Goal: Task Accomplishment & Management: Use online tool/utility

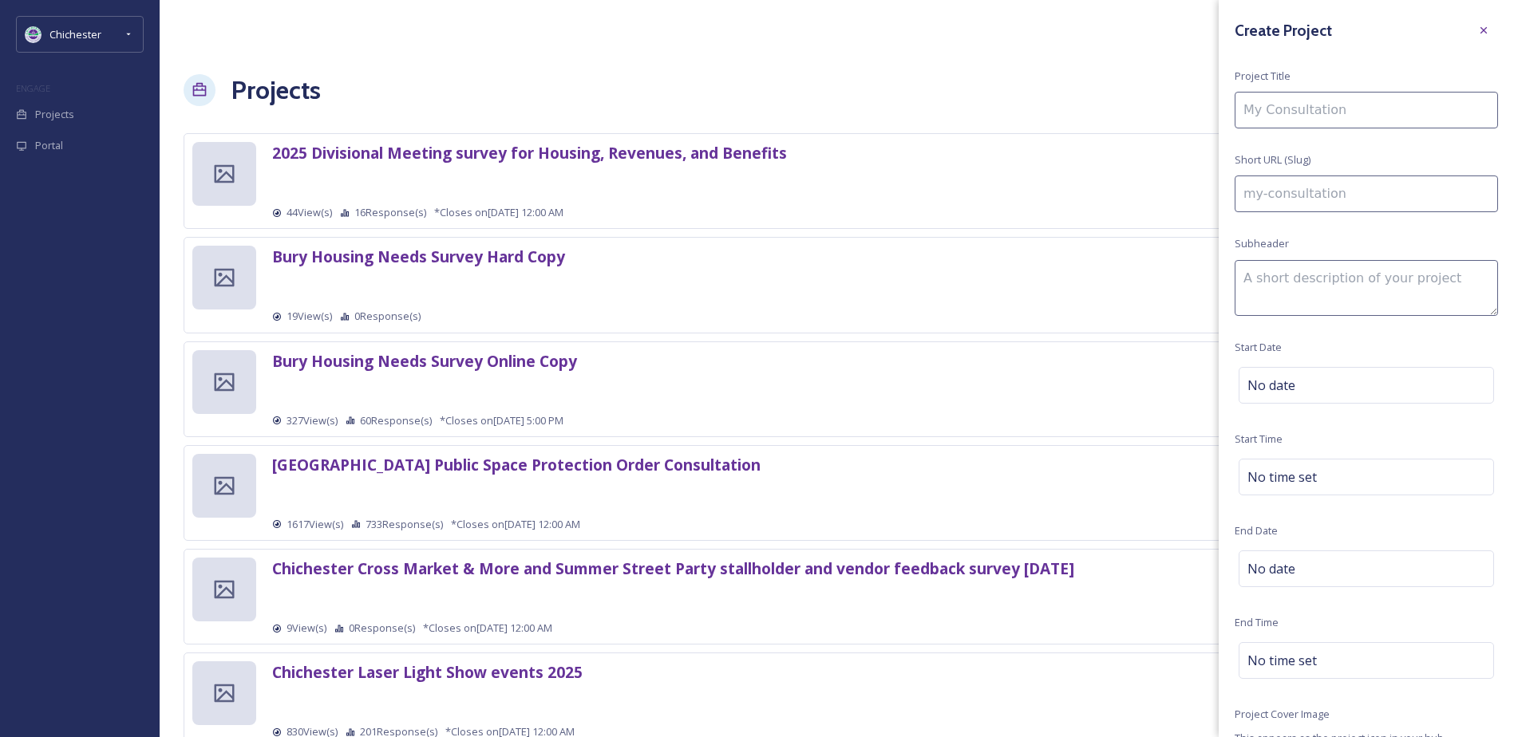
type input "S"
type input "s"
type input "St"
type input "st"
type input "Sta"
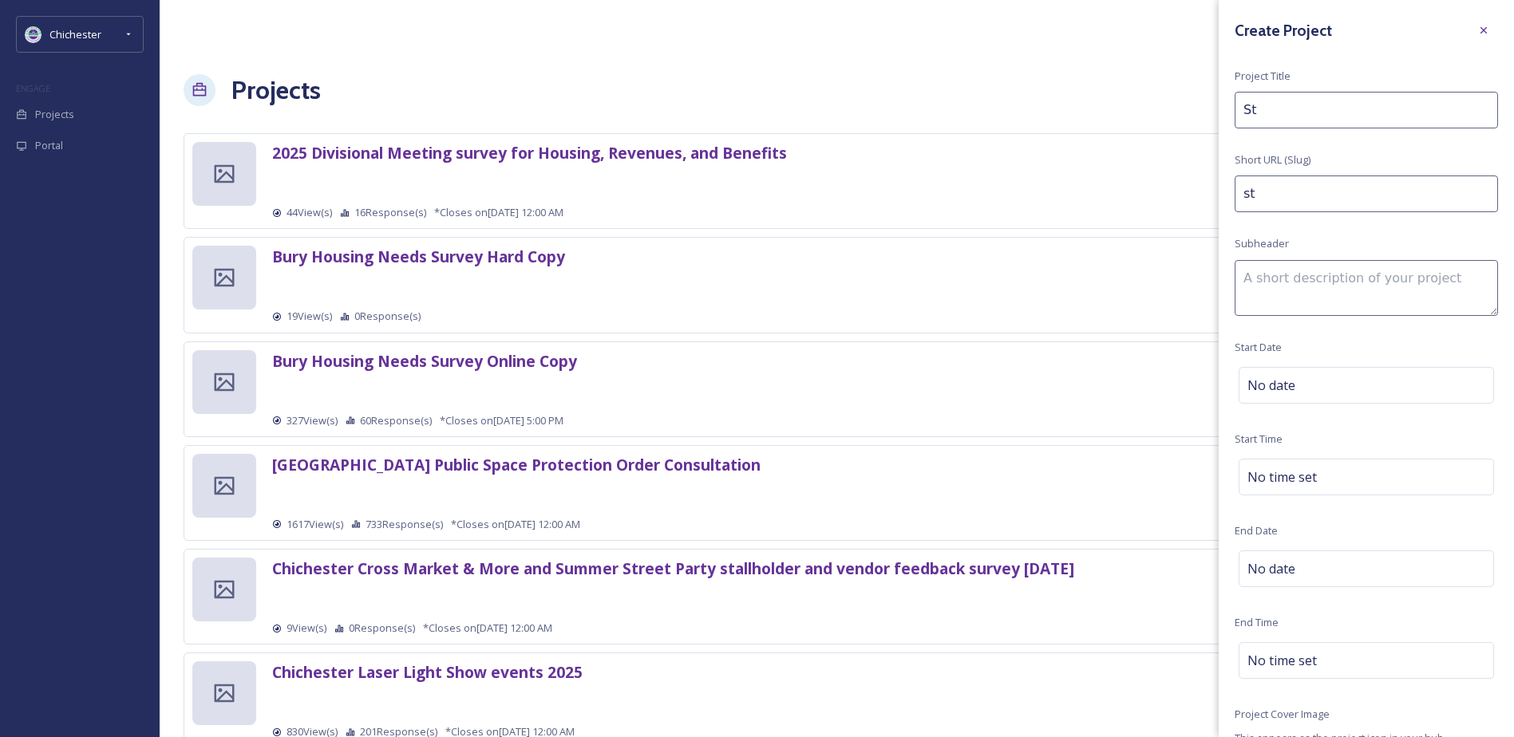
type input "sta"
type input "Staf"
type input "staf"
type input "Staff"
type input "staff"
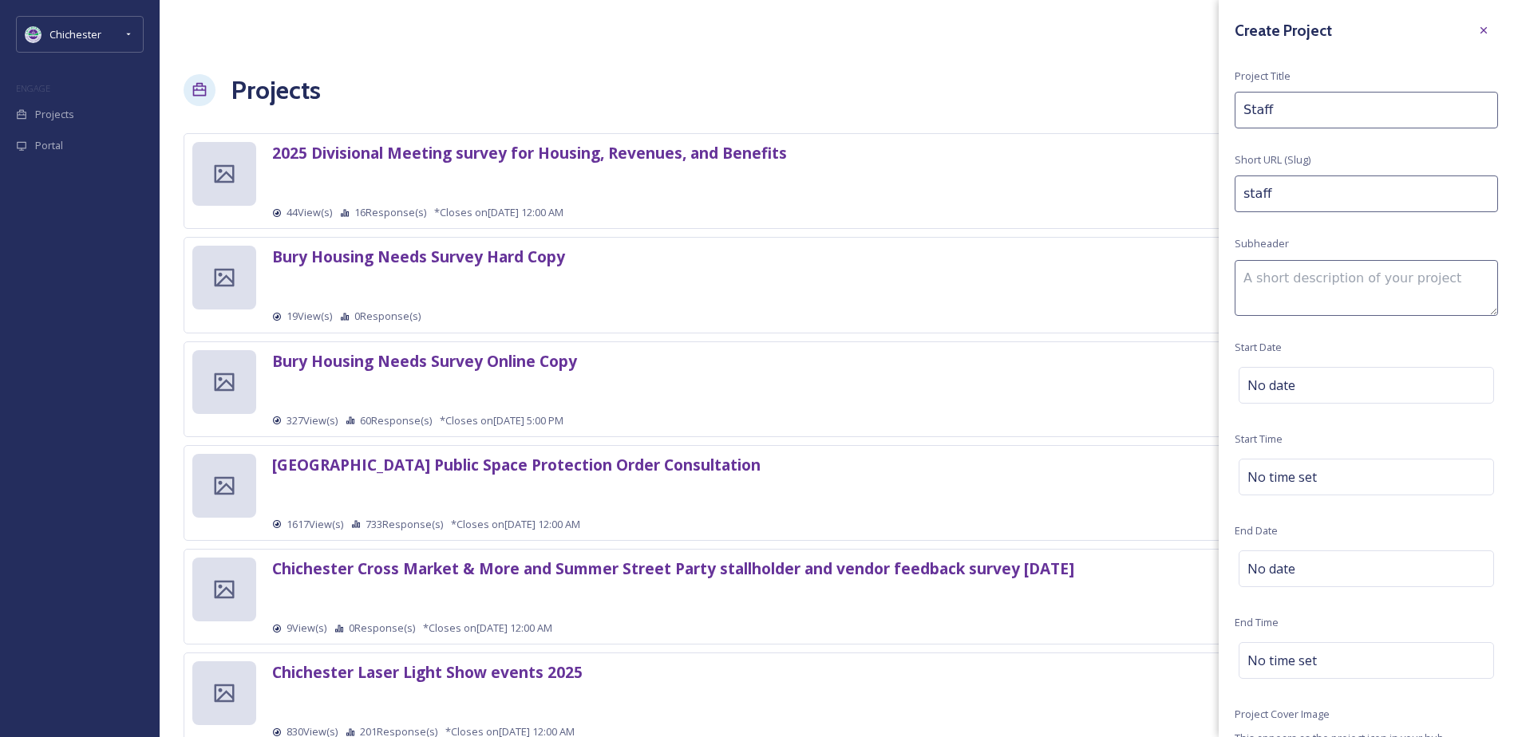
type input "Staff"
type input "staff-"
type input "Staff C"
type input "staff-c"
type input "Staff Ch"
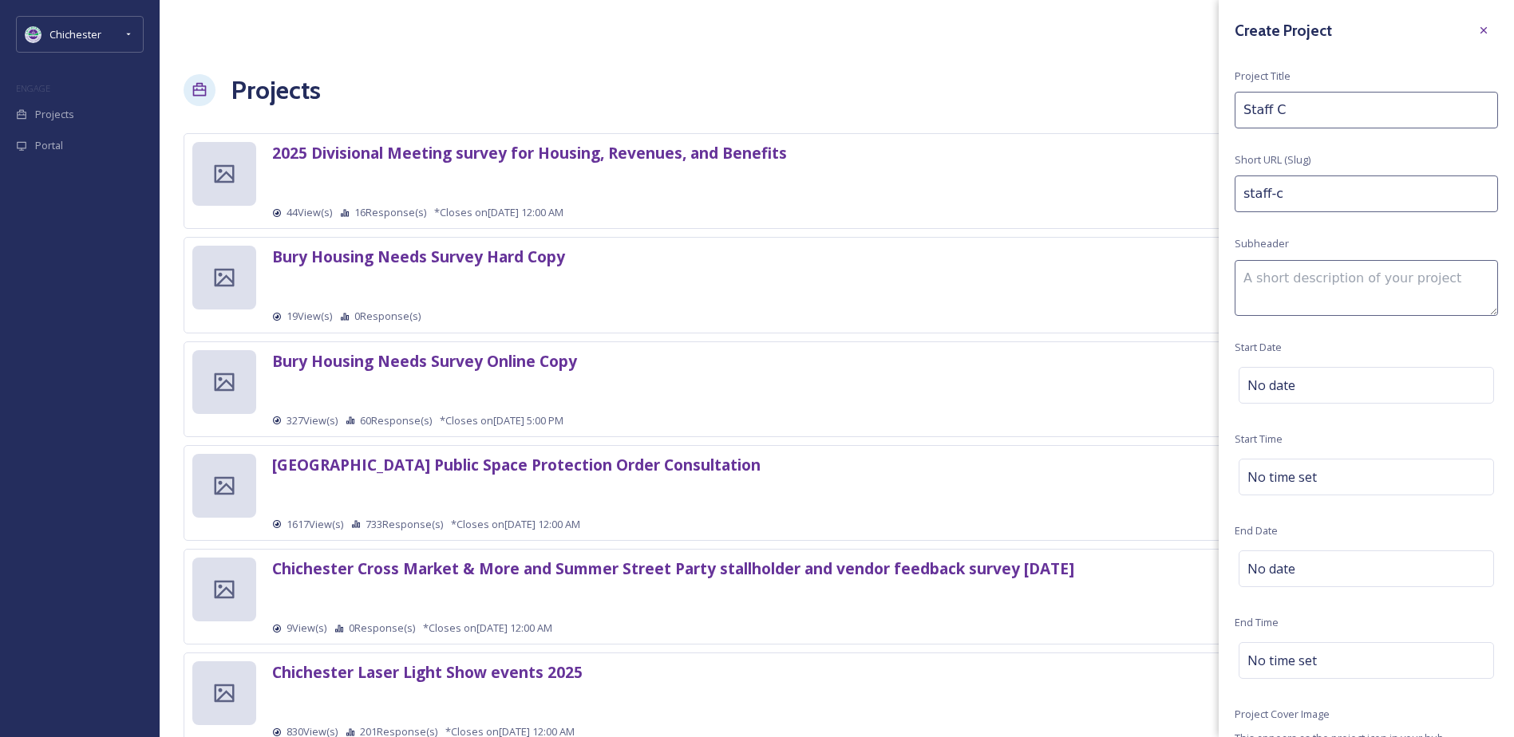
type input "staff-ch"
type input "Staff Chr"
type input "staff-chr"
type input "Staff Chri"
type input "staff-chri"
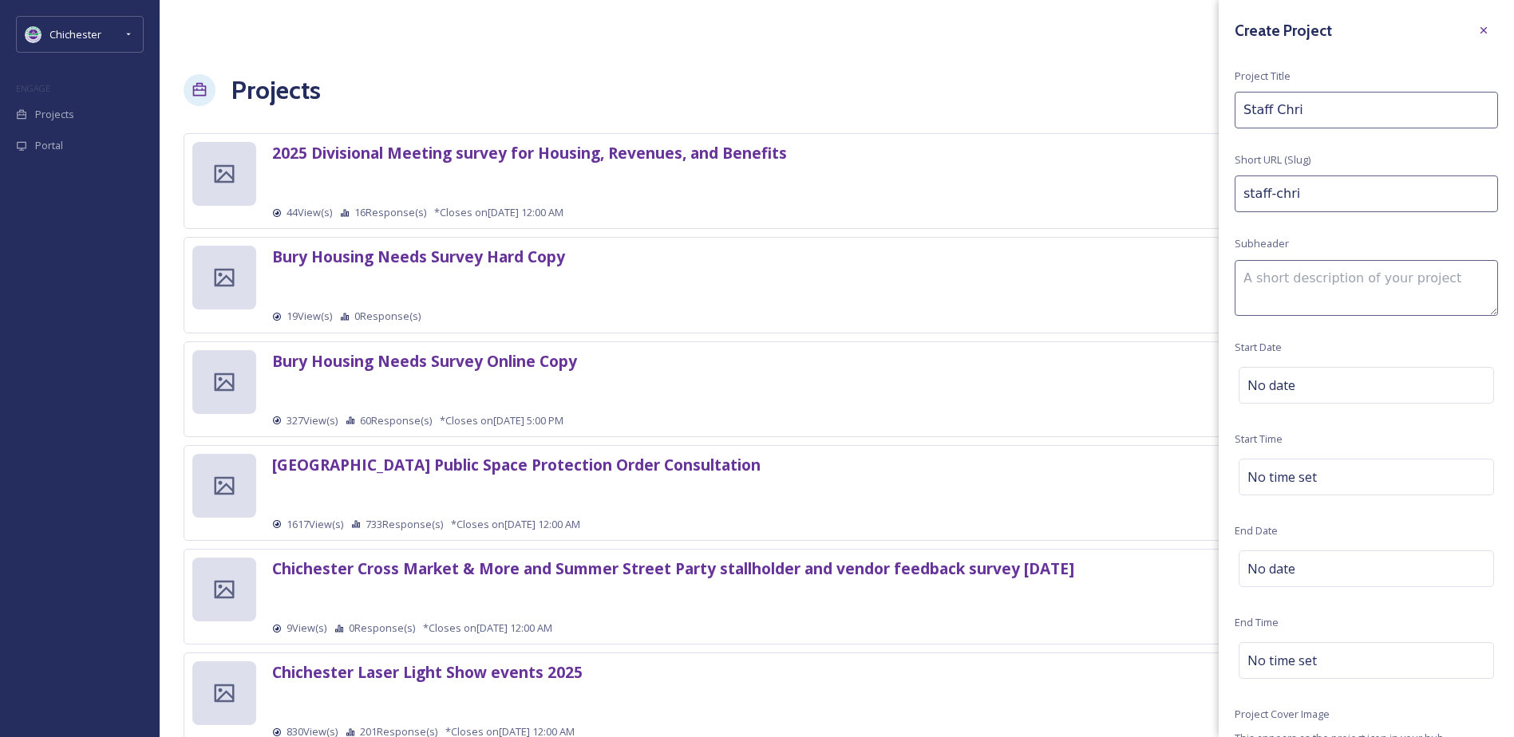
type input "Staff Chris"
type input "staff-chris"
type input "Staff Christ"
type input "staff-christ"
type input "Staff Christm"
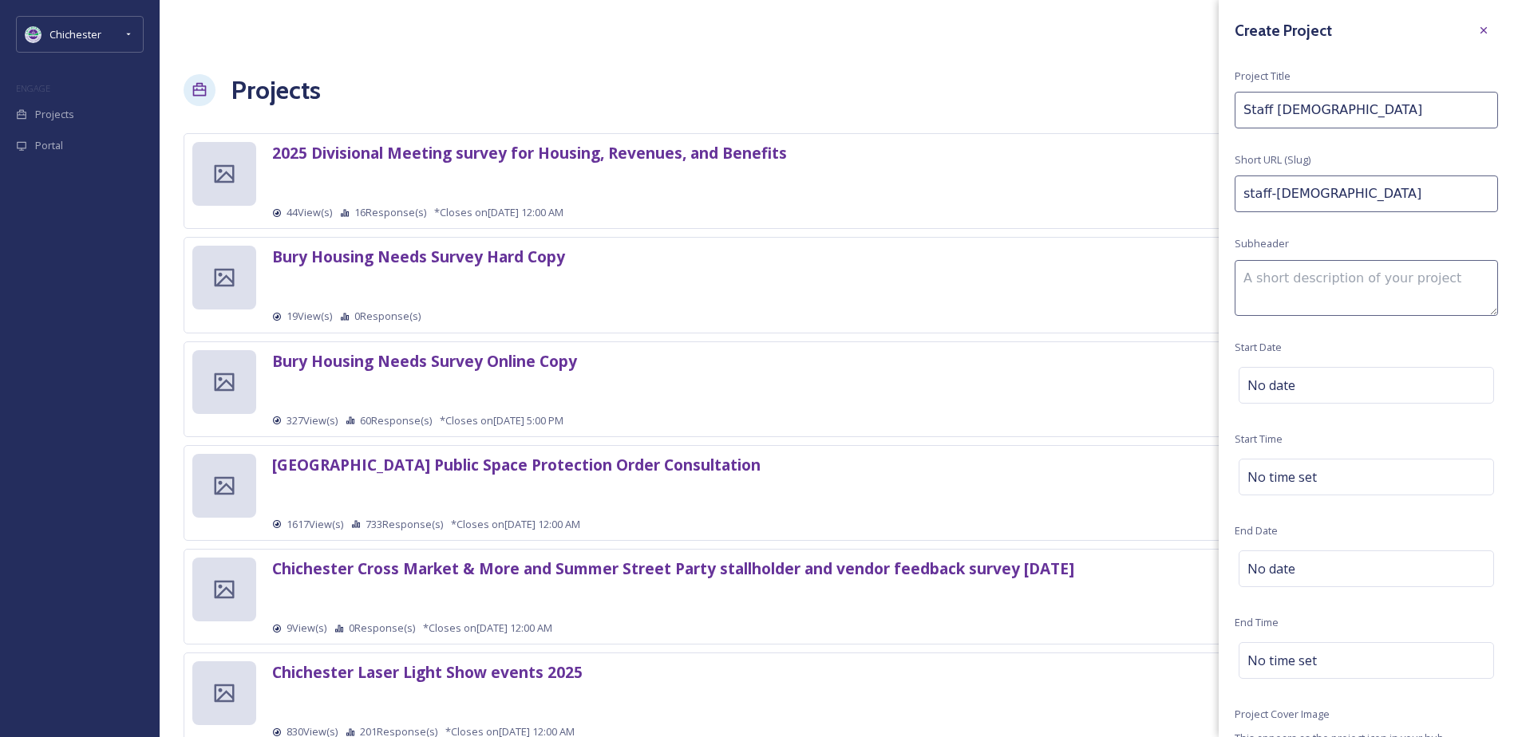
type input "staff-christm"
type input "Staff Christma"
type input "staff-christma"
type input "Staff Christmas"
type input "staff-christmas"
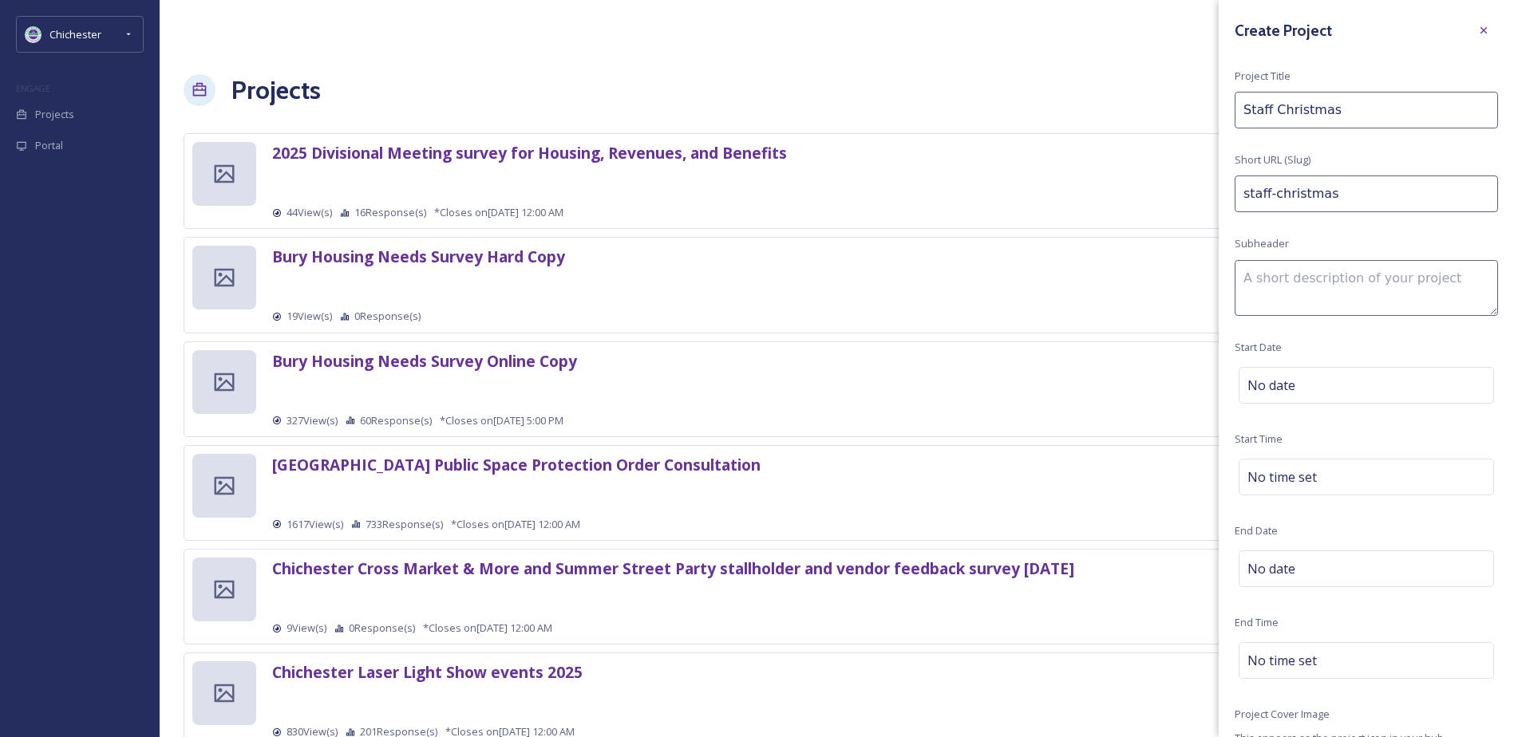
type input "Staff Christmas"
type input "staff-christmas-"
type input "Staff Christmas E"
type input "staff-christmas-e"
type input "Staff Christmas Ev"
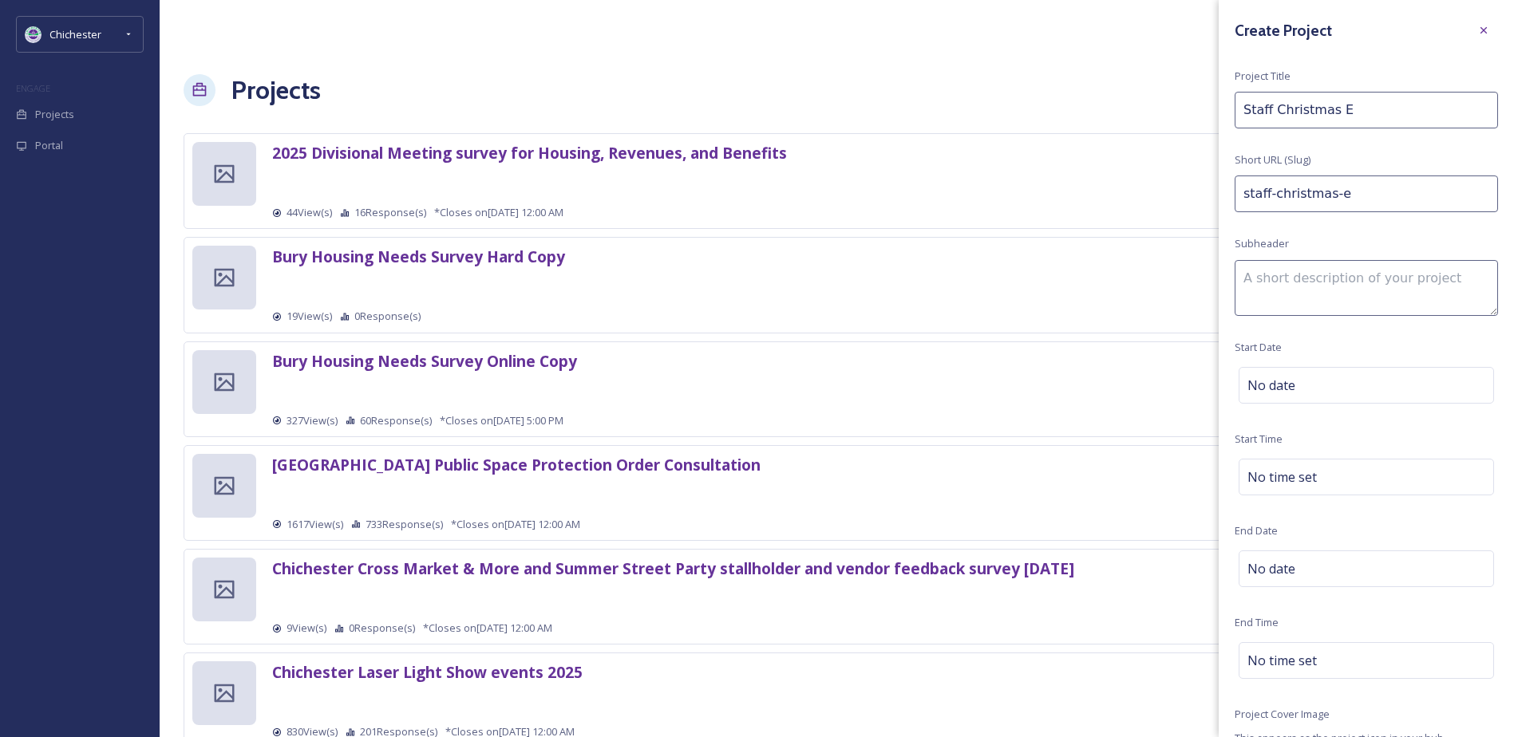
type input "staff-christmas-ev"
type input "Staff Christmas Eve"
type input "staff-christmas-eve"
type input "Staff Christmas Even"
type input "staff-christmas-even"
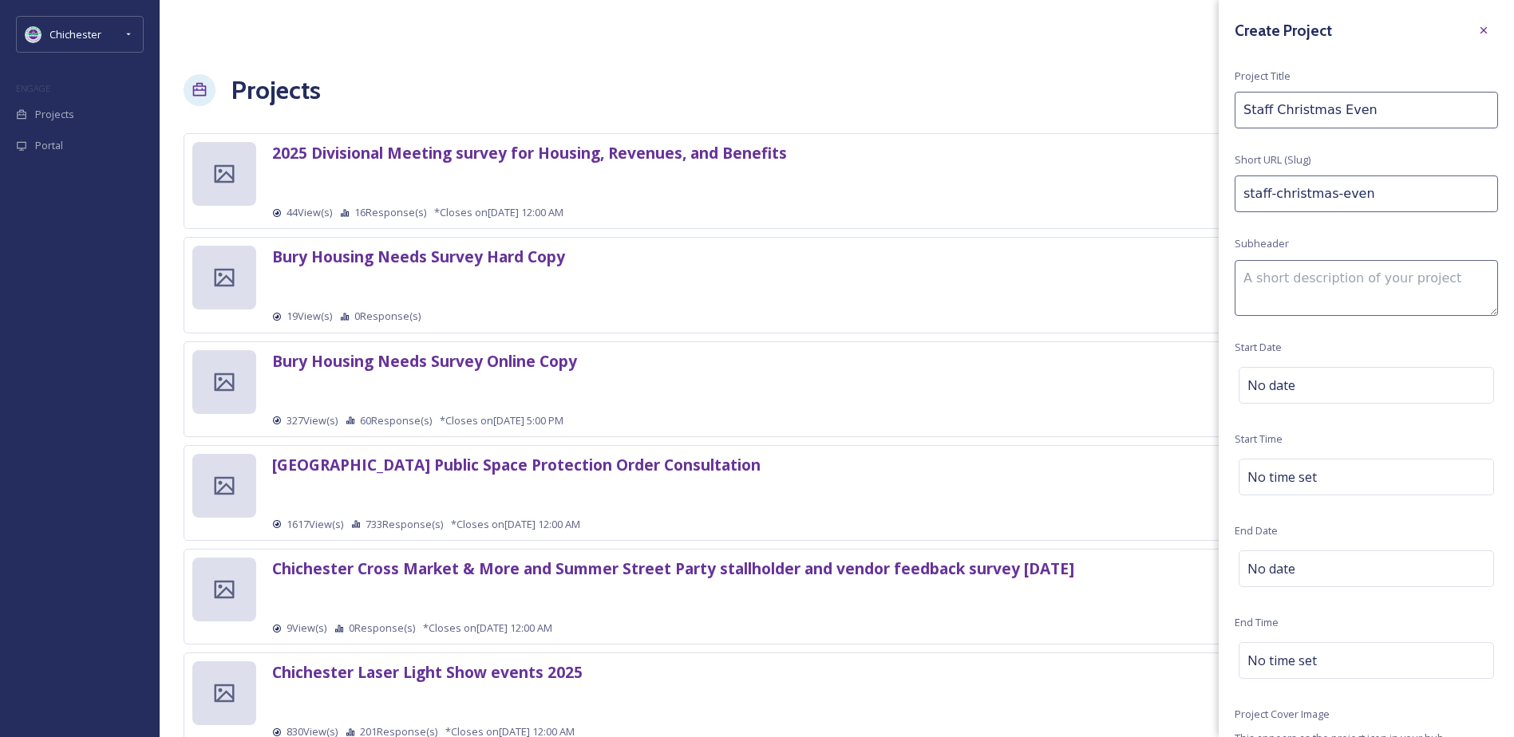
type input "Staff Christmas Event"
type input "staff-christmas-event"
type input "Staff Christmas Event"
type input "staff-christmas-event-"
type input "Staff Christmas Event 2"
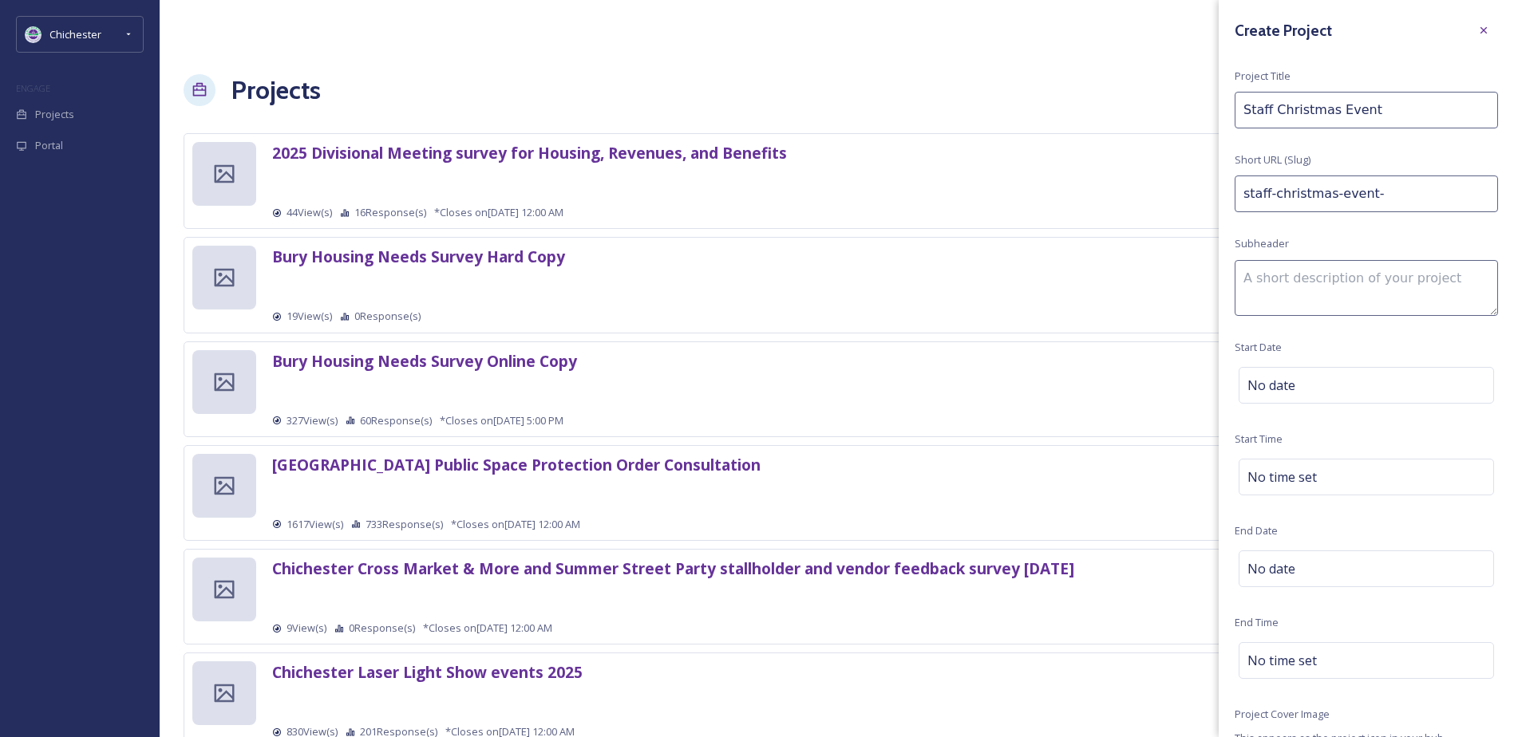
type input "staff-christmas-event-2"
type input "Staff Christmas Event 20"
type input "staff-christmas-event-20"
type input "Staff Christmas Event 202"
type input "staff-christmas-event-202"
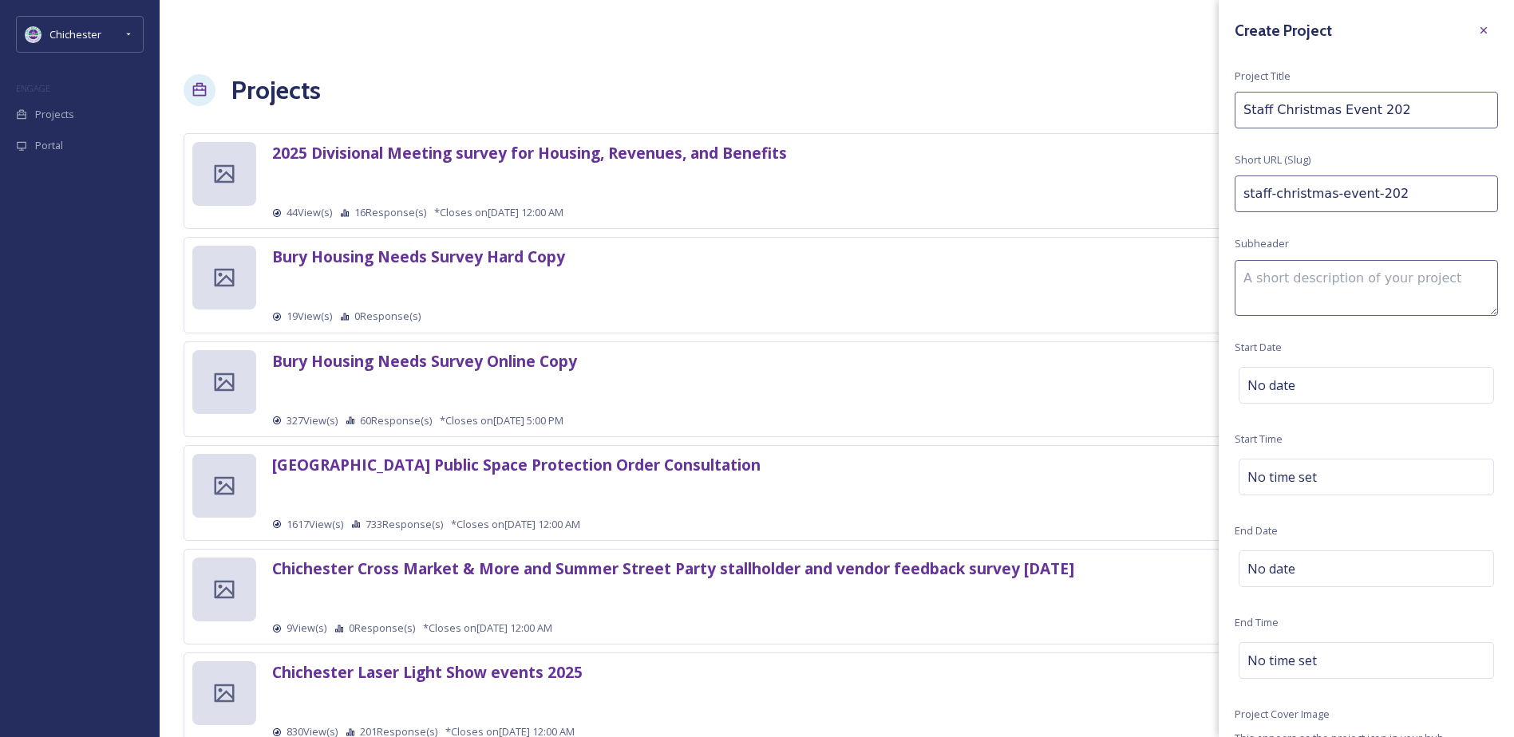
type input "Staff Christmas Event 2025"
type input "staff-christmas-event-2025"
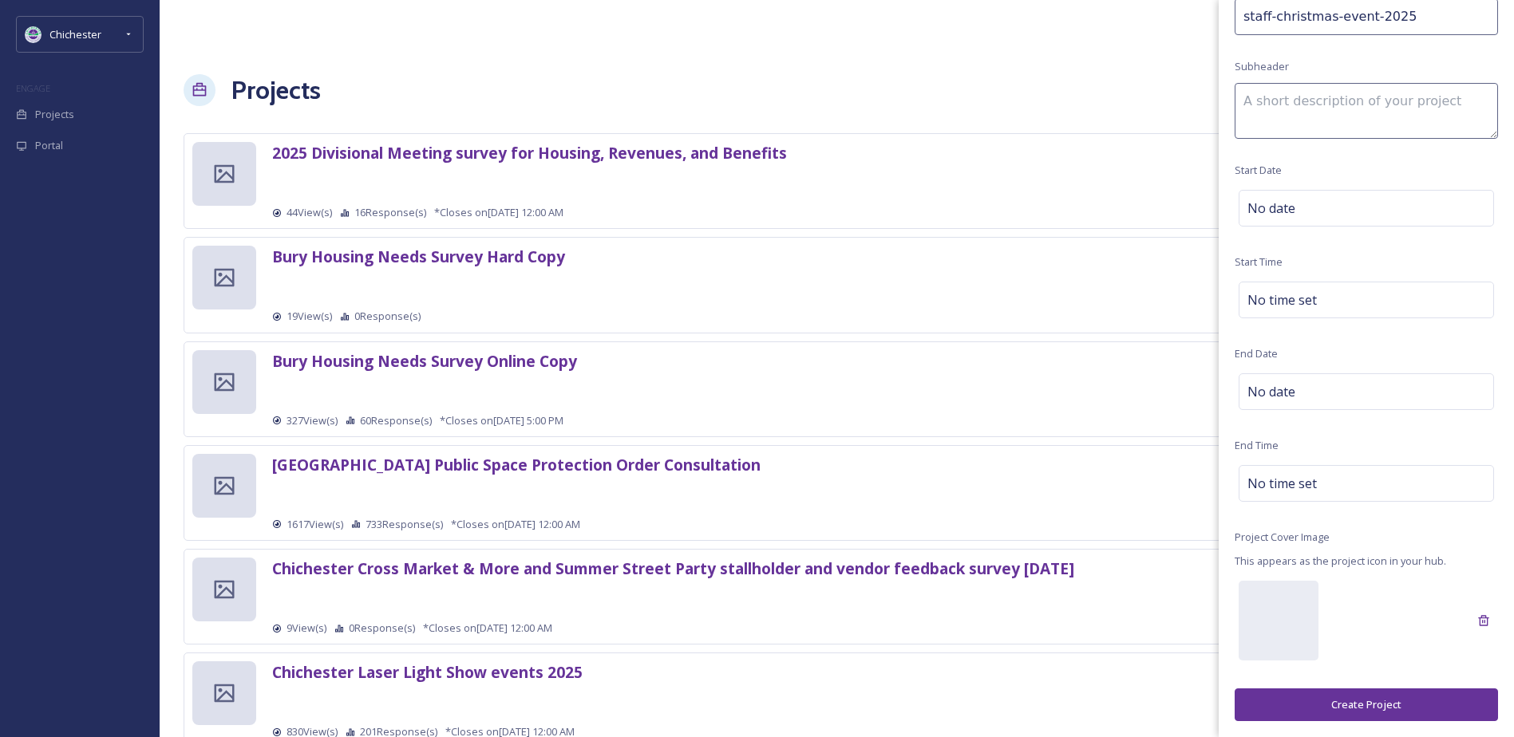
type input "Staff Christmas Event 2025"
click at [1350, 695] on button "Create Project" at bounding box center [1365, 705] width 263 height 33
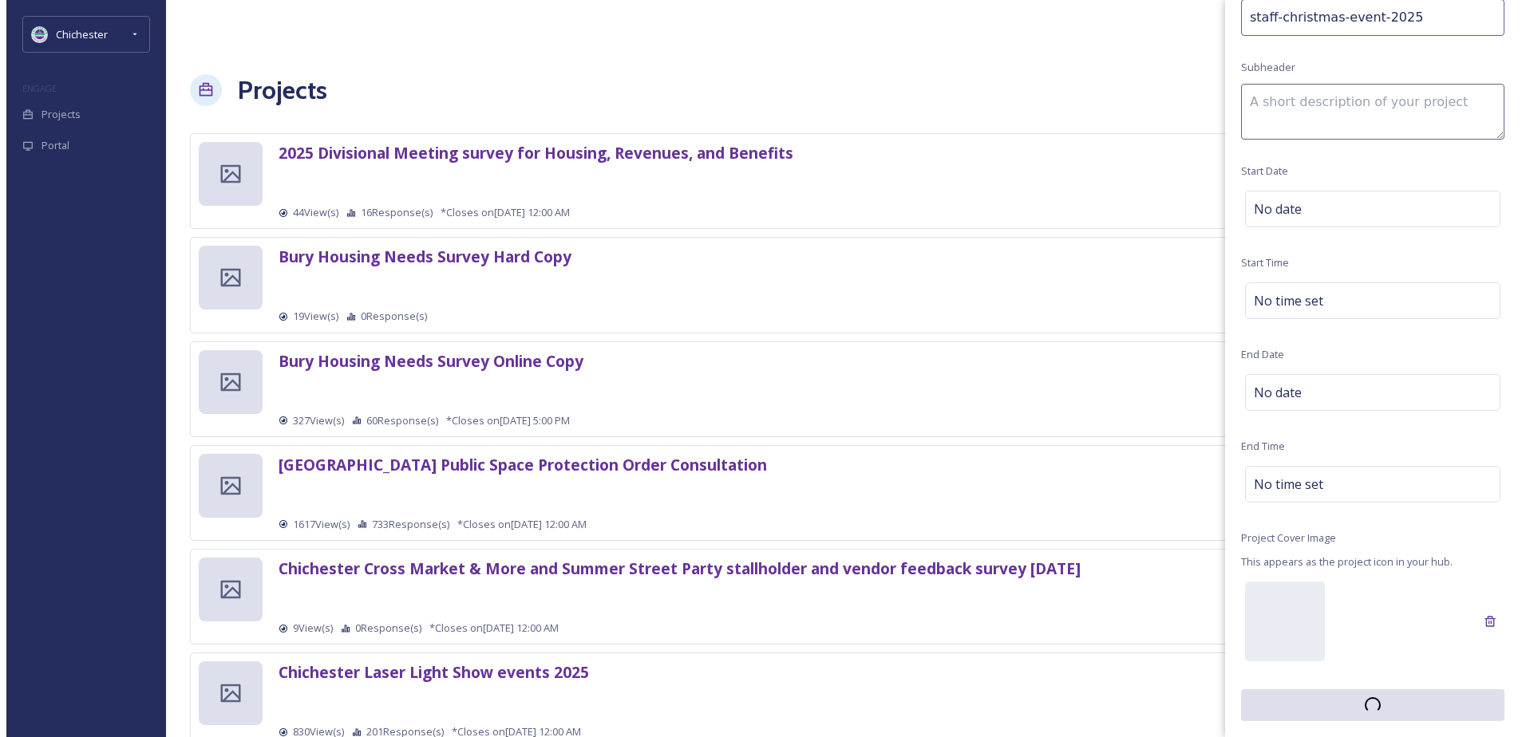
scroll to position [176, 0]
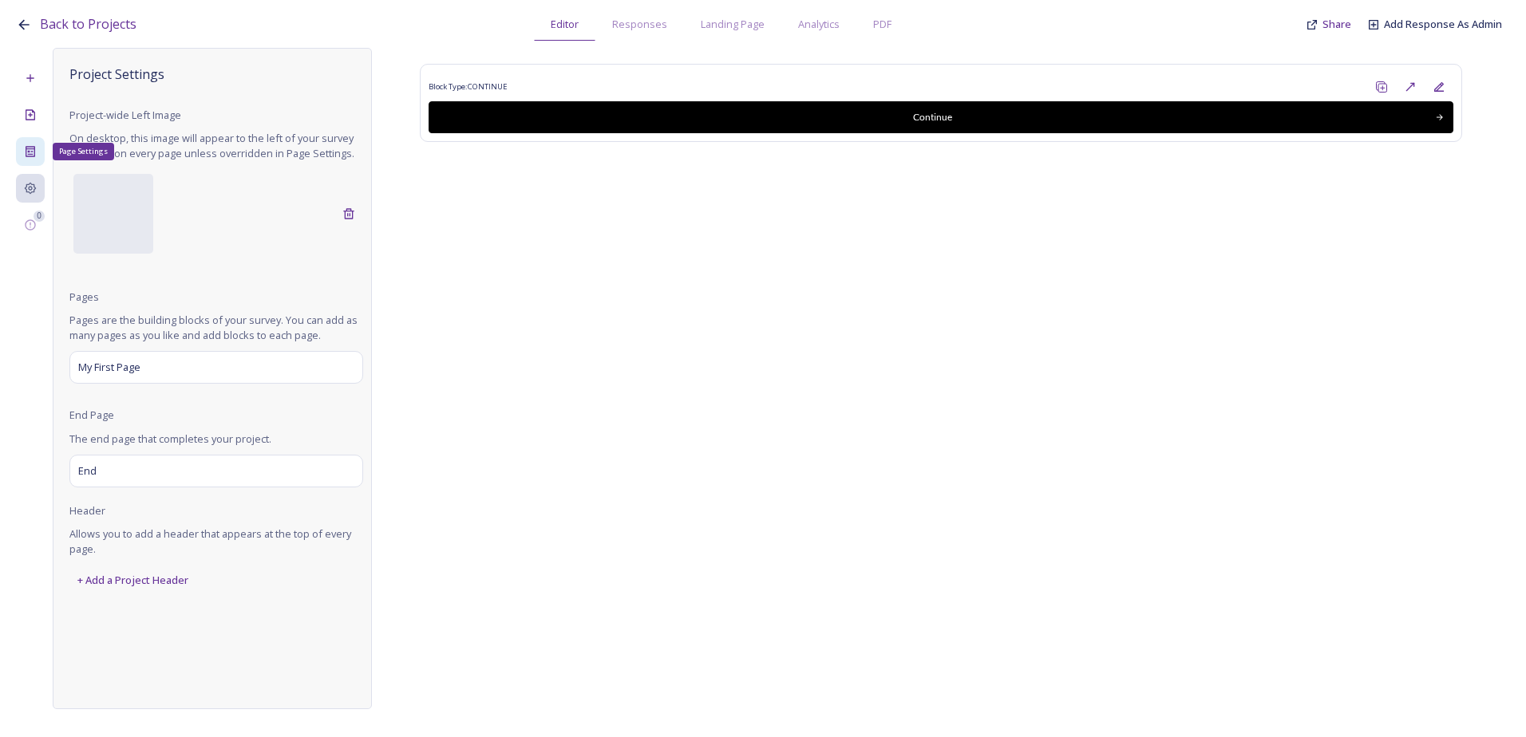
click at [30, 156] on icon at bounding box center [30, 151] width 13 height 13
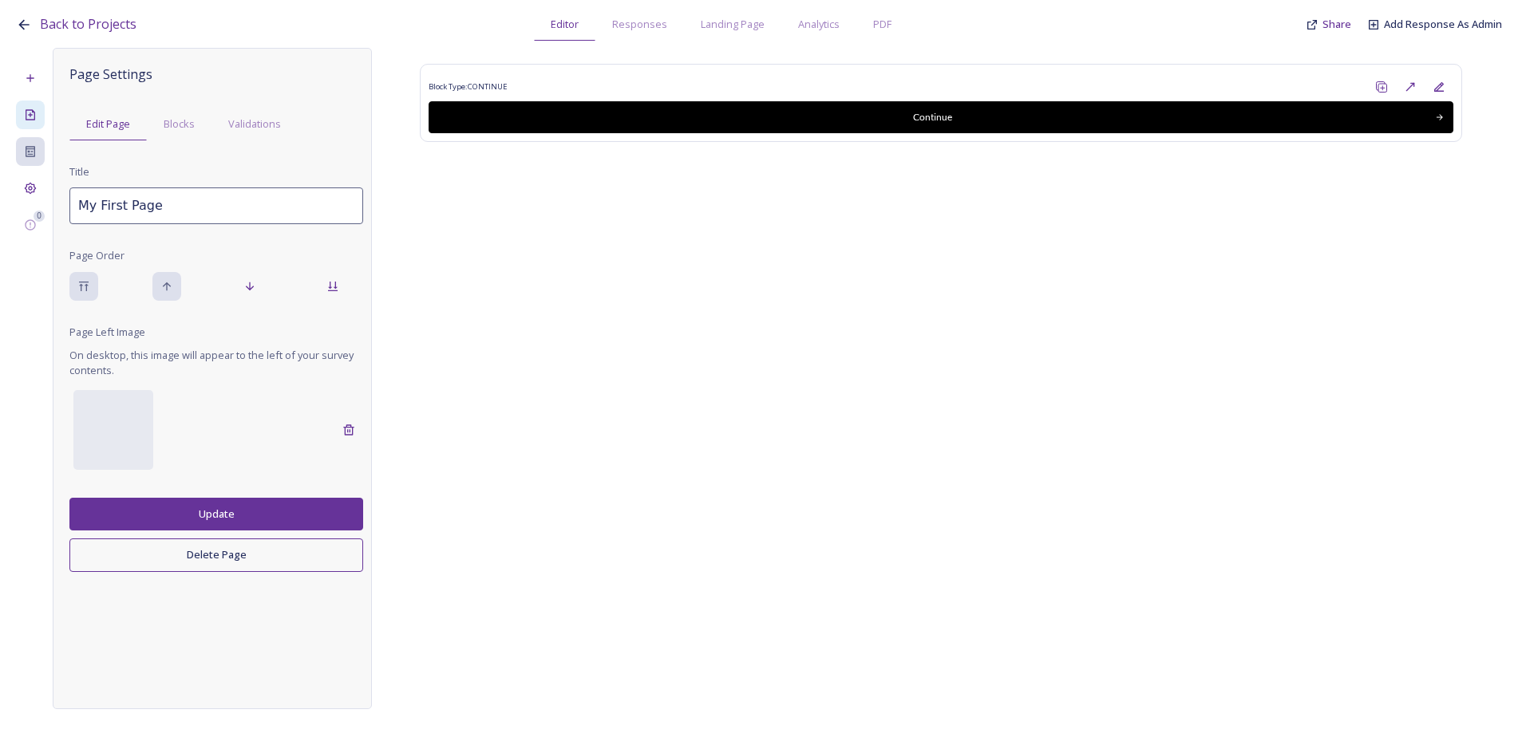
click at [37, 109] on div "Create New Page" at bounding box center [30, 115] width 29 height 29
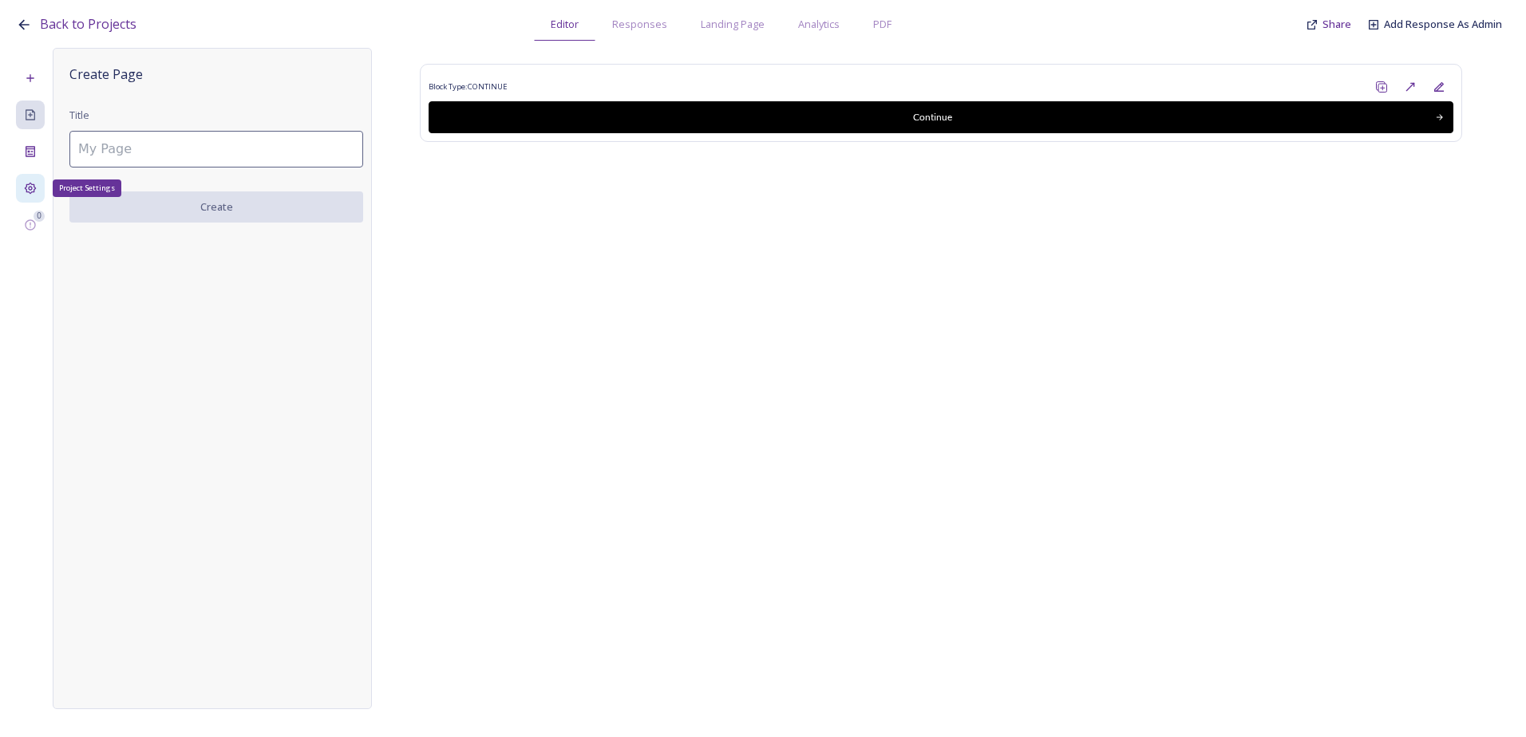
click at [29, 187] on icon at bounding box center [30, 188] width 13 height 13
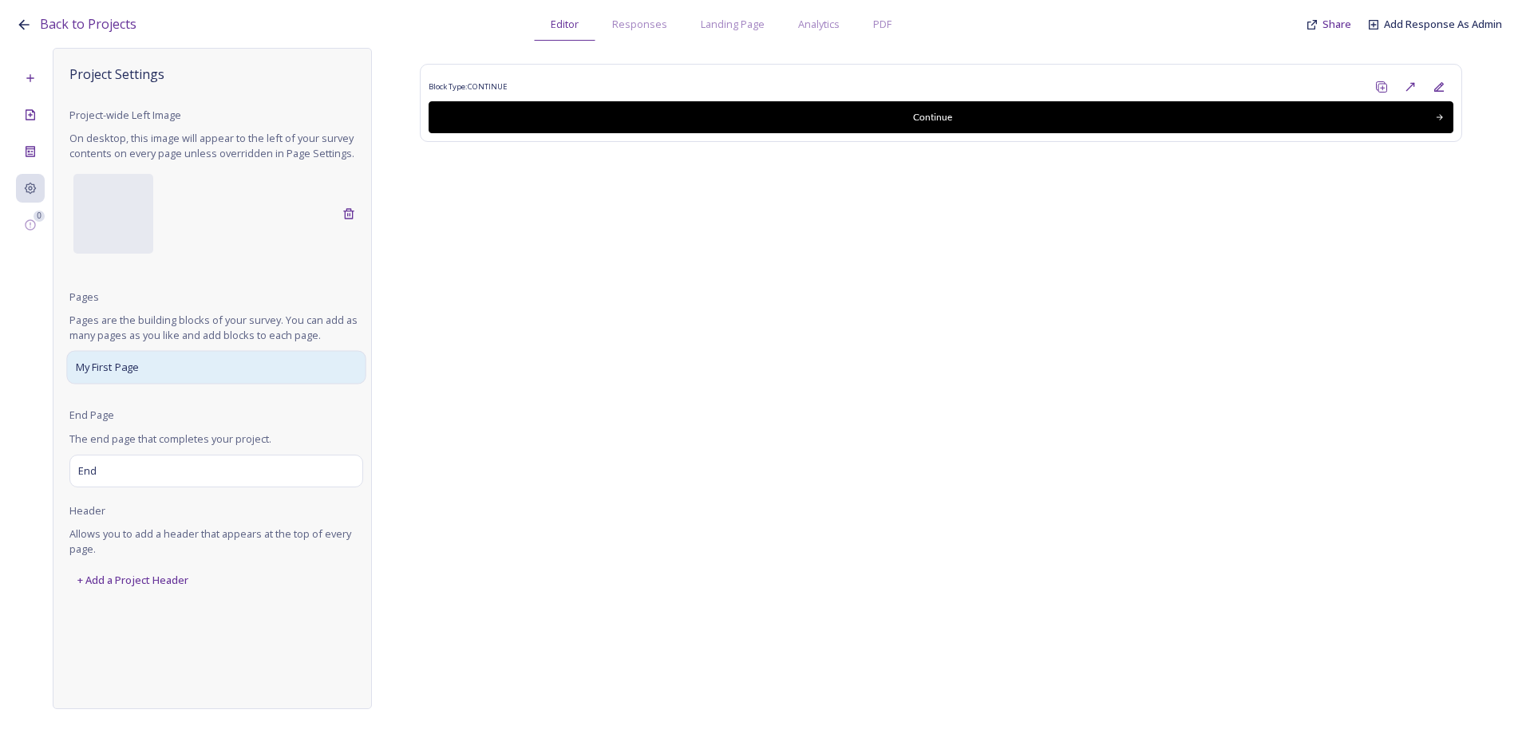
click at [121, 380] on div "My First Page" at bounding box center [215, 368] width 299 height 34
click at [41, 65] on div "Add New Block" at bounding box center [30, 78] width 29 height 29
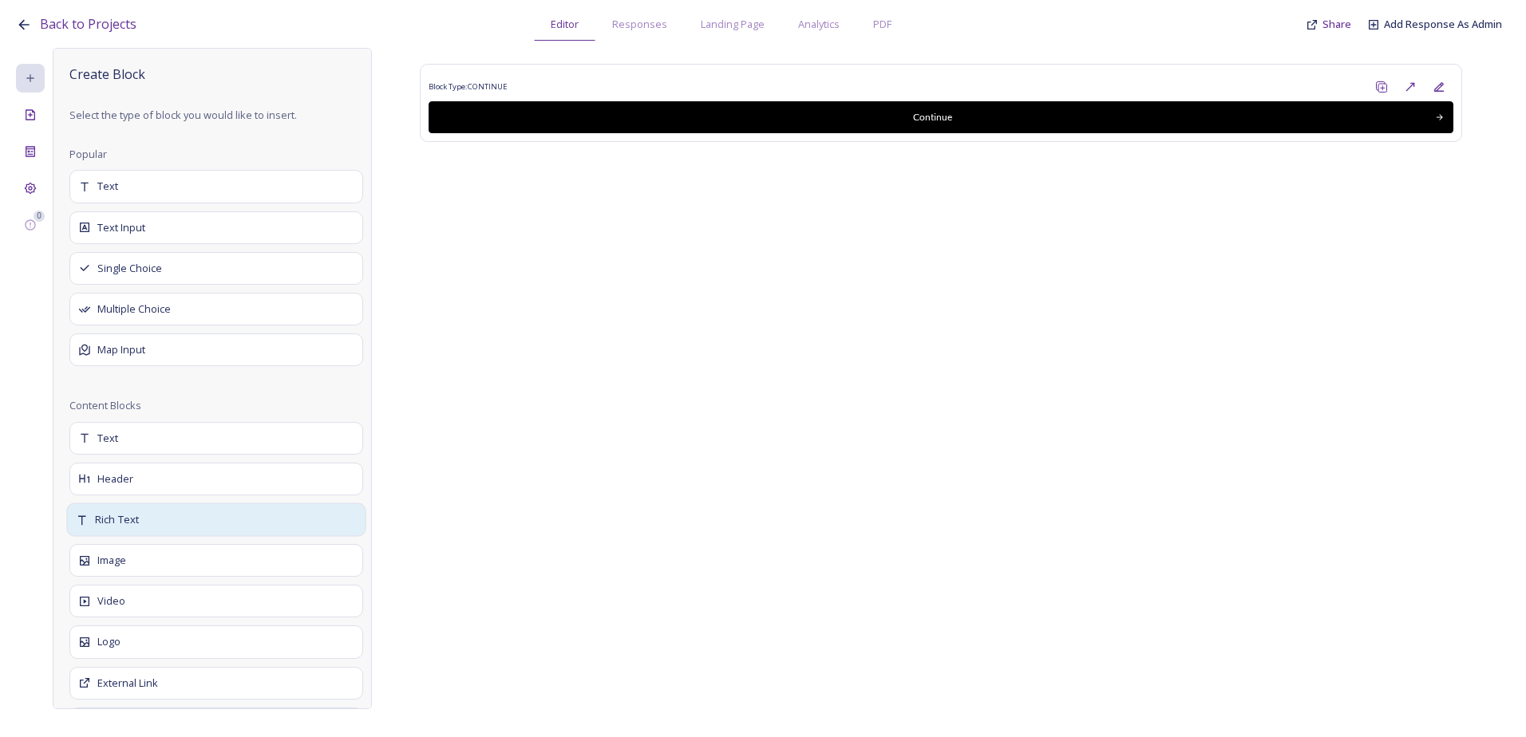
click at [152, 527] on div "Rich Text" at bounding box center [215, 520] width 299 height 34
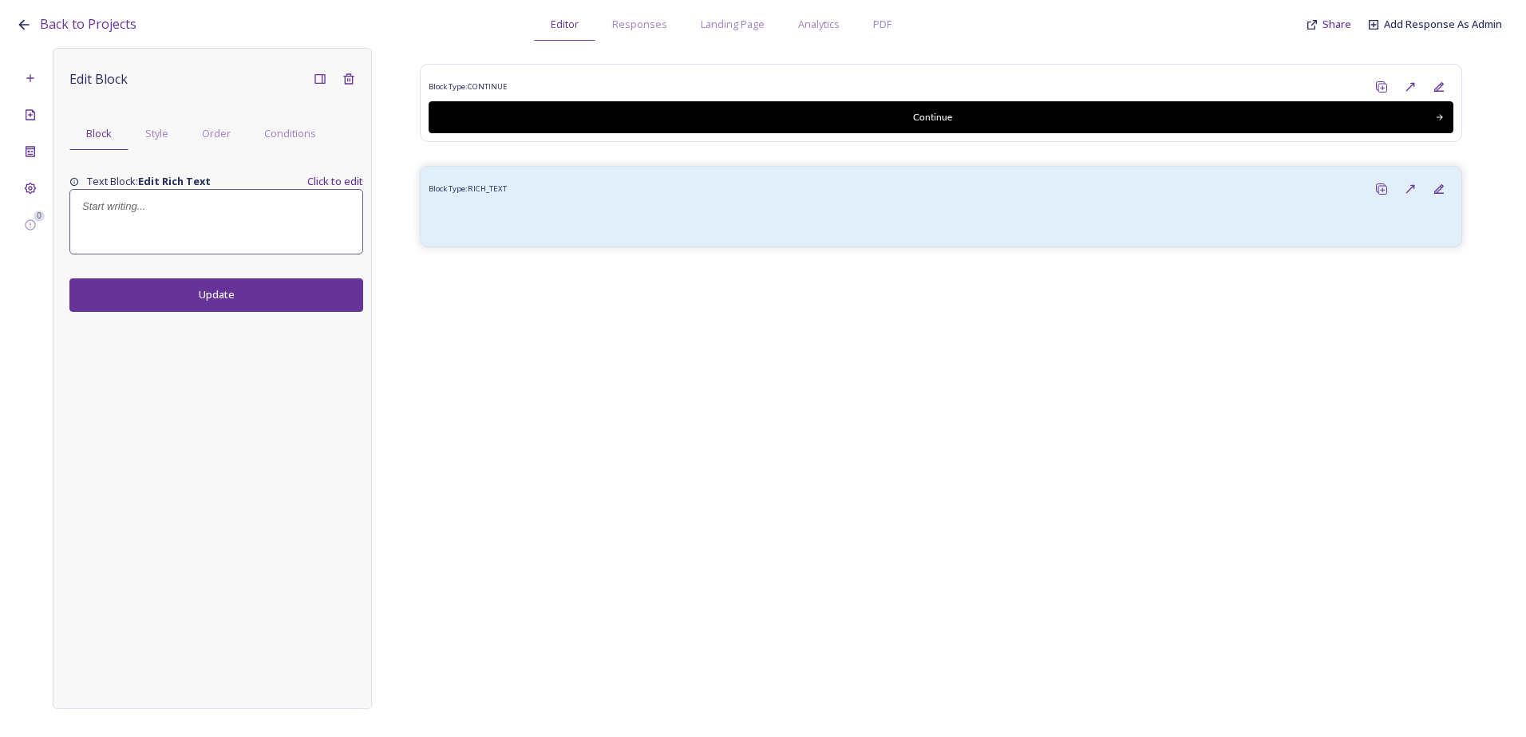
click at [164, 208] on p at bounding box center [216, 206] width 268 height 14
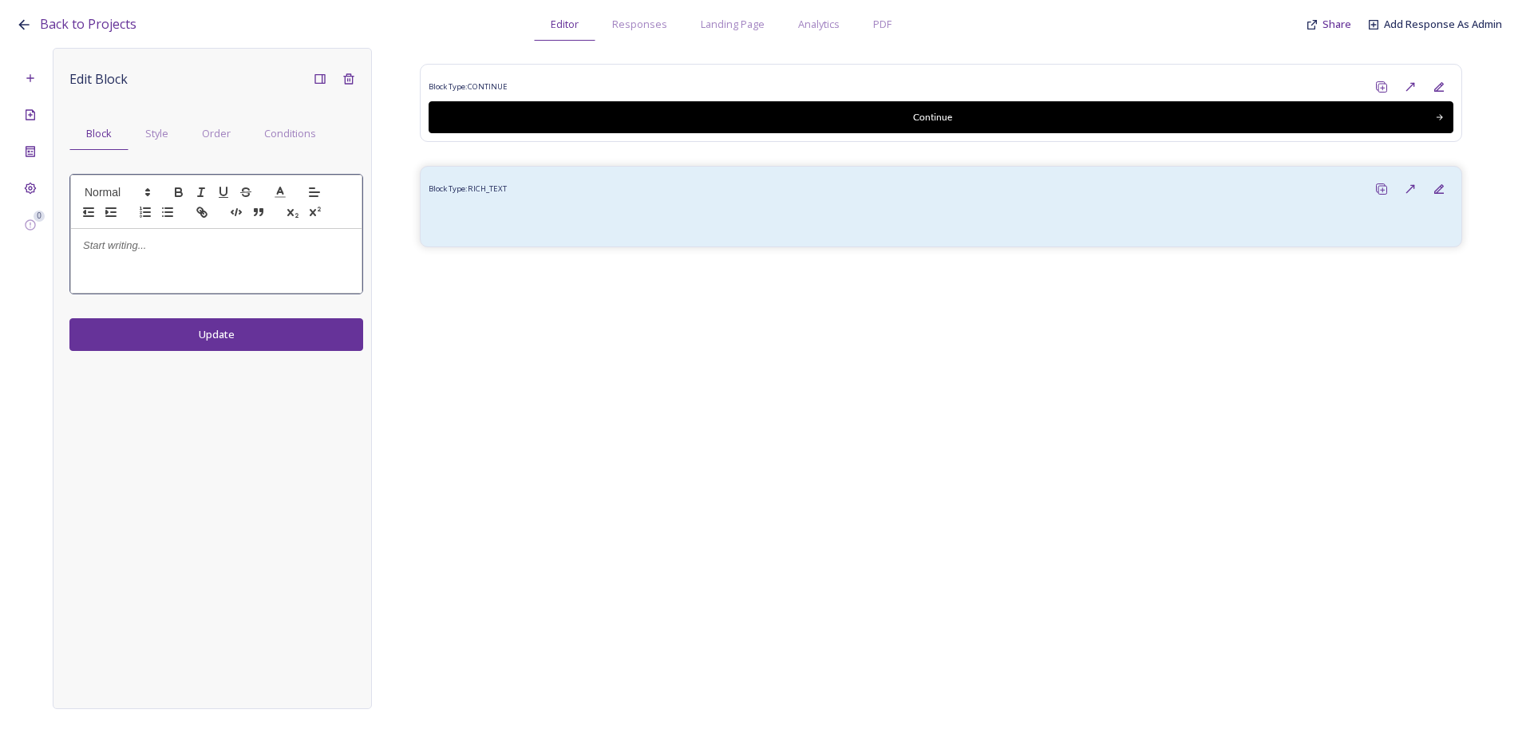
drag, startPoint x: 265, startPoint y: 267, endPoint x: 231, endPoint y: 267, distance: 33.5
click at [261, 267] on div at bounding box center [216, 261] width 290 height 64
drag, startPoint x: 265, startPoint y: 238, endPoint x: 32, endPoint y: 232, distance: 233.1
click at [32, 232] on div "0 Edit Block Block Style Order Conditions Staff Christmas Event 2025 Update Blo…" at bounding box center [763, 378] width 1494 height 661
click at [172, 197] on icon "button" at bounding box center [179, 192] width 14 height 14
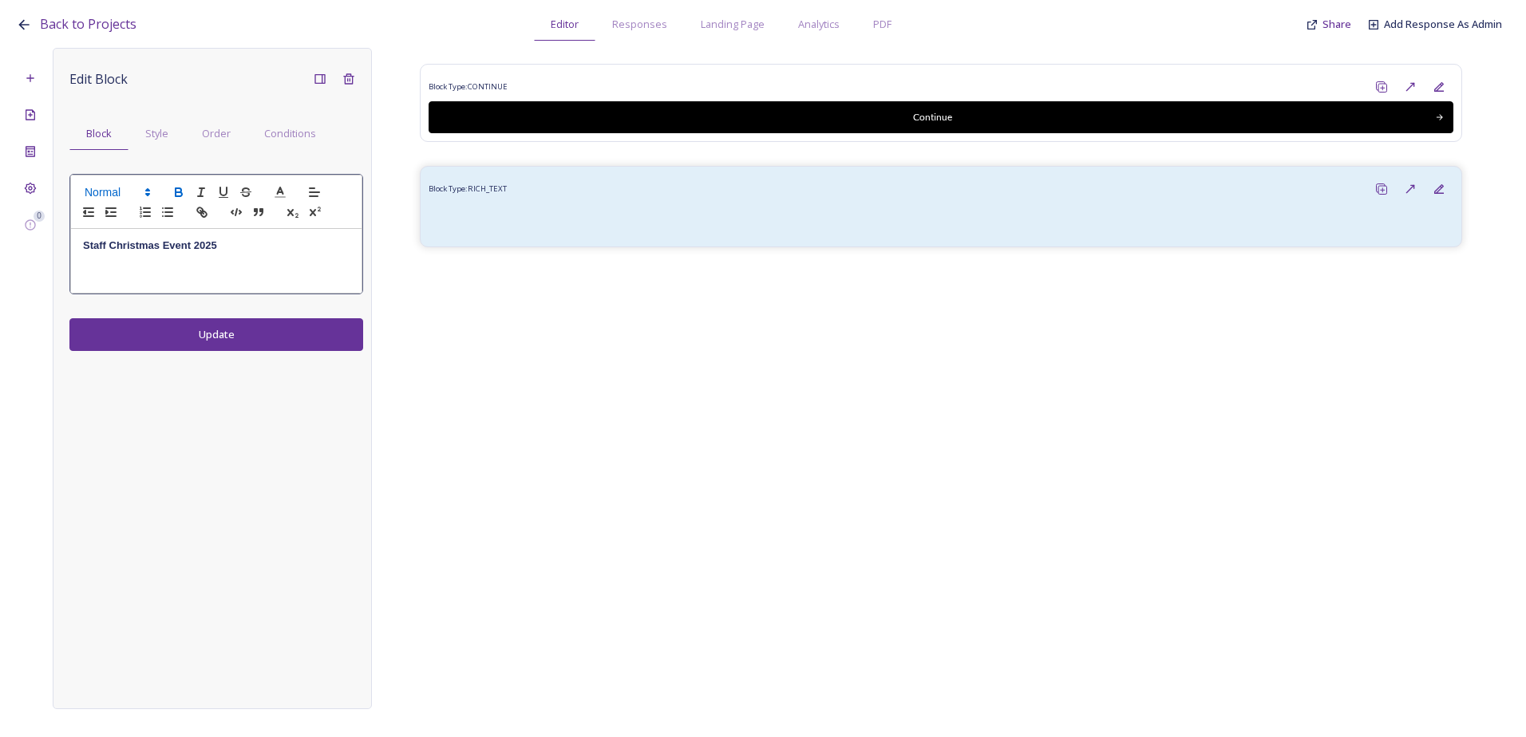
click at [136, 192] on span at bounding box center [116, 192] width 78 height 19
click at [136, 223] on span at bounding box center [136, 225] width 102 height 41
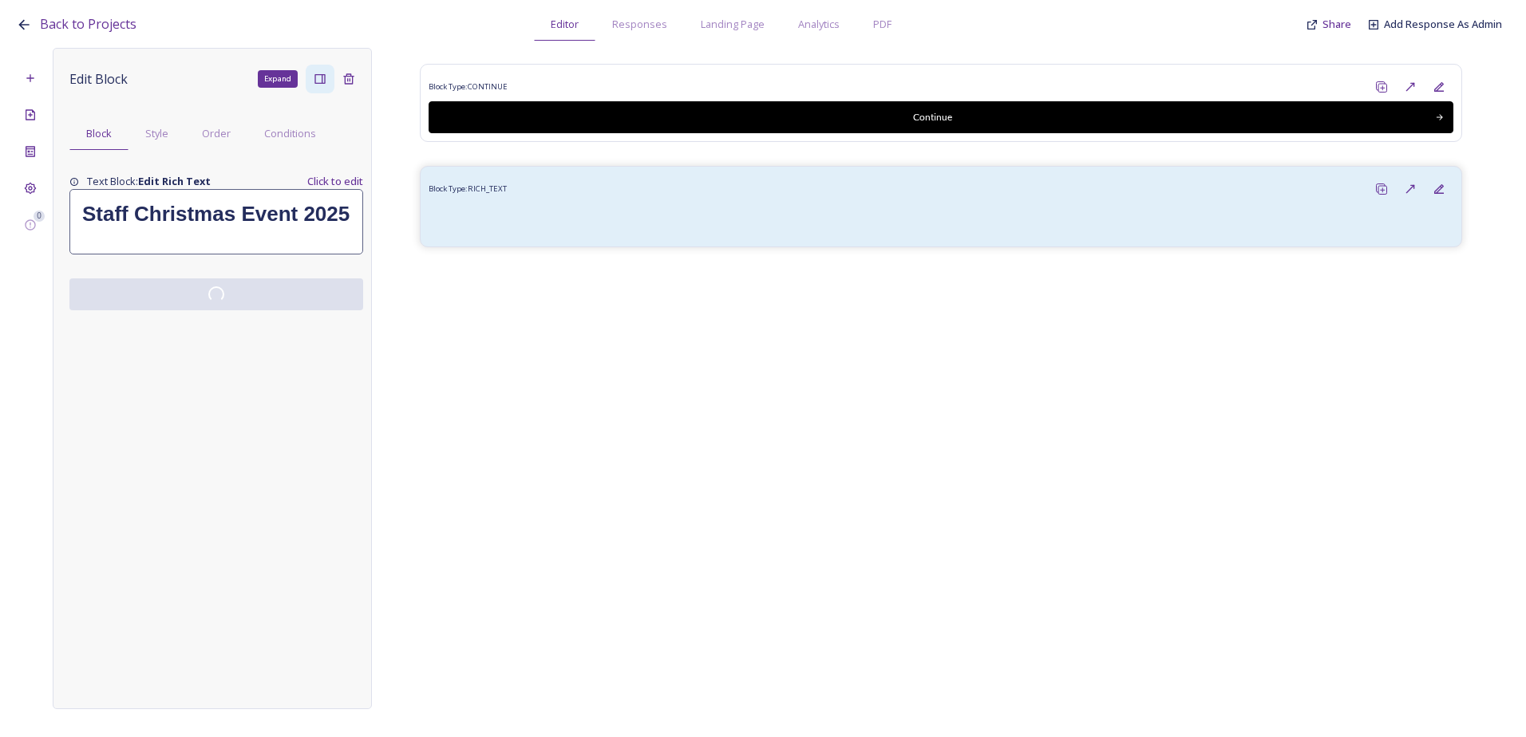
click at [318, 82] on icon at bounding box center [320, 79] width 13 height 13
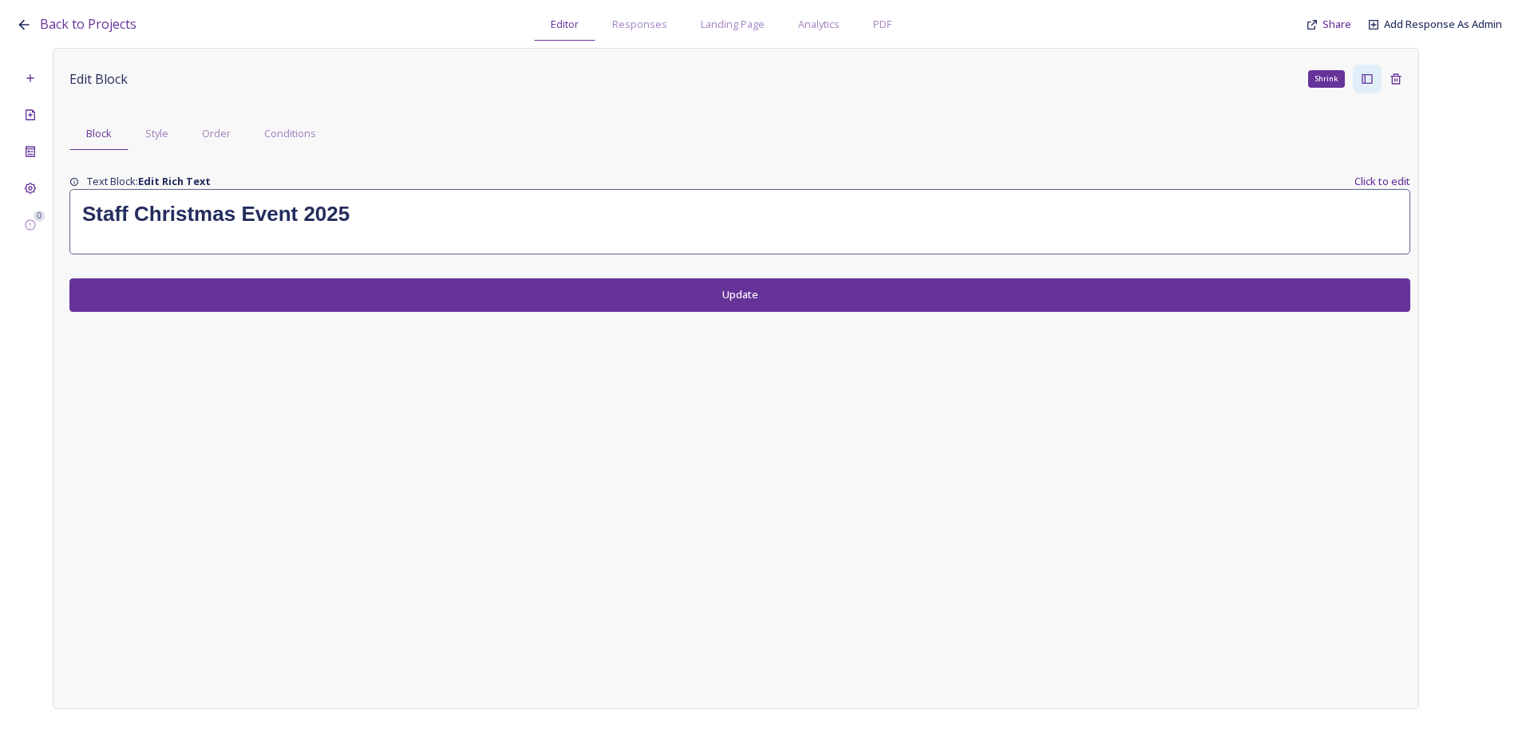
click at [820, 261] on div "Edit Block Shrink Block Style Order Conditions Text Block: Edit Rich Text Click…" at bounding box center [739, 188] width 1340 height 247
click at [538, 225] on h1 "Staff Christmas Event 2025" at bounding box center [739, 214] width 1315 height 30
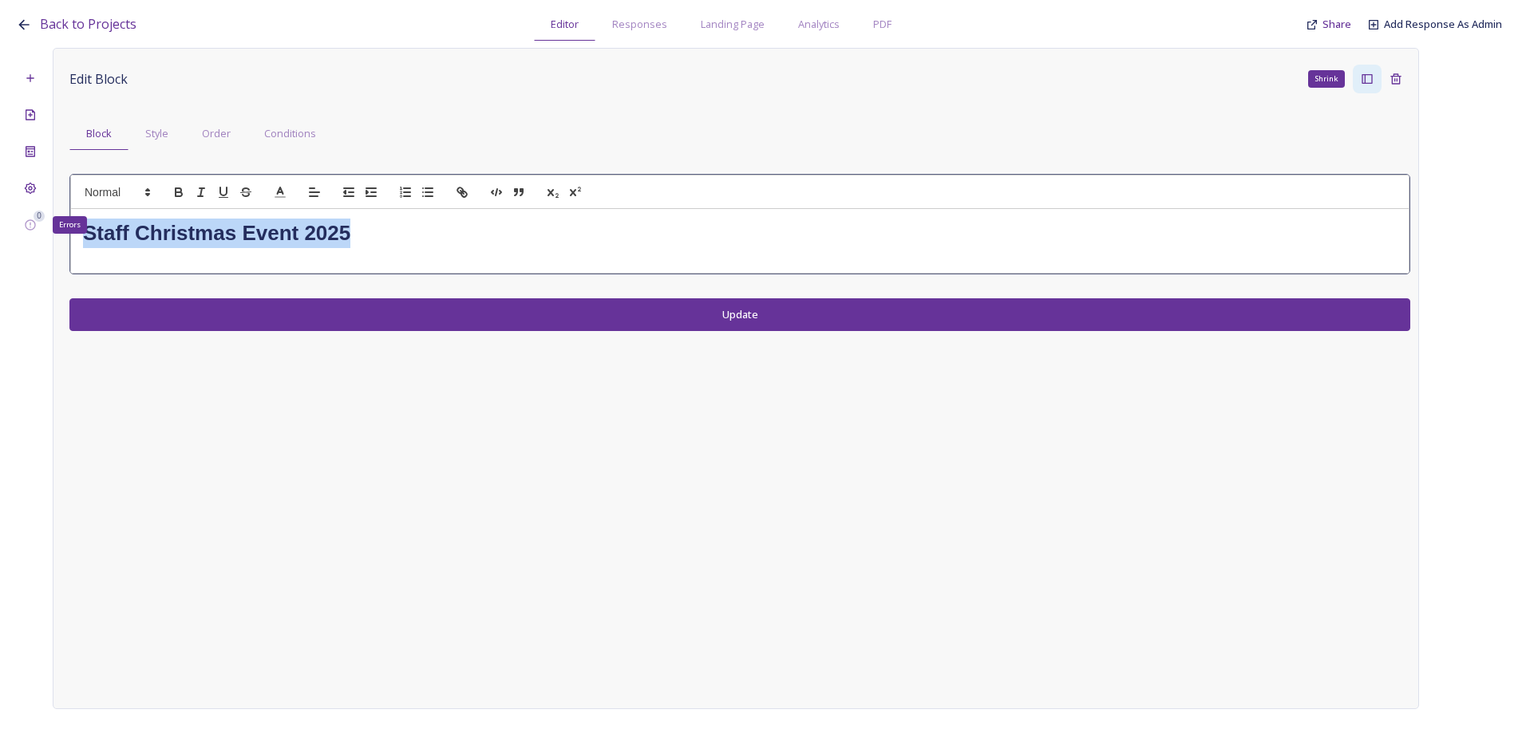
drag, startPoint x: 374, startPoint y: 234, endPoint x: 12, endPoint y: 234, distance: 362.2
click at [6, 234] on div "Back to Projects Editor Responses Landing Page Analytics PDF Share Add Response…" at bounding box center [763, 368] width 1526 height 737
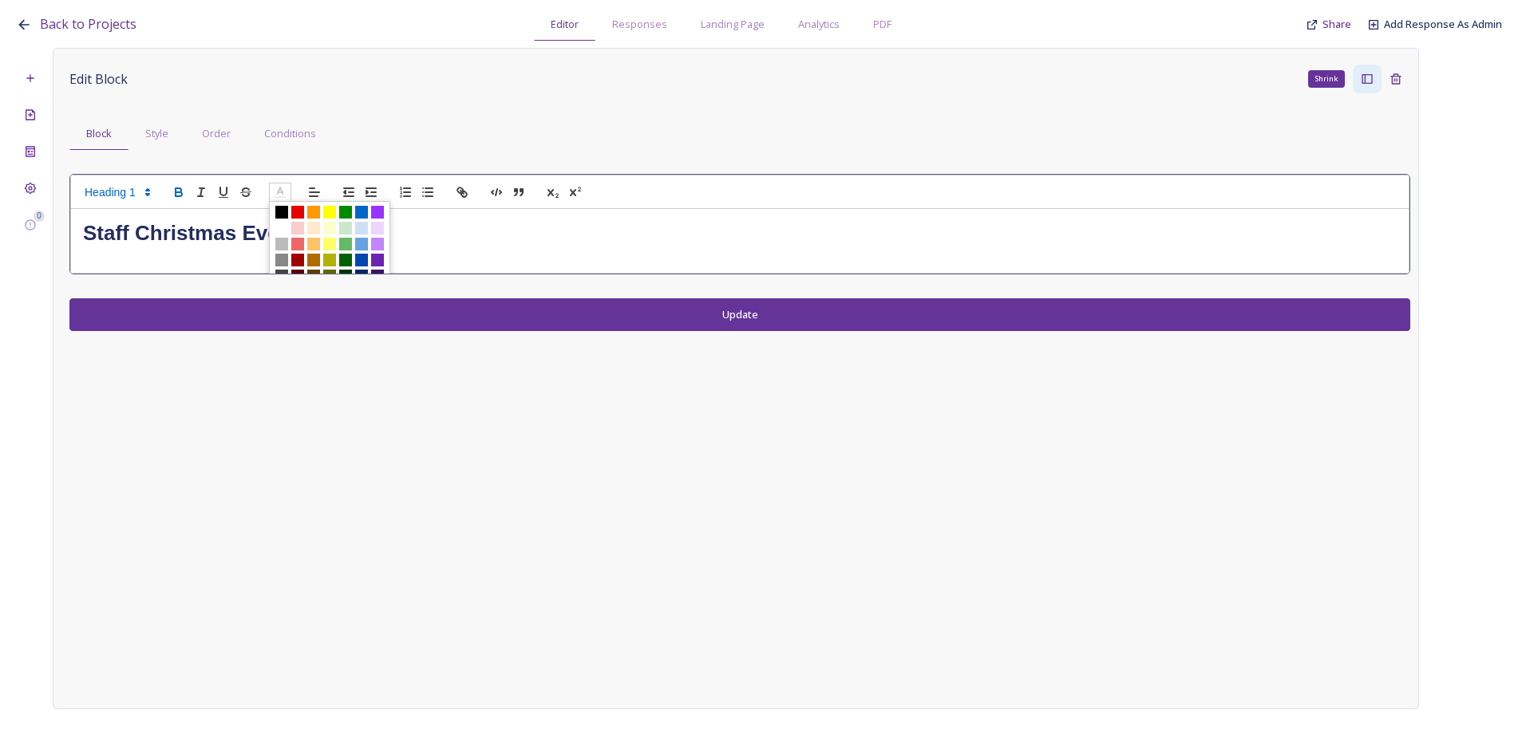
click at [286, 190] on icon at bounding box center [280, 192] width 14 height 14
click at [302, 210] on span at bounding box center [297, 212] width 13 height 13
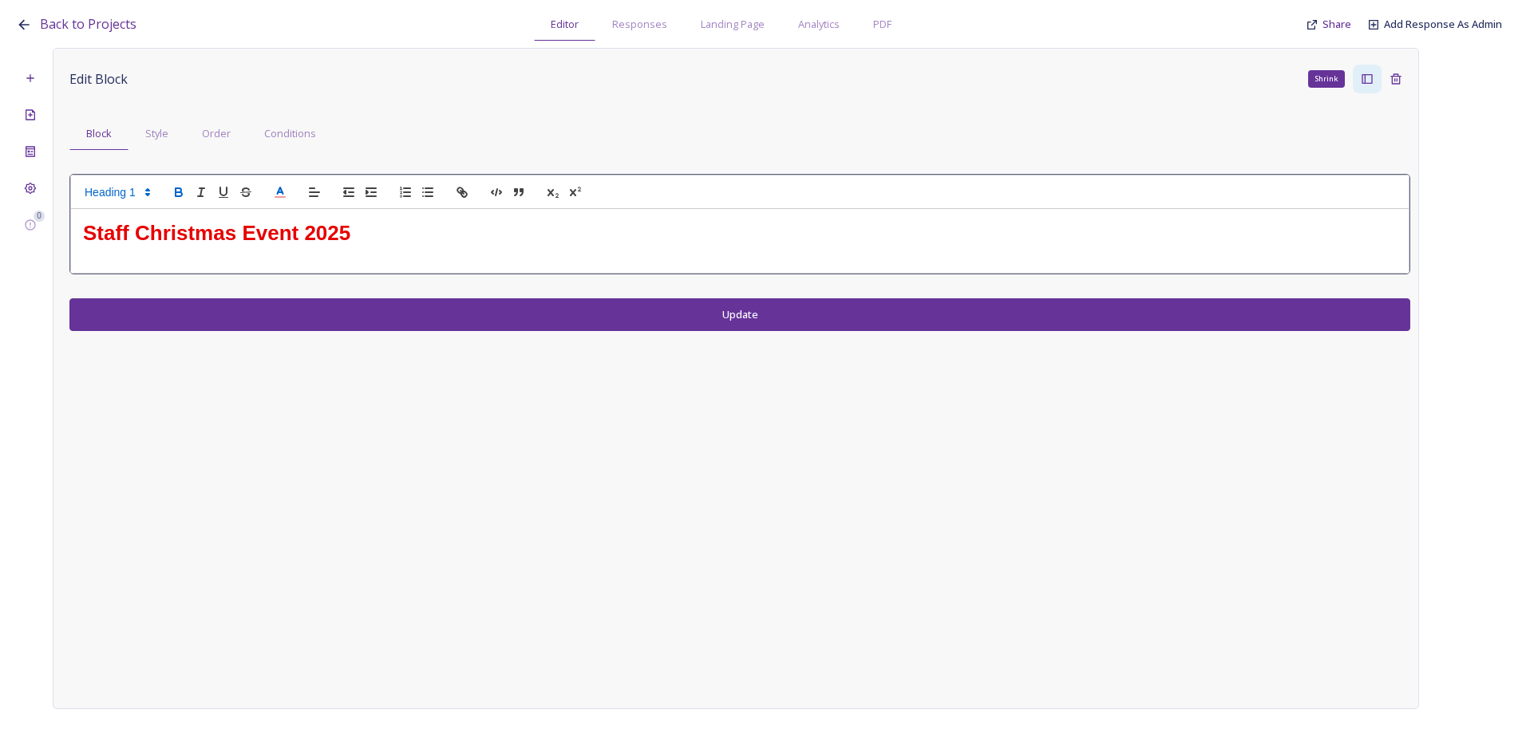
click at [432, 370] on div "Edit Block Shrink Block Style Order Conditions Staff Christmas Event 2025 Update" at bounding box center [736, 378] width 1366 height 661
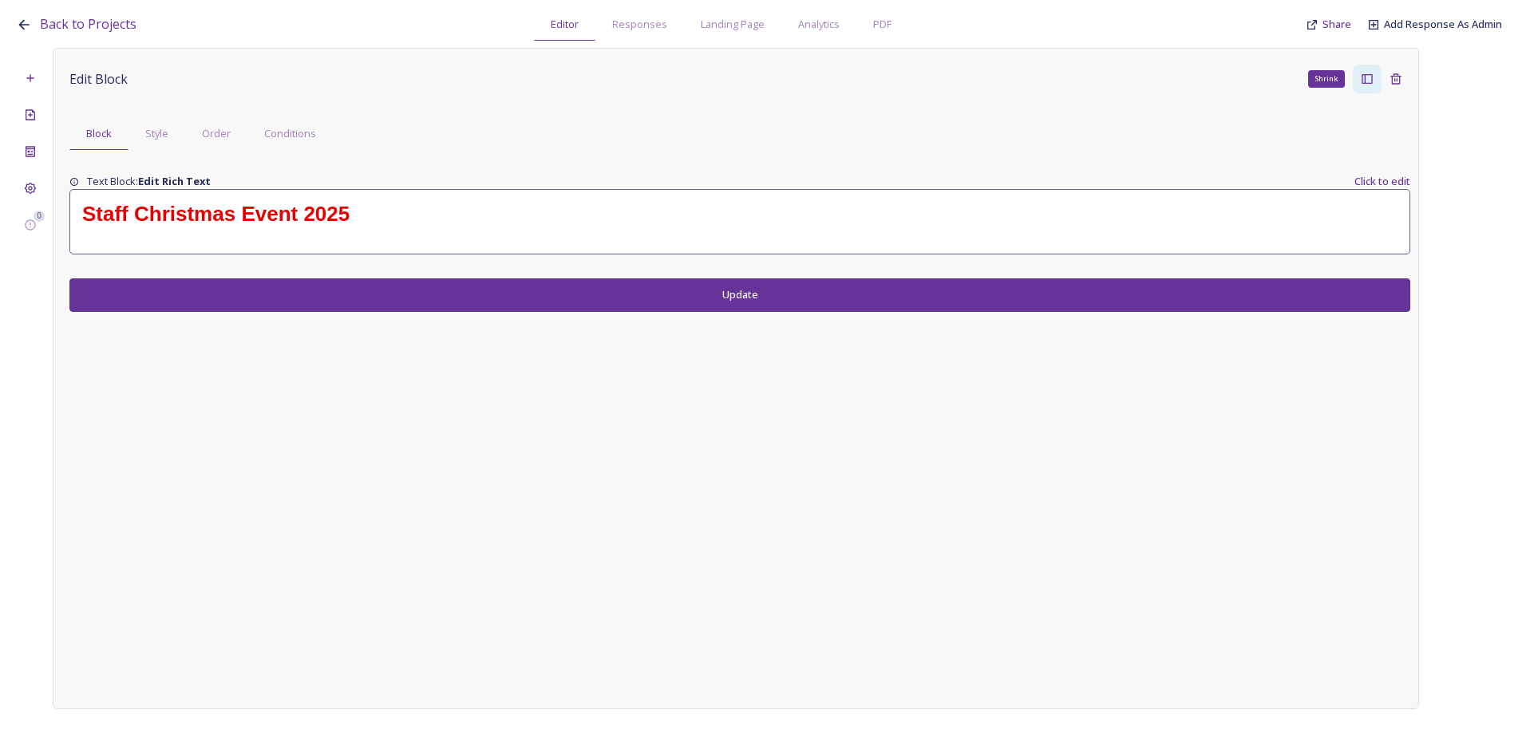
click at [379, 295] on button "Update" at bounding box center [739, 294] width 1340 height 33
click at [471, 292] on button "Update" at bounding box center [739, 294] width 1340 height 33
click at [1356, 79] on div "Shrink" at bounding box center [1366, 79] width 29 height 29
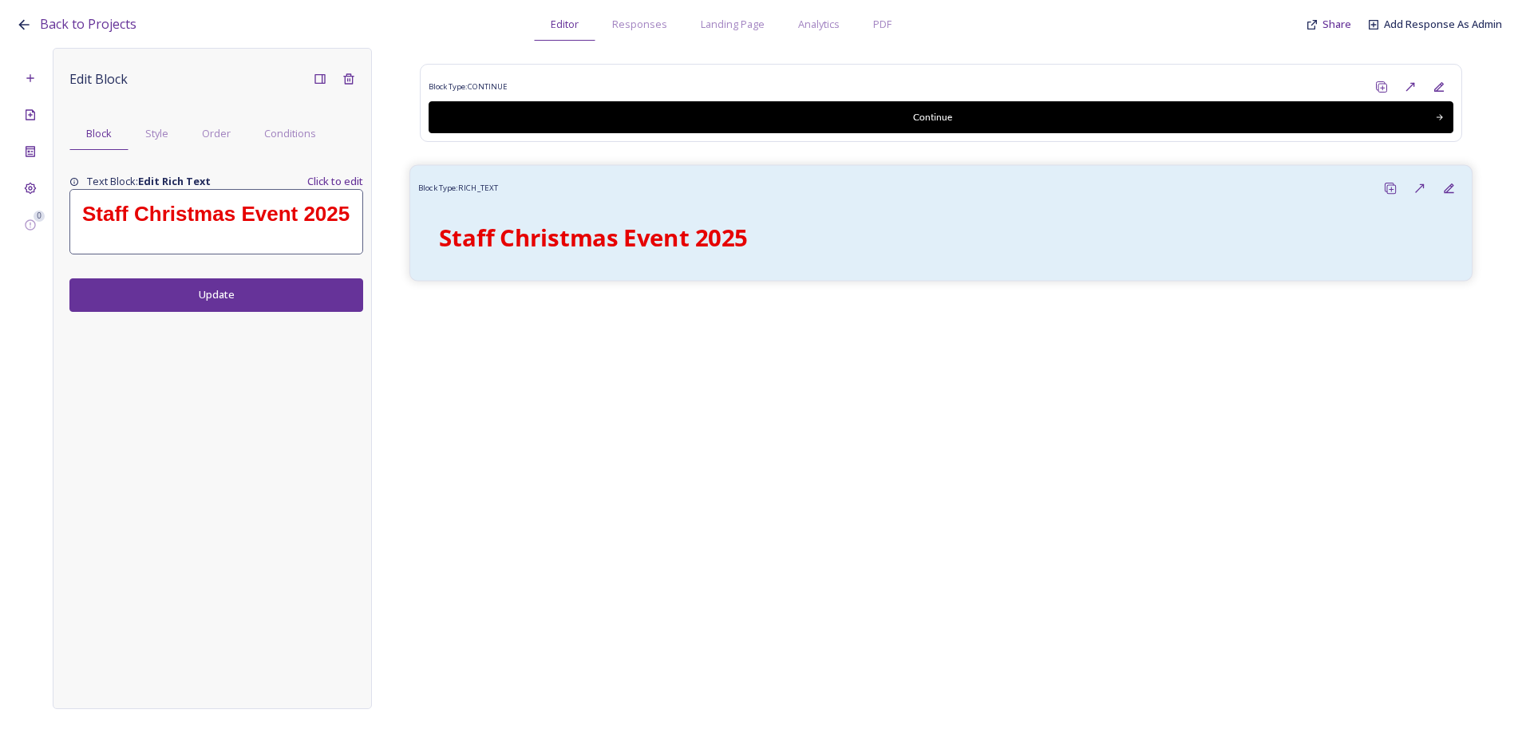
click at [713, 223] on strong "Staff Christmas Event 2025" at bounding box center [593, 237] width 309 height 32
click at [217, 135] on span "Order" at bounding box center [216, 133] width 29 height 15
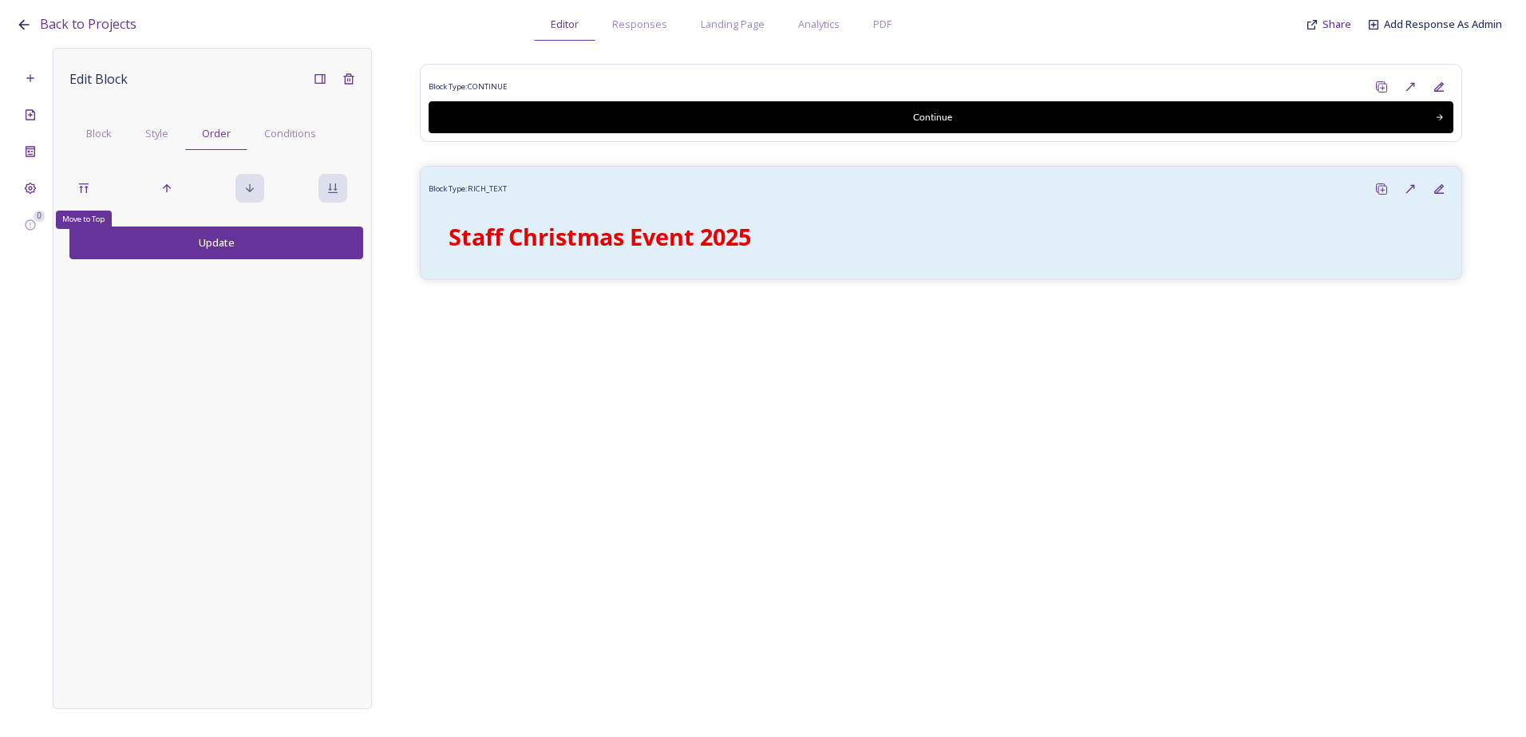
drag, startPoint x: 71, startPoint y: 181, endPoint x: 101, endPoint y: 198, distance: 34.6
click at [72, 181] on div "Move to Top" at bounding box center [83, 188] width 29 height 29
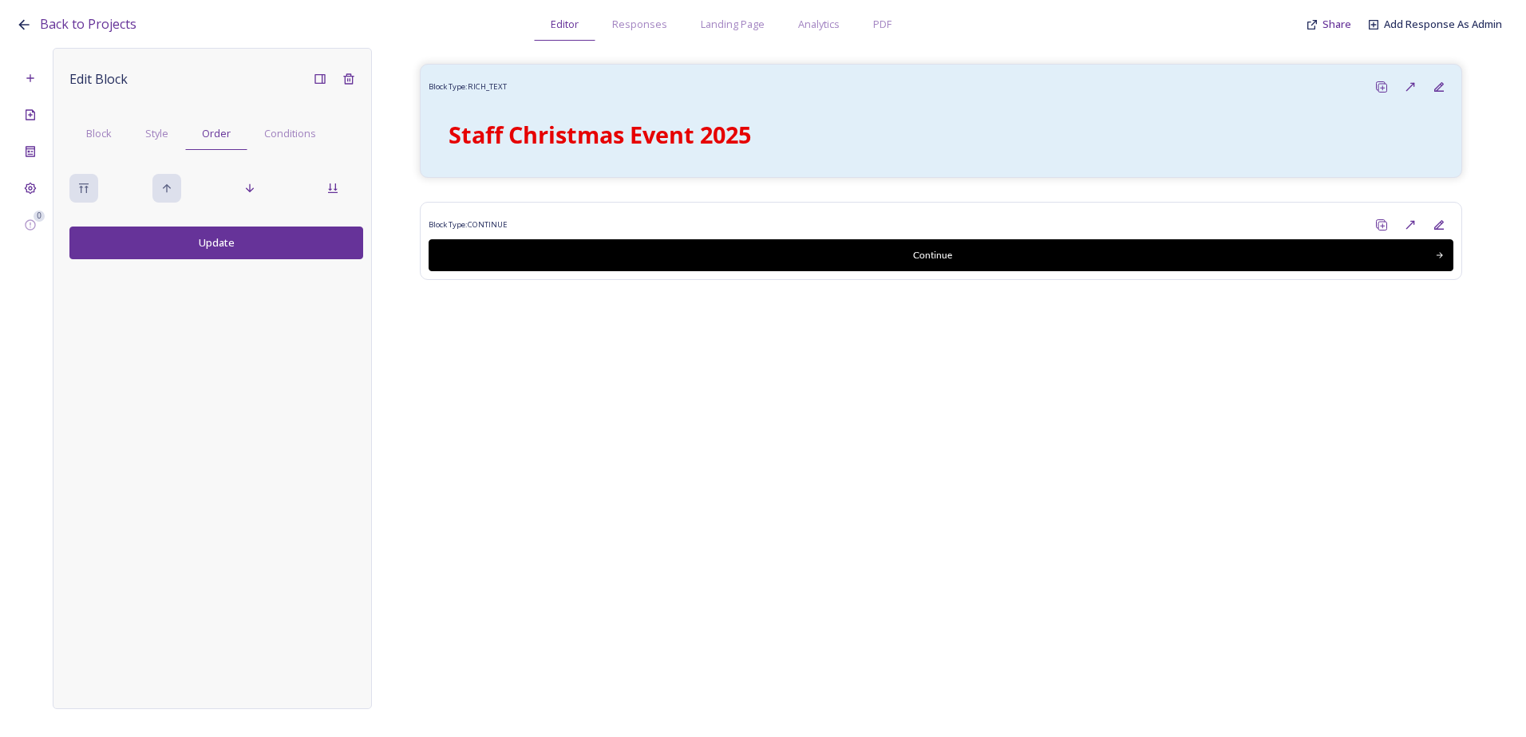
click at [164, 235] on button "Update" at bounding box center [216, 243] width 294 height 33
click at [775, 365] on div "Block Type: RICH_TEXT Staff Christmas Event 2025 Block Type: CONTINUE Continue" at bounding box center [941, 367] width 1138 height 638
drag, startPoint x: 1387, startPoint y: 87, endPoint x: 1359, endPoint y: 94, distance: 28.8
click at [1387, 87] on rect at bounding box center [1391, 87] width 9 height 9
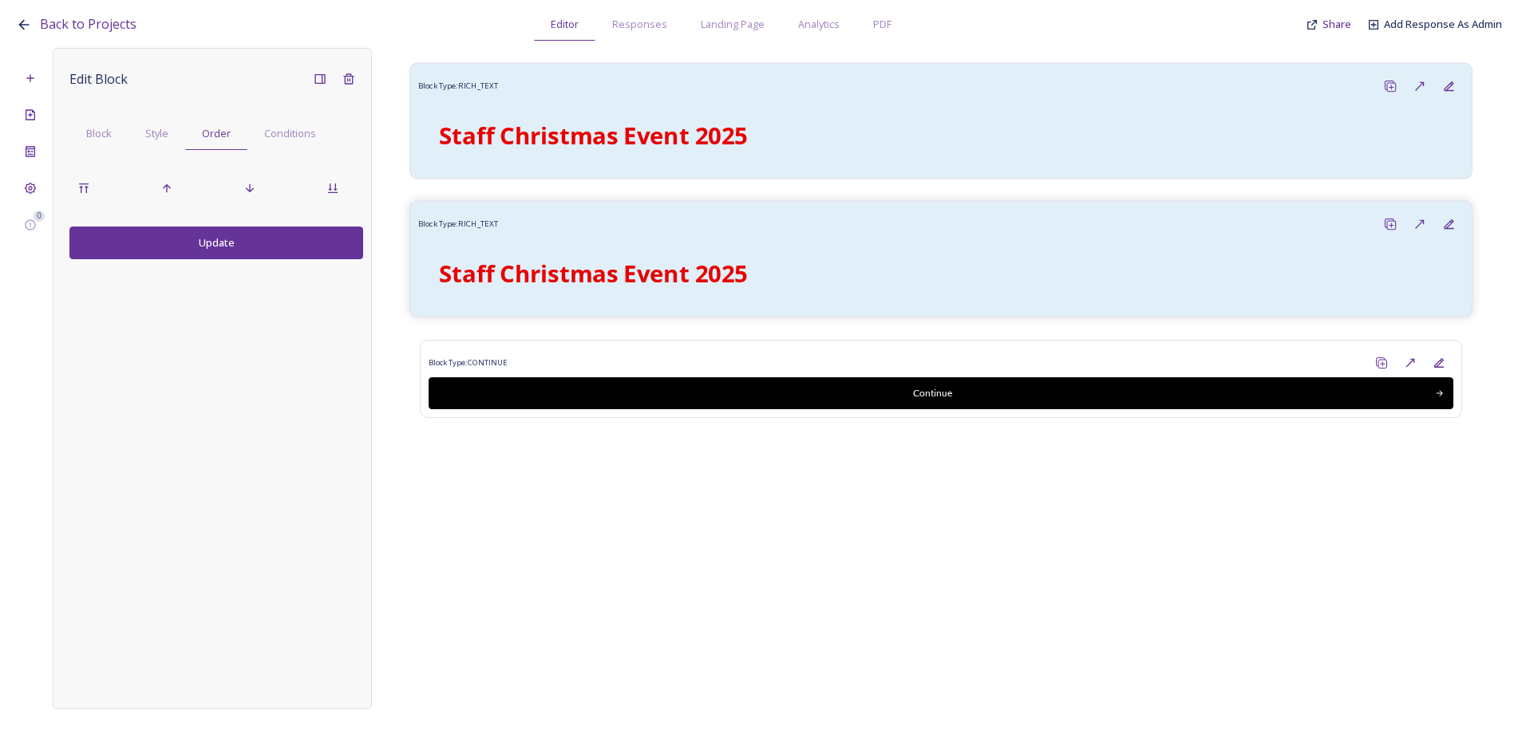
click at [626, 262] on strong "Staff Christmas Event 2025" at bounding box center [593, 273] width 309 height 32
click at [98, 148] on div "Block" at bounding box center [98, 133] width 59 height 33
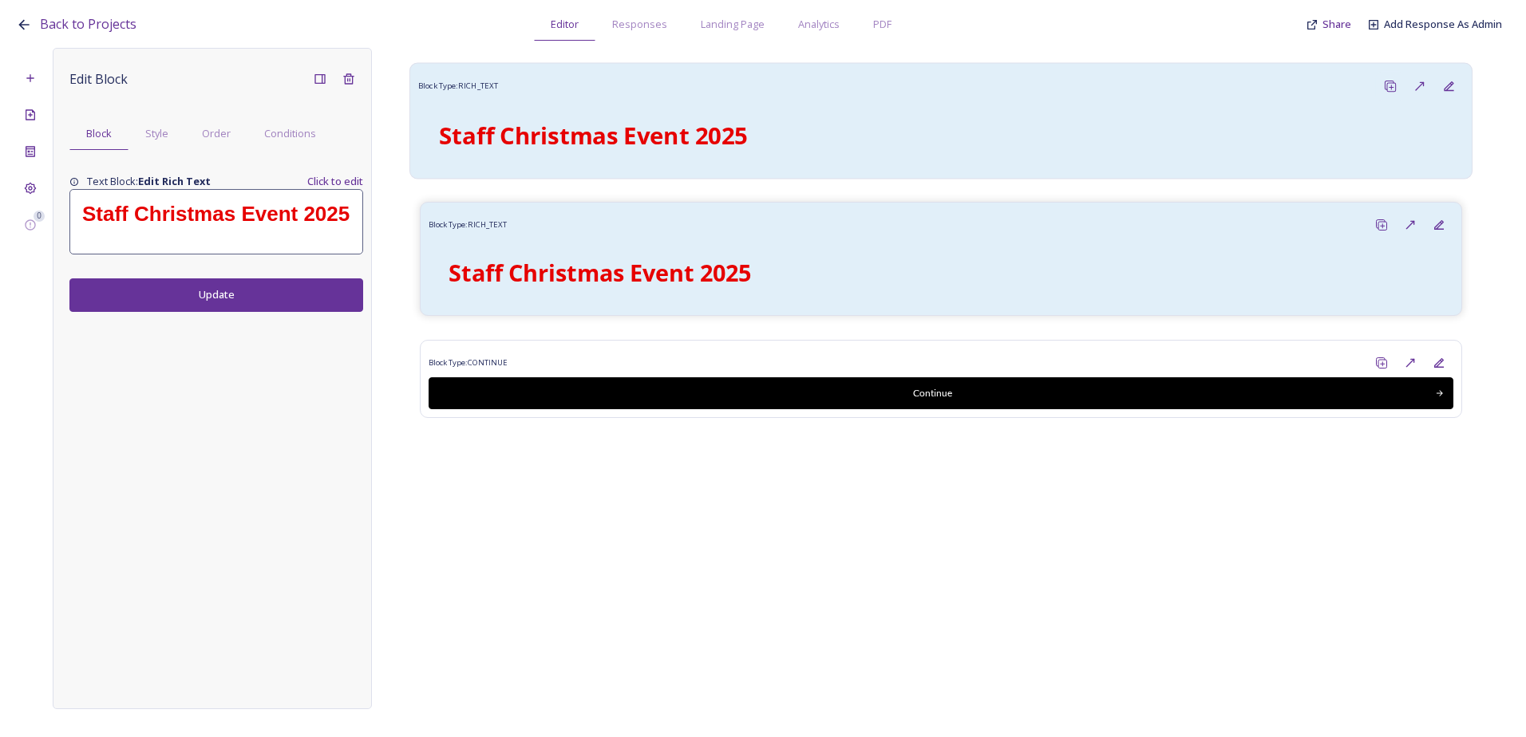
click at [153, 242] on div "Staff Christmas Event 2025" at bounding box center [216, 222] width 292 height 64
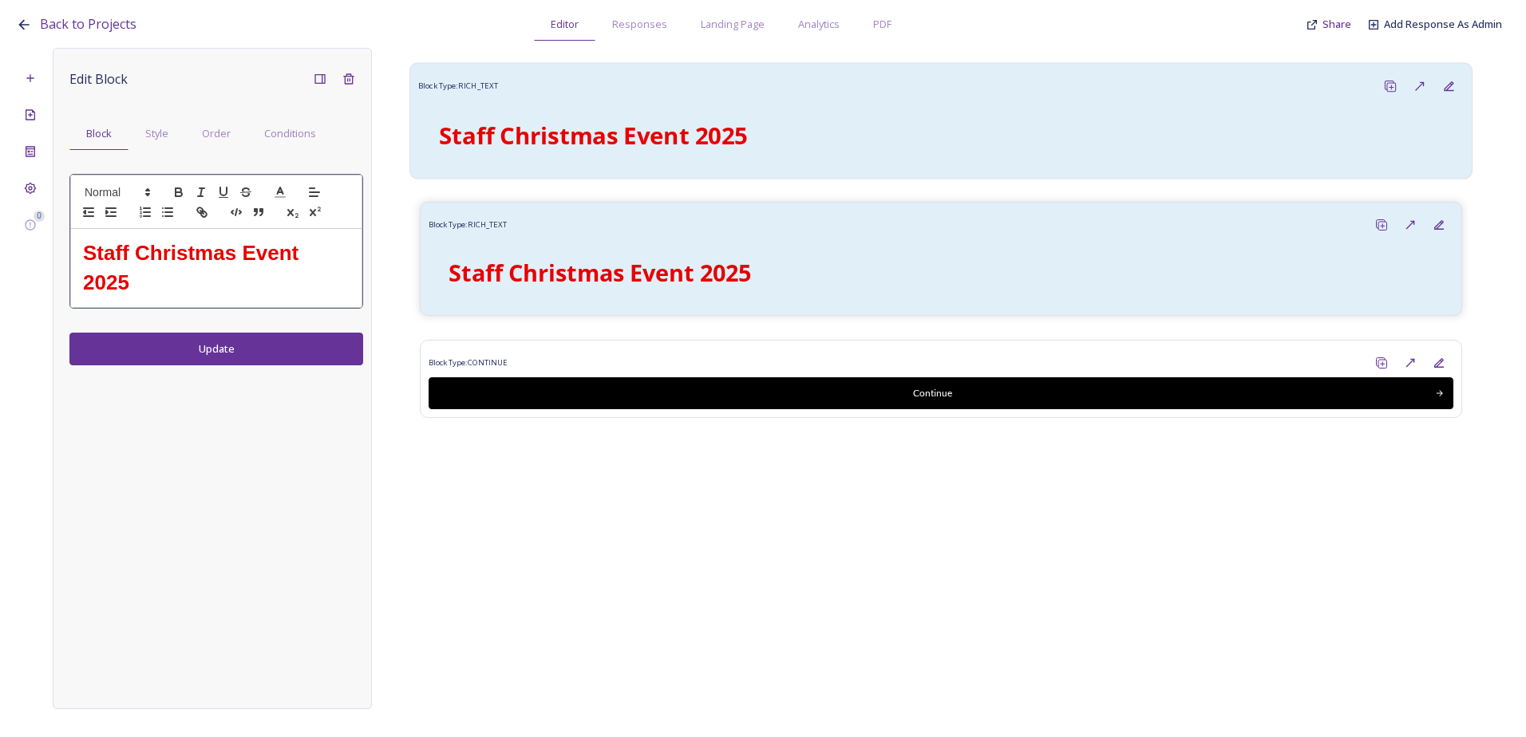
click at [156, 268] on h1 "Staff Christmas Event 2025" at bounding box center [216, 268] width 266 height 59
drag, startPoint x: 99, startPoint y: 269, endPoint x: 63, endPoint y: 248, distance: 41.5
click at [63, 248] on div "Edit Block Block Style Order Conditions Staff Christmas Event 2025 Update" at bounding box center [212, 378] width 319 height 661
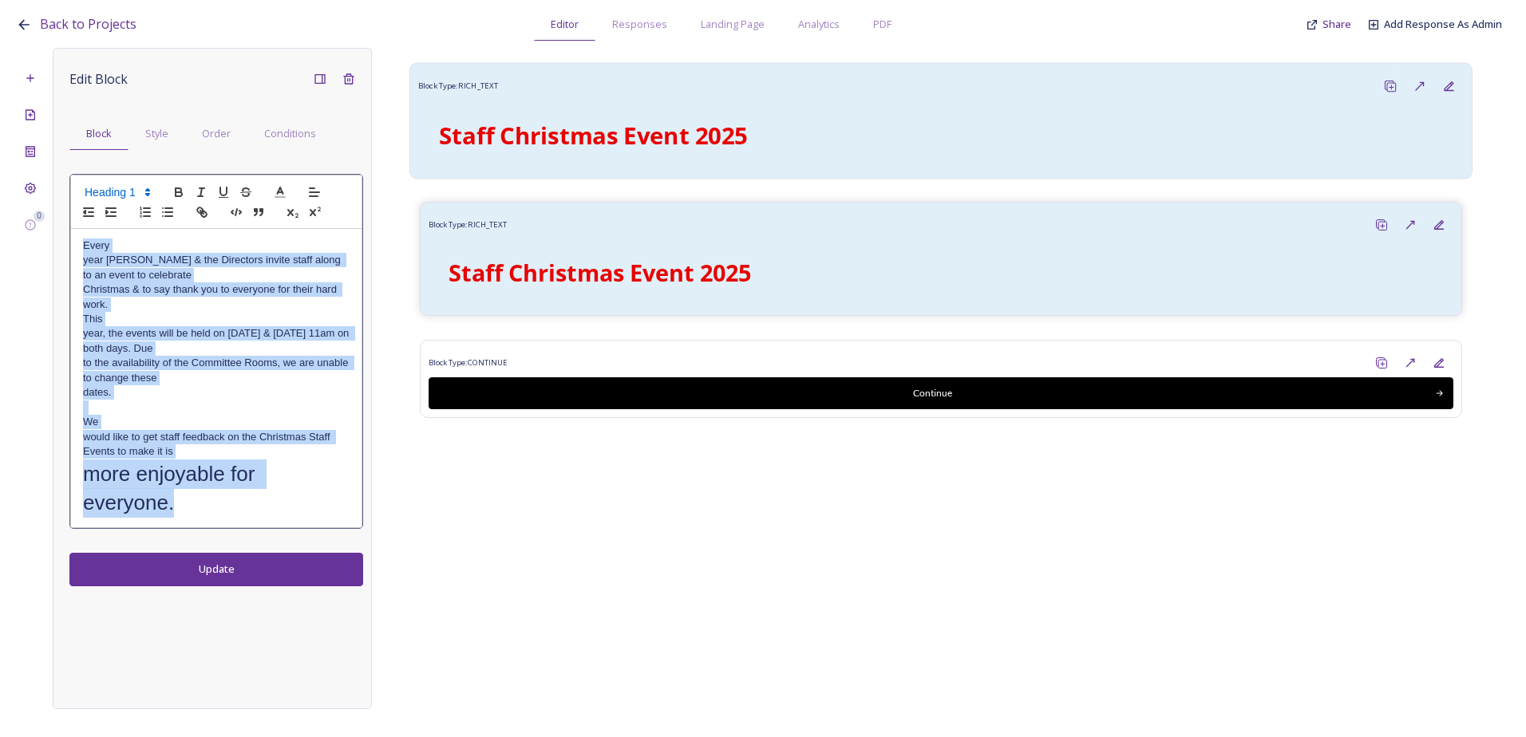
drag, startPoint x: 177, startPoint y: 451, endPoint x: 78, endPoint y: 253, distance: 221.2
click at [78, 253] on div "Every year Diane & the Directors invite staff along to an event to celebrate Ch…" at bounding box center [216, 378] width 290 height 299
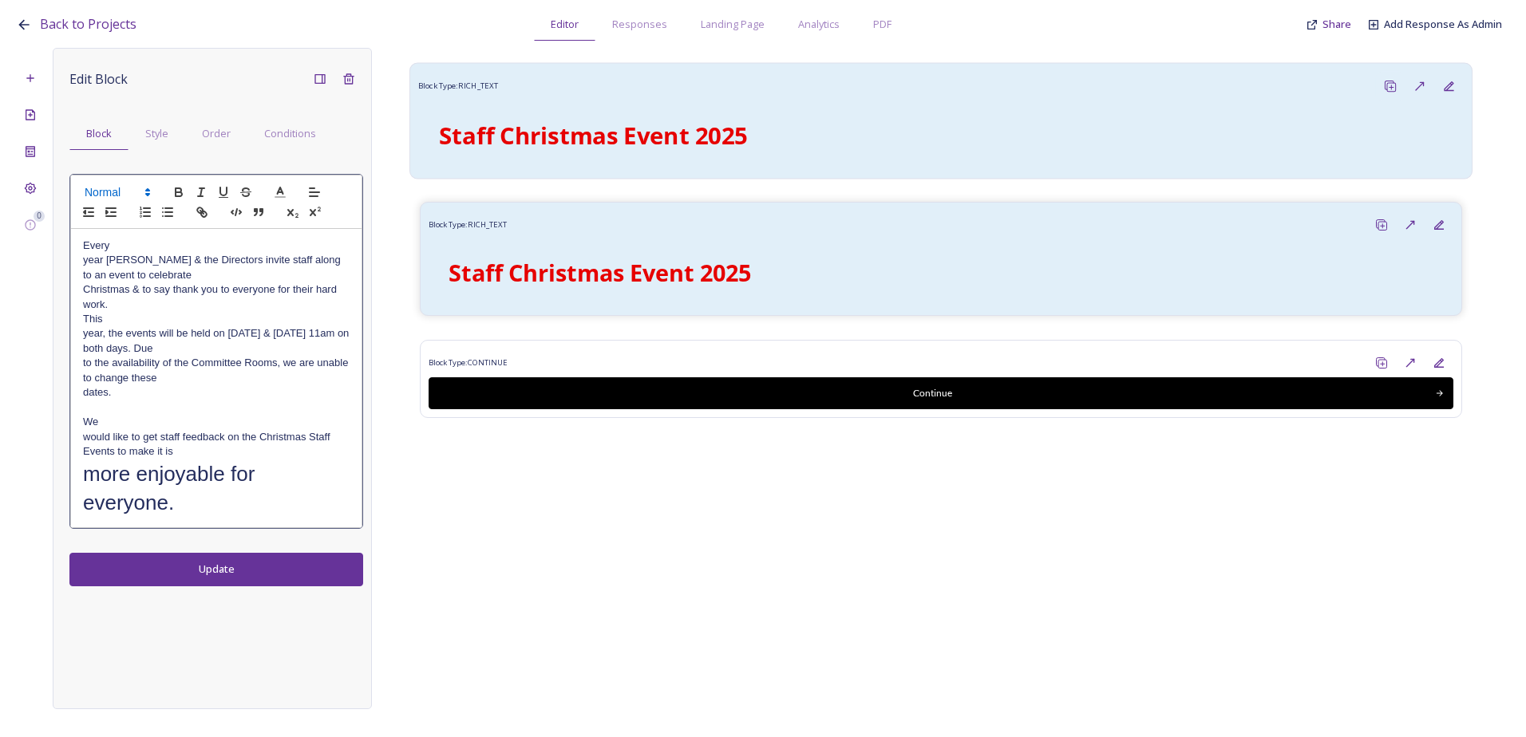
click at [138, 191] on span at bounding box center [116, 192] width 78 height 19
click at [138, 268] on span at bounding box center [136, 264] width 102 height 34
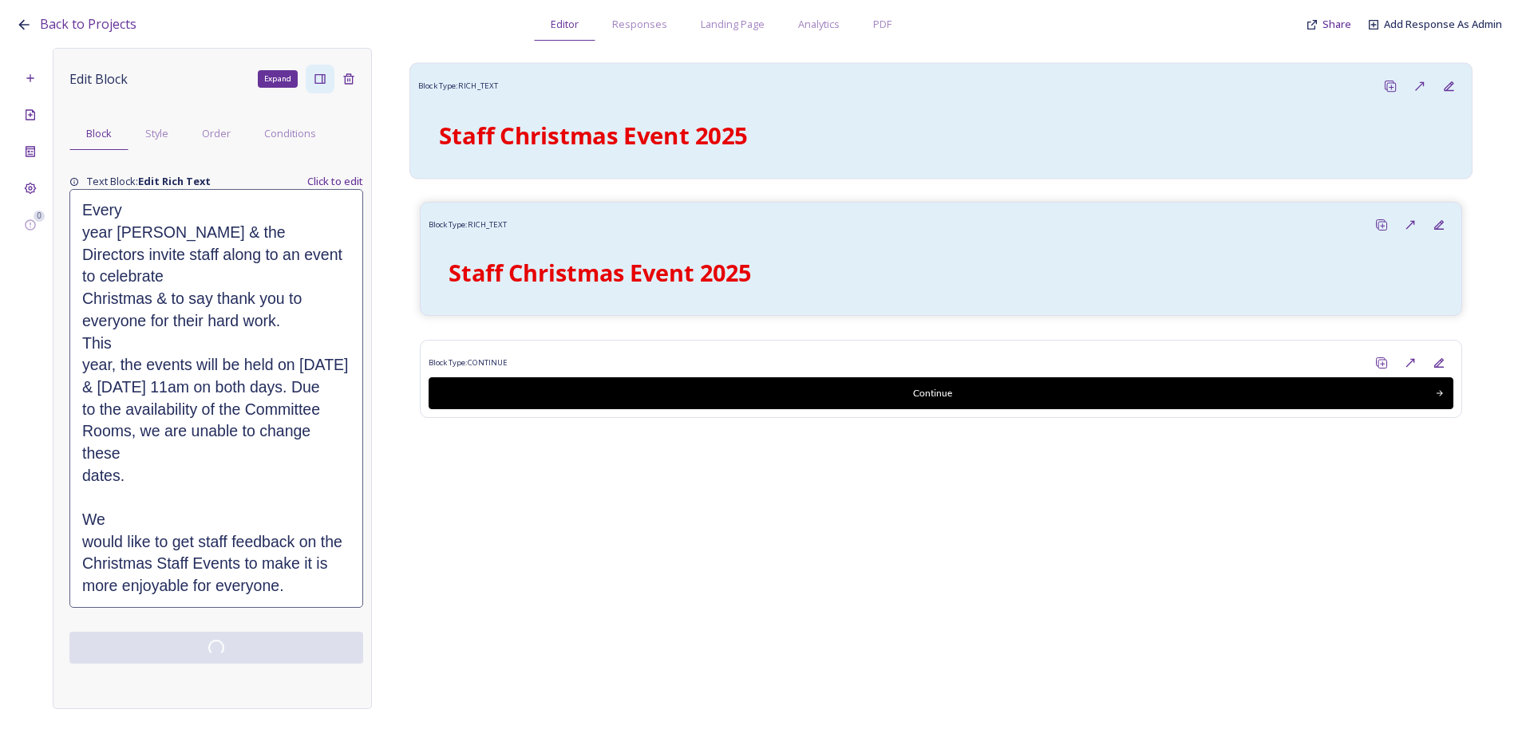
click at [318, 84] on icon at bounding box center [319, 79] width 10 height 10
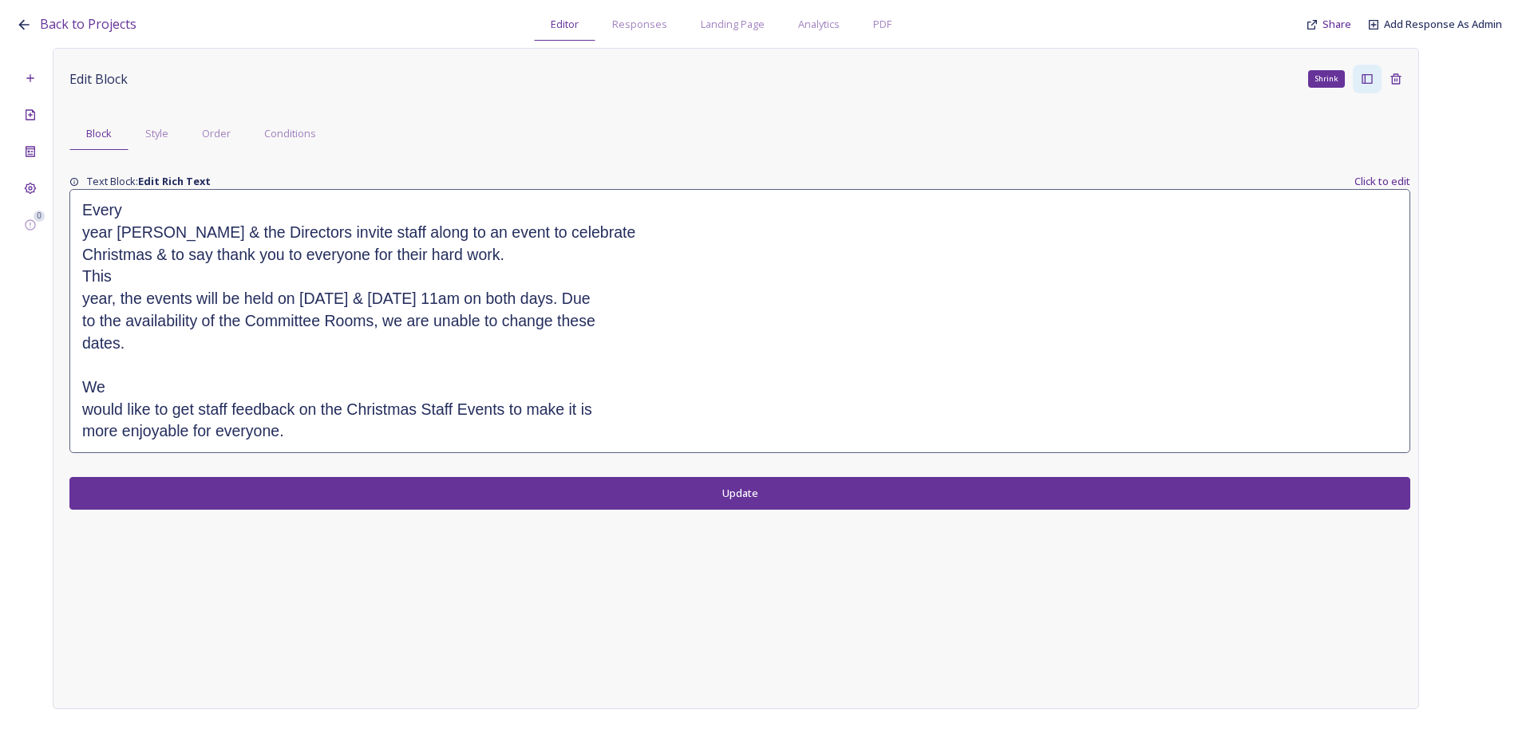
click at [251, 261] on h2 "Christmas & to say thank you to everyone for their hard work." at bounding box center [739, 255] width 1315 height 22
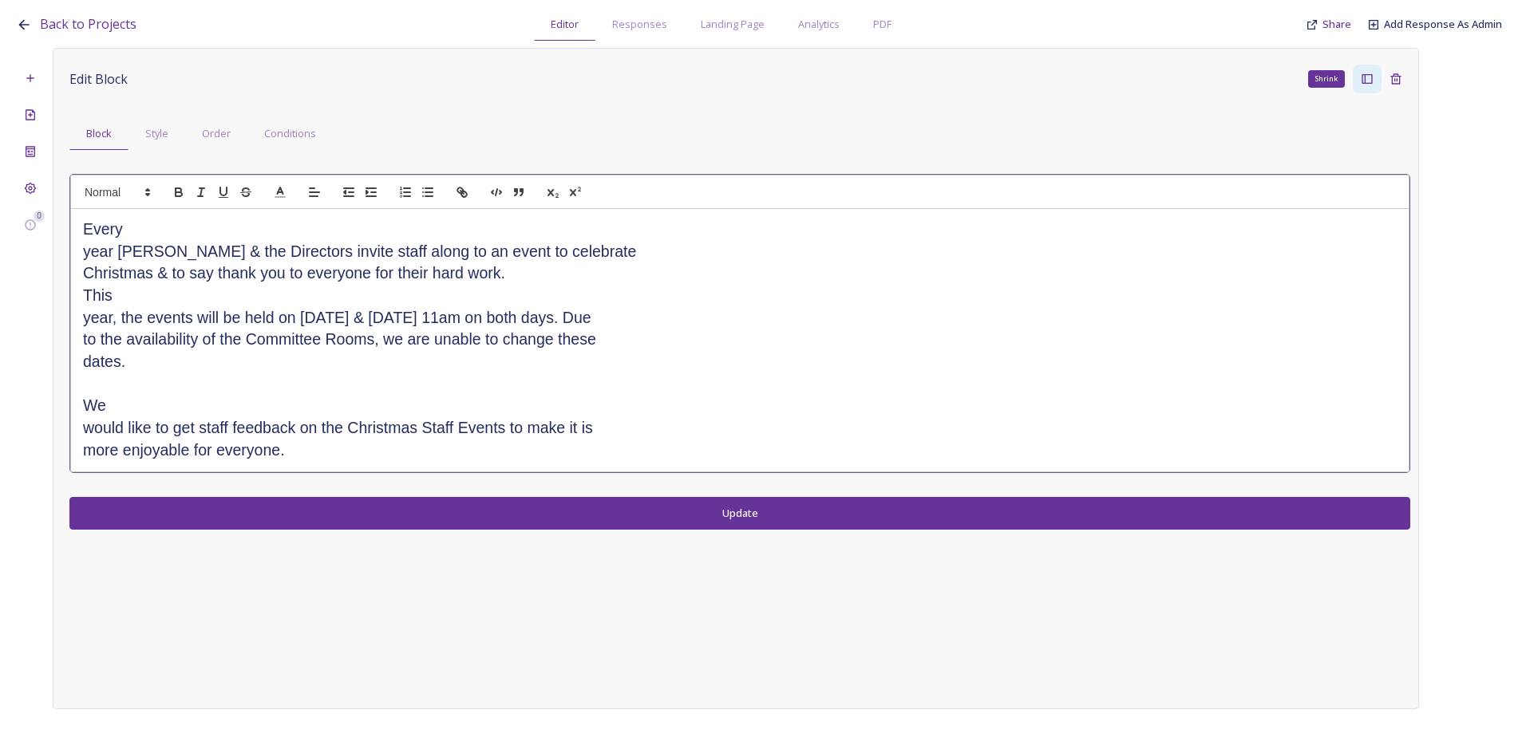
click at [86, 247] on h2 "year Diane & the Directors invite staff along to an event to celebrate" at bounding box center [739, 252] width 1313 height 22
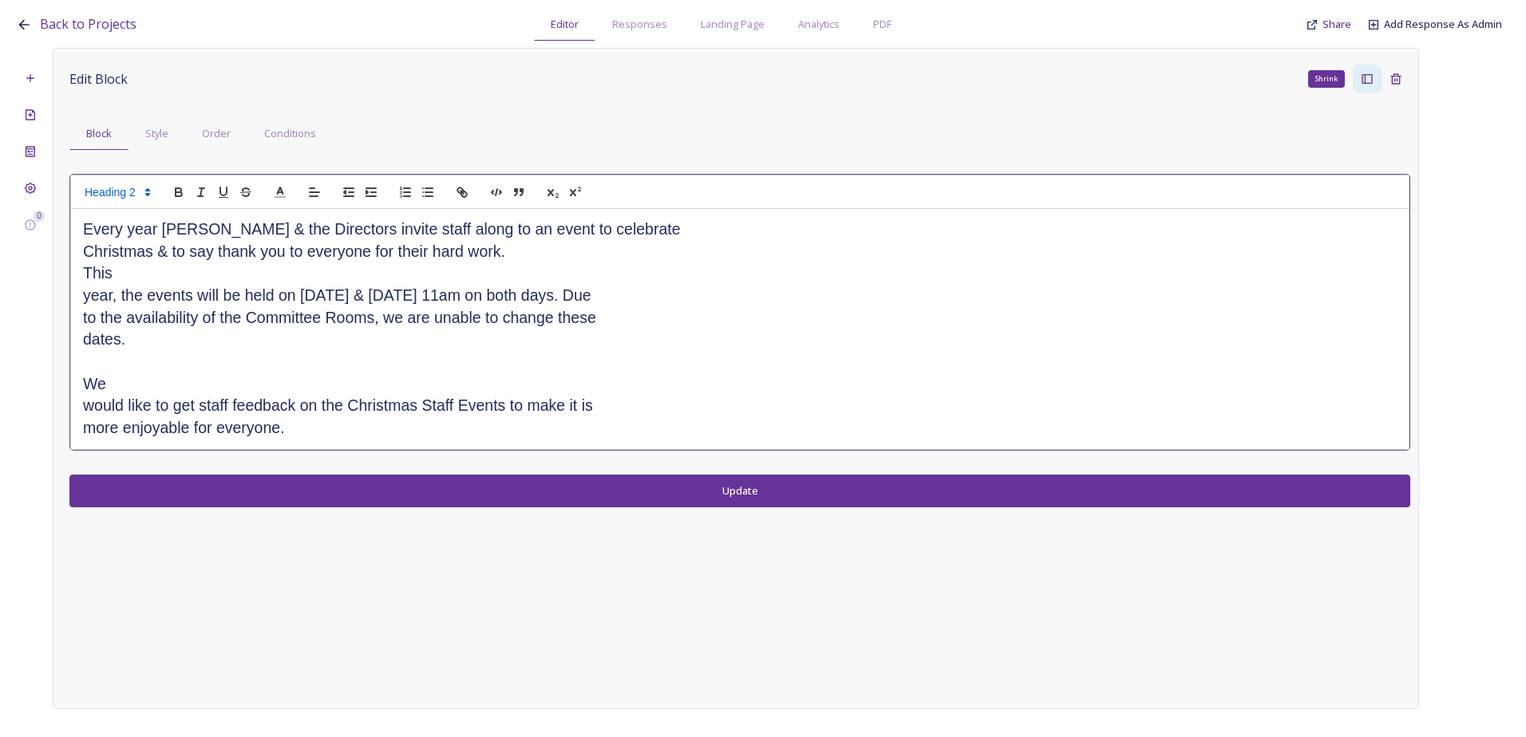
click at [81, 251] on div "Every year Diane & the Directors invite staff along to an event to celebrate Ch…" at bounding box center [739, 329] width 1337 height 240
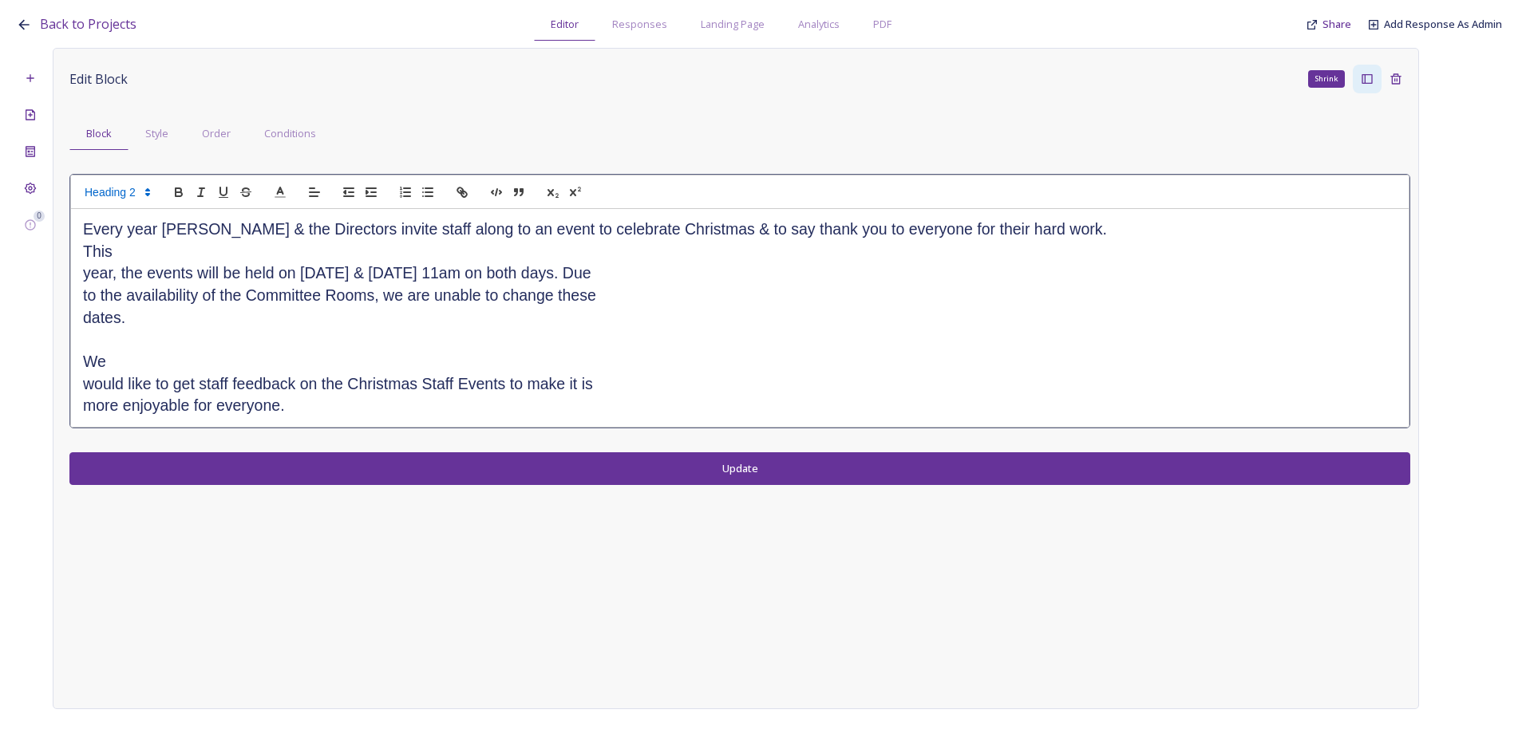
click at [82, 251] on div "Every year Diane & the Directors invite staff along to an event to celebrate Ch…" at bounding box center [739, 318] width 1337 height 218
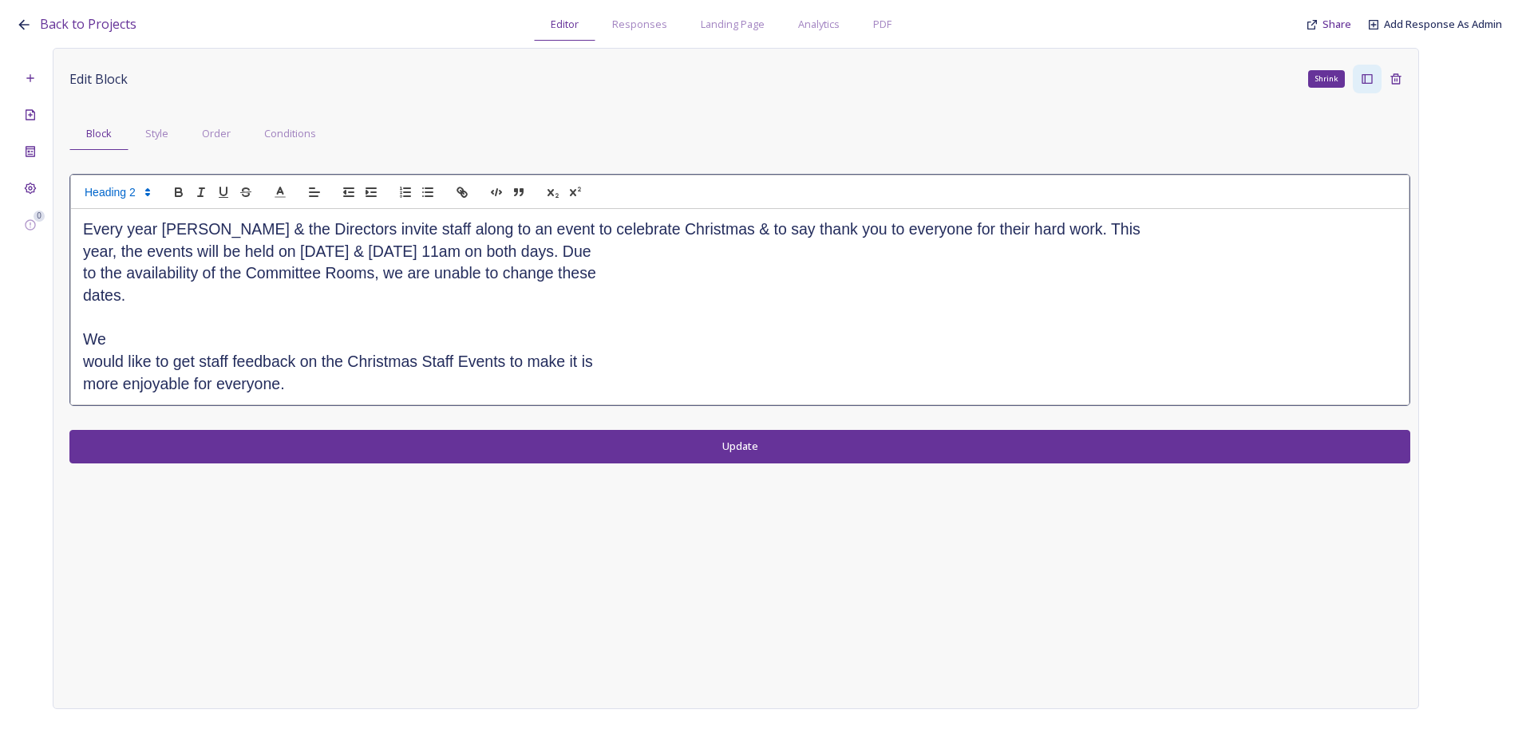
click at [84, 270] on h2 "to the availability of the Committee Rooms, we are unable to change these" at bounding box center [739, 274] width 1313 height 22
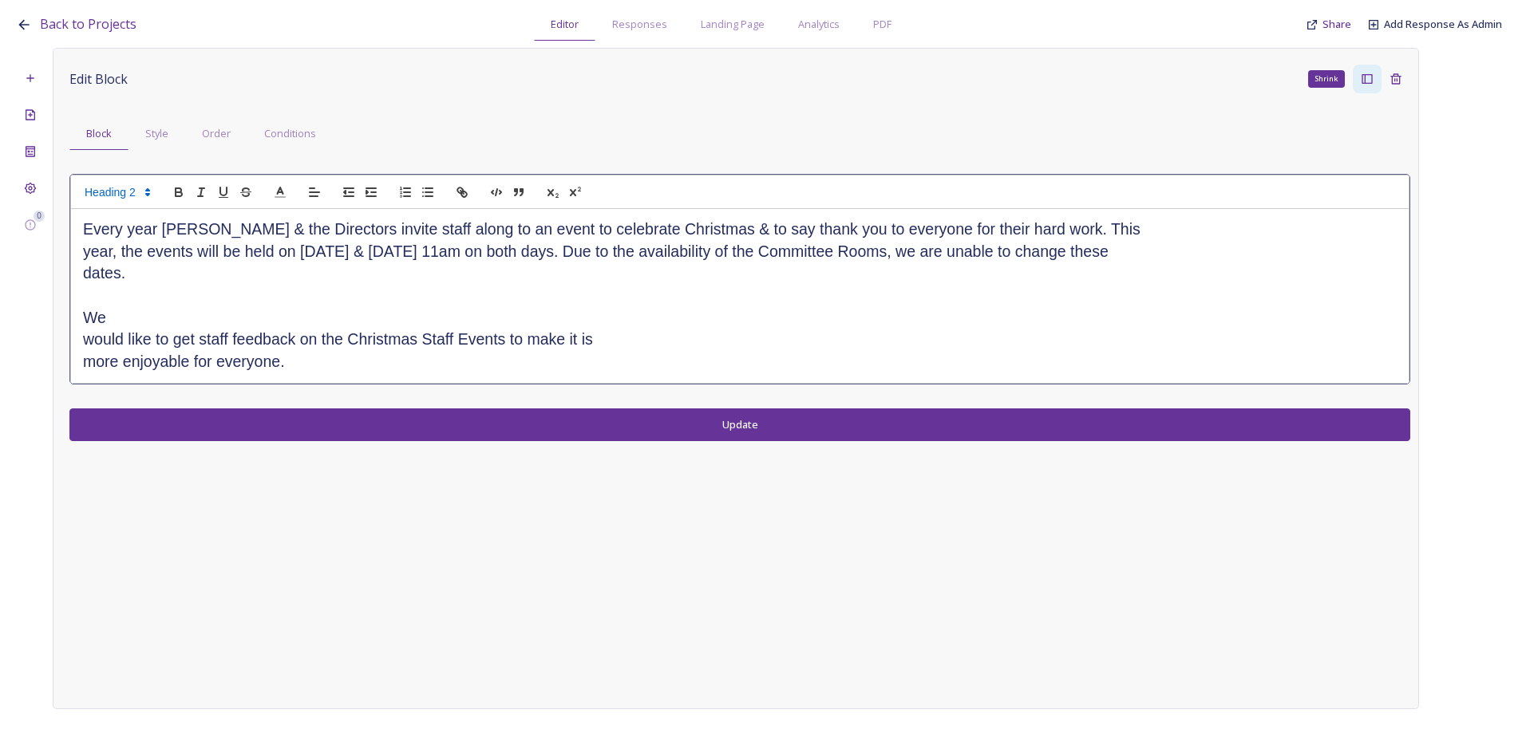
click at [81, 255] on div "Every year Diane & the Directors invite staff along to an event to celebrate Ch…" at bounding box center [739, 296] width 1337 height 174
click at [1305, 227] on h2 "Every year Diane & the Directors invite staff along to an event to celebrate Ch…" at bounding box center [739, 241] width 1313 height 44
click at [81, 274] on div "Every year Diane & the Directors invite staff along to an event to celebrate Ch…" at bounding box center [739, 296] width 1337 height 174
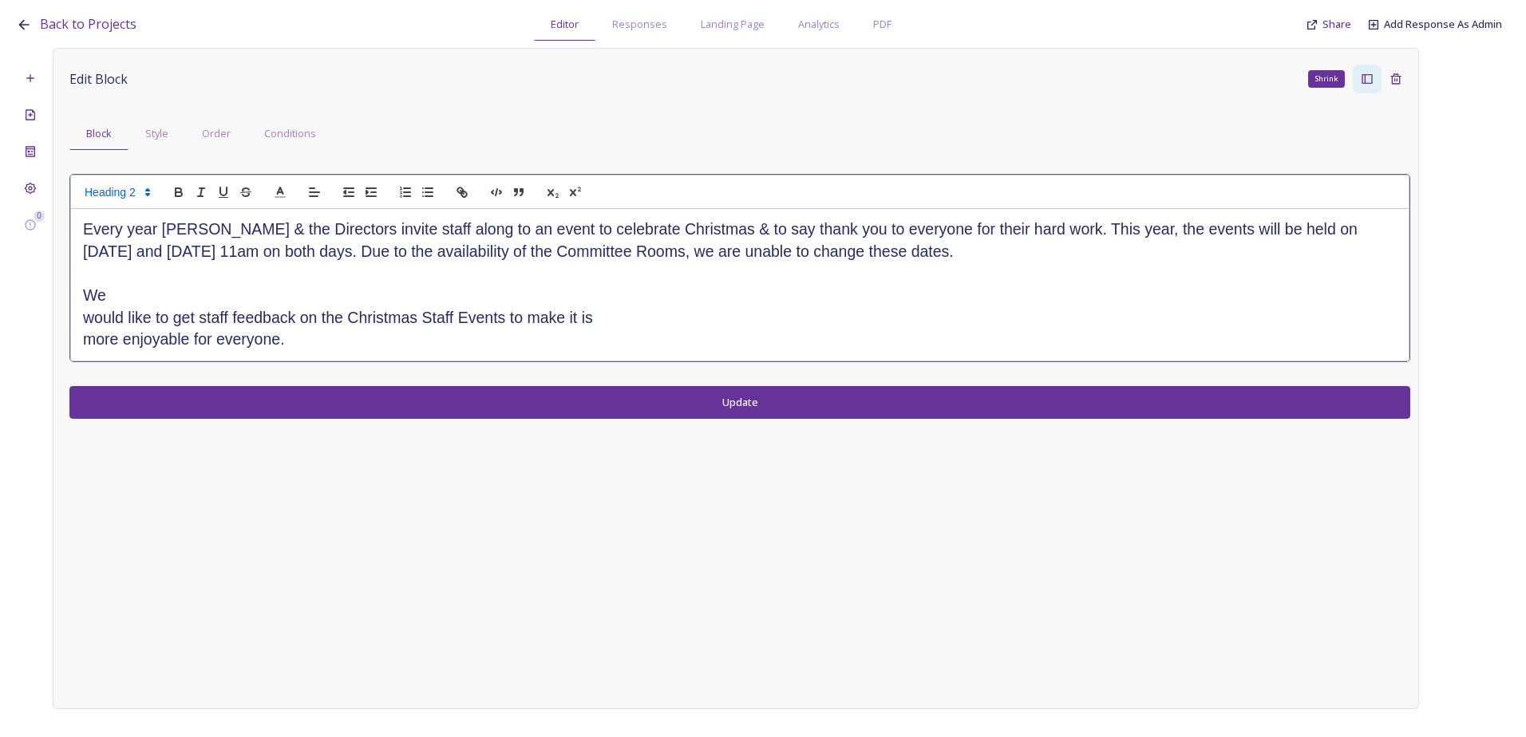
click at [75, 310] on div "Every year Diane & the Directors invite staff along to an event to celebrate Ch…" at bounding box center [739, 285] width 1337 height 152
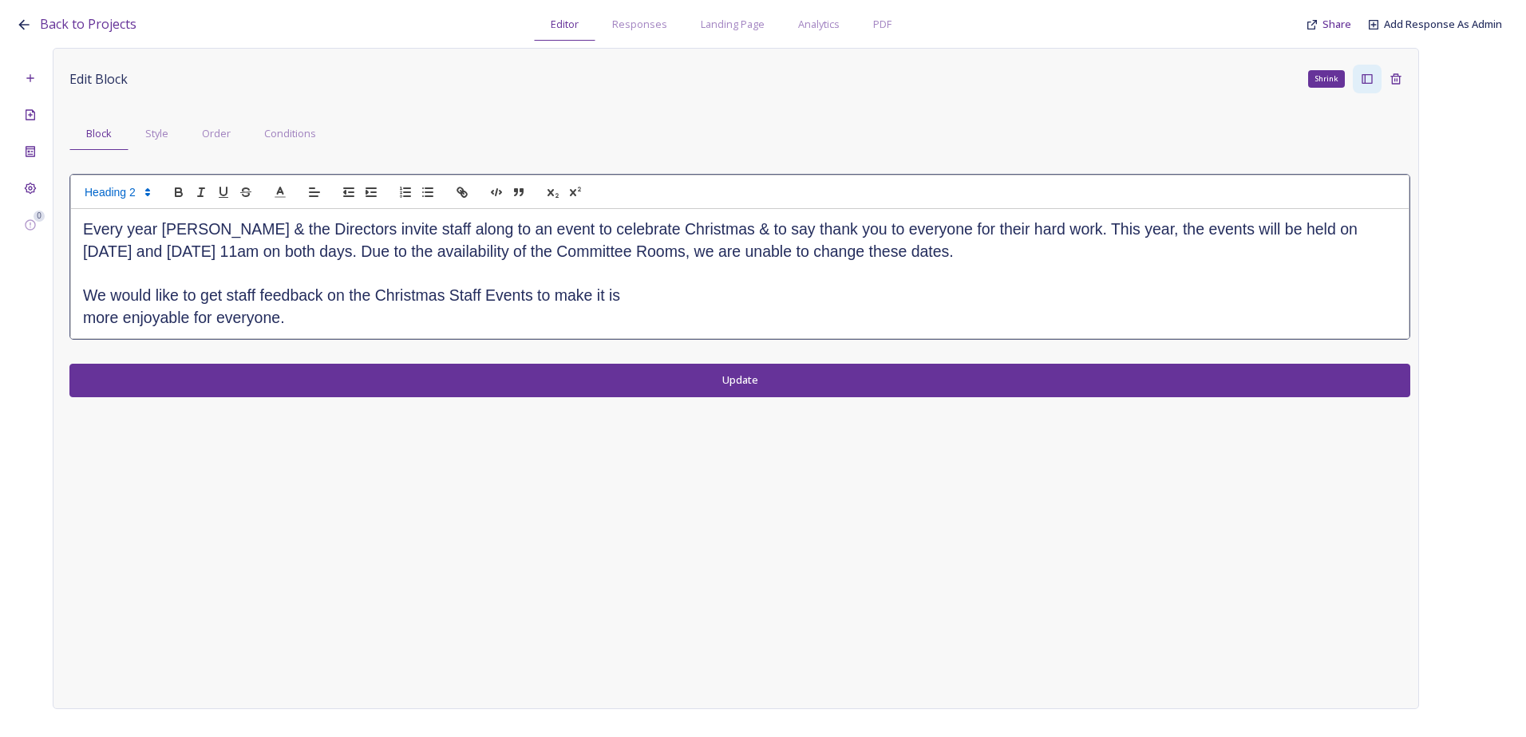
click at [84, 318] on h2 "more enjoyable for everyone." at bounding box center [739, 318] width 1313 height 22
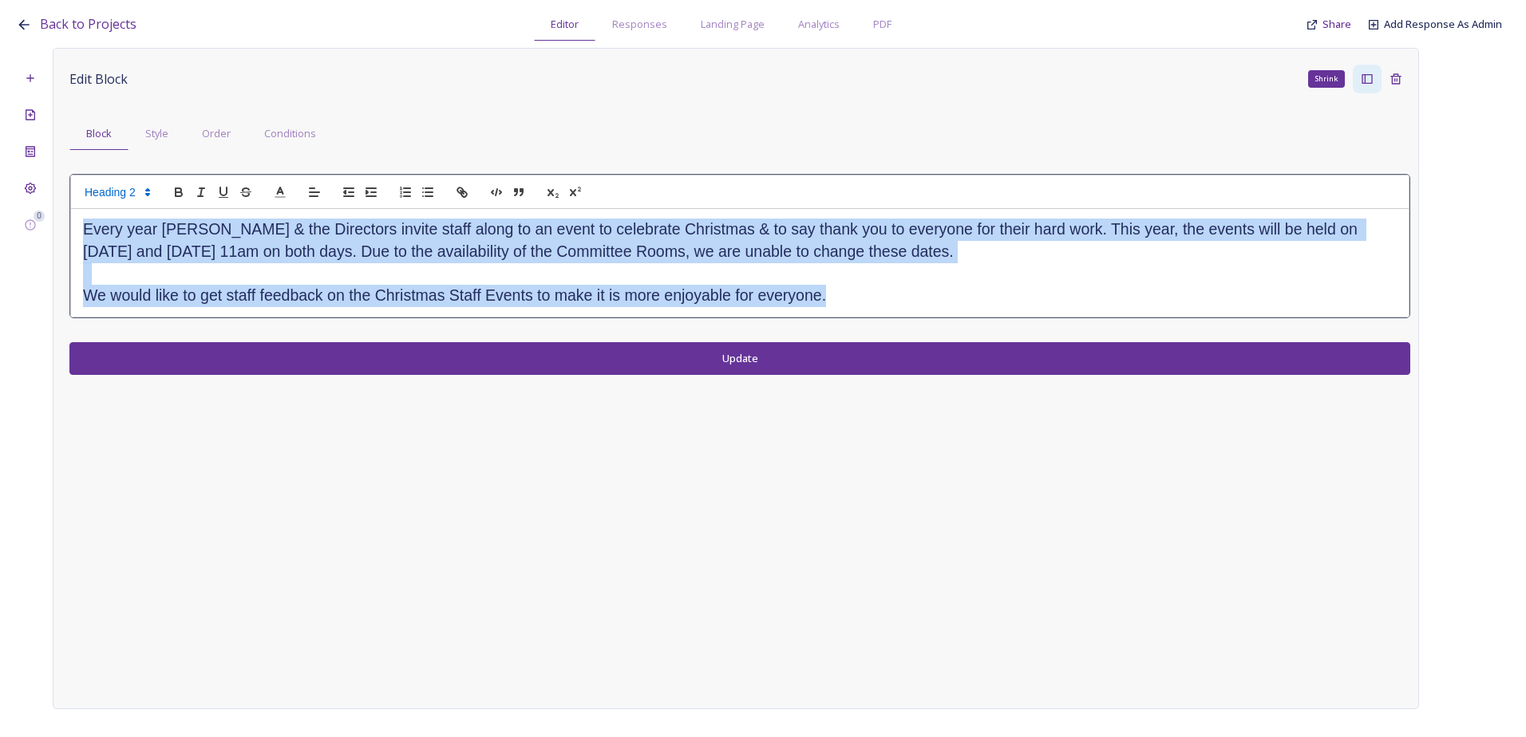
drag, startPoint x: 687, startPoint y: 287, endPoint x: 57, endPoint y: 237, distance: 631.5
click at [57, 237] on div "Edit Block Shrink Block Style Order Conditions Every year Diane & the Directors…" at bounding box center [736, 378] width 1366 height 661
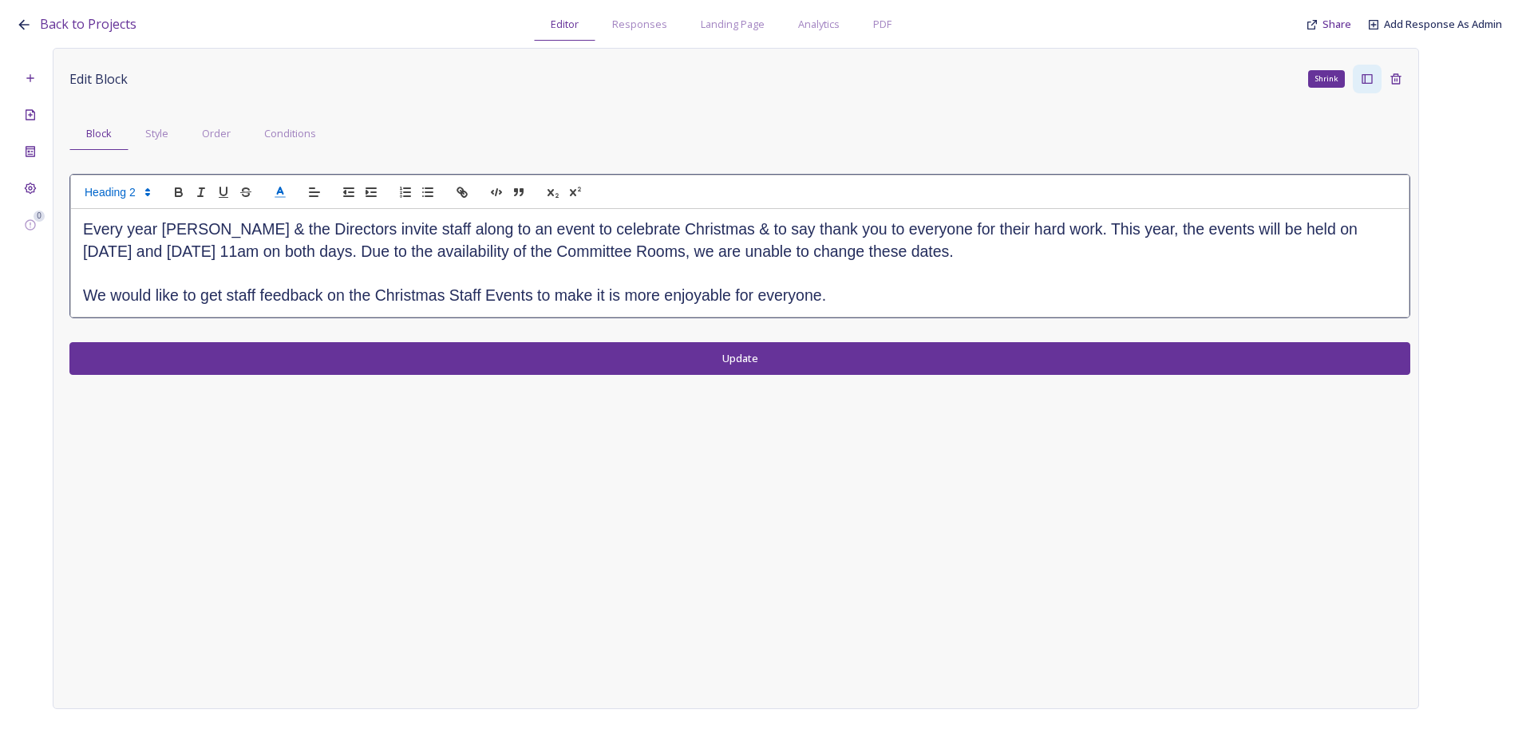
click at [268, 191] on div at bounding box center [739, 192] width 1339 height 34
click at [275, 191] on icon at bounding box center [280, 192] width 14 height 14
click at [593, 260] on h2 "Every year Diane & the Directors invite staff along to an event to celebrate Ch…" at bounding box center [739, 241] width 1313 height 44
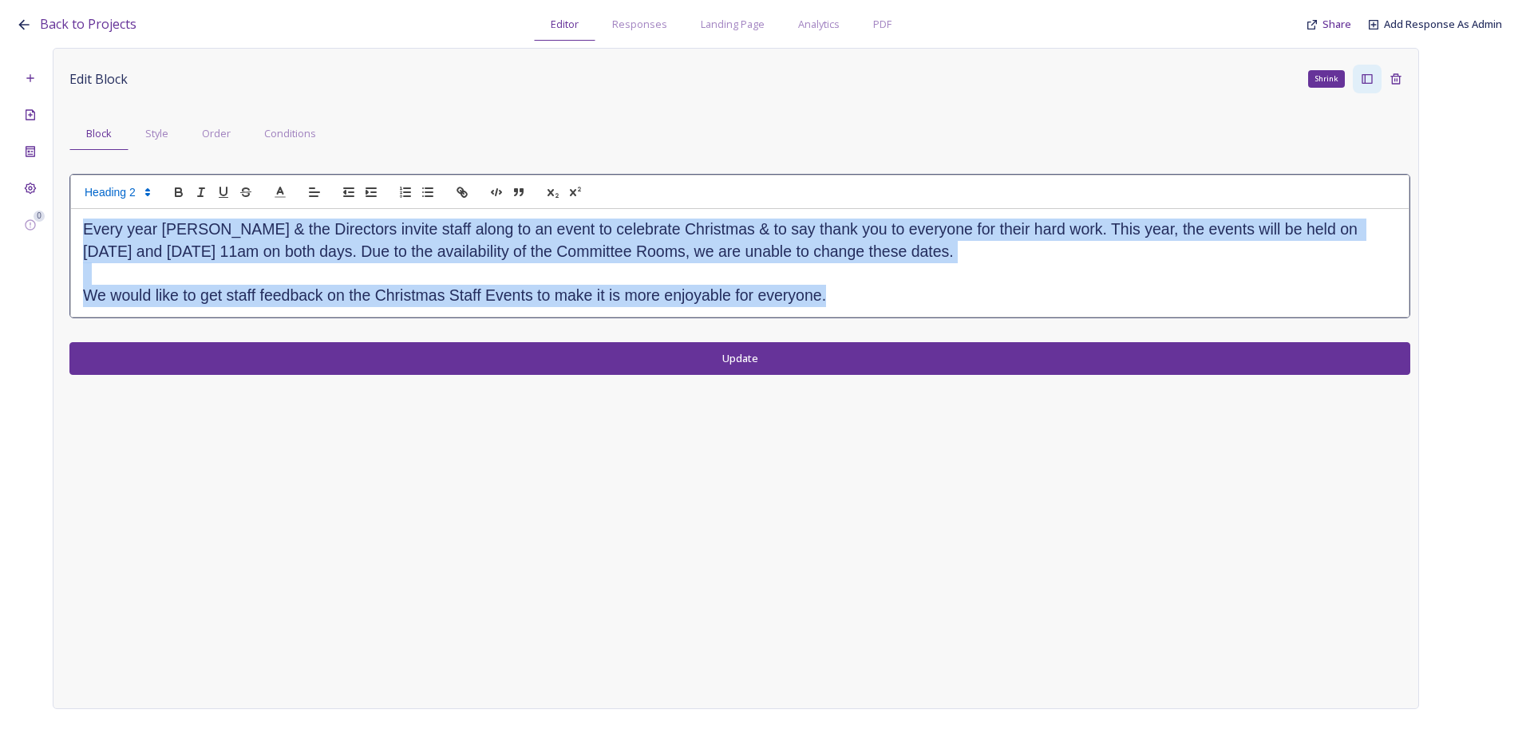
drag, startPoint x: 904, startPoint y: 300, endPoint x: 61, endPoint y: 223, distance: 846.9
click at [61, 223] on div "Edit Block Shrink Block Style Order Conditions Every year Diane & the Directors…" at bounding box center [736, 378] width 1366 height 661
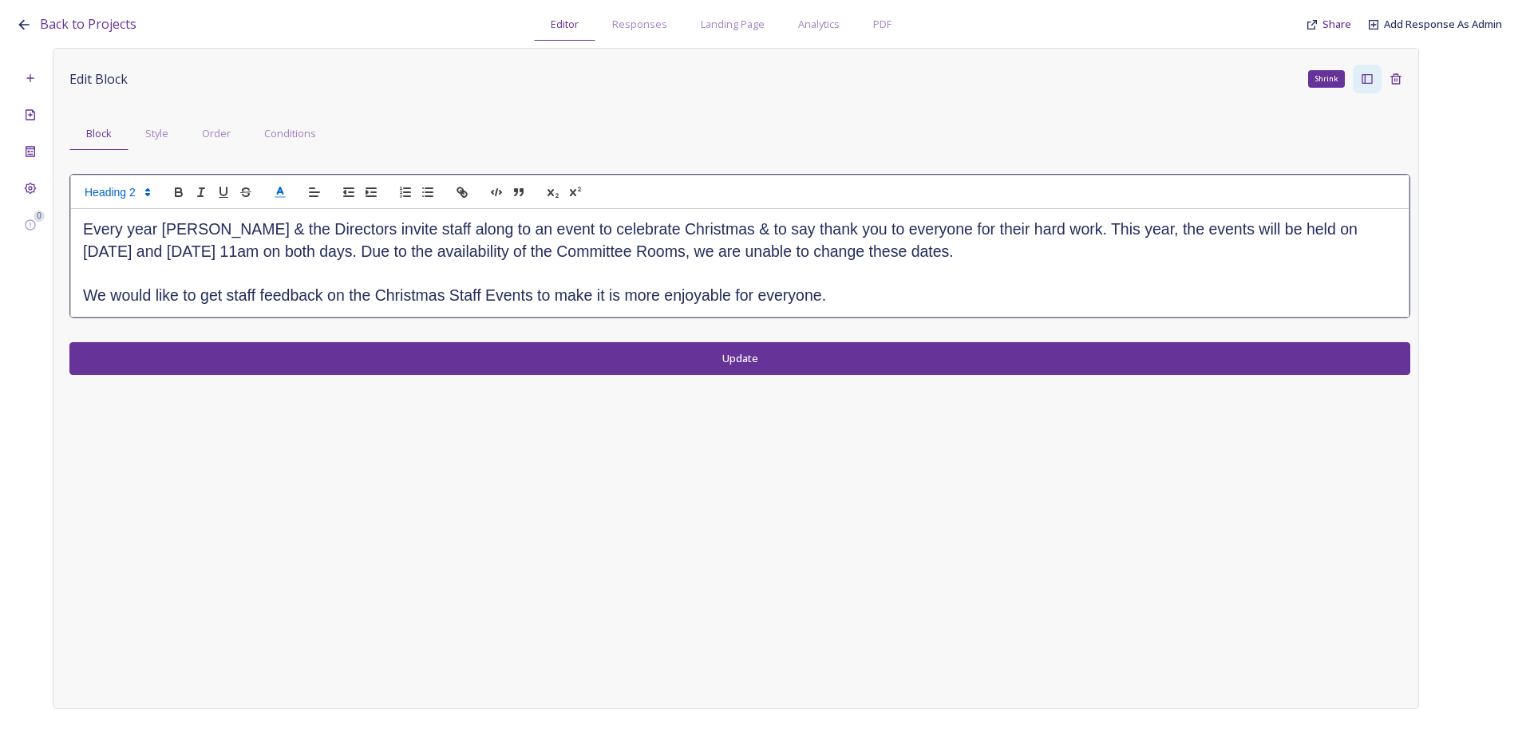
click at [276, 190] on icon at bounding box center [280, 192] width 14 height 14
click at [341, 212] on span at bounding box center [345, 212] width 13 height 13
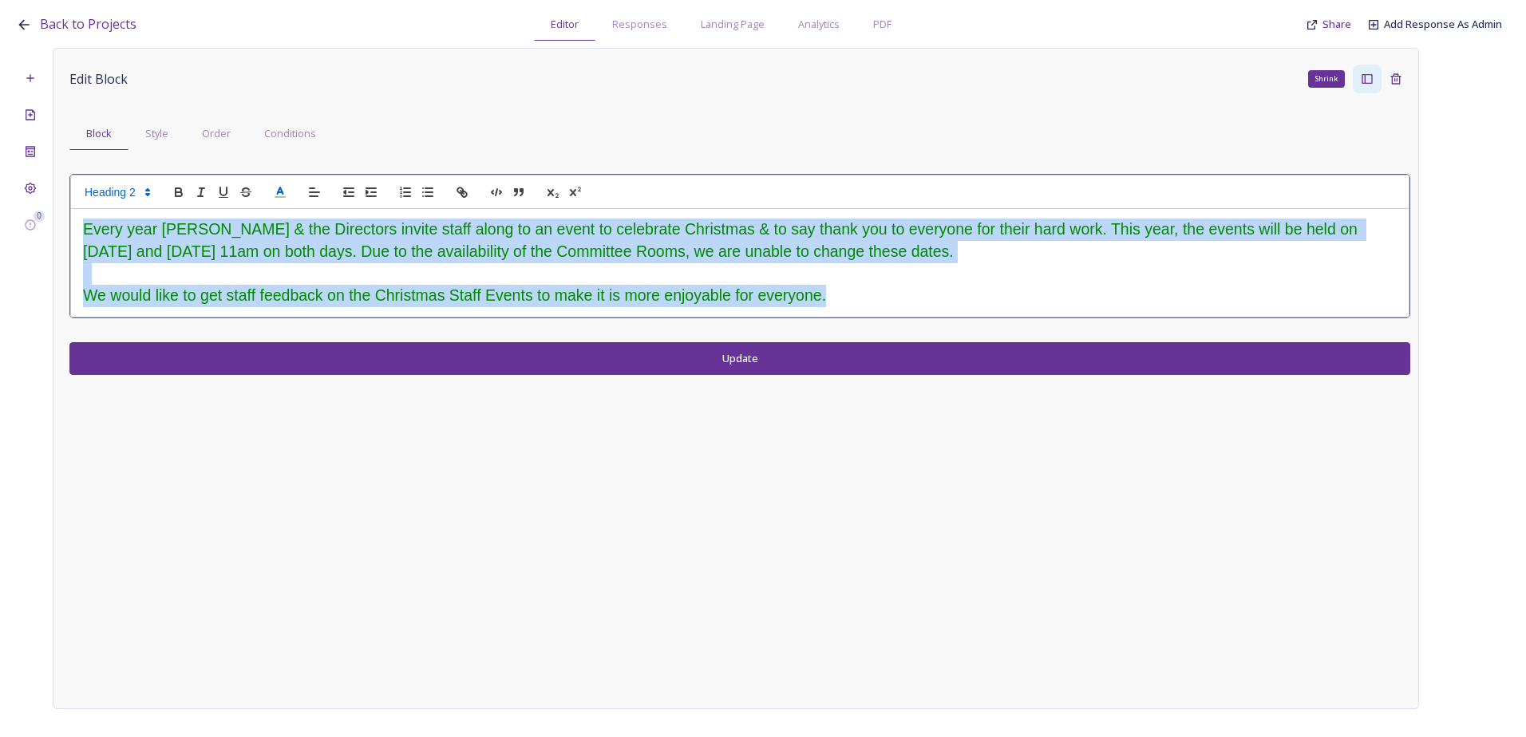
click at [650, 355] on div "Edit Block Shrink Block Style Order Conditions Every year Diane & the Directors…" at bounding box center [736, 378] width 1366 height 661
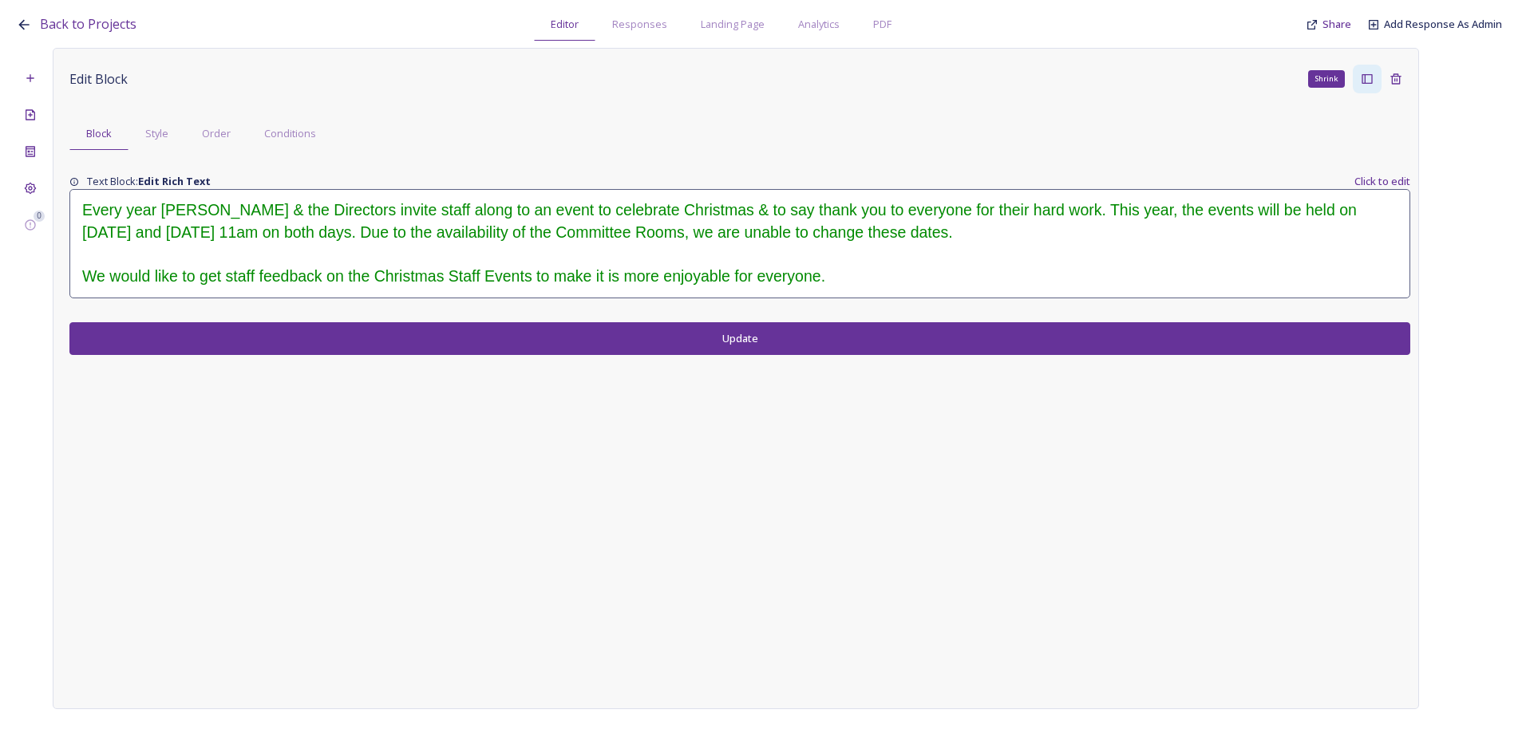
click at [1360, 77] on icon at bounding box center [1366, 79] width 13 height 13
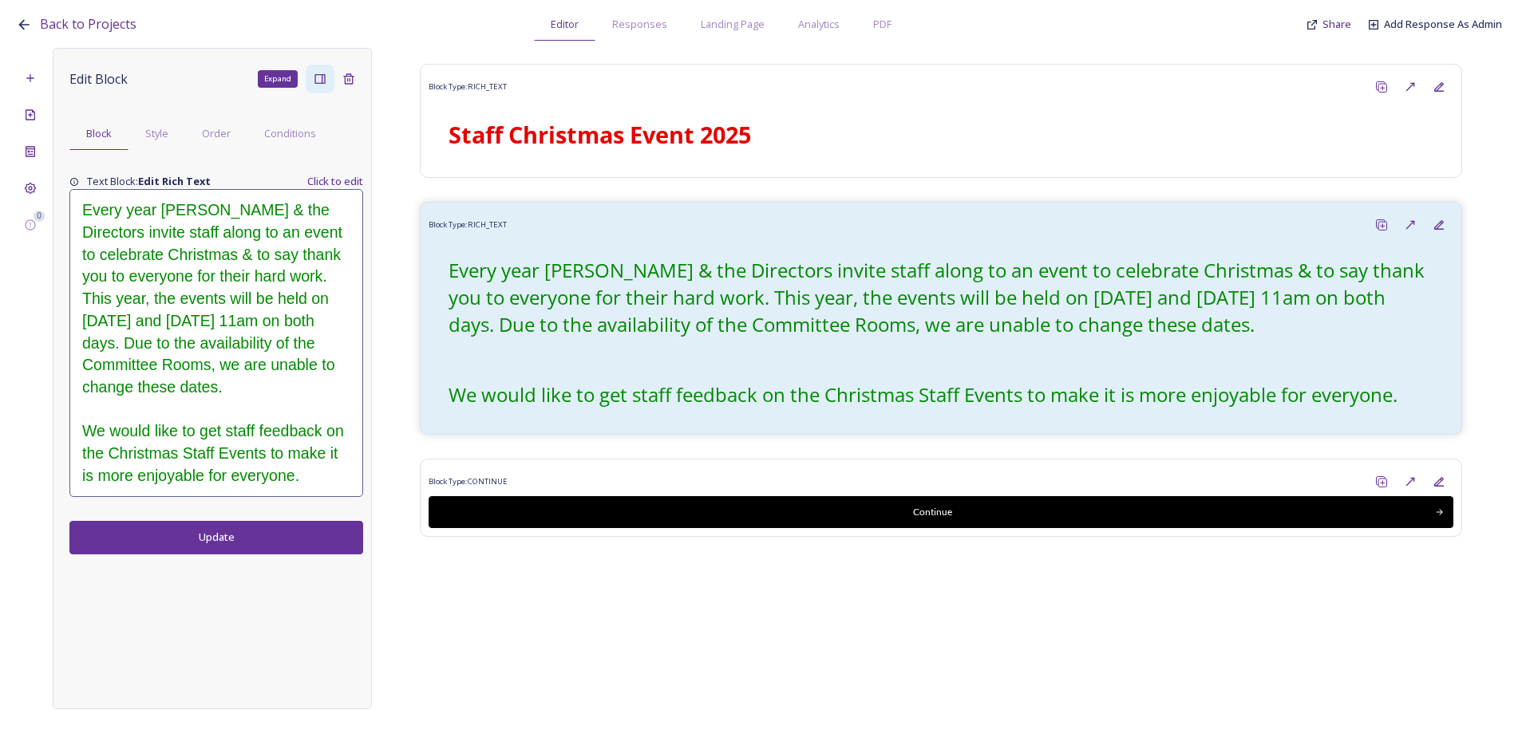
click at [171, 417] on h2 at bounding box center [216, 410] width 268 height 22
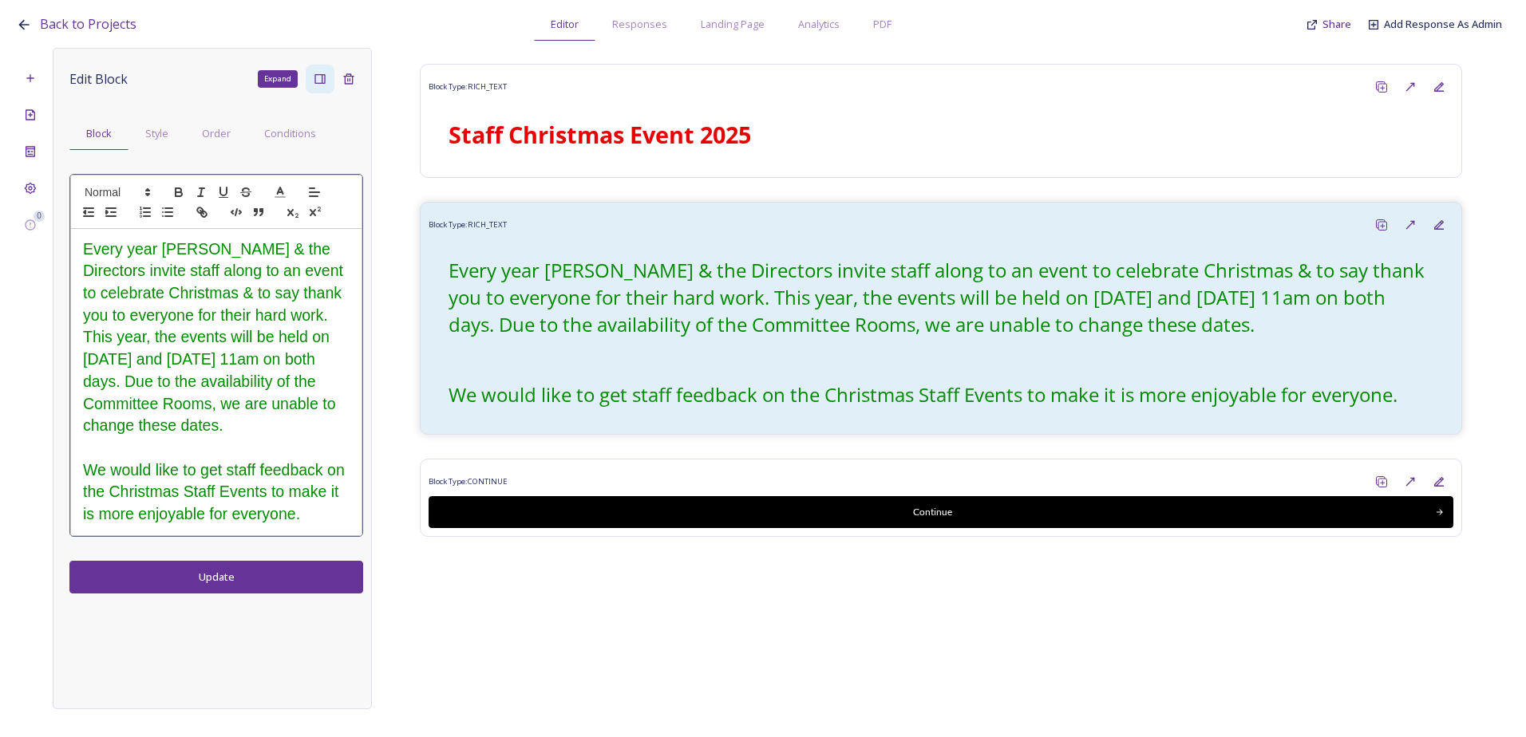
click at [298, 531] on div "Every year Diane & the Directors invite staff along to an event to celebrate Ch…" at bounding box center [216, 382] width 290 height 306
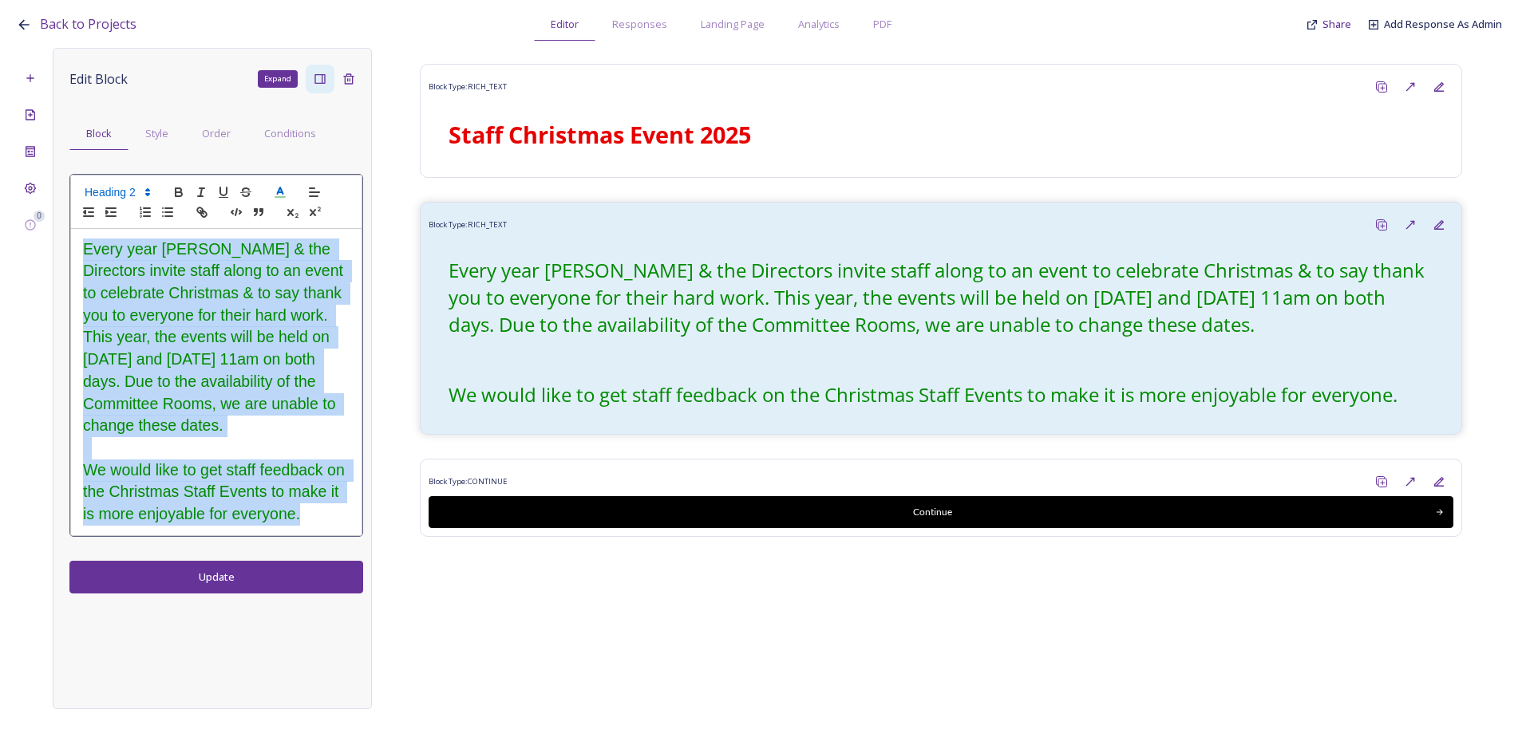
drag, startPoint x: 324, startPoint y: 514, endPoint x: 69, endPoint y: 247, distance: 369.1
click at [69, 247] on div "Every year Diane & the Directors invite staff along to an event to celebrate Ch…" at bounding box center [216, 355] width 294 height 362
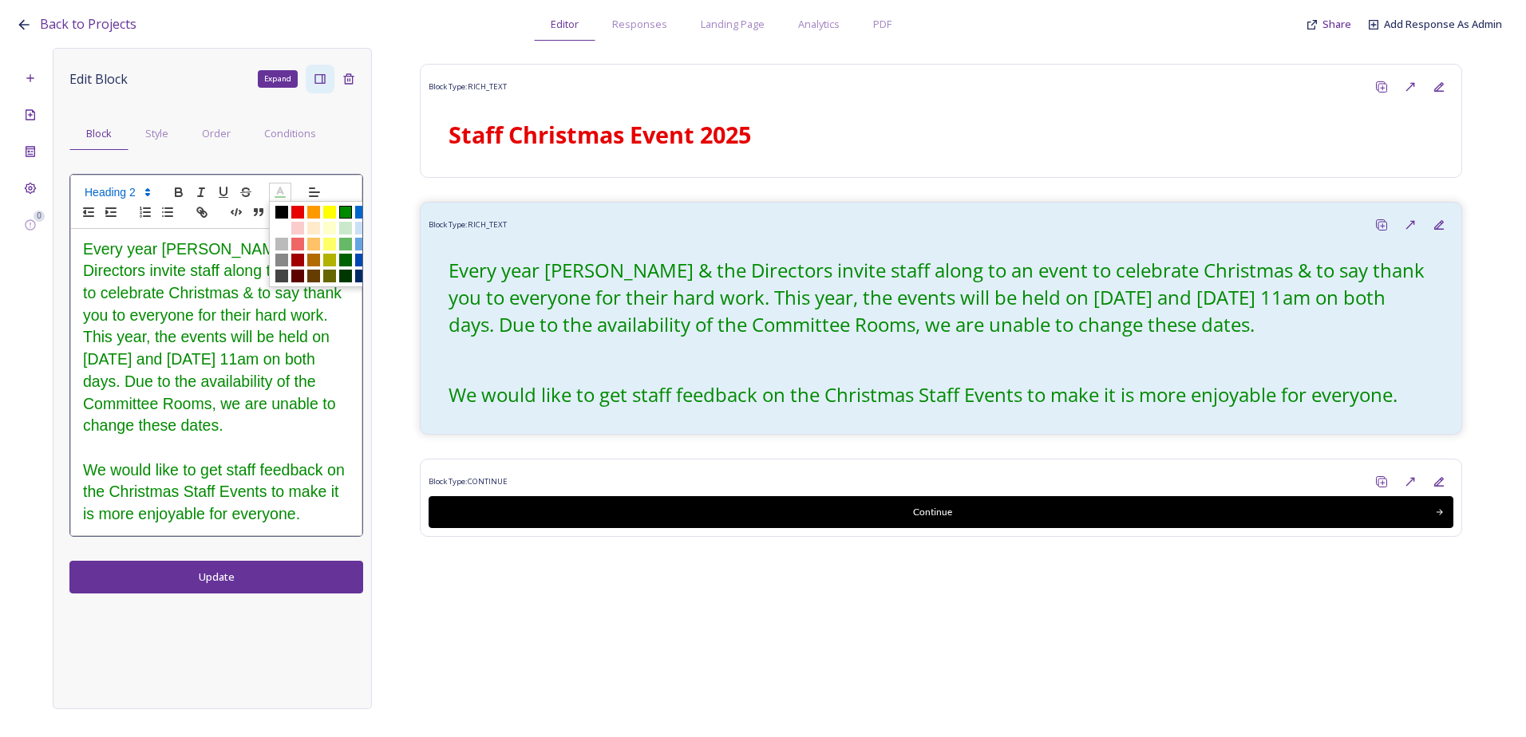
click at [283, 187] on icon at bounding box center [280, 192] width 14 height 14
click at [345, 260] on span at bounding box center [345, 260] width 13 height 13
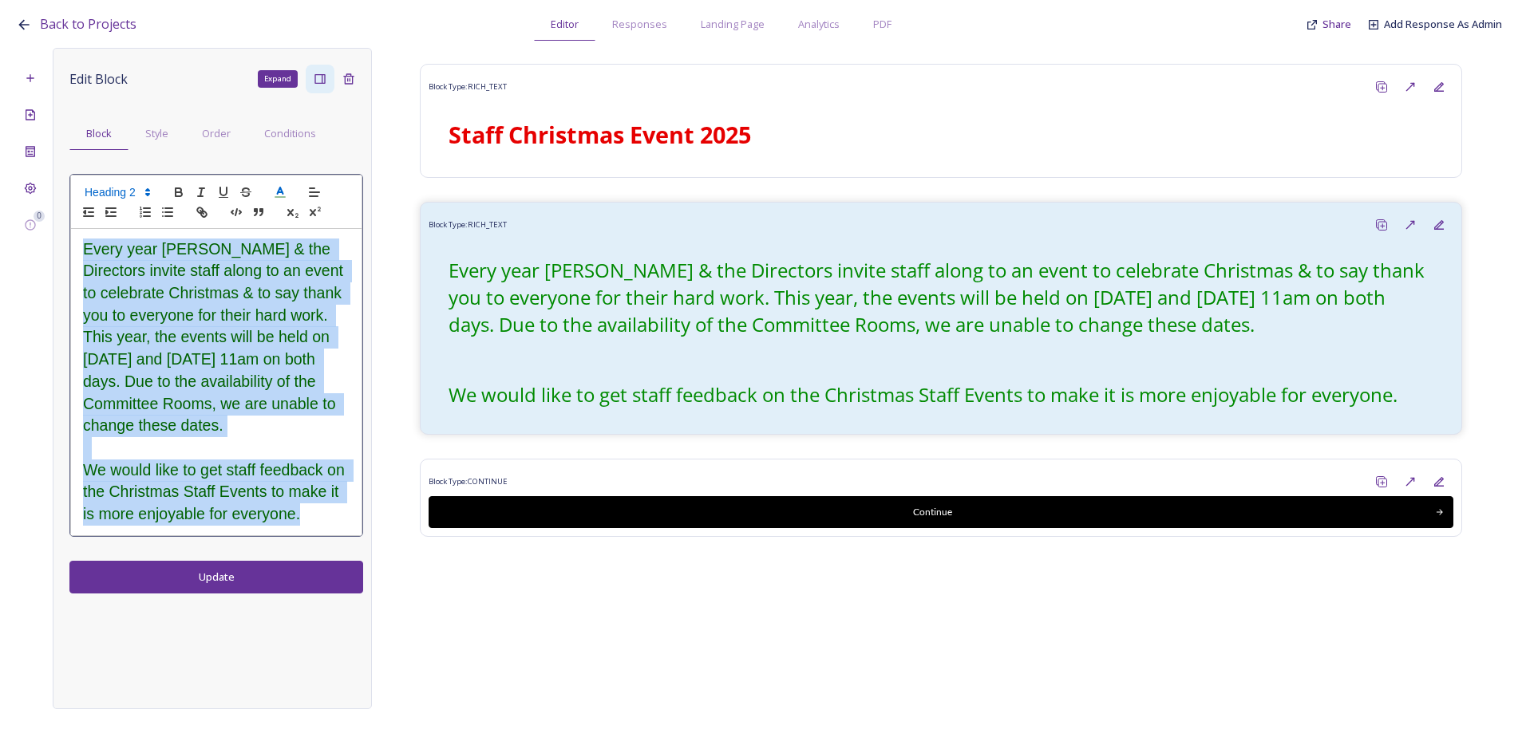
drag, startPoint x: 274, startPoint y: 409, endPoint x: 272, endPoint y: 417, distance: 8.1
click at [274, 410] on span "Every year Diane & the Directors invite staff along to an event to celebrate Ch…" at bounding box center [215, 337] width 264 height 195
click at [274, 426] on h2 "Every year Diane & the Directors invite staff along to an event to celebrate Ch…" at bounding box center [216, 338] width 266 height 199
click at [198, 417] on span "Every year Diane & the Directors invite staff along to an event to celebrate Ch…" at bounding box center [215, 337] width 264 height 195
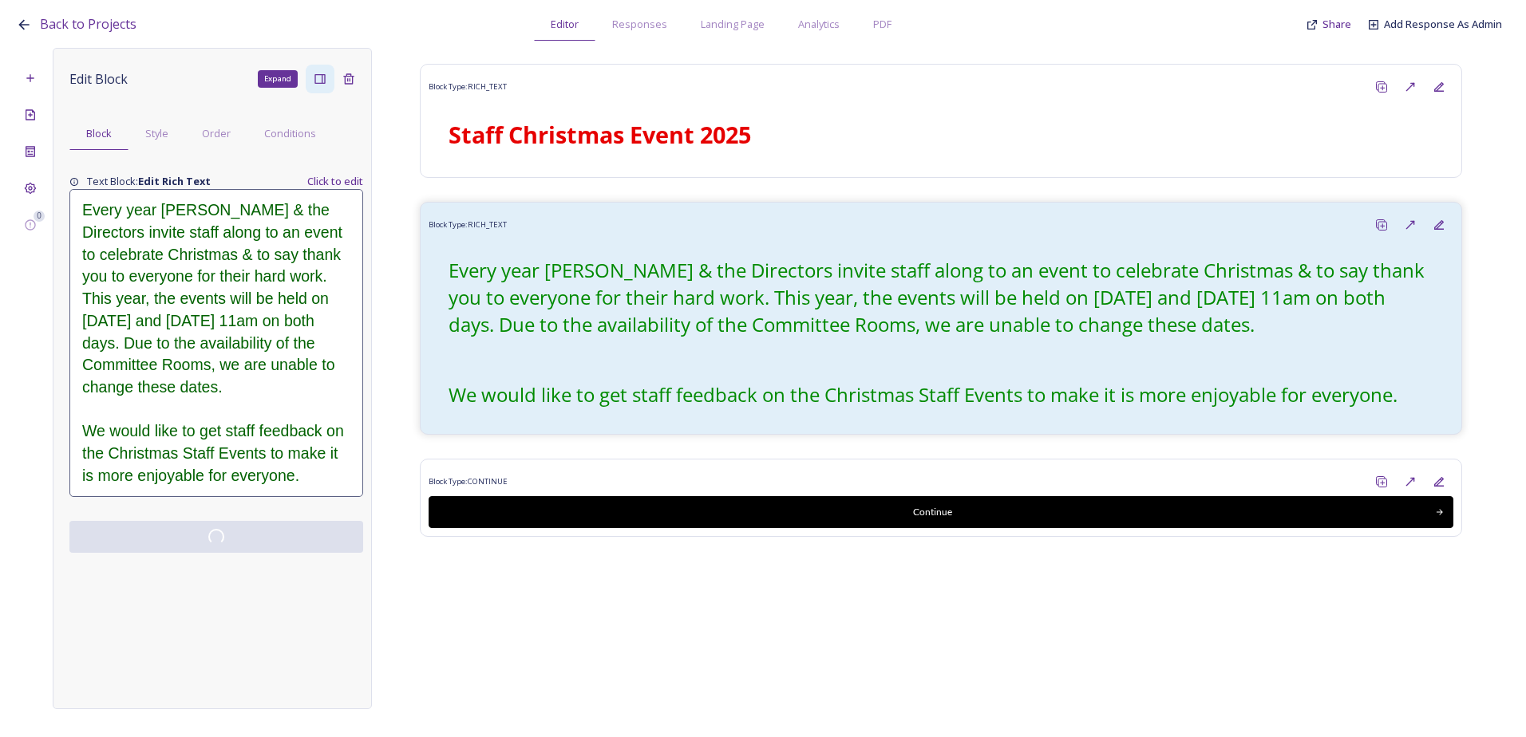
click at [225, 586] on div "Edit Block Expand Block Style Order Conditions Text Block: Edit Rich Text Click…" at bounding box center [212, 378] width 319 height 661
click at [743, 687] on div "0 Edit Block Expand Block Style Order Conditions Text Block: Edit Rich Text Cli…" at bounding box center [763, 378] width 1494 height 661
click at [240, 551] on button "Update" at bounding box center [216, 537] width 294 height 33
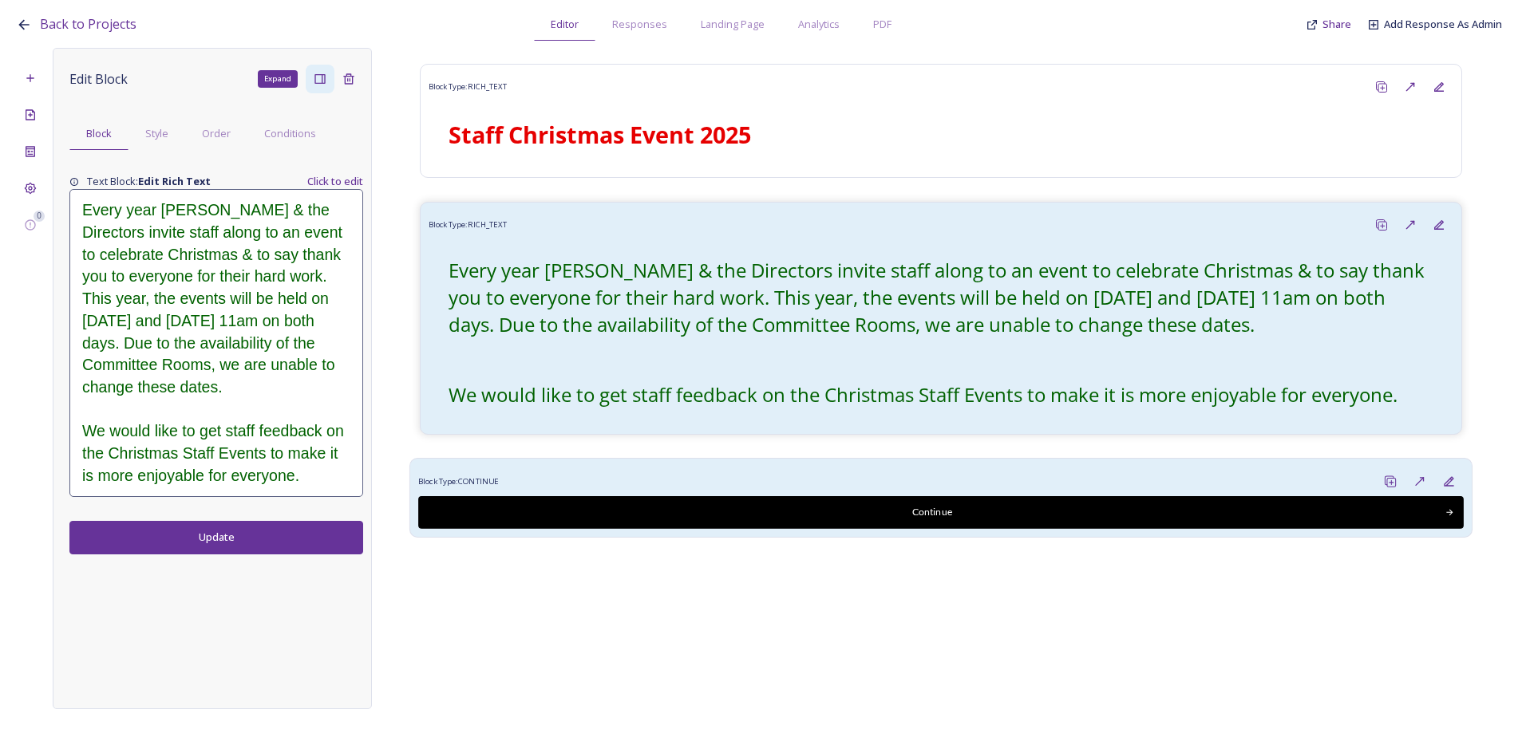
click at [695, 485] on div "Block Type: CONTINUE" at bounding box center [940, 483] width 1045 height 30
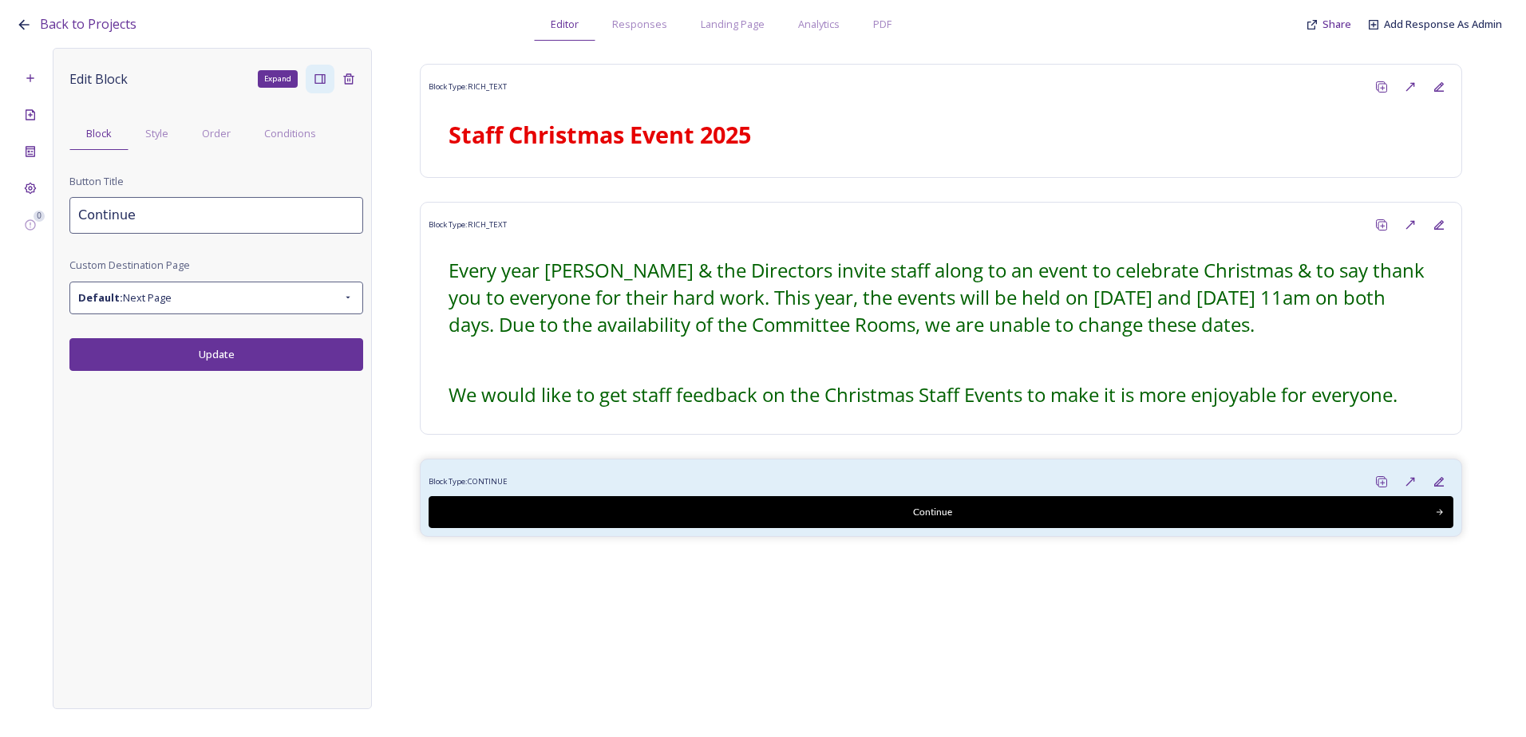
click at [152, 219] on input "Continue" at bounding box center [216, 215] width 294 height 37
drag, startPoint x: 164, startPoint y: 219, endPoint x: -49, endPoint y: 194, distance: 214.6
click at [0, 194] on html "Back to Projects Editor Responses Landing Page Analytics PDF Share Add Response…" at bounding box center [763, 368] width 1526 height 737
type input "Submit my responses"
click at [179, 365] on button "Update" at bounding box center [216, 354] width 294 height 33
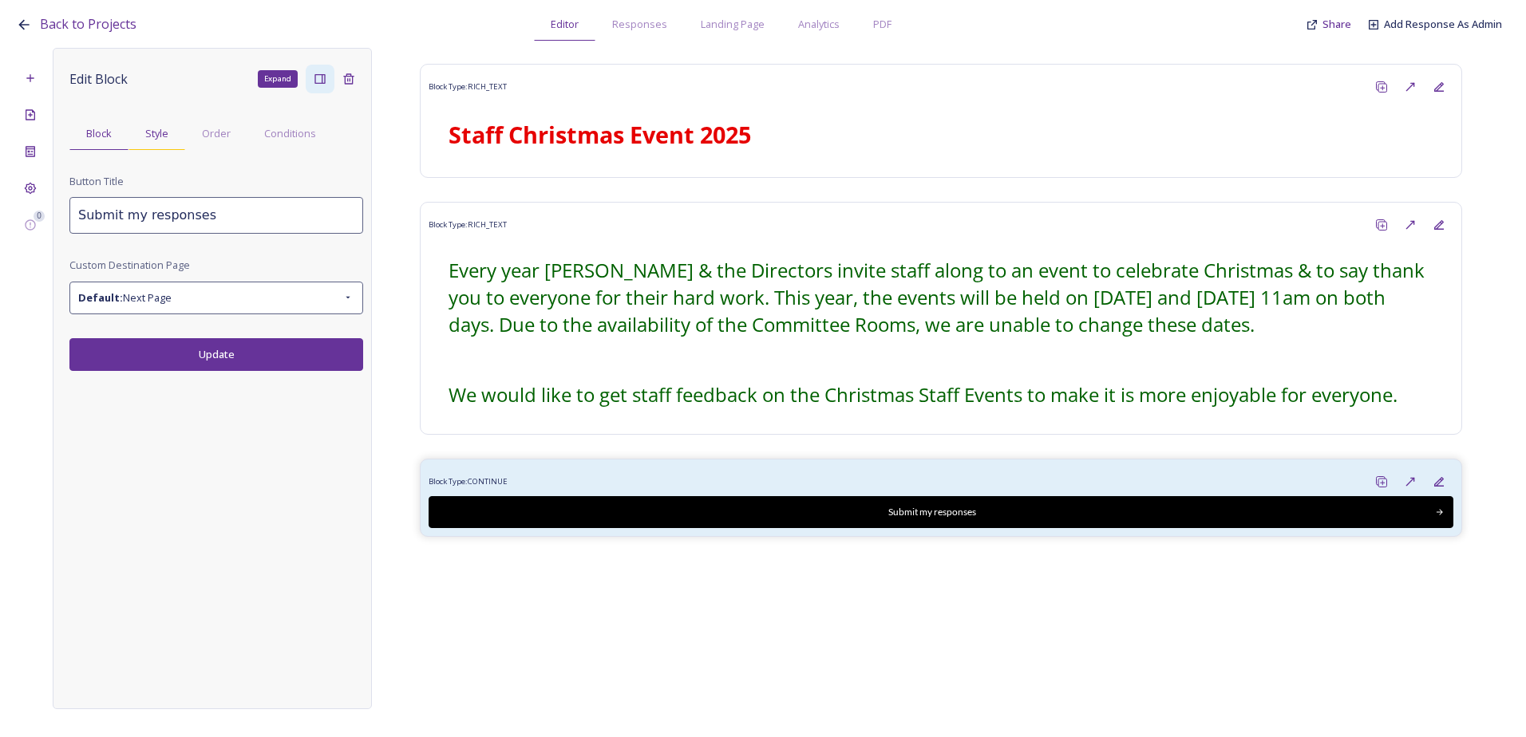
click at [154, 127] on span "Style" at bounding box center [156, 133] width 23 height 15
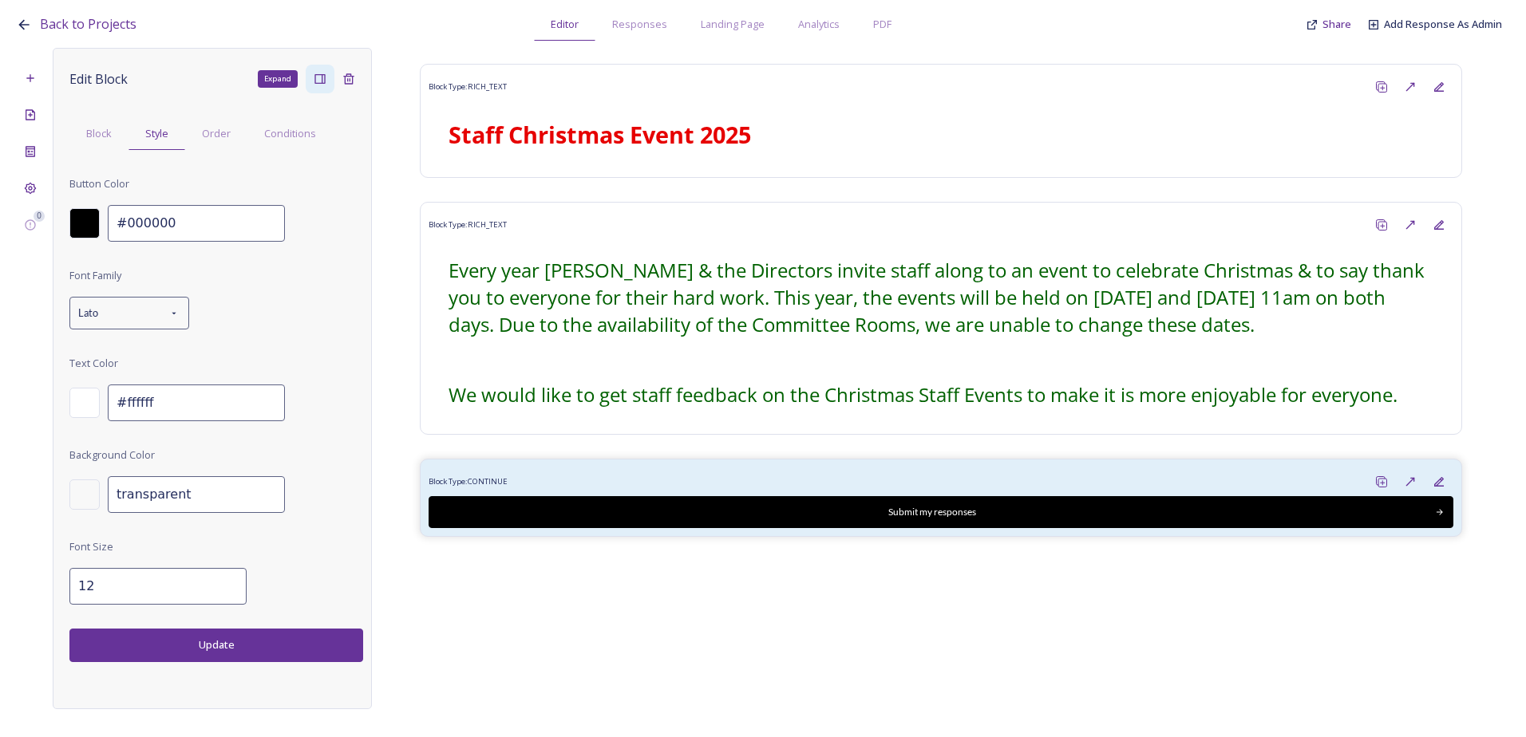
click at [89, 217] on div at bounding box center [84, 223] width 30 height 30
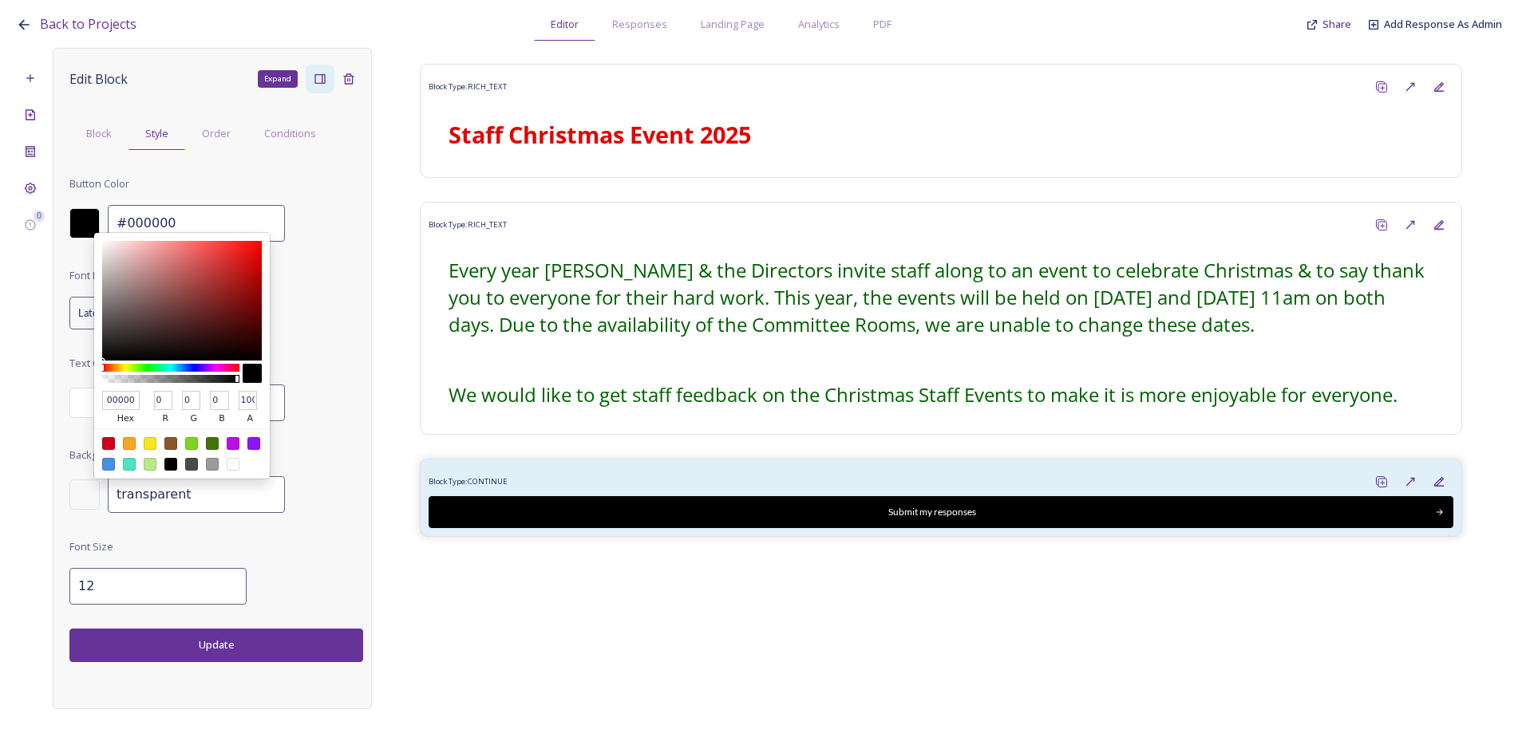
click at [109, 444] on div at bounding box center [108, 443] width 13 height 13
type input "#d0021b"
type input "D0021B"
type input "208"
type input "2"
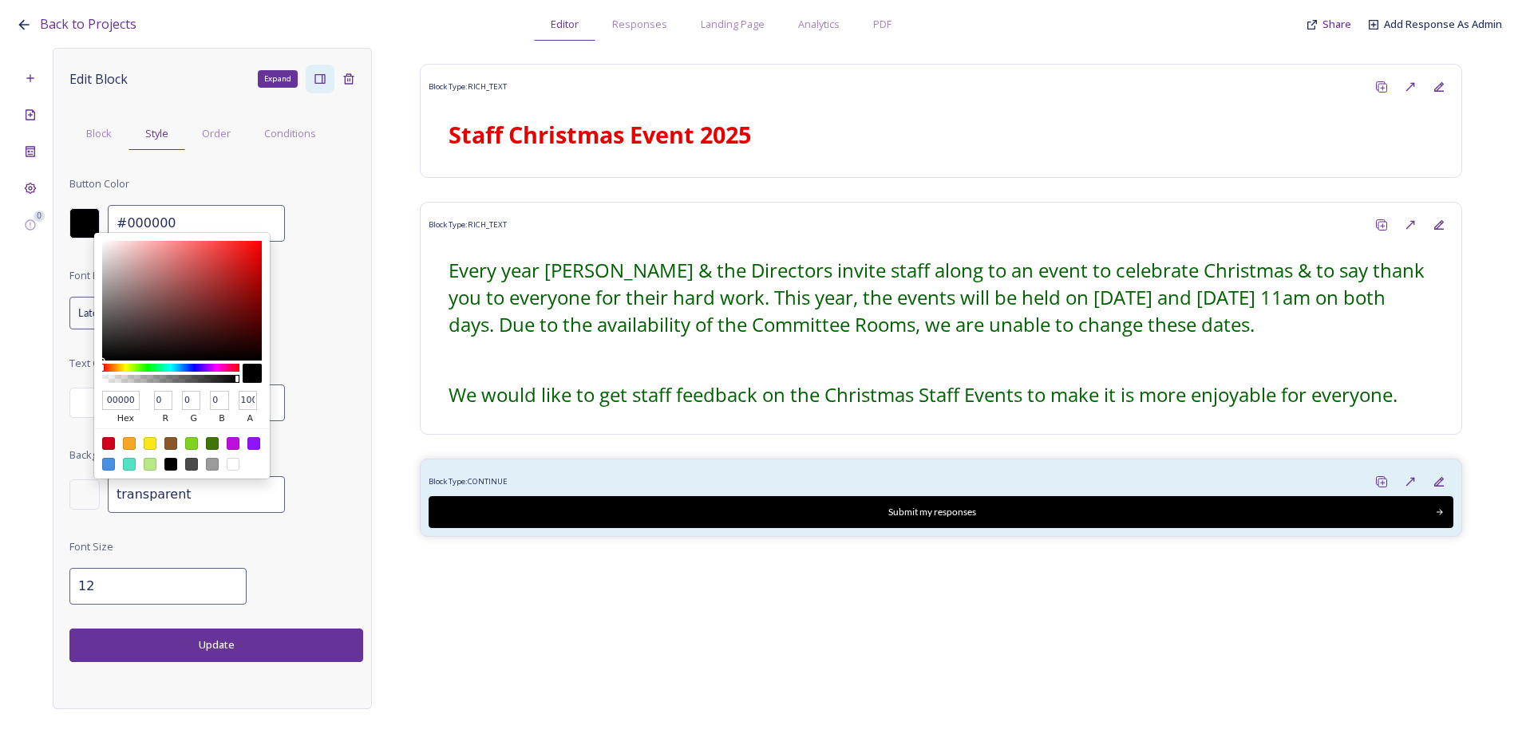
type input "27"
click at [315, 559] on div "Font Family Lato Text Color #ffffff Background Color transparent Font Size 12" at bounding box center [216, 435] width 294 height 339
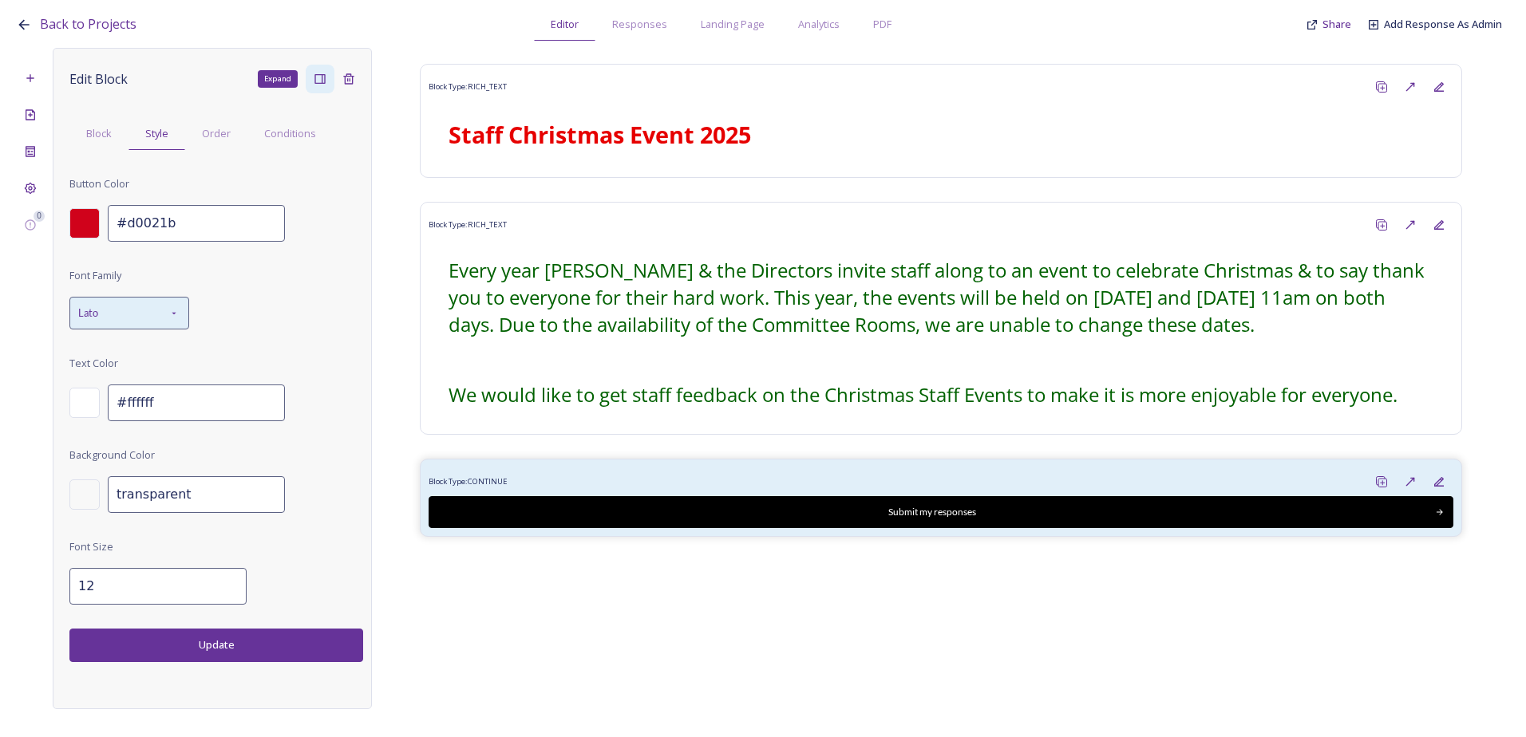
click at [152, 326] on div "Lato" at bounding box center [129, 313] width 120 height 33
click at [136, 355] on span "League Spartan" at bounding box center [112, 354] width 68 height 15
click at [245, 645] on button "Update" at bounding box center [216, 645] width 294 height 33
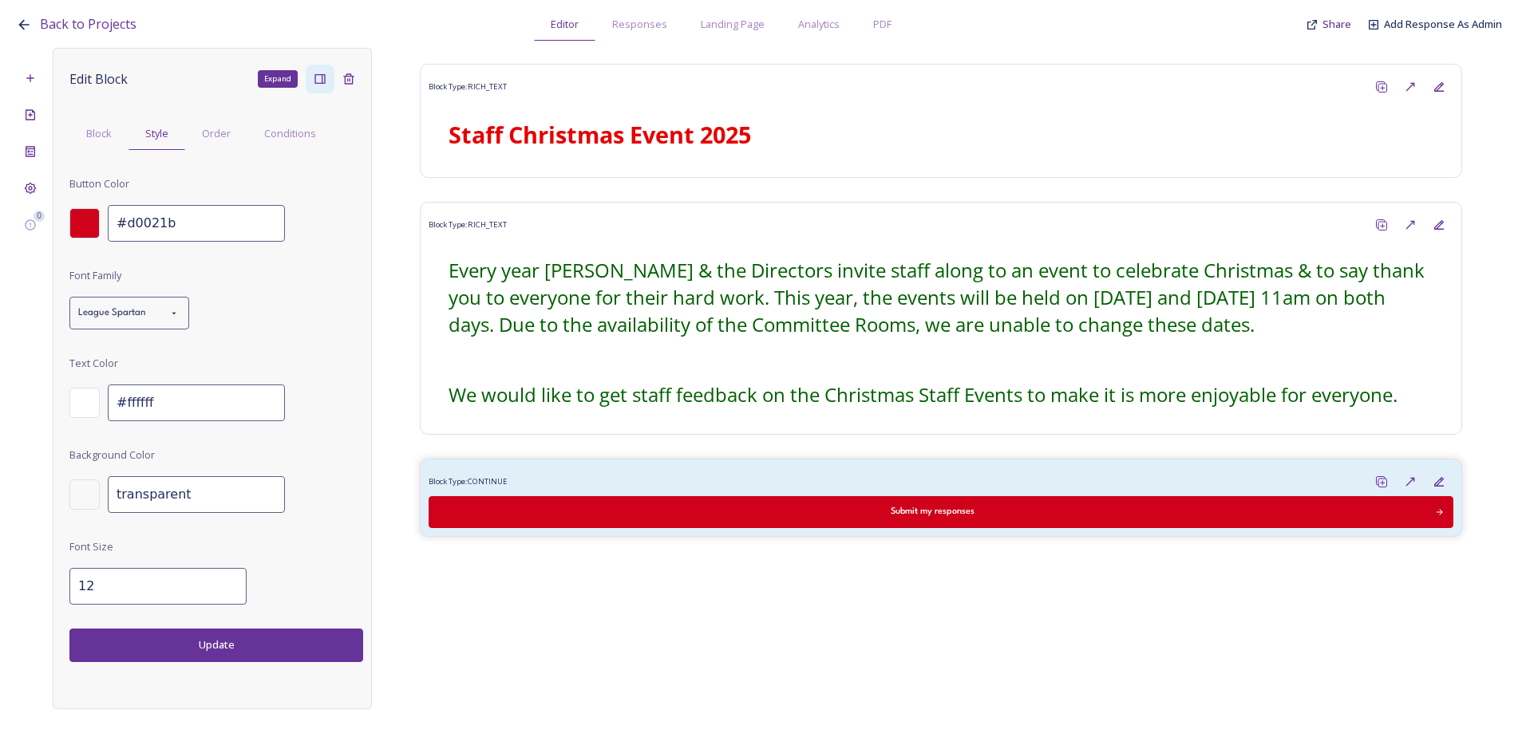
click at [145, 581] on input "12" at bounding box center [157, 586] width 177 height 37
click at [219, 580] on input "13" at bounding box center [157, 586] width 177 height 37
click at [219, 580] on input "14" at bounding box center [157, 586] width 177 height 37
click at [219, 580] on input "15" at bounding box center [157, 586] width 177 height 37
click at [219, 580] on input "16" at bounding box center [157, 586] width 177 height 37
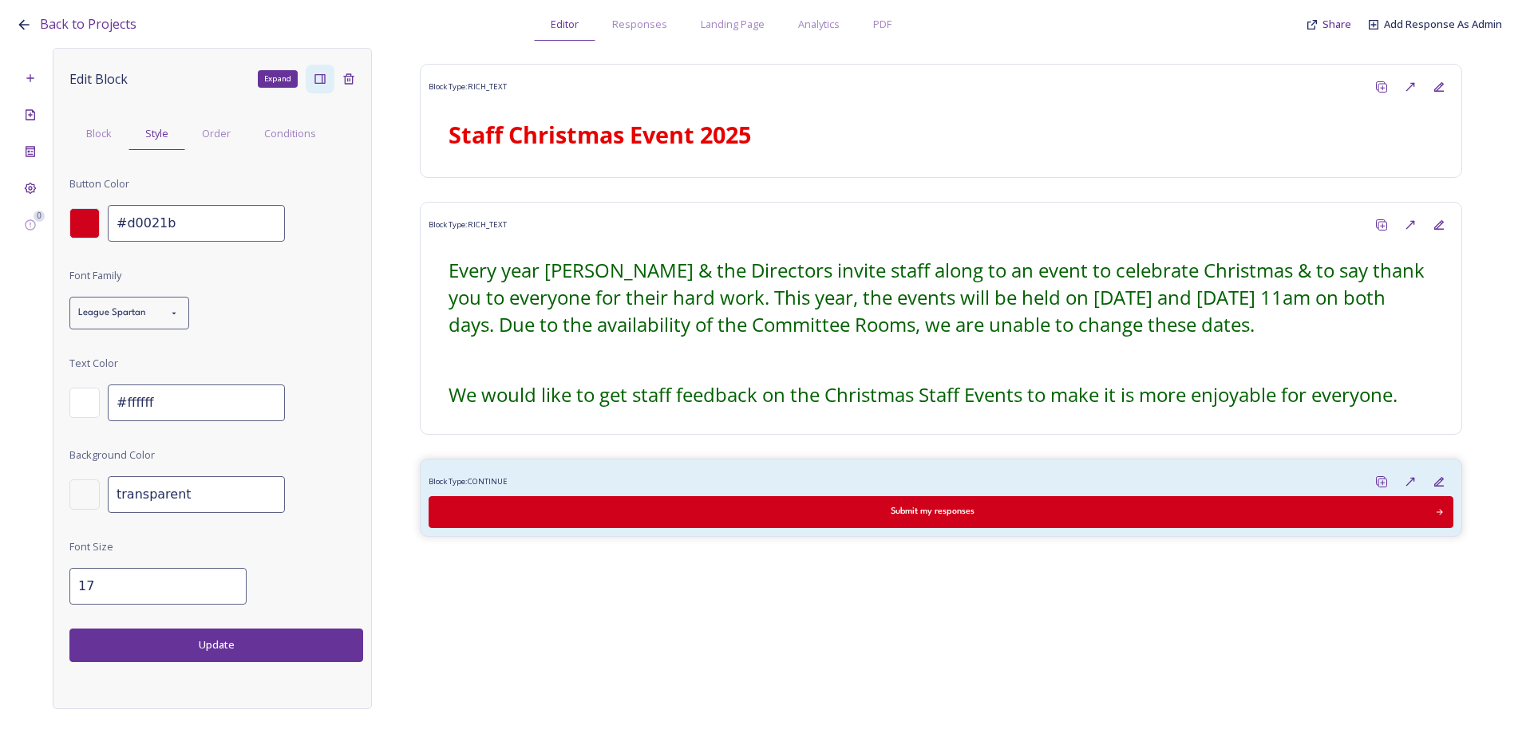
click at [219, 580] on input "17" at bounding box center [157, 586] width 177 height 37
click at [219, 580] on input "18" at bounding box center [157, 586] width 177 height 37
click at [219, 580] on input "19" at bounding box center [157, 586] width 177 height 37
click at [219, 580] on input "20" at bounding box center [157, 586] width 177 height 37
click at [209, 655] on button "Update" at bounding box center [216, 645] width 294 height 33
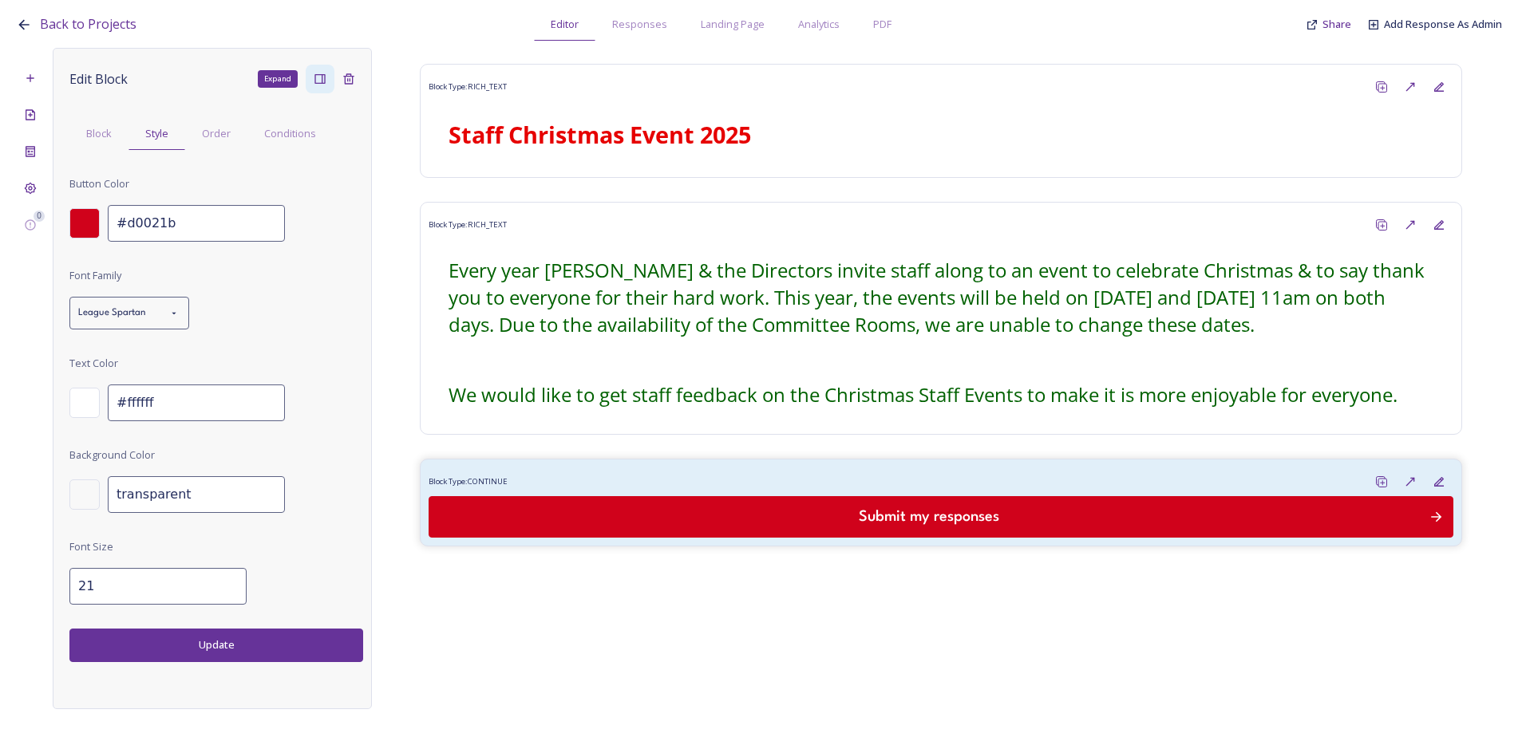
click at [222, 581] on input "21" at bounding box center [157, 586] width 177 height 37
click at [222, 581] on input "22" at bounding box center [157, 586] width 177 height 37
click at [222, 581] on input "23" at bounding box center [157, 586] width 177 height 37
click at [222, 581] on input "24" at bounding box center [157, 586] width 177 height 37
type input "25"
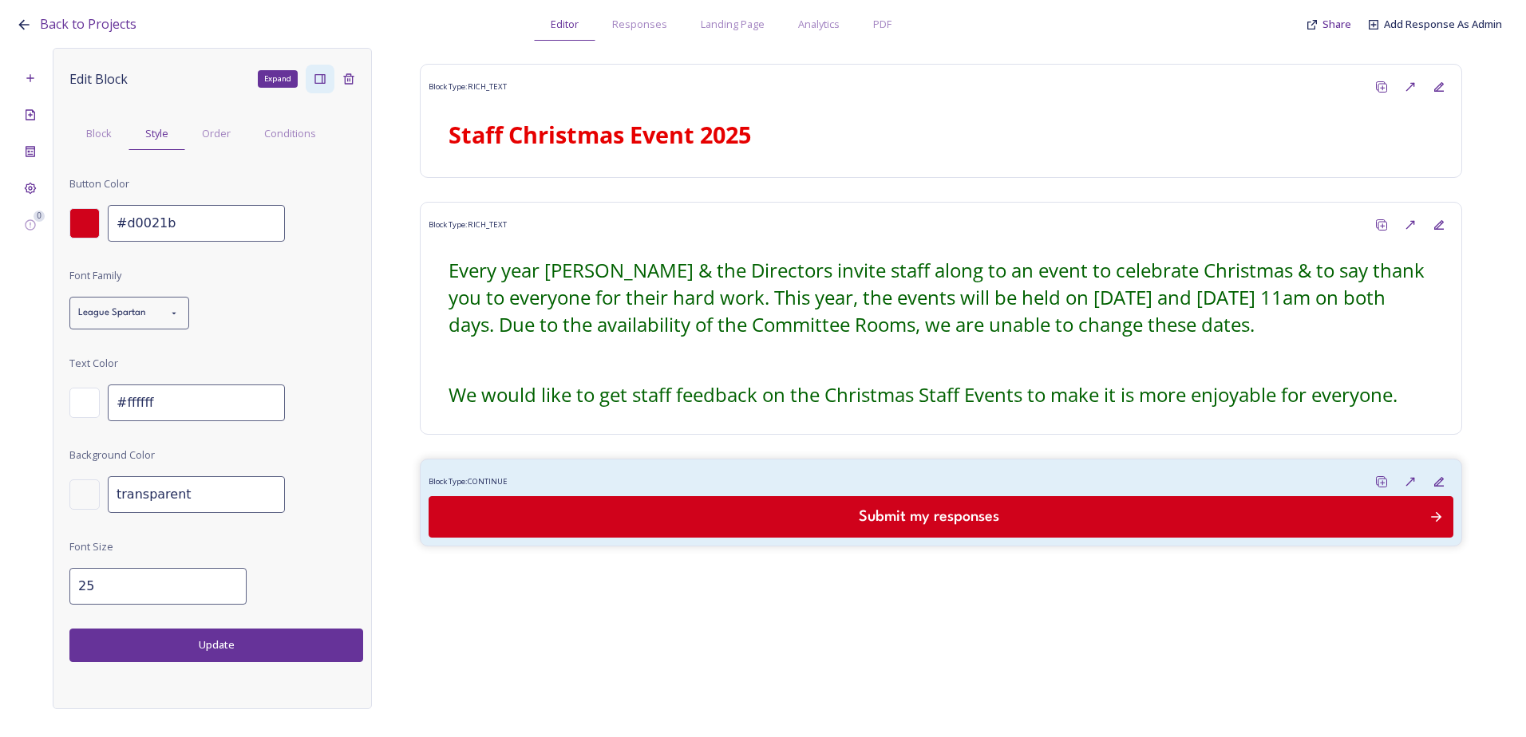
click at [222, 581] on input "25" at bounding box center [157, 586] width 177 height 37
click at [225, 648] on button "Update" at bounding box center [216, 645] width 294 height 33
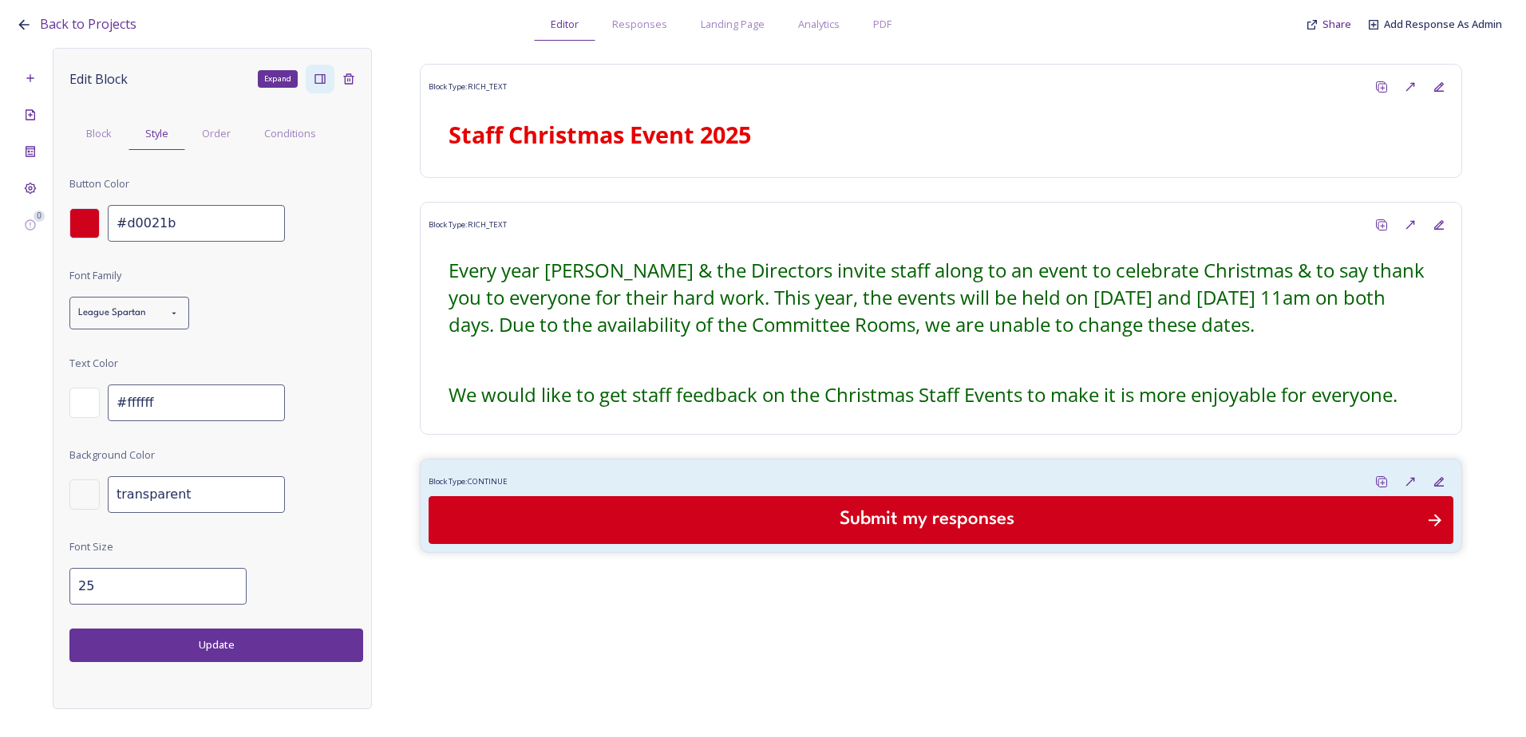
click at [827, 562] on div "Block Type: RICH_TEXT Staff Christmas Event 2025 Block Type: RICH_TEXT Every ye…" at bounding box center [941, 367] width 1138 height 638
click at [24, 87] on div at bounding box center [30, 78] width 29 height 29
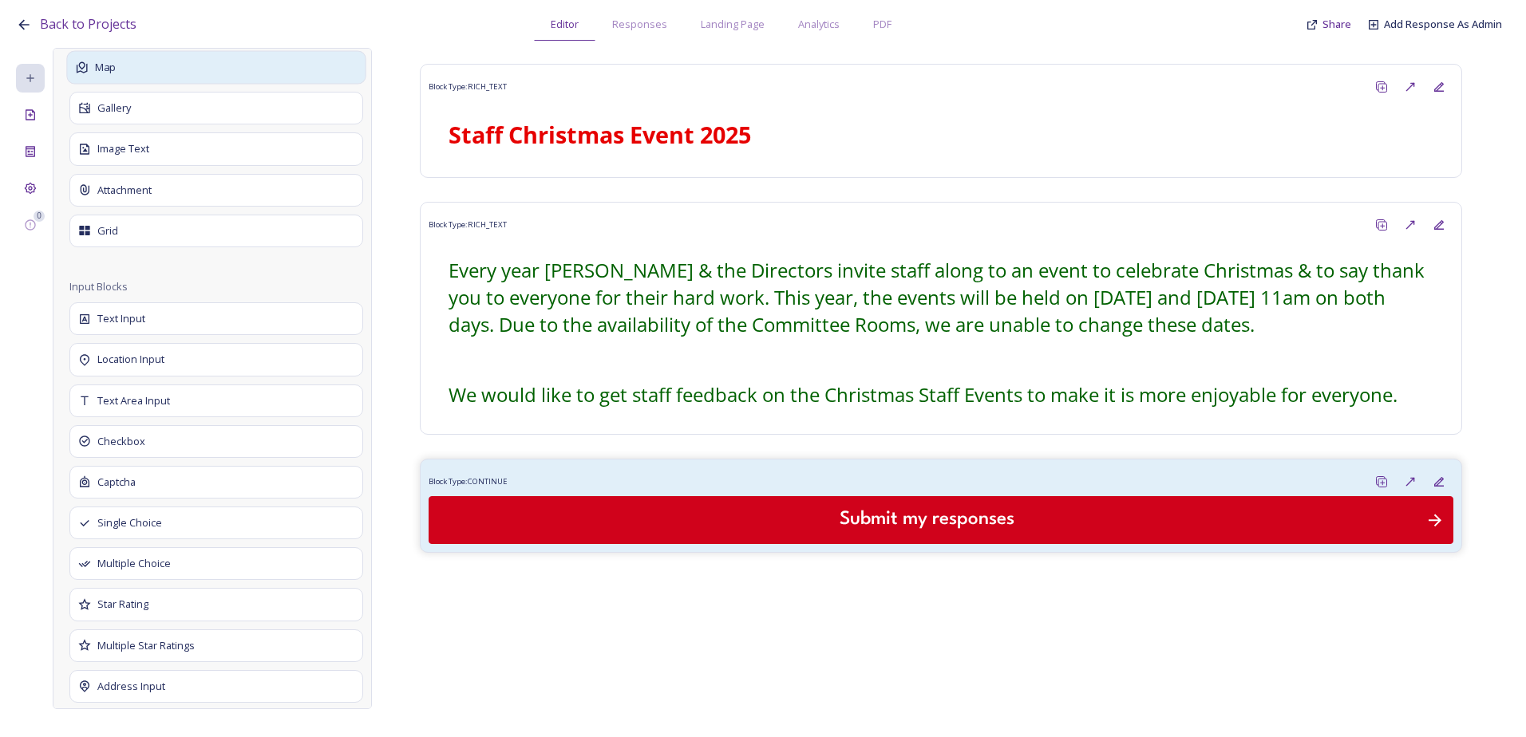
scroll to position [718, 0]
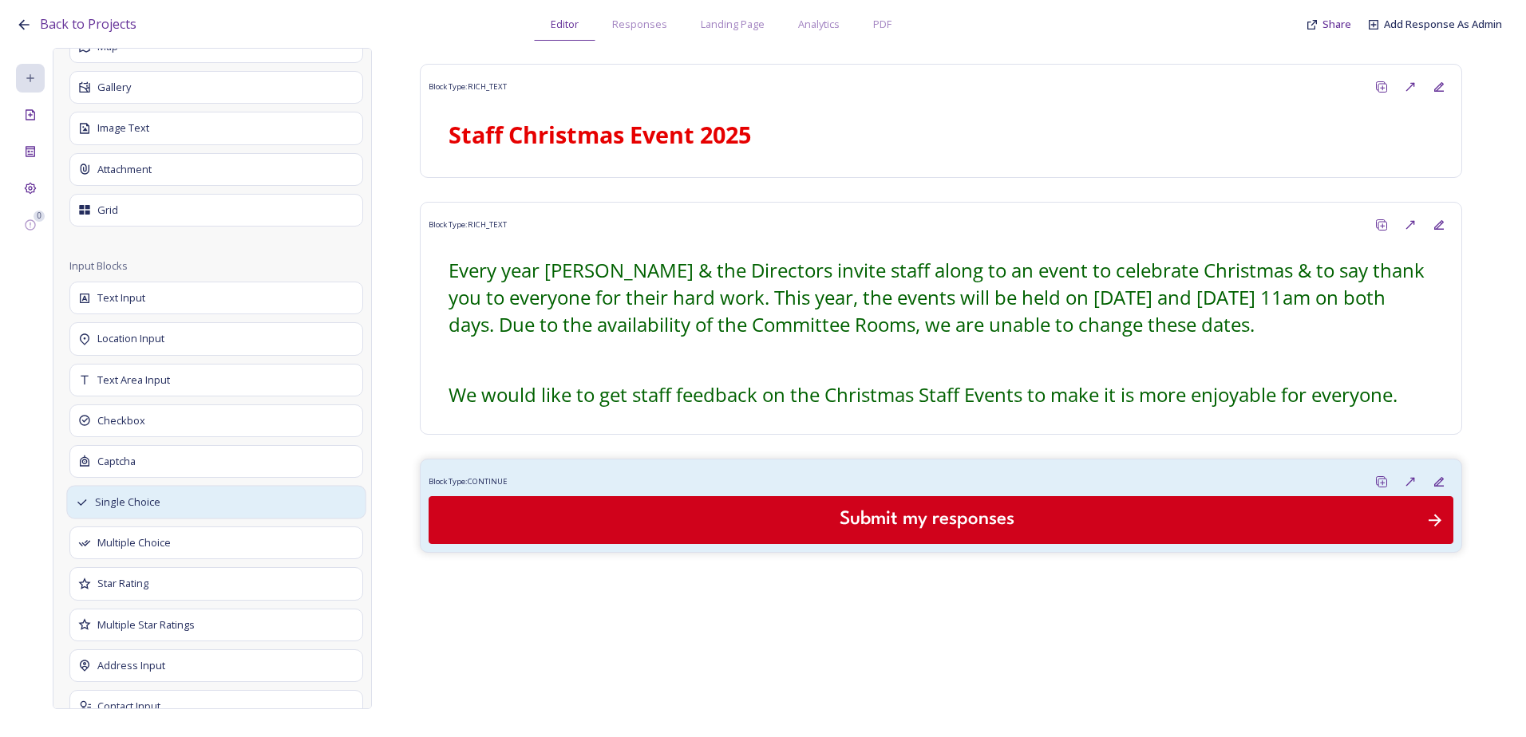
click at [174, 512] on div "Single Choice" at bounding box center [215, 503] width 299 height 34
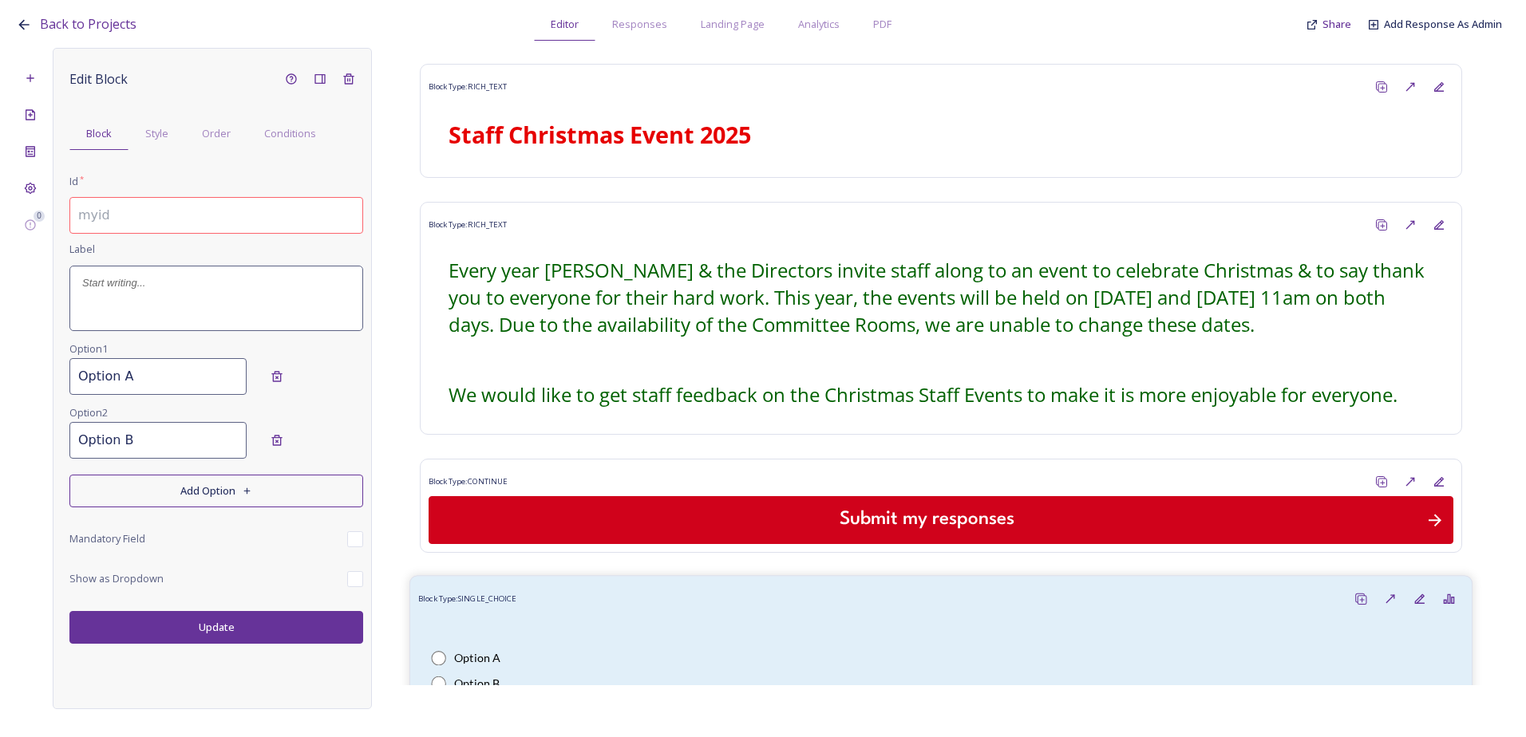
click at [583, 607] on div "Block Type: SINGLE_CHOICE" at bounding box center [940, 599] width 1045 height 30
click at [116, 211] on input at bounding box center [216, 215] width 294 height 37
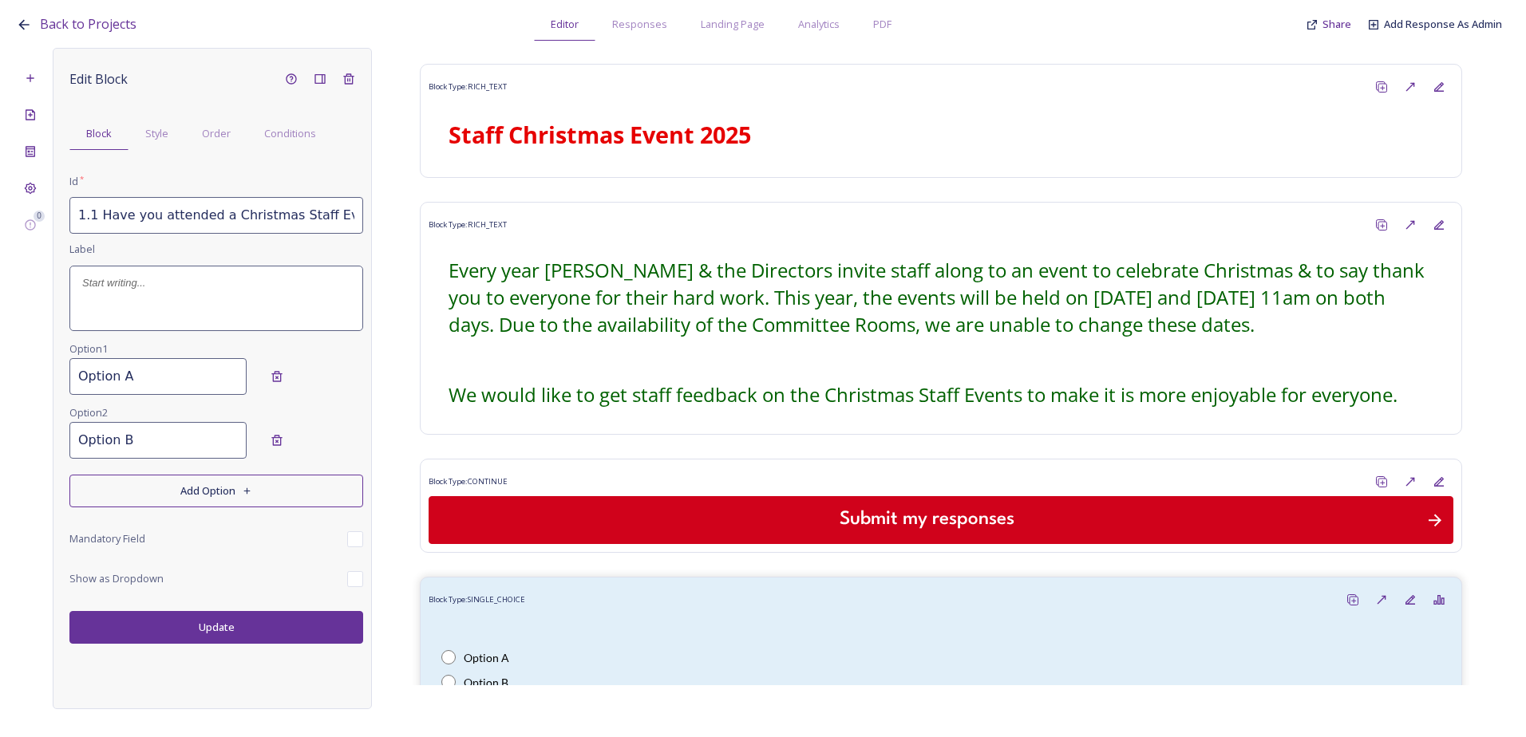
drag, startPoint x: 360, startPoint y: 216, endPoint x: 89, endPoint y: 211, distance: 271.3
click at [89, 211] on input "1.1 Have you attended a Christmas Staff Event before?" at bounding box center [216, 215] width 294 height 37
type input "1.1 Have you attended a Christmas Staff Event before?"
click at [112, 296] on div at bounding box center [216, 298] width 292 height 64
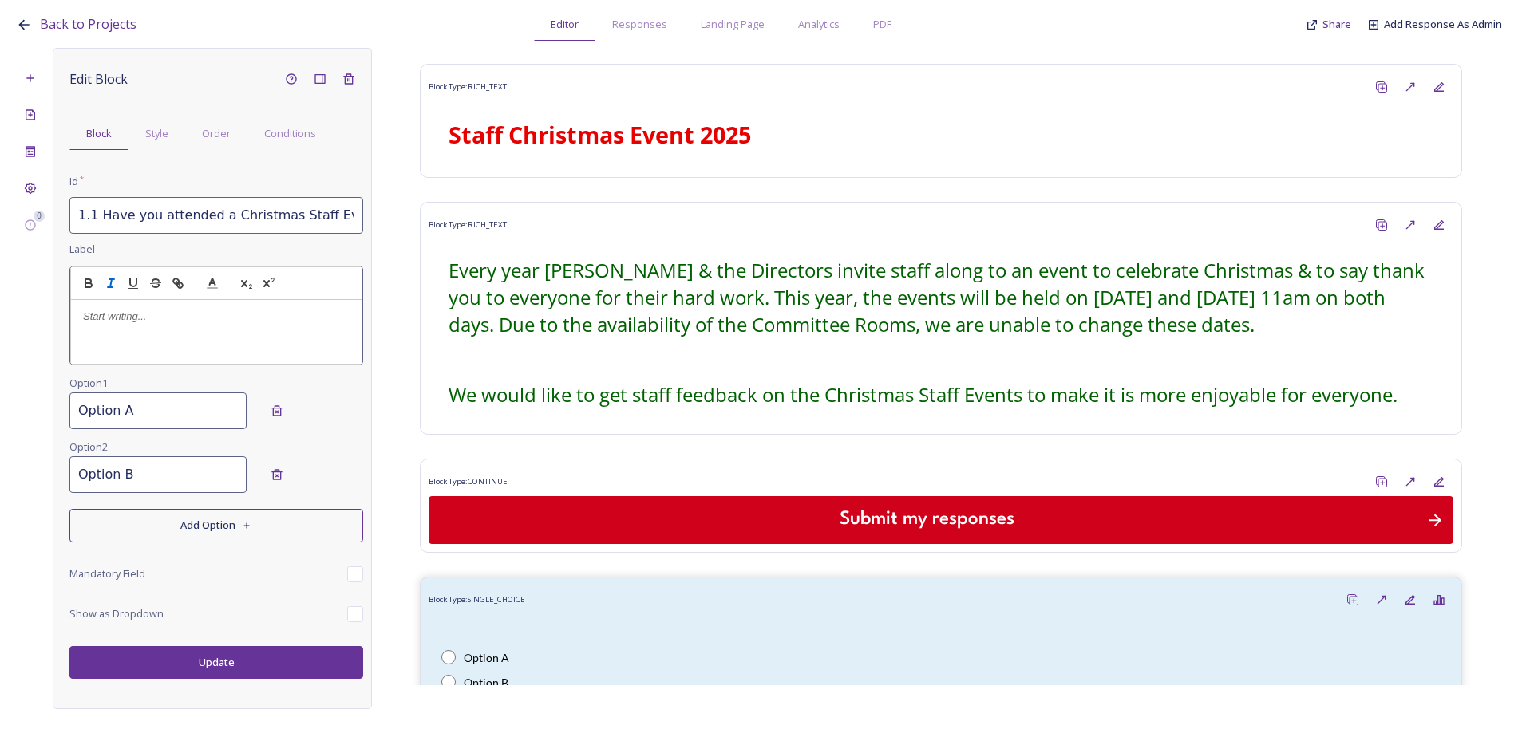
click at [109, 290] on icon "button" at bounding box center [111, 283] width 14 height 14
click at [110, 318] on p "﻿" at bounding box center [216, 317] width 266 height 14
click at [116, 285] on icon "button" at bounding box center [111, 283] width 14 height 14
click at [110, 312] on p "﻿" at bounding box center [216, 317] width 266 height 14
click at [85, 310] on p "1 Have you attended a Christmas Staff Event before? ﻿" at bounding box center [216, 317] width 266 height 14
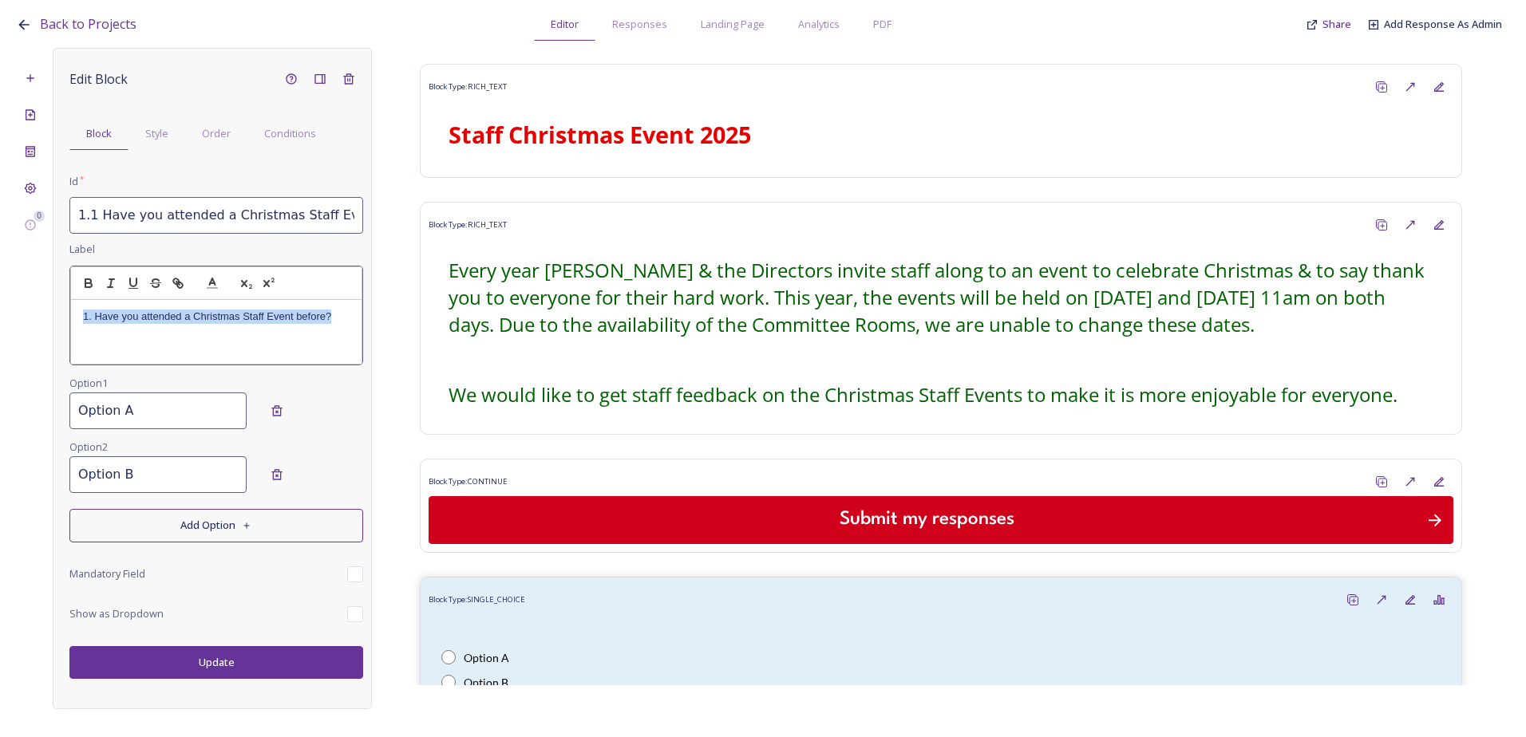
drag, startPoint x: 338, startPoint y: 318, endPoint x: 61, endPoint y: 313, distance: 276.1
click at [61, 313] on div "Edit Block Block Style Order Conditions Id * 1.1 Have you attended a Christmas …" at bounding box center [212, 378] width 319 height 661
click at [83, 286] on icon "button" at bounding box center [88, 283] width 14 height 14
click at [184, 369] on div "Edit Block Block Style Order Conditions Id * 1.1 Have you attended a Christmas …" at bounding box center [216, 372] width 294 height 614
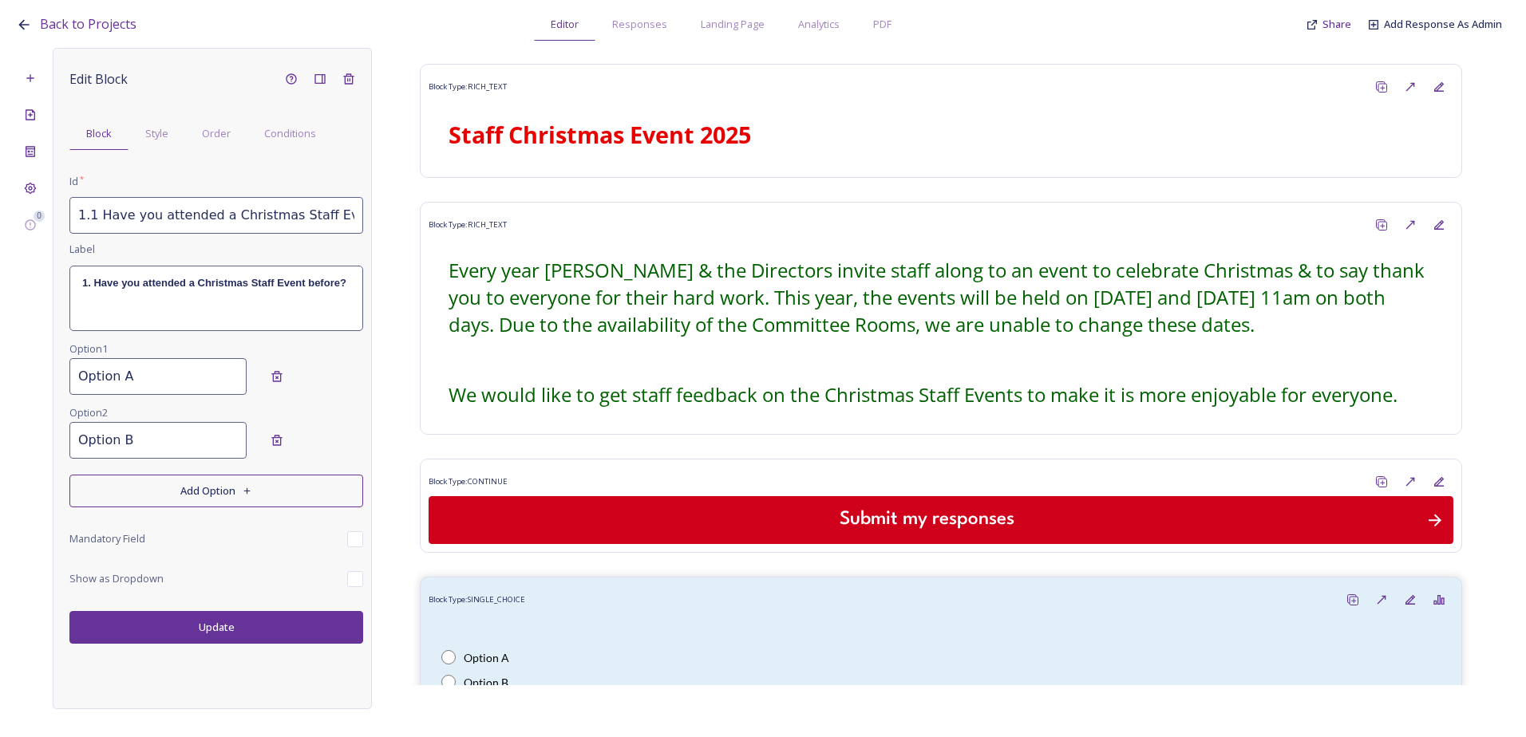
click at [350, 283] on div "1. Have you attended a Christmas Staff Event before?" at bounding box center [216, 298] width 292 height 64
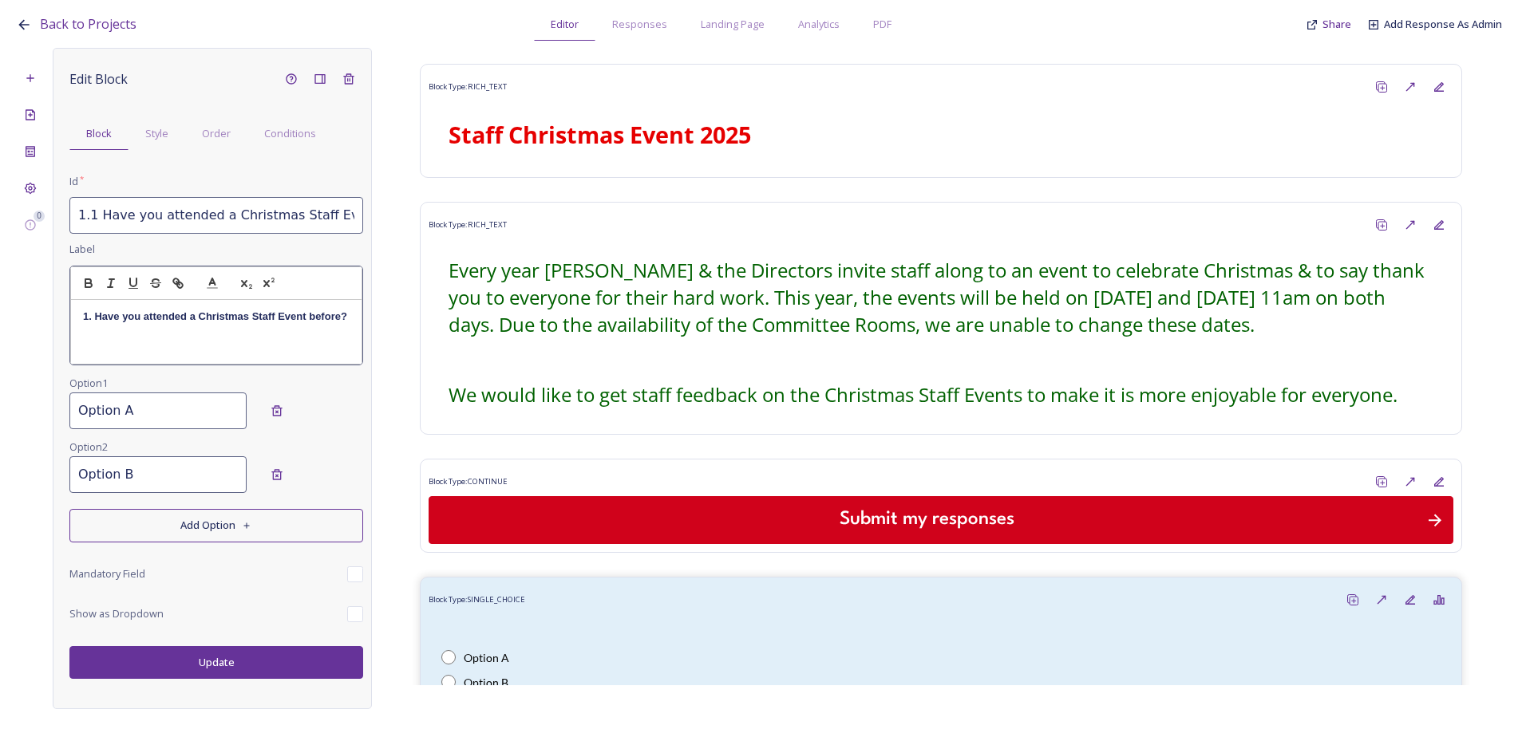
click at [351, 326] on div "1. Have you attended a Christmas Staff Event before?" at bounding box center [216, 332] width 290 height 64
click at [194, 407] on div "Edit Block Block Style Order Conditions Id * 1.1 Have you attended a Christmas …" at bounding box center [216, 372] width 294 height 614
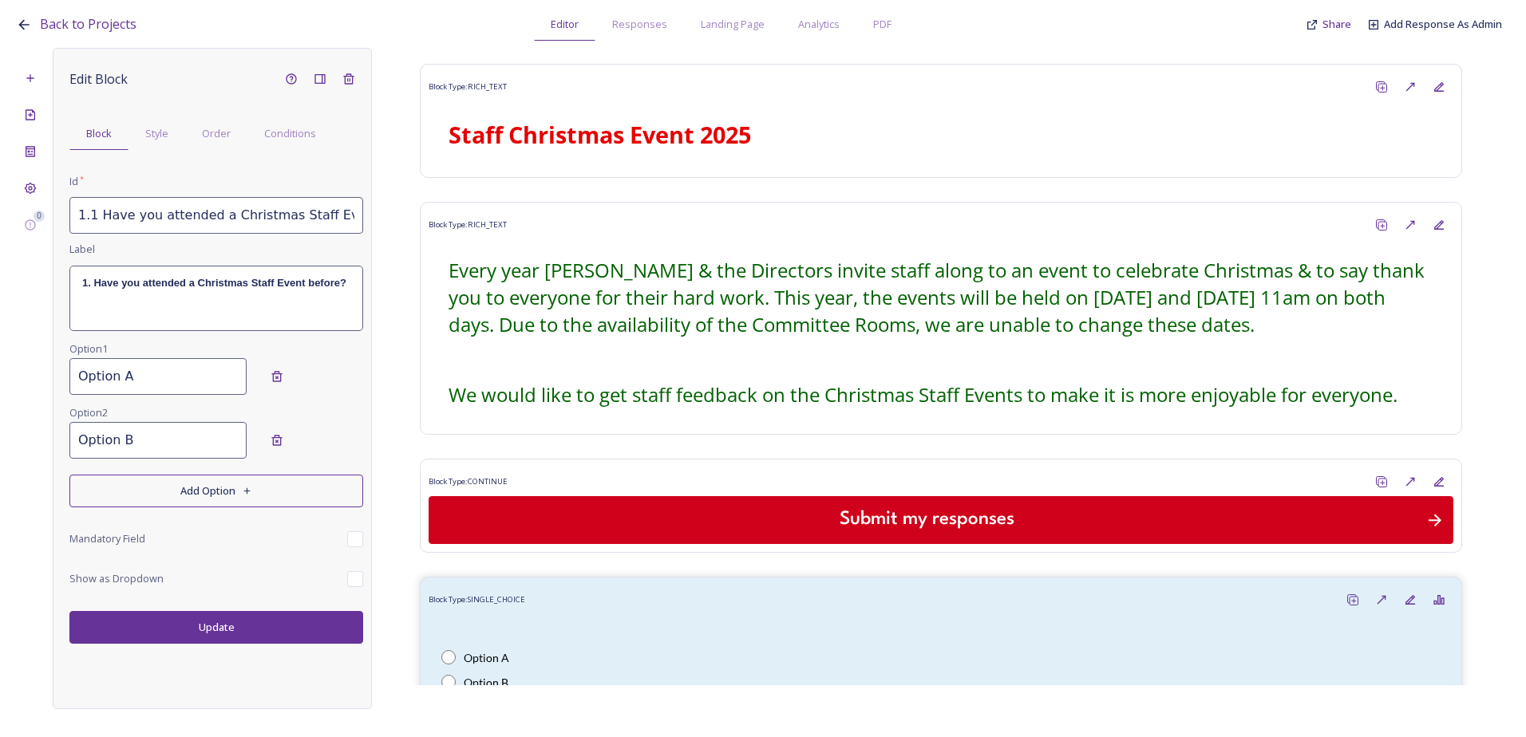
drag, startPoint x: -7, startPoint y: 378, endPoint x: -108, endPoint y: 378, distance: 100.5
click at [0, 378] on html "Back to Projects Editor Responses Landing Page Analytics PDF Share Add Response…" at bounding box center [763, 368] width 1526 height 737
type input "Yes"
drag, startPoint x: 135, startPoint y: 434, endPoint x: -6, endPoint y: 429, distance: 141.3
click at [0, 429] on html "Back to Projects Editor Responses Landing Page Analytics PDF Share Add Response…" at bounding box center [763, 368] width 1526 height 737
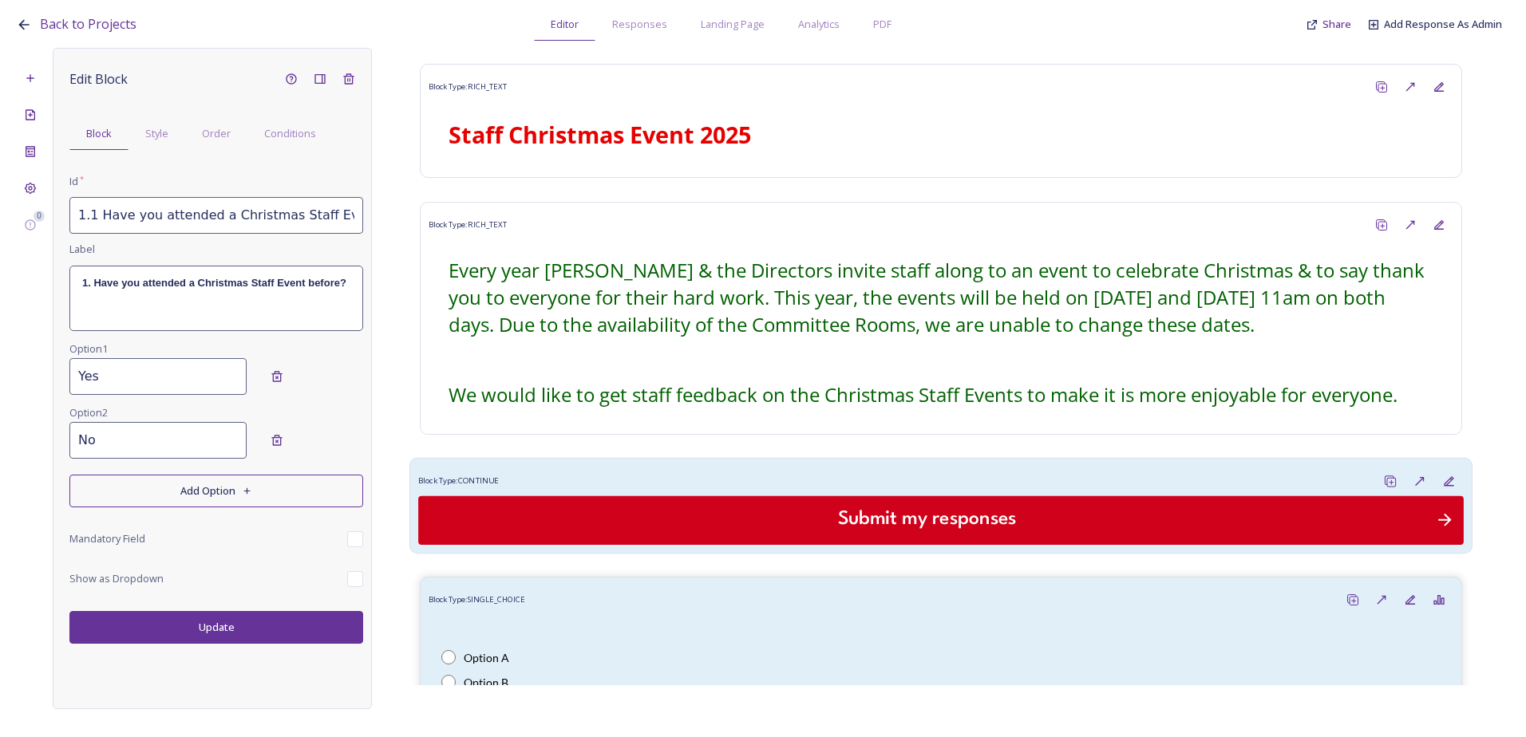
type input "No"
click at [656, 488] on div "Block Type: CONTINUE" at bounding box center [940, 482] width 1045 height 30
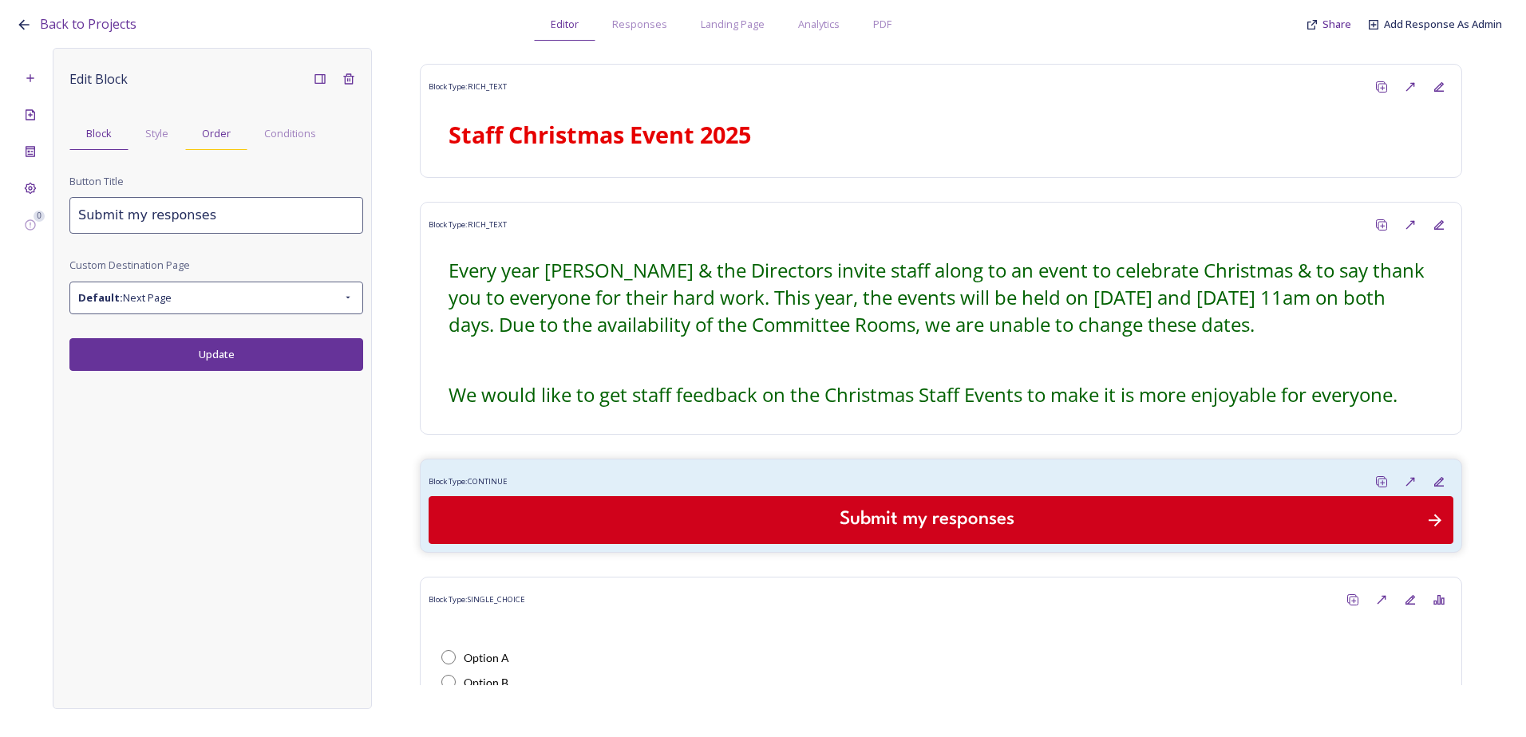
click at [224, 134] on span "Order" at bounding box center [216, 133] width 29 height 15
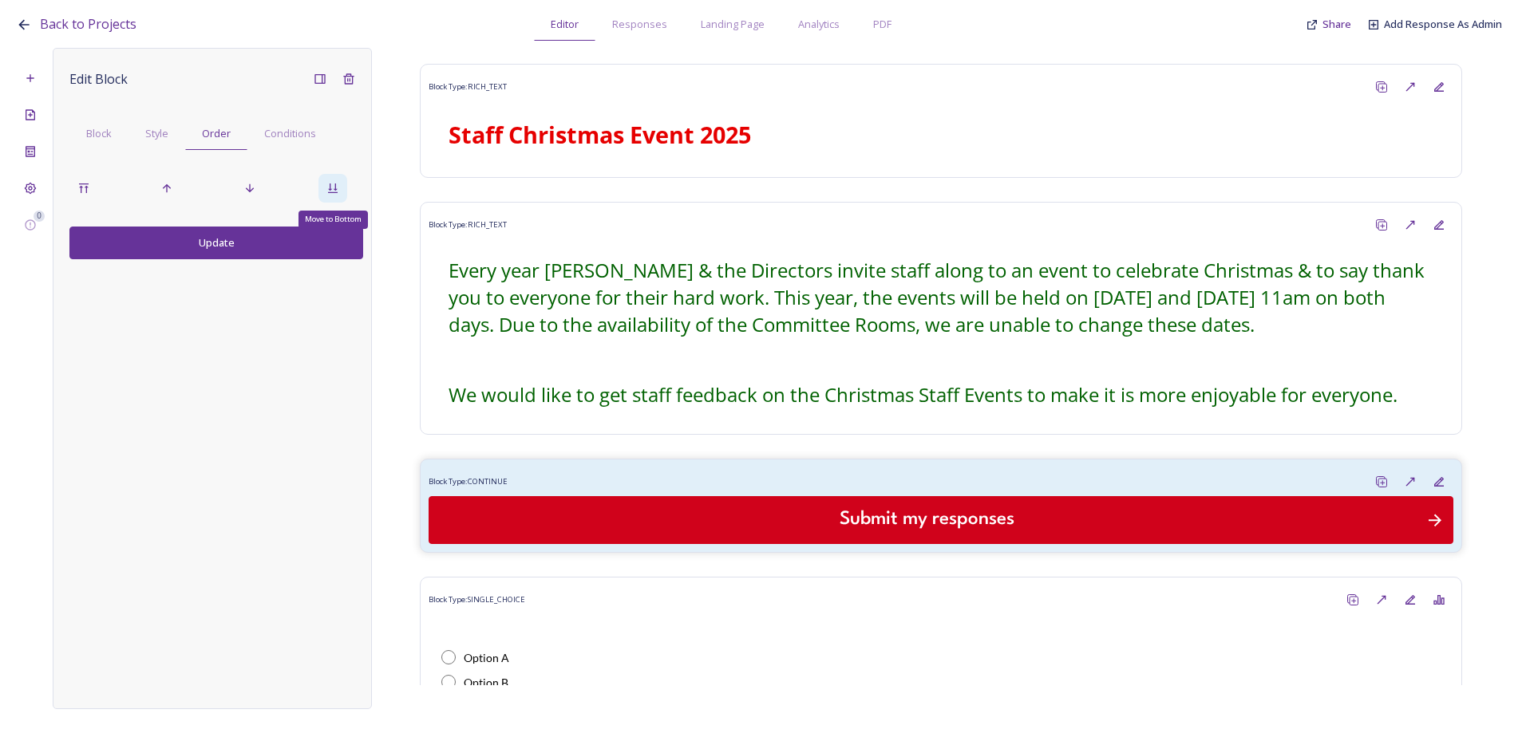
click at [330, 185] on icon at bounding box center [333, 189] width 10 height 10
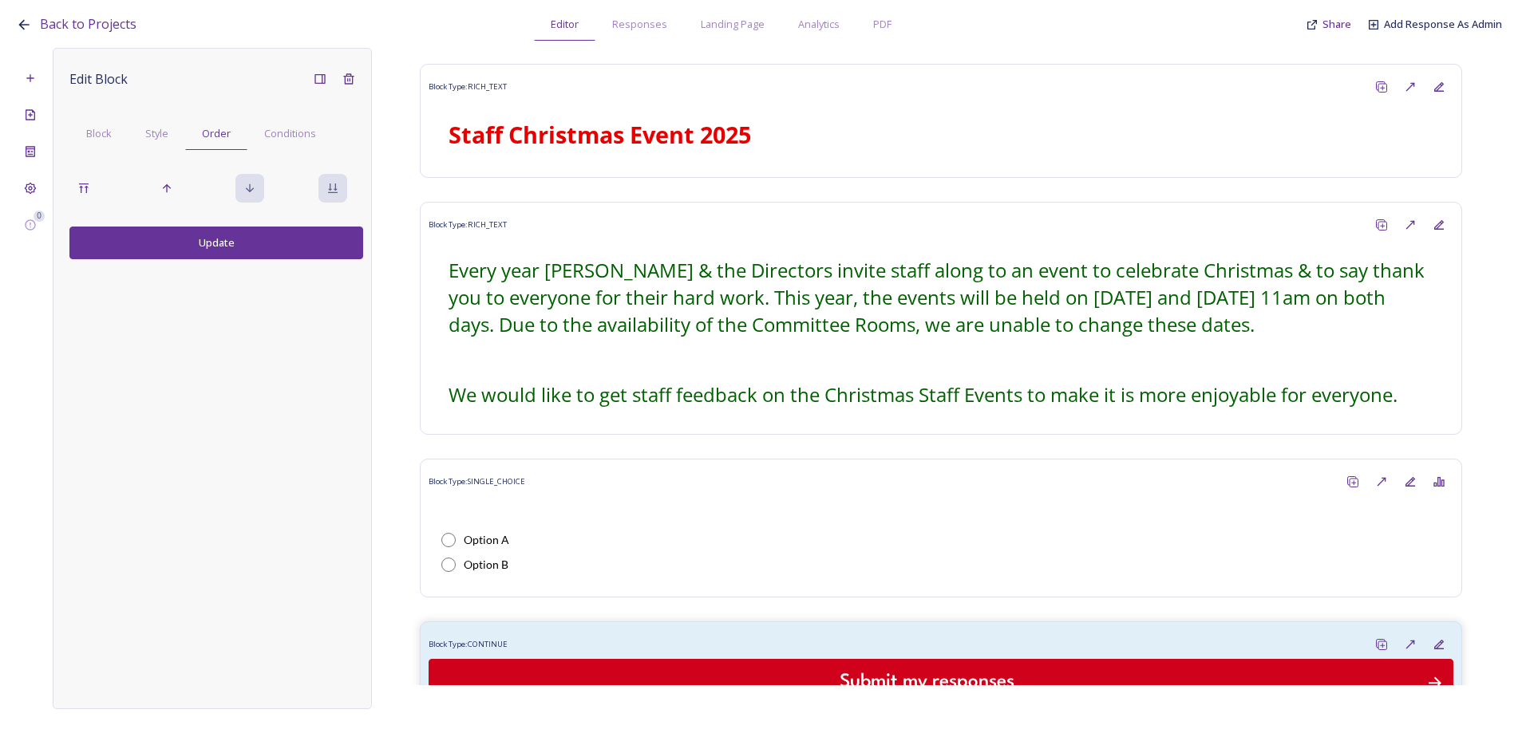
click at [227, 249] on button "Update" at bounding box center [216, 243] width 294 height 33
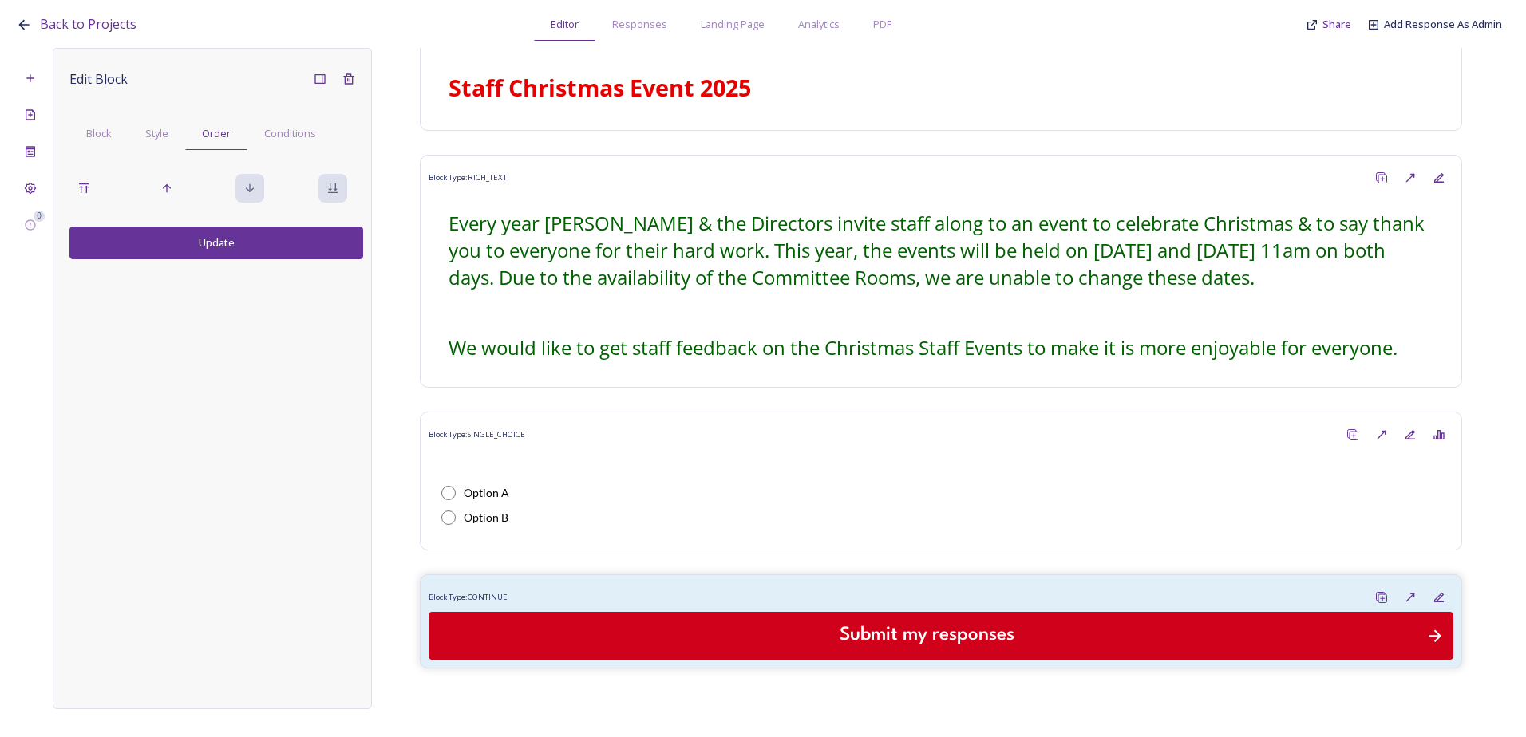
scroll to position [70, 0]
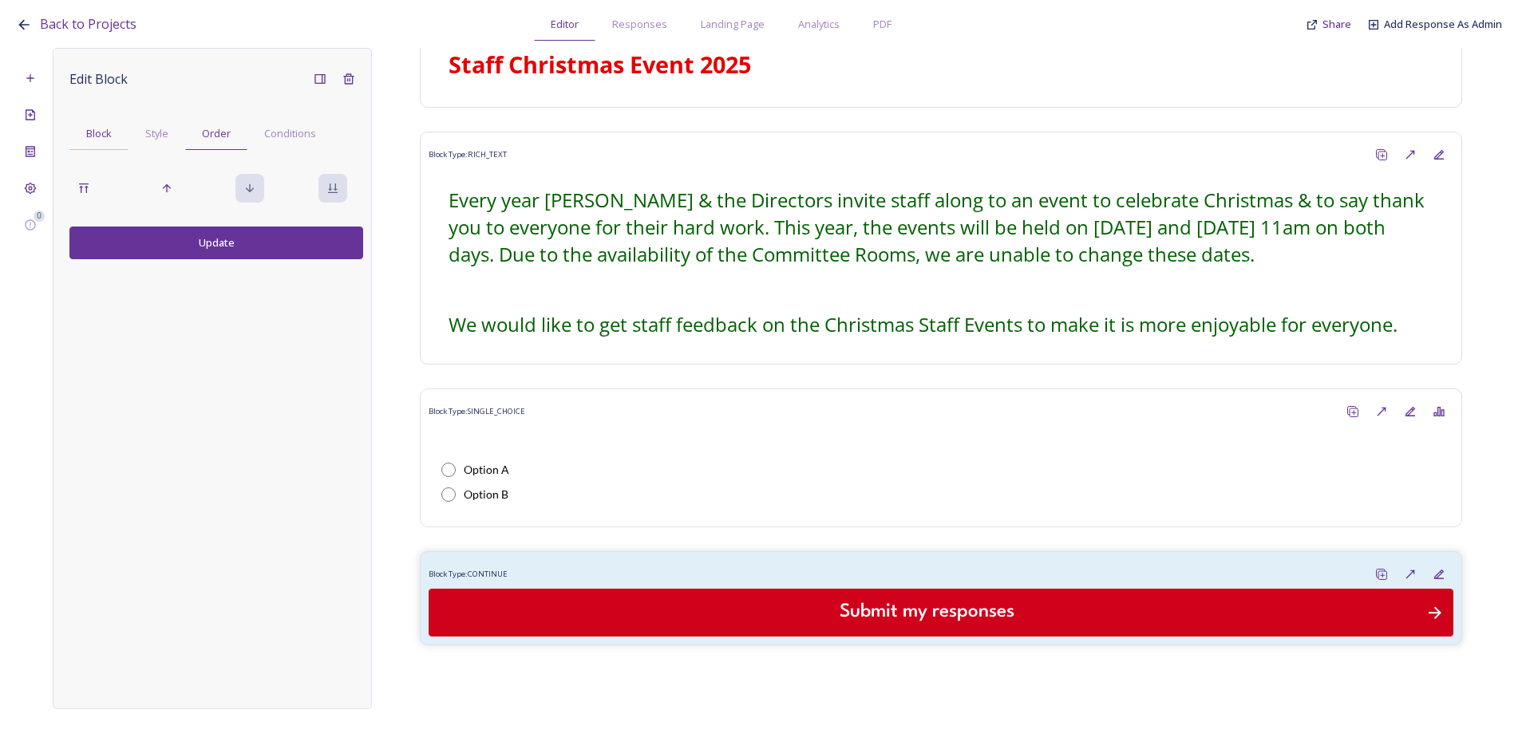
click at [109, 137] on span "Block" at bounding box center [99, 133] width 26 height 15
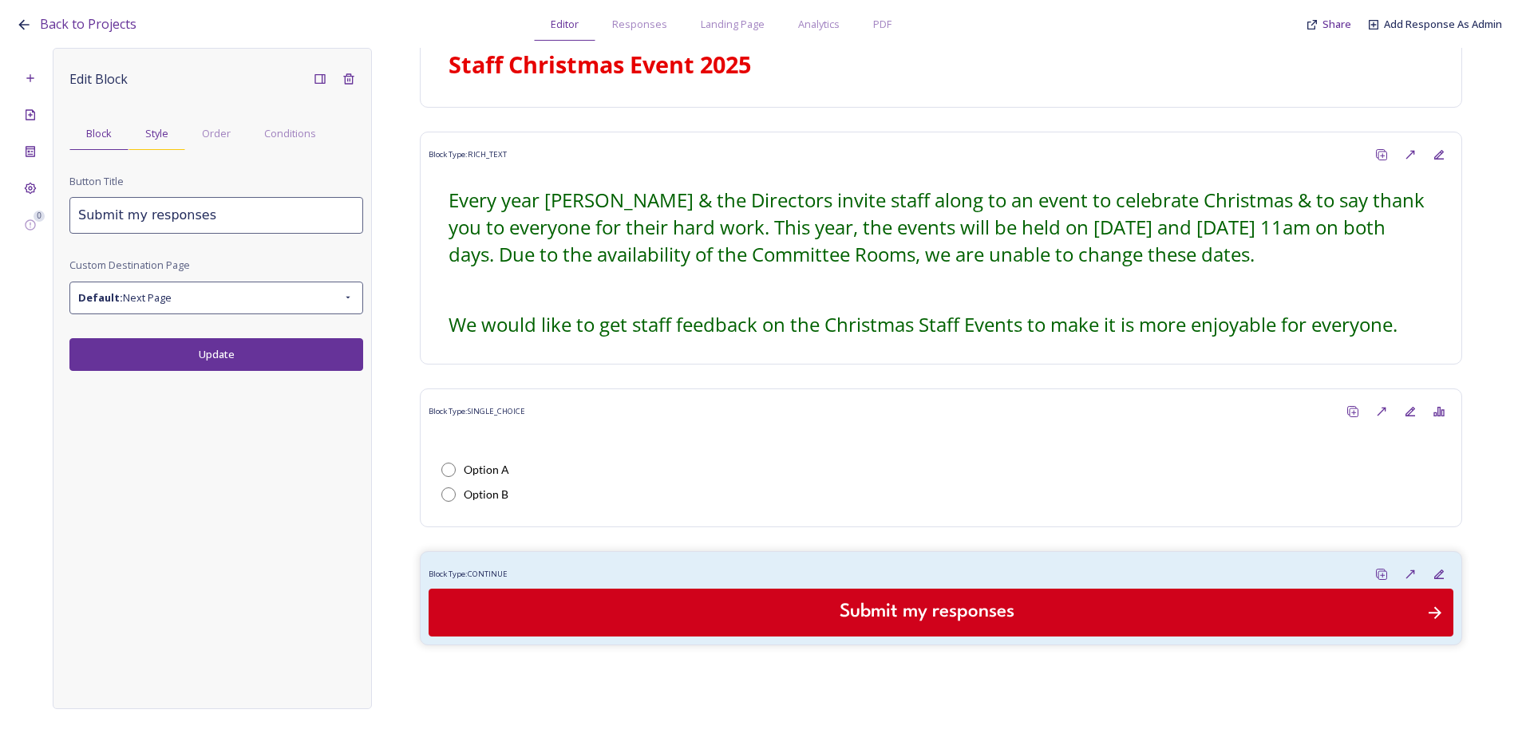
click at [162, 137] on span "Style" at bounding box center [156, 133] width 23 height 15
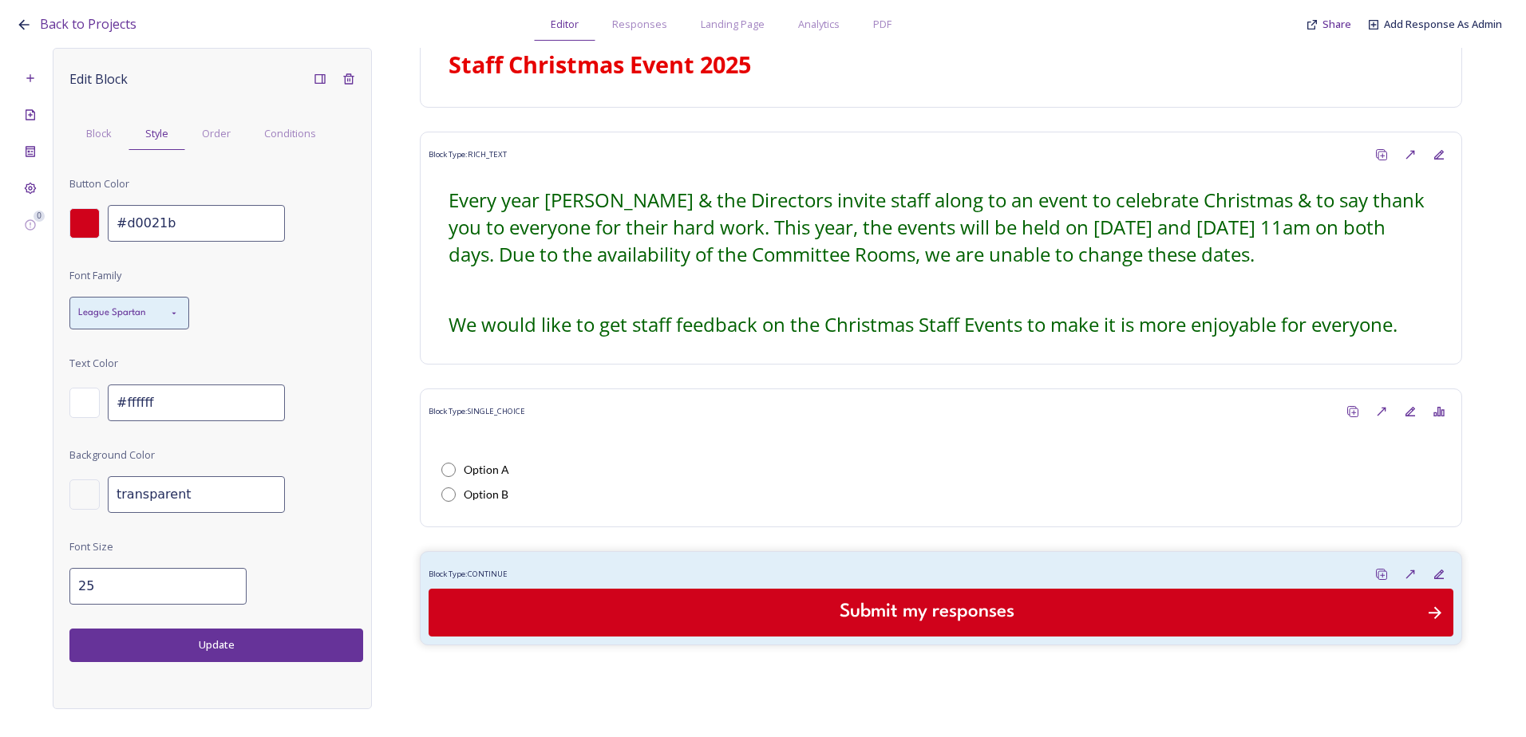
click at [88, 314] on span "League Spartan" at bounding box center [112, 313] width 68 height 15
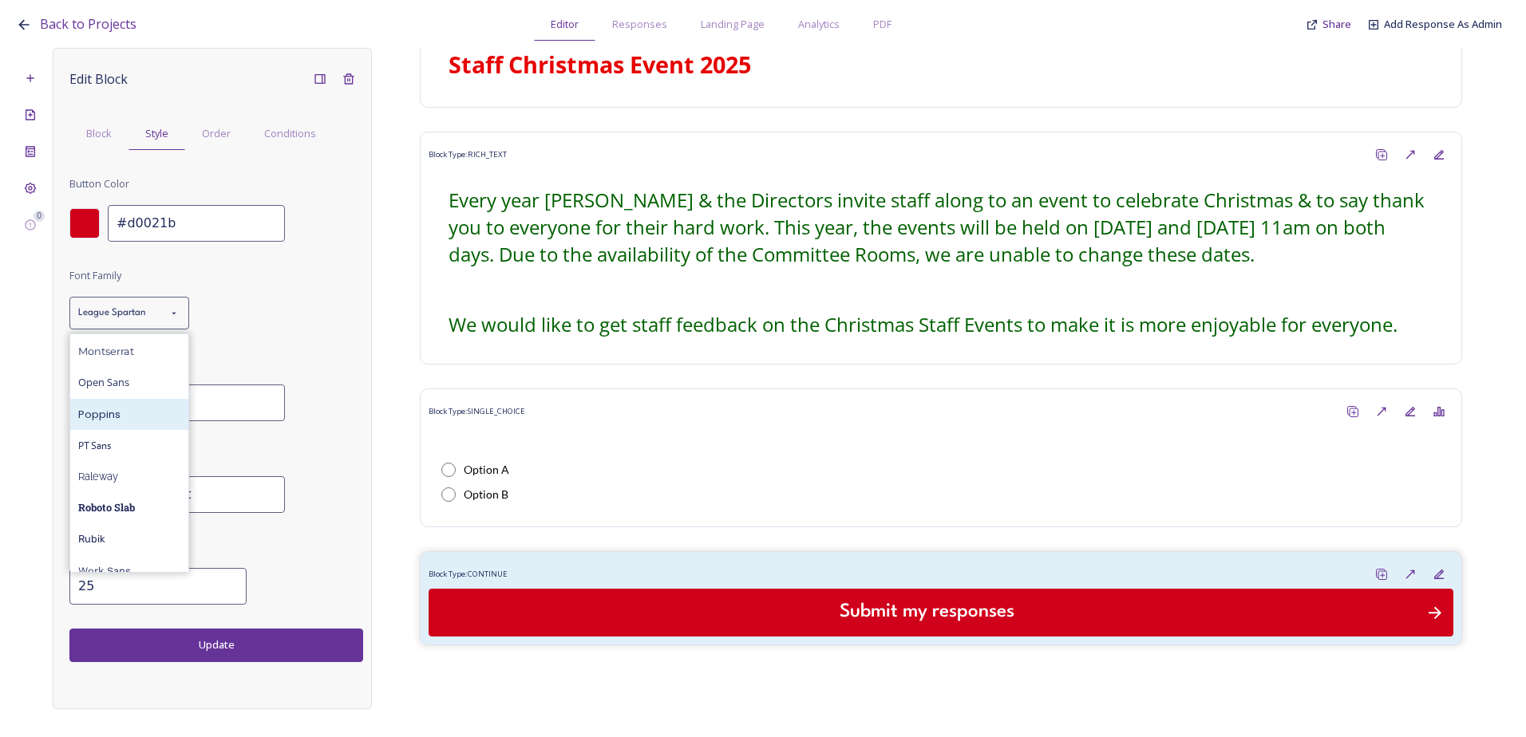
scroll to position [319, 0]
click at [126, 387] on div "Open Sans" at bounding box center [129, 374] width 118 height 31
click at [262, 646] on button "Update" at bounding box center [216, 645] width 294 height 33
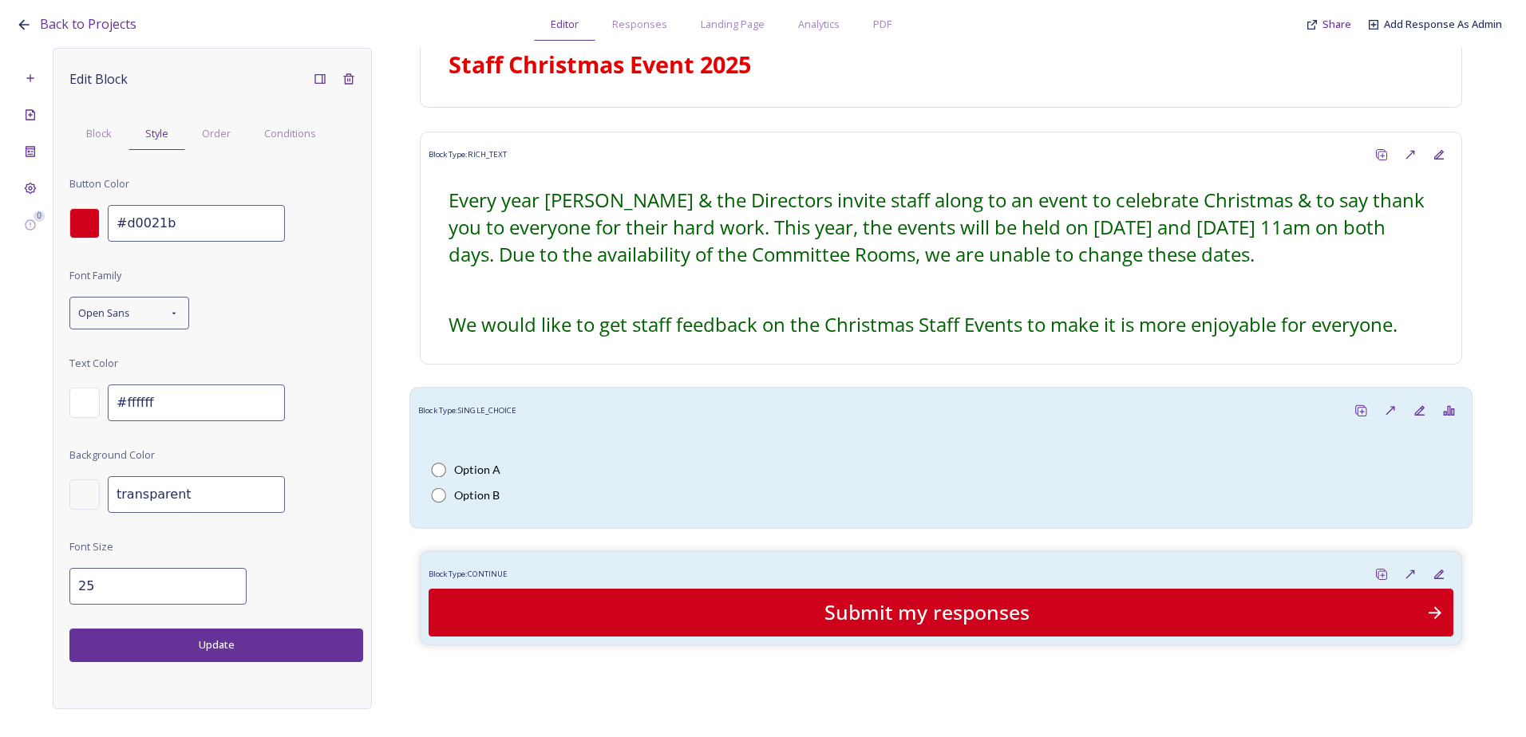
click at [512, 455] on div "Option A Option B" at bounding box center [940, 472] width 1045 height 94
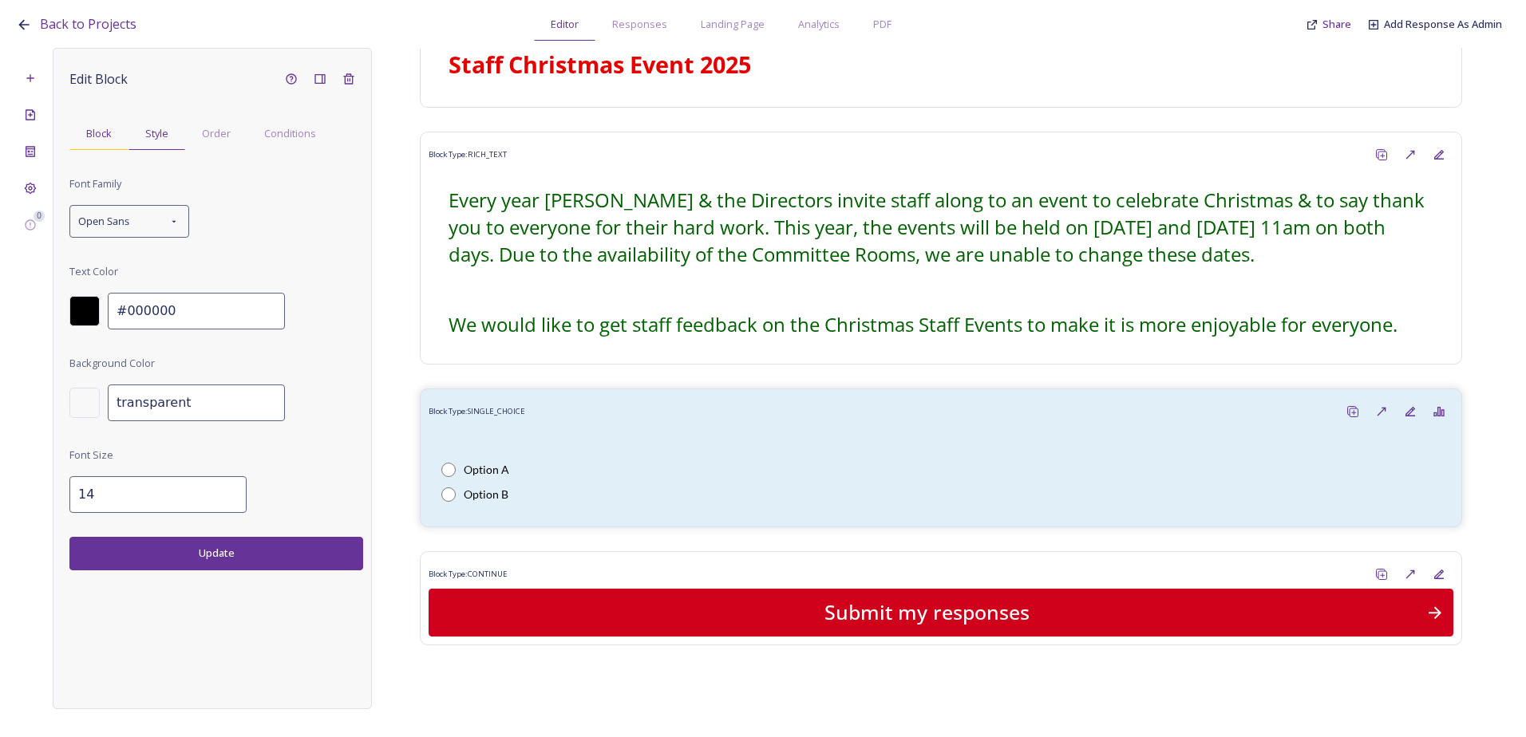
click at [109, 137] on span "Block" at bounding box center [99, 133] width 26 height 15
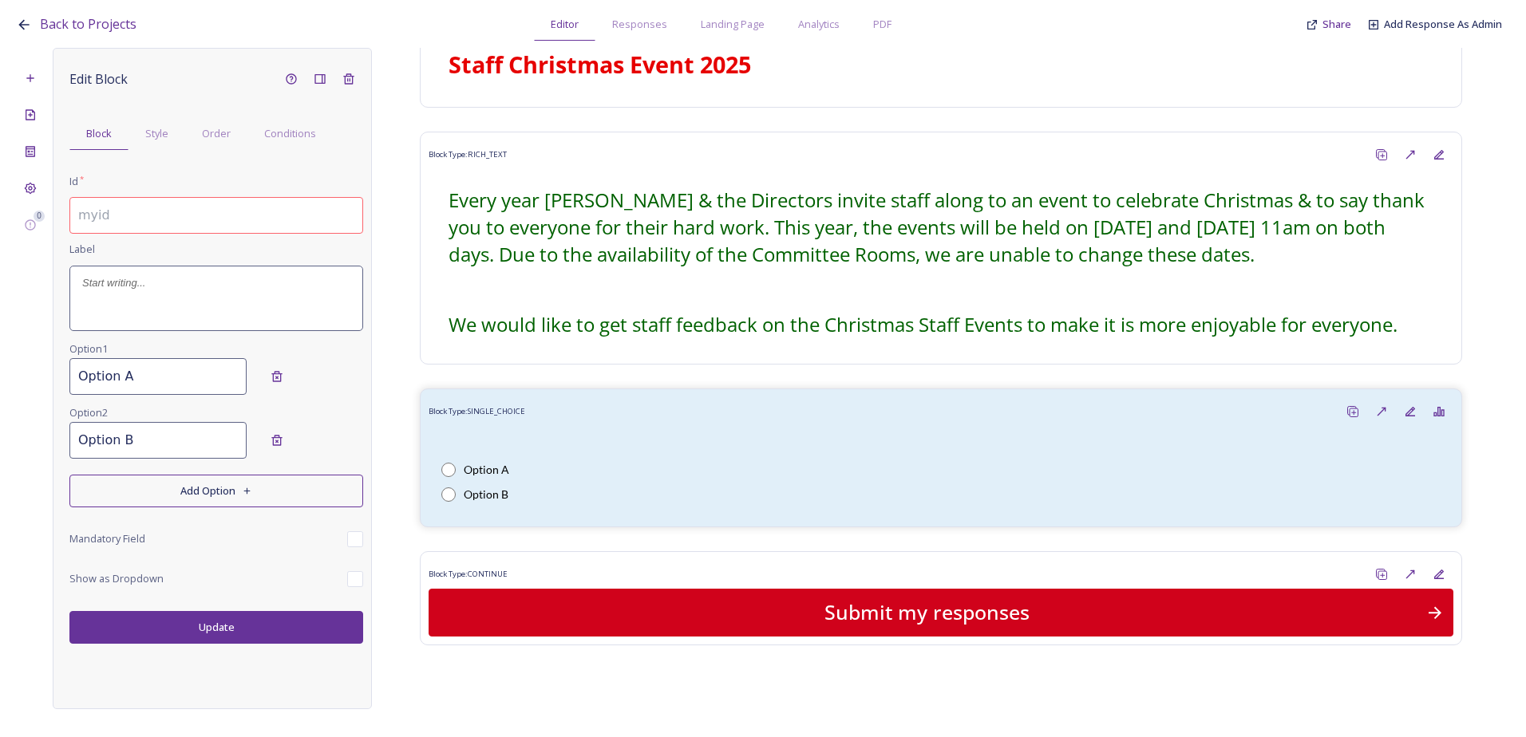
click at [153, 219] on input at bounding box center [216, 215] width 294 height 37
click at [136, 220] on input at bounding box center [216, 215] width 294 height 37
paste input "1. Have you attended a Christmas Staff Event before?"
drag, startPoint x: 263, startPoint y: 224, endPoint x: -113, endPoint y: 217, distance: 375.9
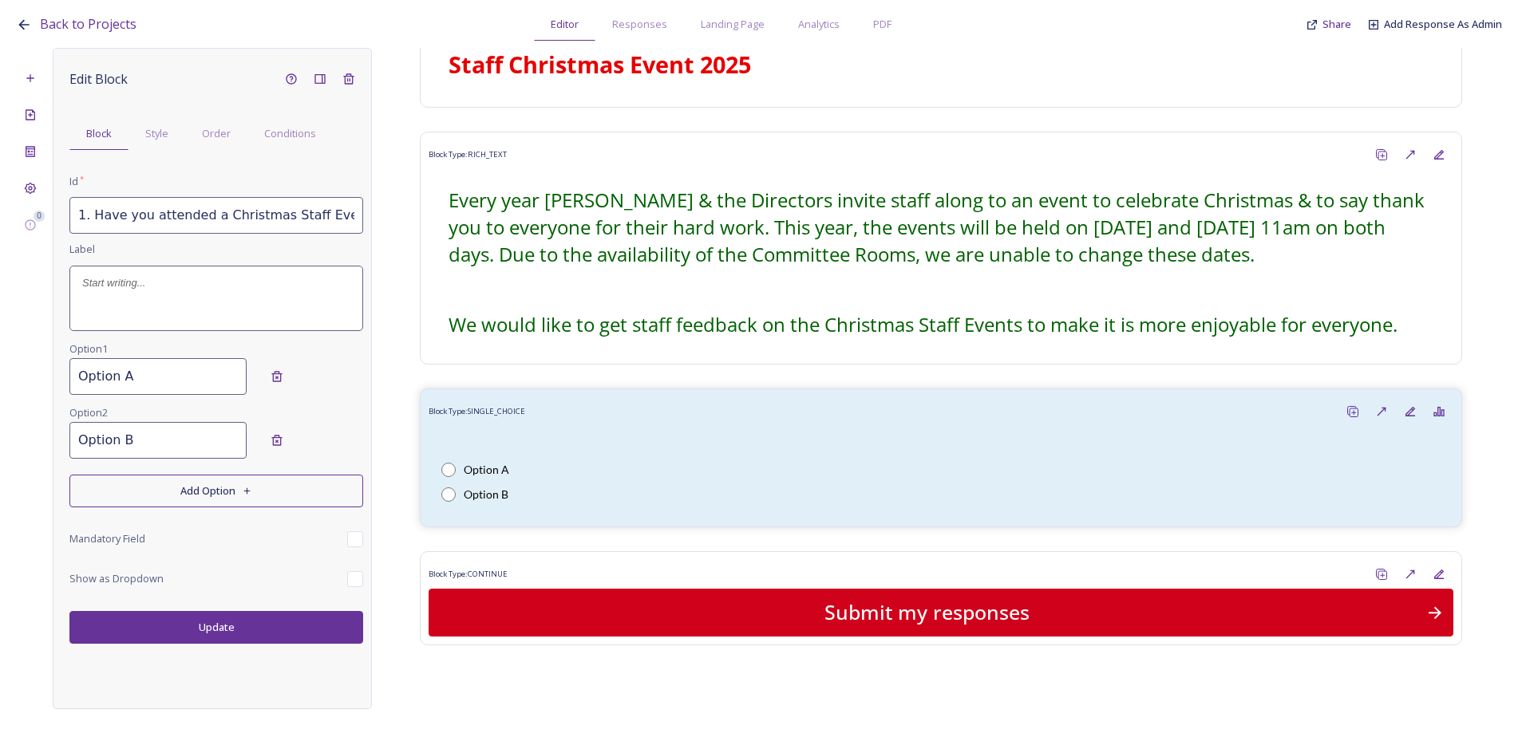
click at [0, 217] on html "Back to Projects Editor Responses Landing Page Analytics PDF Share Add Response…" at bounding box center [763, 368] width 1526 height 737
click at [86, 222] on input "1. Have you attended a Christmas Staff Event before?" at bounding box center [216, 215] width 294 height 37
click at [93, 217] on input "1. Have you attended a Christmas Staff Event before?" at bounding box center [216, 215] width 294 height 37
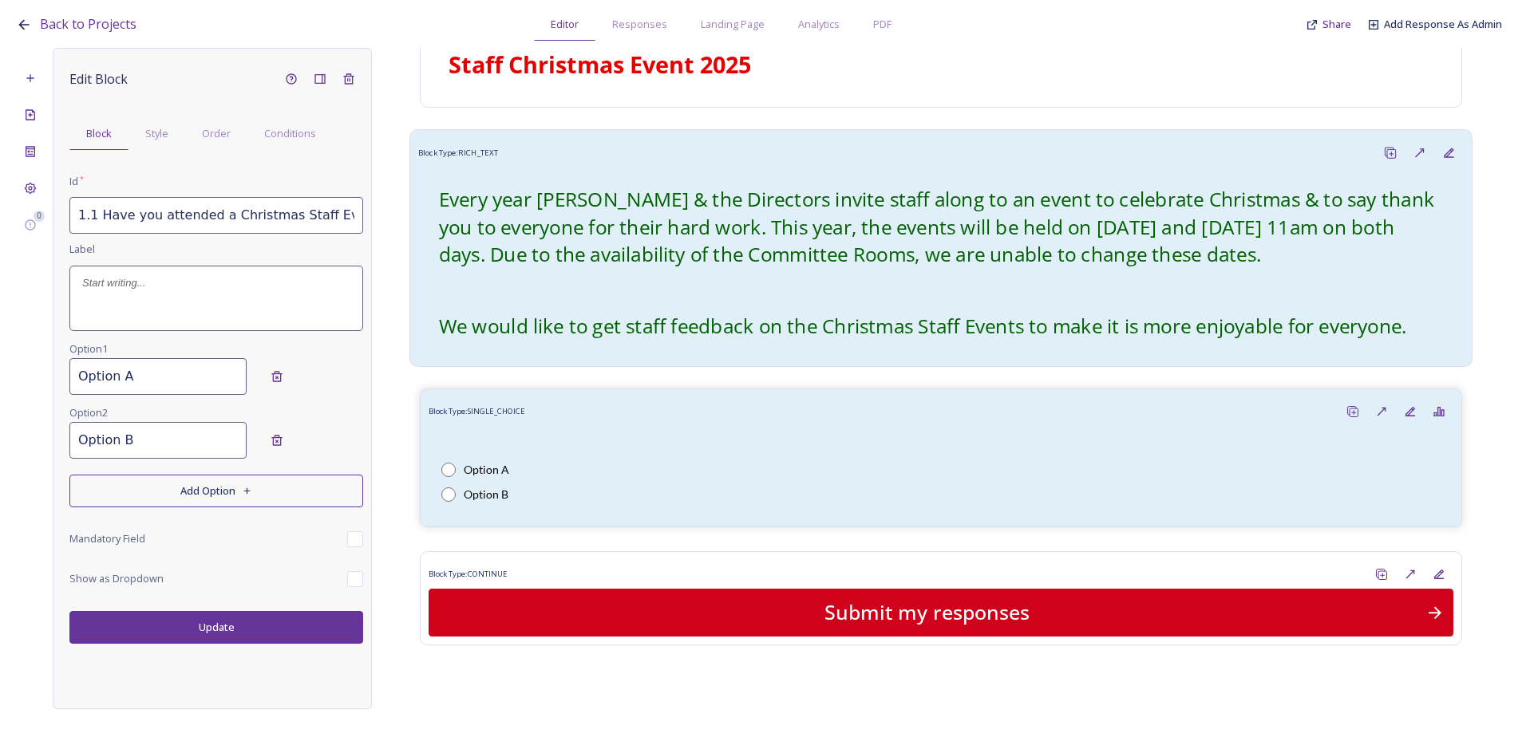
scroll to position [0, 32]
drag, startPoint x: 87, startPoint y: 211, endPoint x: 148, endPoint y: 227, distance: 63.5
click at [481, 226] on div "0 Edit Block Block Style Order Conditions Id * 1.1 Have you attended a Christma…" at bounding box center [763, 378] width 1494 height 661
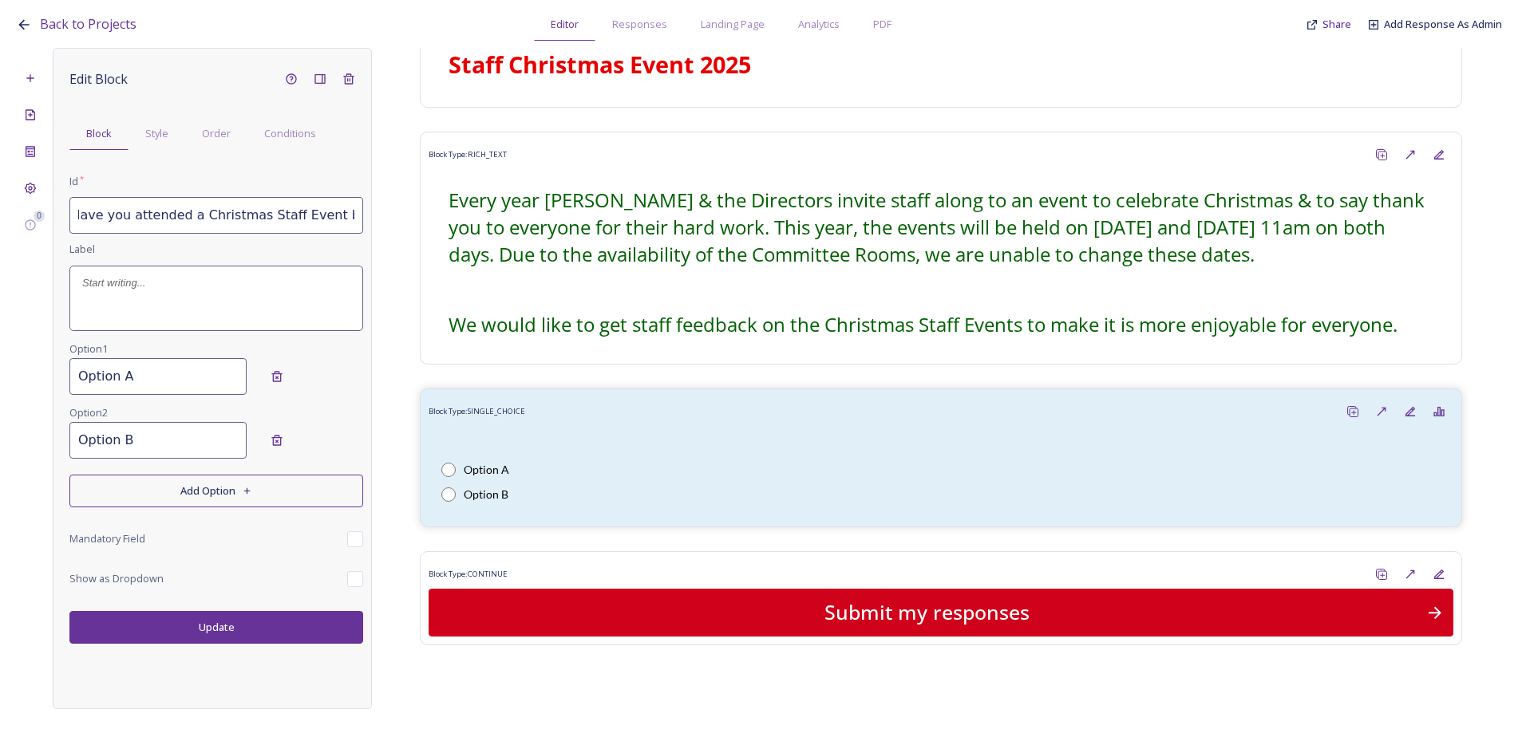
type input "1.1 Have you attended a Christmas Staff Event before?"
click at [148, 289] on p at bounding box center [216, 283] width 268 height 14
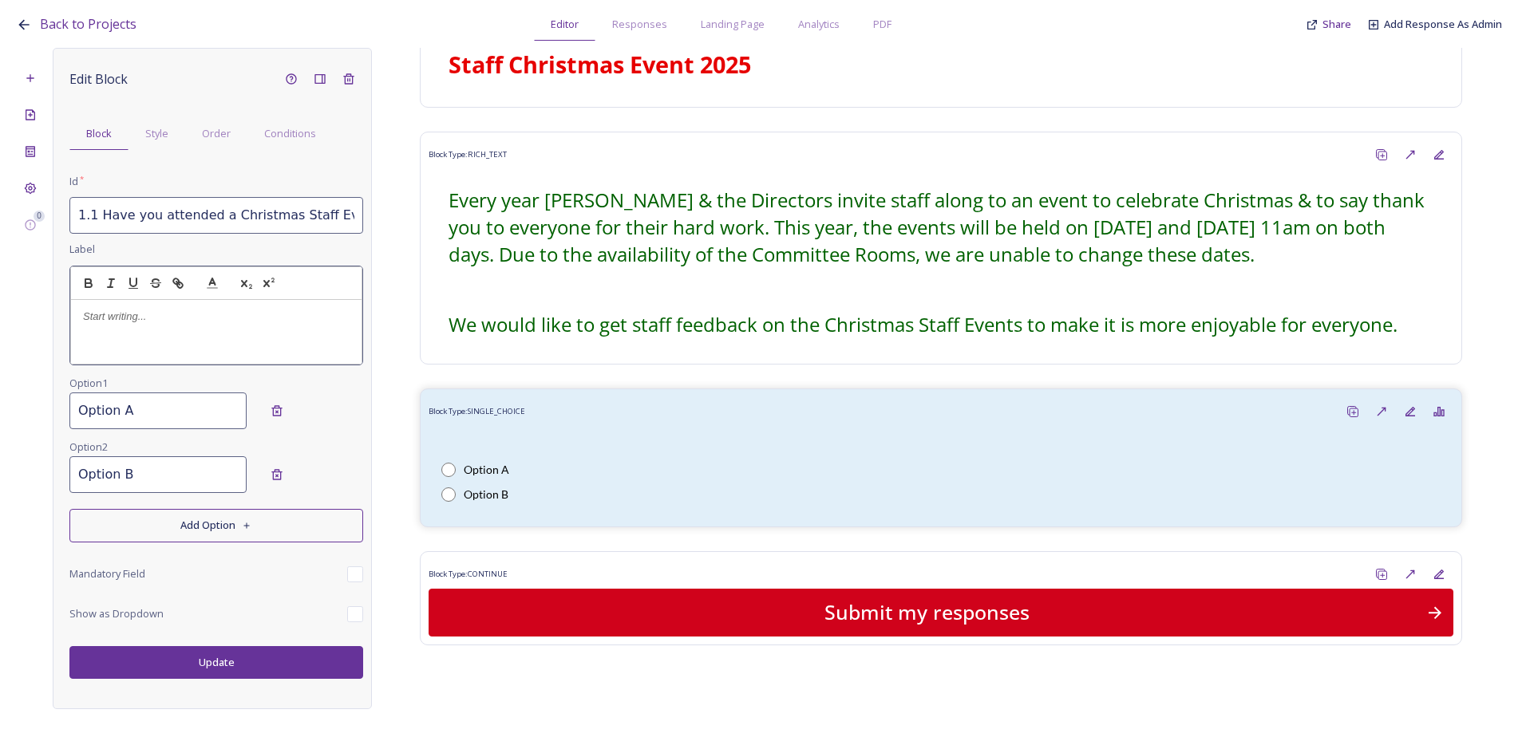
click at [124, 318] on p at bounding box center [216, 317] width 266 height 14
click at [87, 314] on p "1 Have you attended a Christmas Staff Event before?" at bounding box center [216, 317] width 266 height 14
click at [149, 418] on div "Edit Block Block Style Order Conditions Id * 1.1 Have you attended a Christmas …" at bounding box center [216, 372] width 294 height 614
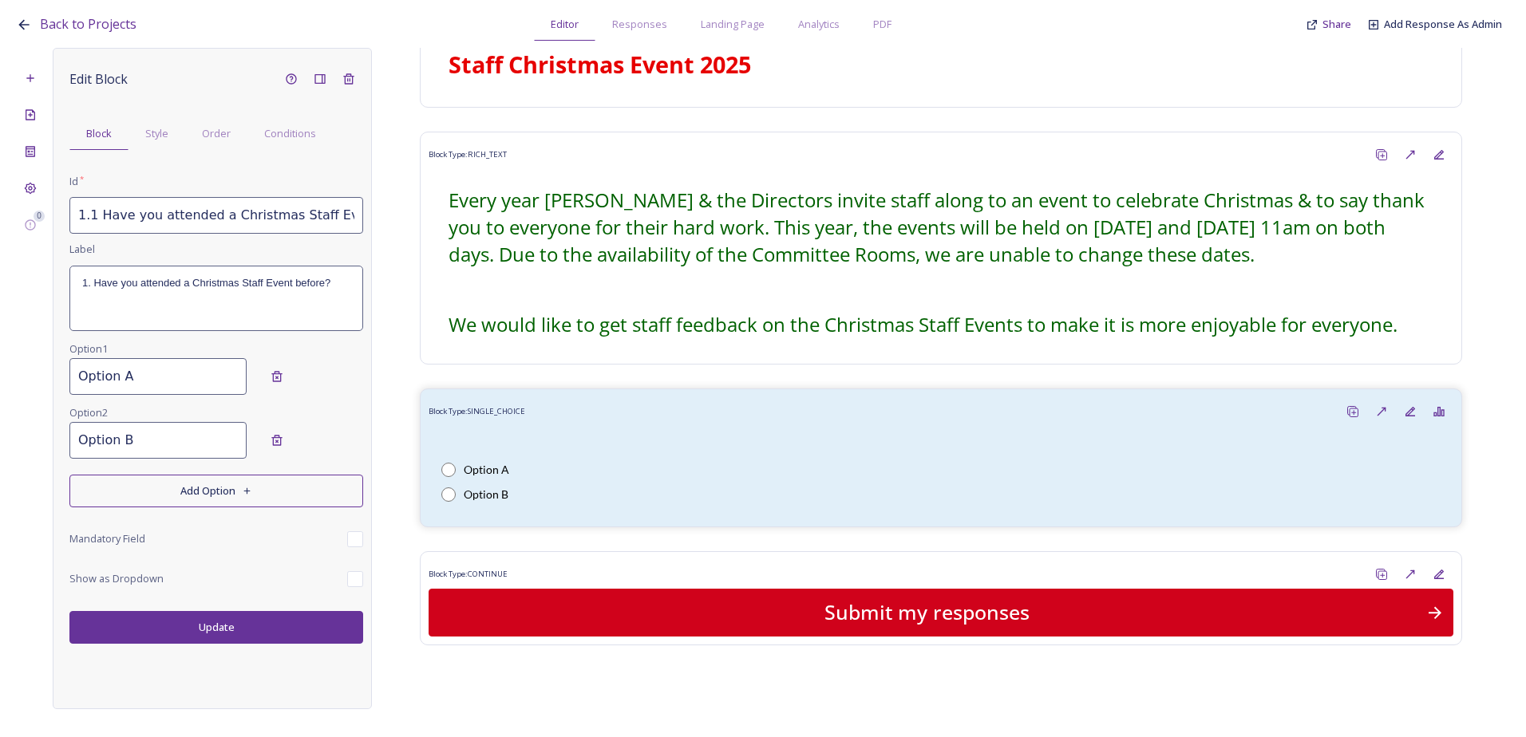
click at [210, 286] on p "1. Have you attended a Christmas Staff Event before?" at bounding box center [216, 283] width 268 height 14
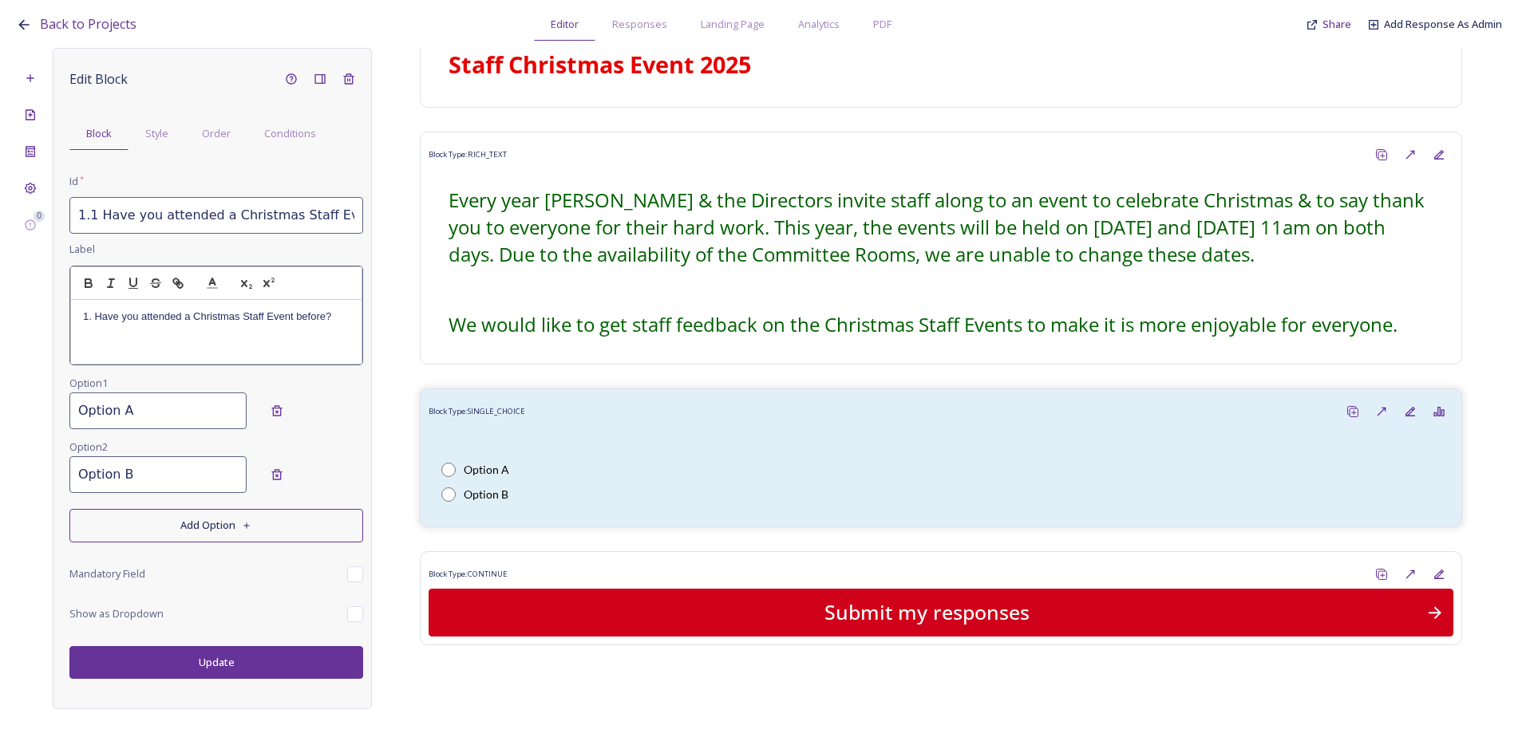
click at [334, 318] on p "1. Have you attended a Christmas Staff Event before?" at bounding box center [216, 317] width 266 height 14
drag, startPoint x: 344, startPoint y: 314, endPoint x: 68, endPoint y: 300, distance: 276.4
click at [70, 300] on pre "1. Have you attended a Christmas Staff Event before?" at bounding box center [216, 332] width 292 height 65
click at [86, 277] on icon "button" at bounding box center [88, 283] width 14 height 14
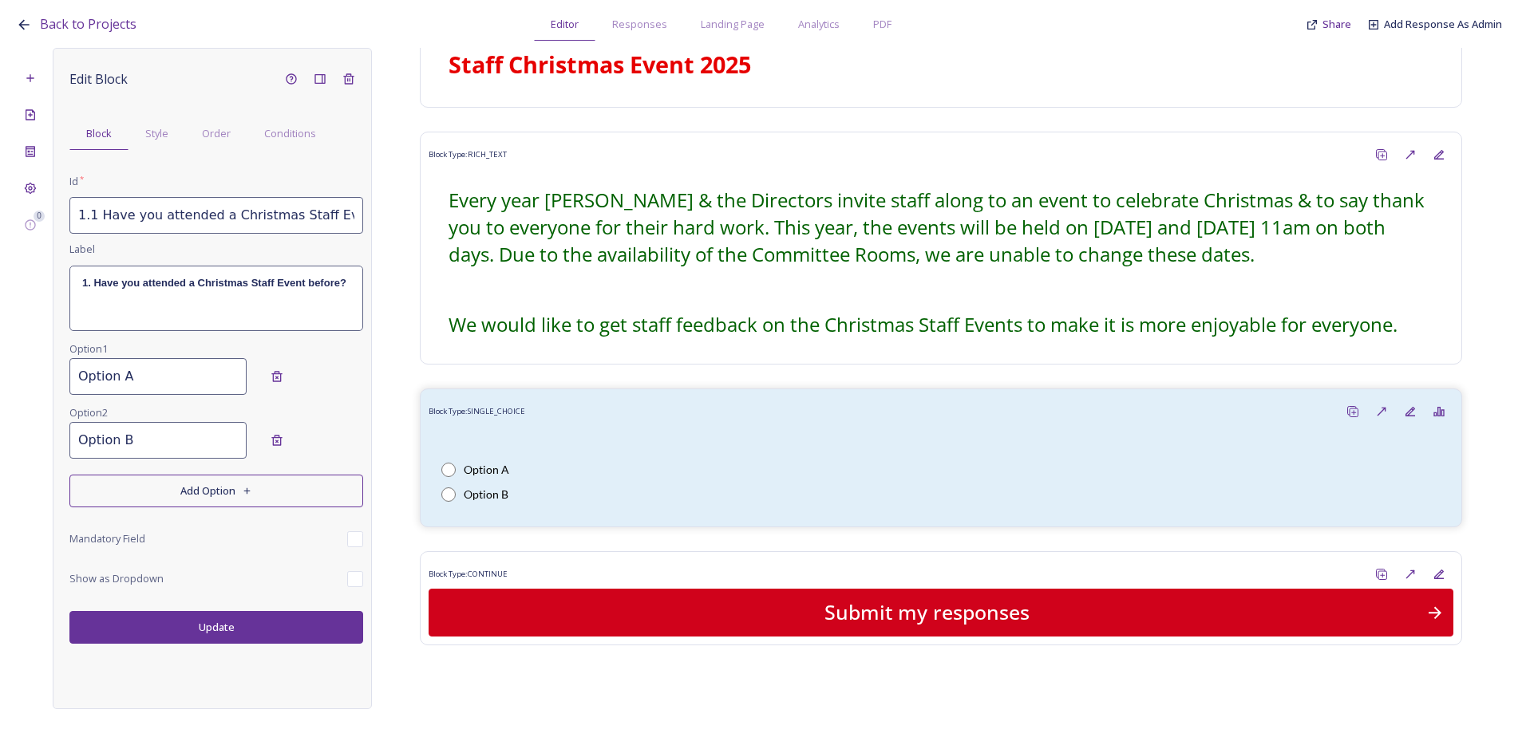
drag, startPoint x: 140, startPoint y: 405, endPoint x: 0, endPoint y: 402, distance: 139.7
click at [0, 402] on div "Back to Projects Editor Responses Landing Page Analytics PDF Share Add Response…" at bounding box center [763, 368] width 1526 height 737
type input "Yes"
drag, startPoint x: 171, startPoint y: 436, endPoint x: -27, endPoint y: 420, distance: 198.5
click at [0, 420] on html "Back to Projects Editor Responses Landing Page Analytics PDF Share Add Response…" at bounding box center [763, 368] width 1526 height 737
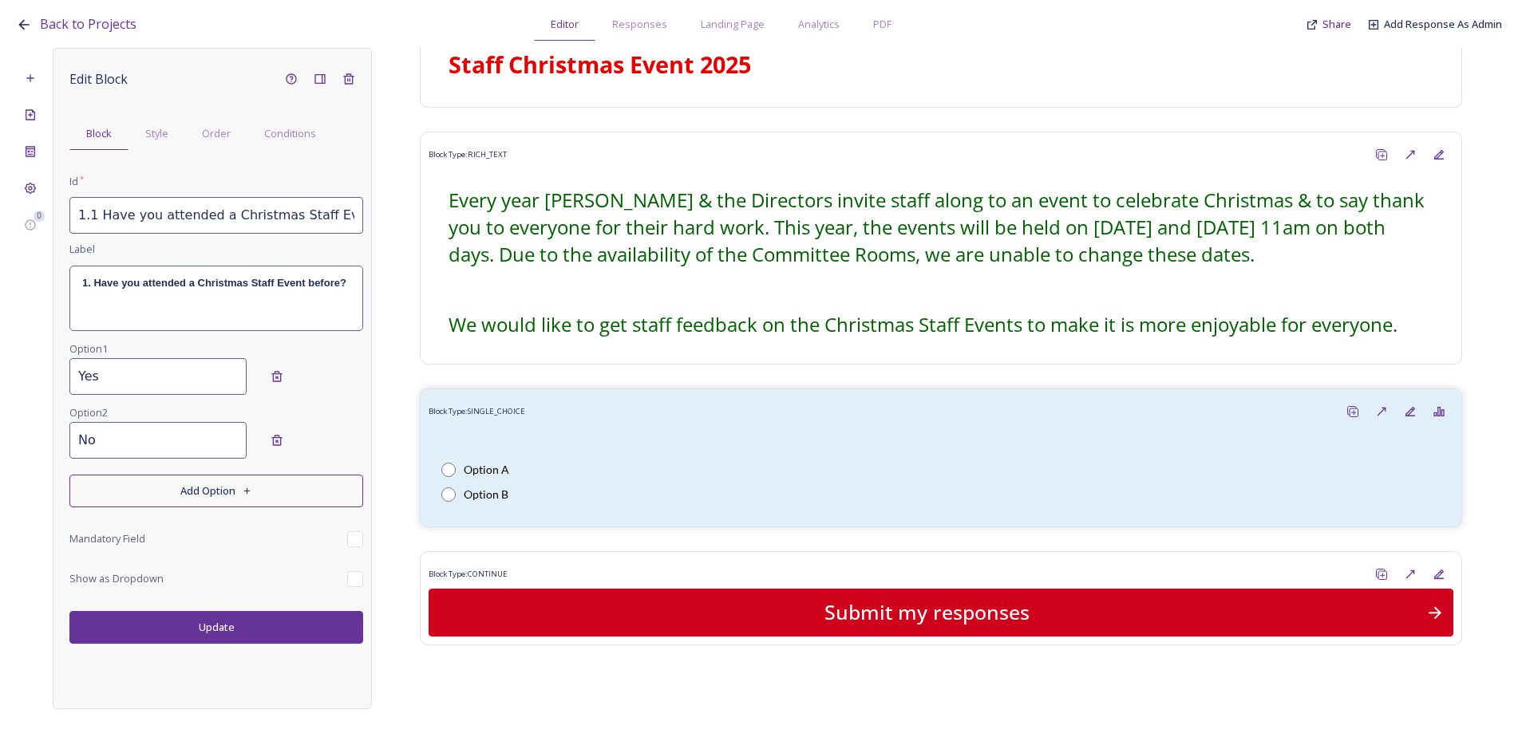
type input "No"
click at [236, 632] on button "Update" at bounding box center [216, 627] width 294 height 33
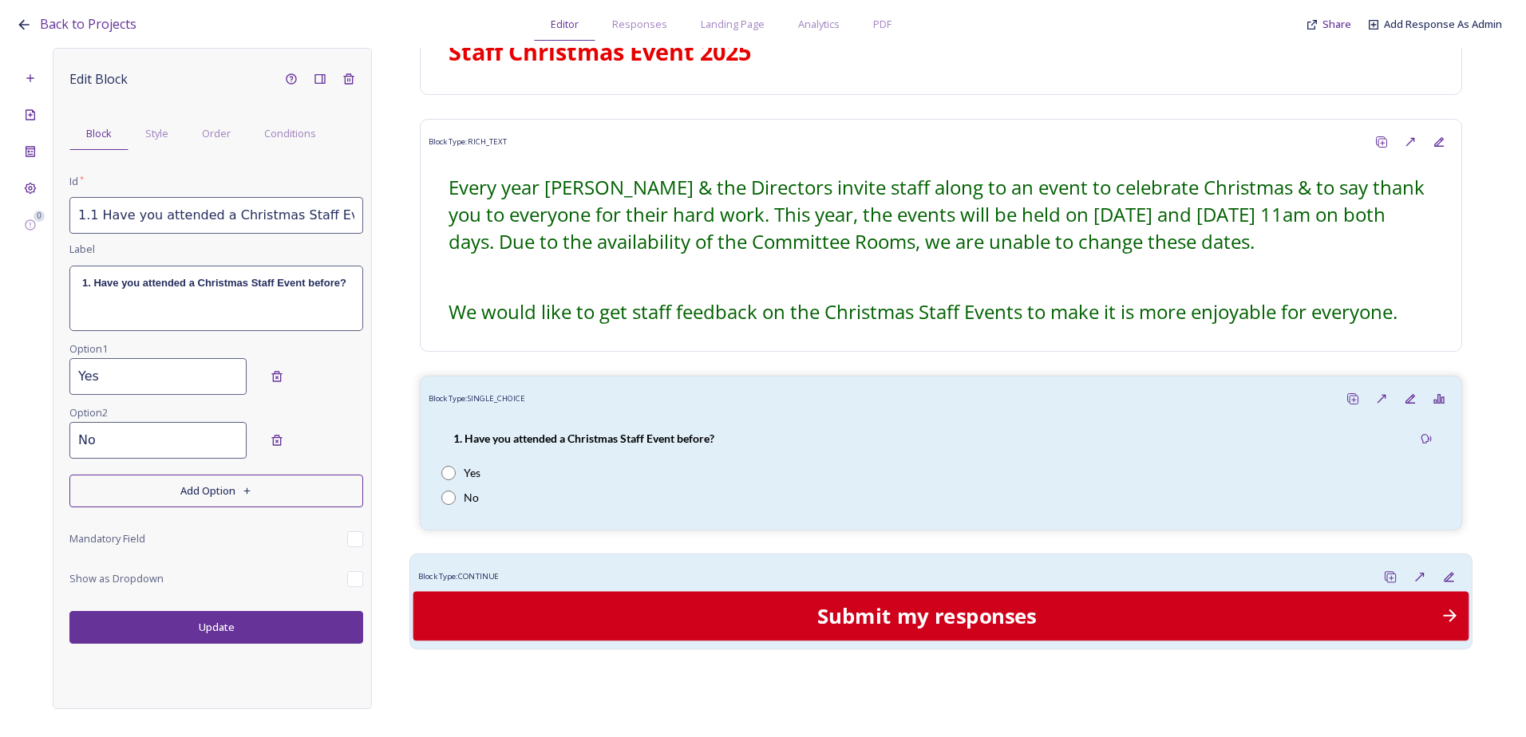
scroll to position [86, 0]
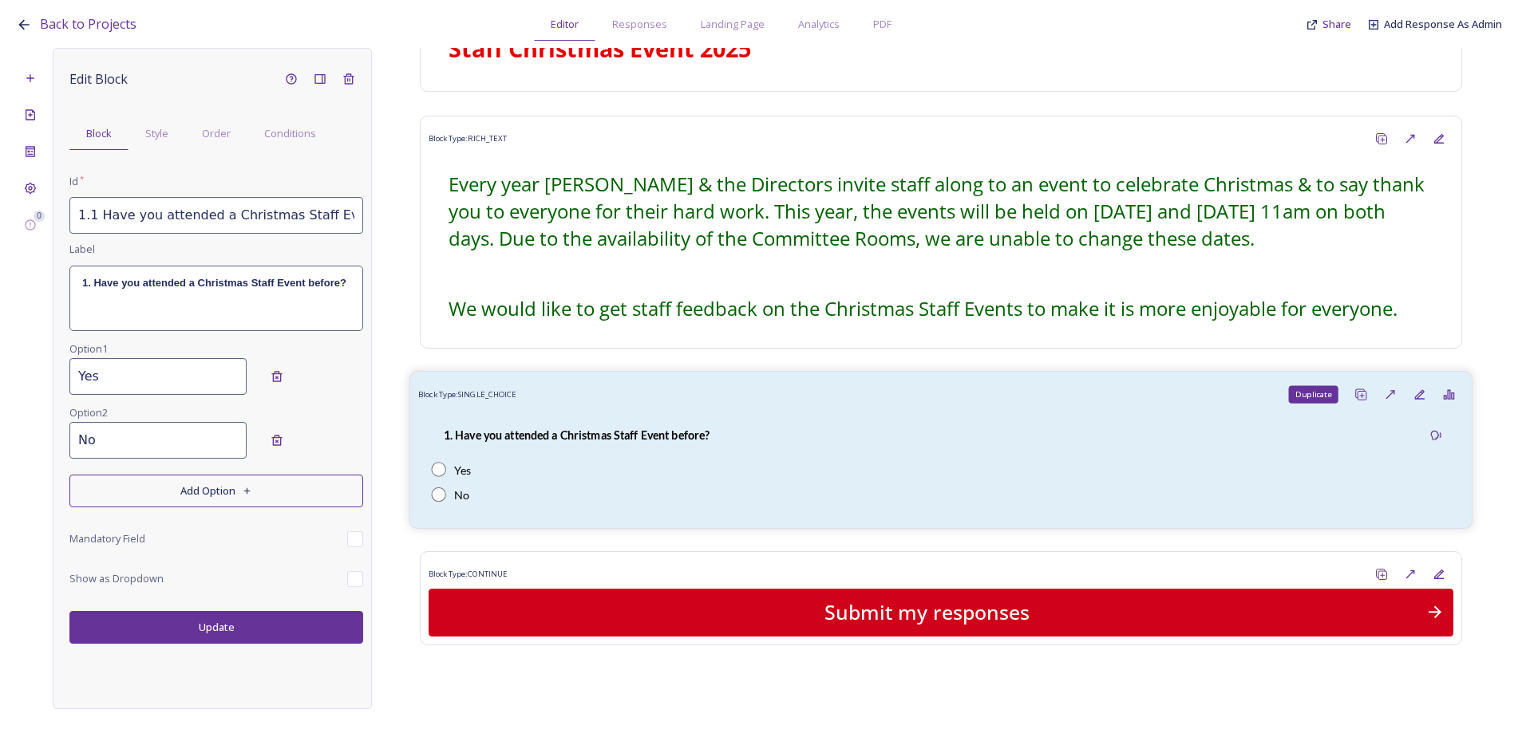
click at [1354, 395] on icon at bounding box center [1360, 395] width 13 height 13
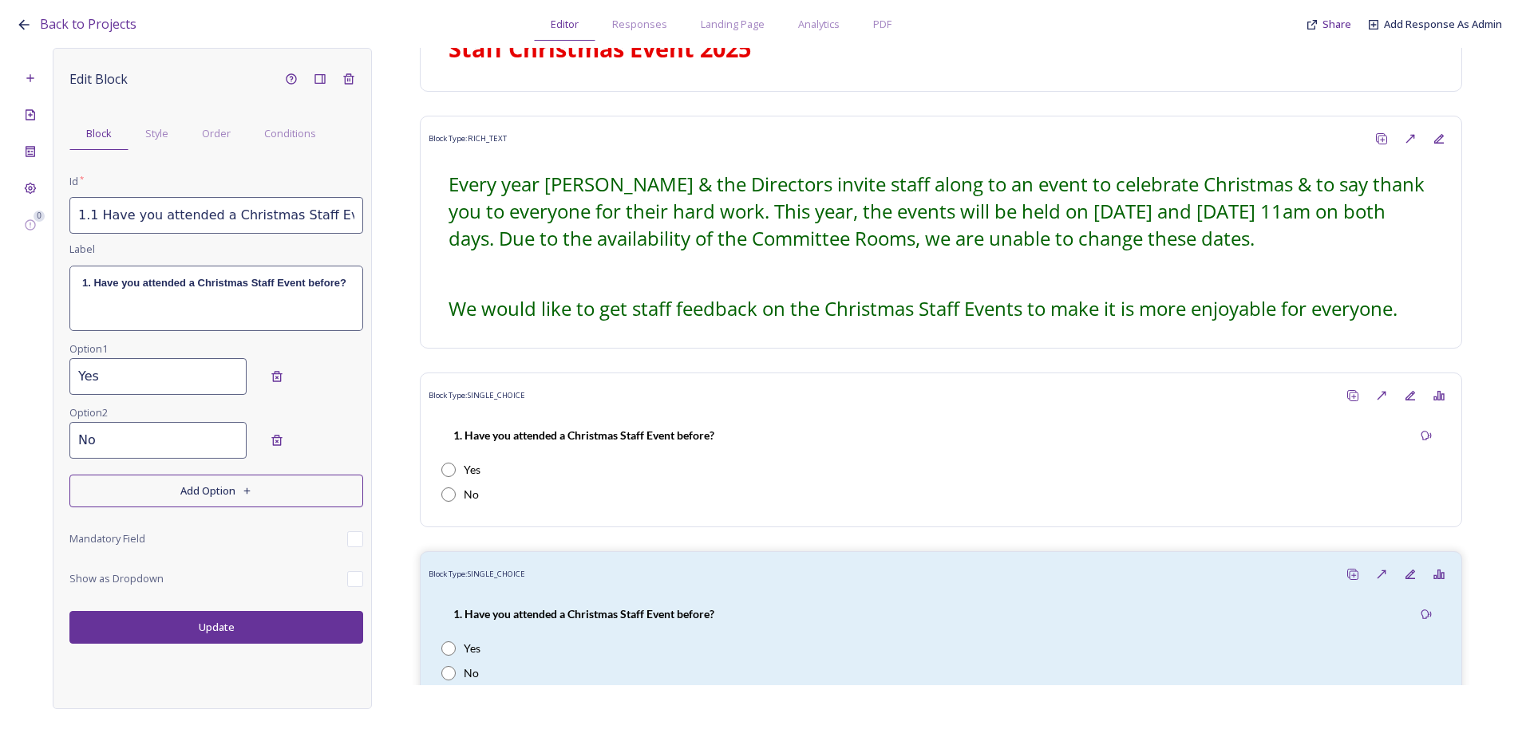
click at [167, 223] on input "1.1 Have you attended a Christmas Staff Event before? _20251006121621" at bounding box center [216, 215] width 294 height 37
click at [633, 571] on div "Block Type: SINGLE_CHOICE" at bounding box center [940, 574] width 1045 height 30
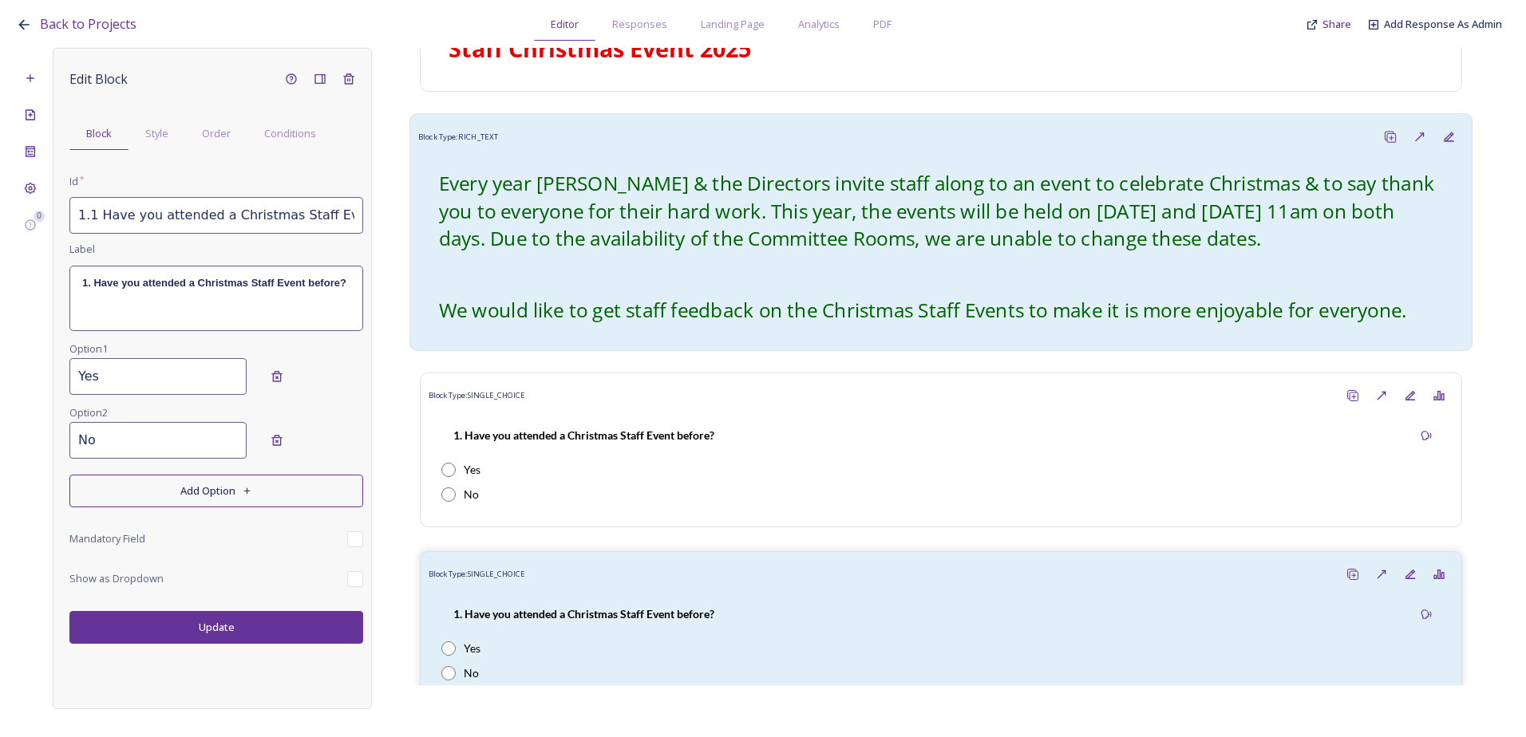
scroll to position [0, 134]
drag, startPoint x: 90, startPoint y: 219, endPoint x: 458, endPoint y: 210, distance: 368.0
click at [456, 212] on div "0 Edit Block Block Style Order Conditions Id * 1.1 Have you attended a Christma…" at bounding box center [763, 378] width 1494 height 661
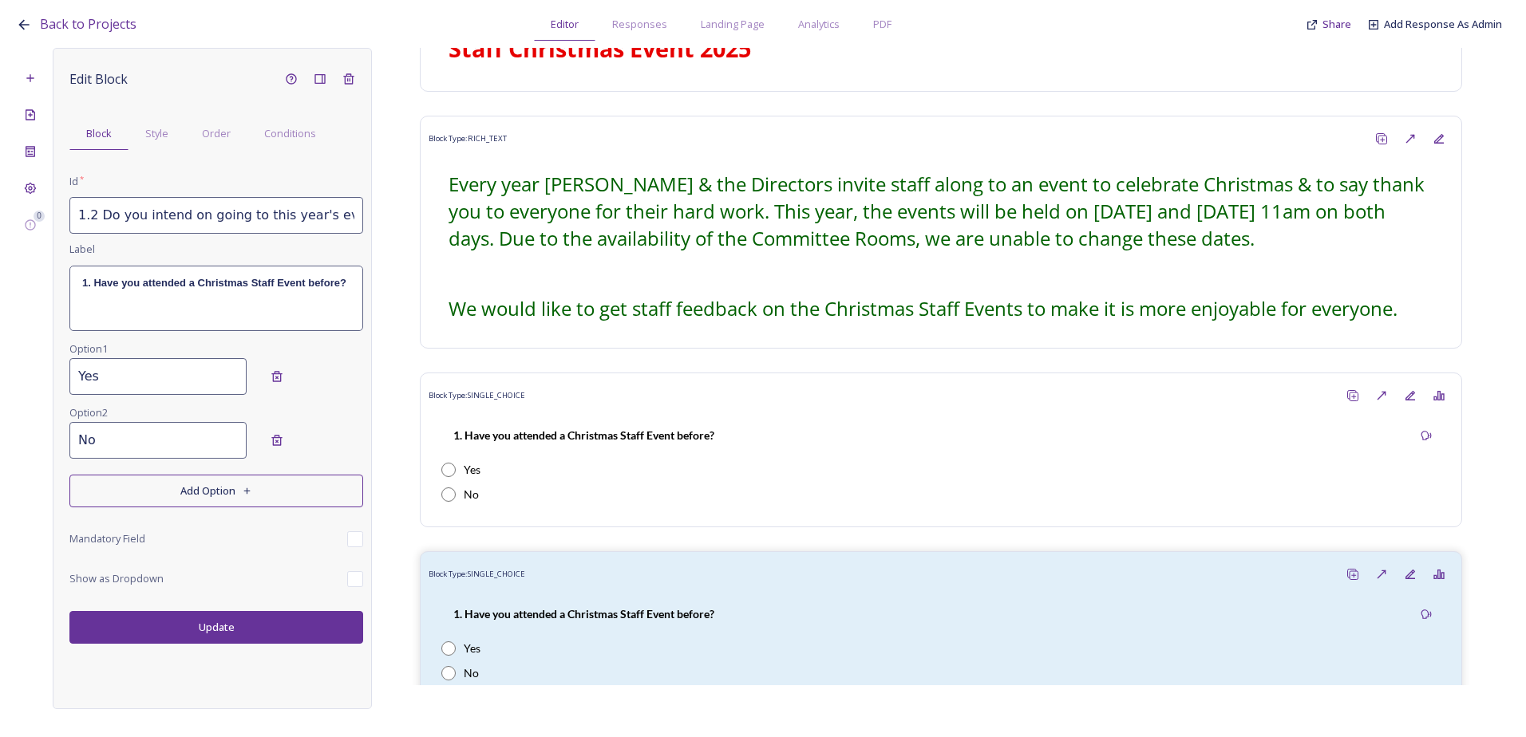
drag, startPoint x: 353, startPoint y: 216, endPoint x: 89, endPoint y: 219, distance: 264.9
click at [89, 219] on input "1.2 Do you intend on going to this year's event?" at bounding box center [216, 215] width 294 height 37
type input "1.2 Do you intend on going to this year's event?"
click at [105, 305] on div "1. Have you attended a Christmas Staff Event before?" at bounding box center [216, 298] width 292 height 64
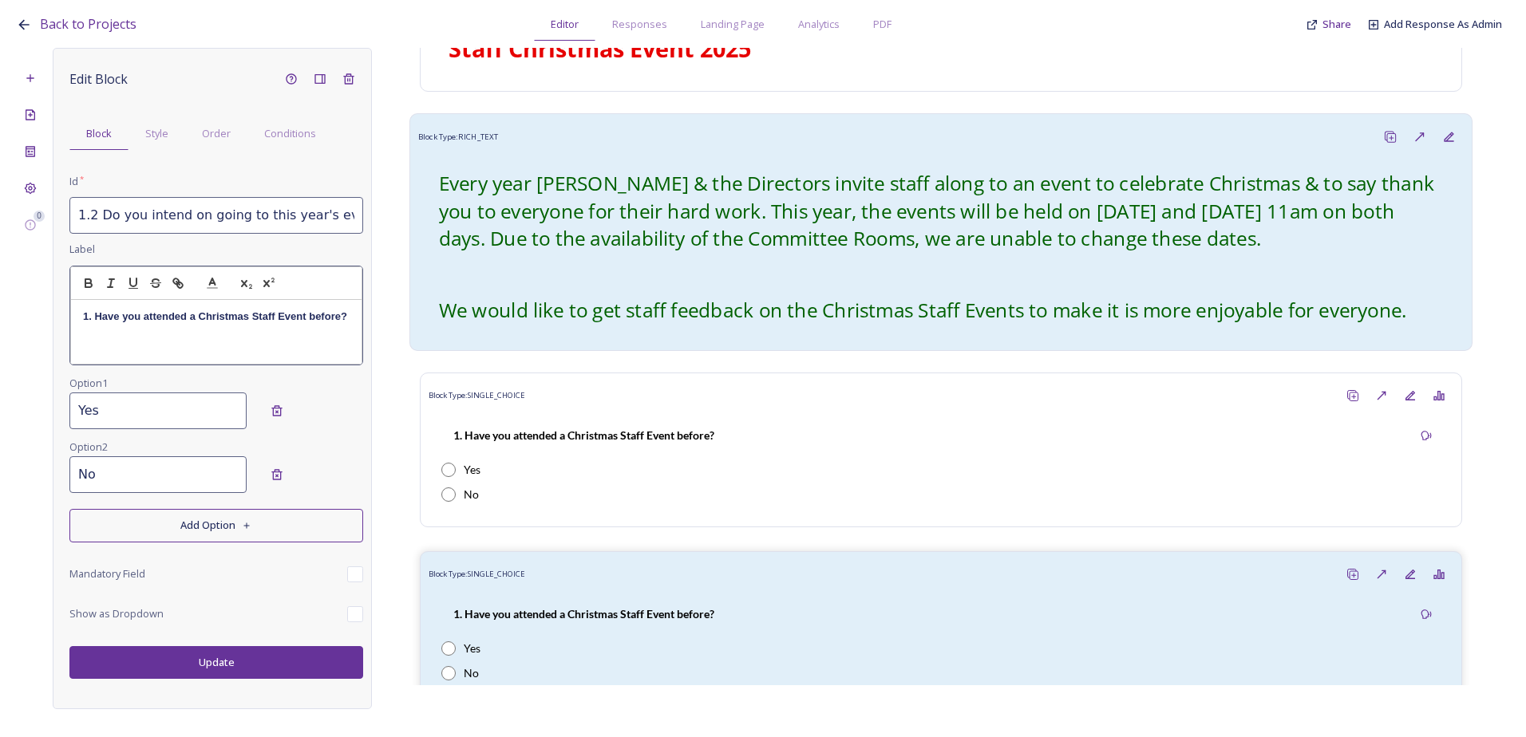
drag, startPoint x: 82, startPoint y: 316, endPoint x: 424, endPoint y: 345, distance: 342.8
click at [424, 345] on div "0 Edit Block Block Style Order Conditions Id * 1.2 Do you intend on going to th…" at bounding box center [763, 378] width 1494 height 661
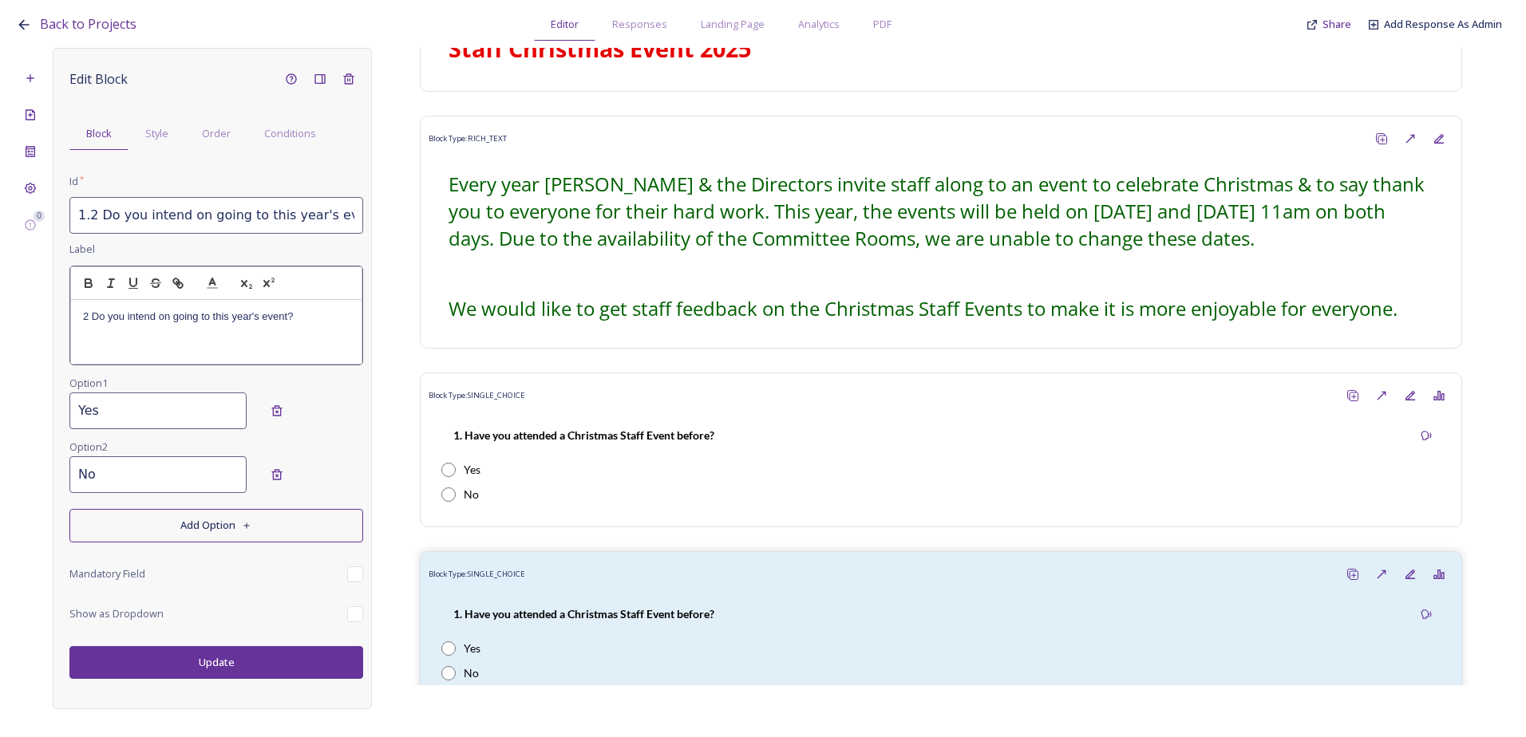
click at [89, 312] on p "2 Do you intend on going to this year's event?" at bounding box center [216, 317] width 266 height 14
drag, startPoint x: 325, startPoint y: 317, endPoint x: 74, endPoint y: 301, distance: 251.0
click at [74, 301] on div "2. Do you intend on going to this year's event?" at bounding box center [216, 332] width 290 height 64
click at [90, 290] on icon "button" at bounding box center [88, 283] width 14 height 14
click at [206, 669] on div "Edit Block Block Style Order Conditions Id * 1.2 Do you intend on going to this…" at bounding box center [212, 378] width 319 height 661
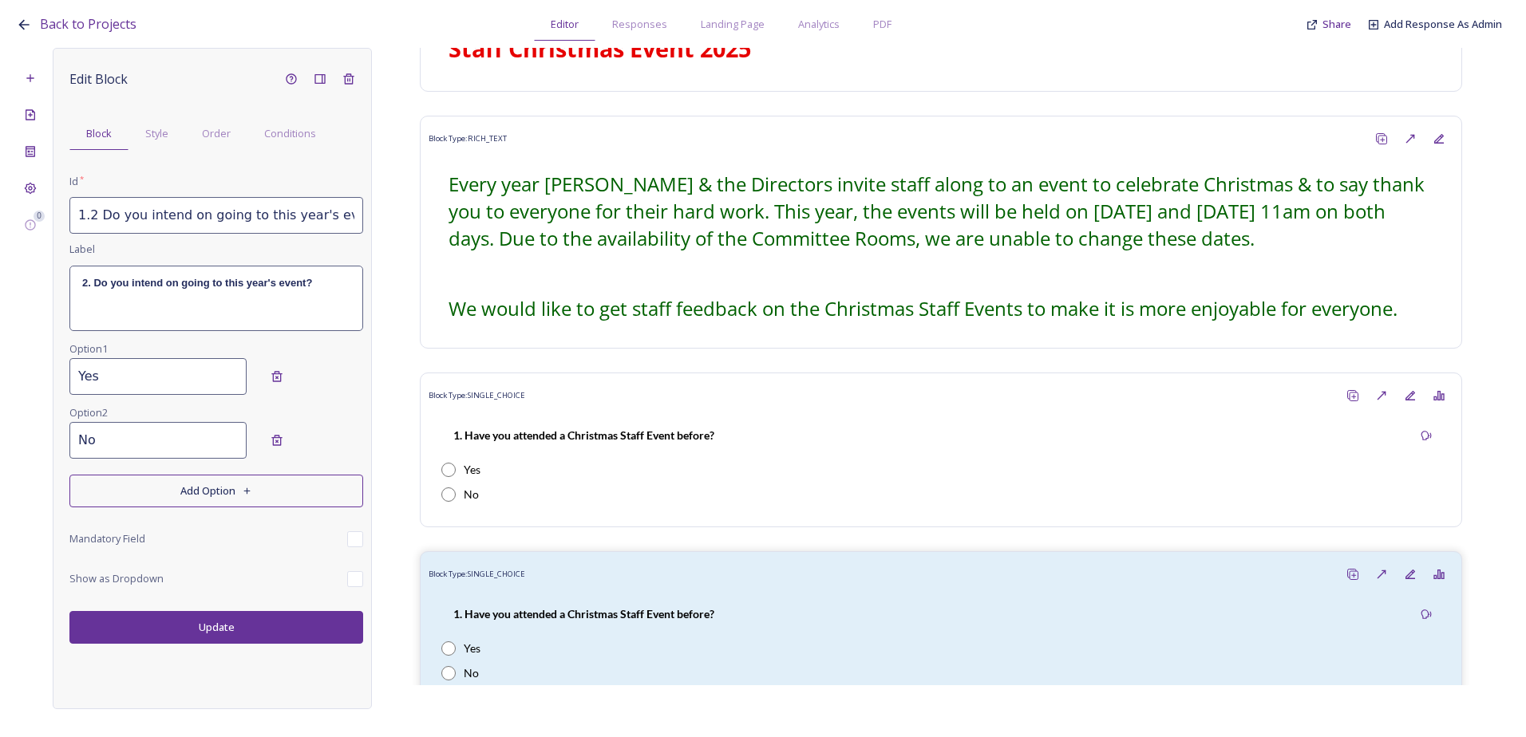
click at [239, 639] on button "Update" at bounding box center [216, 627] width 294 height 33
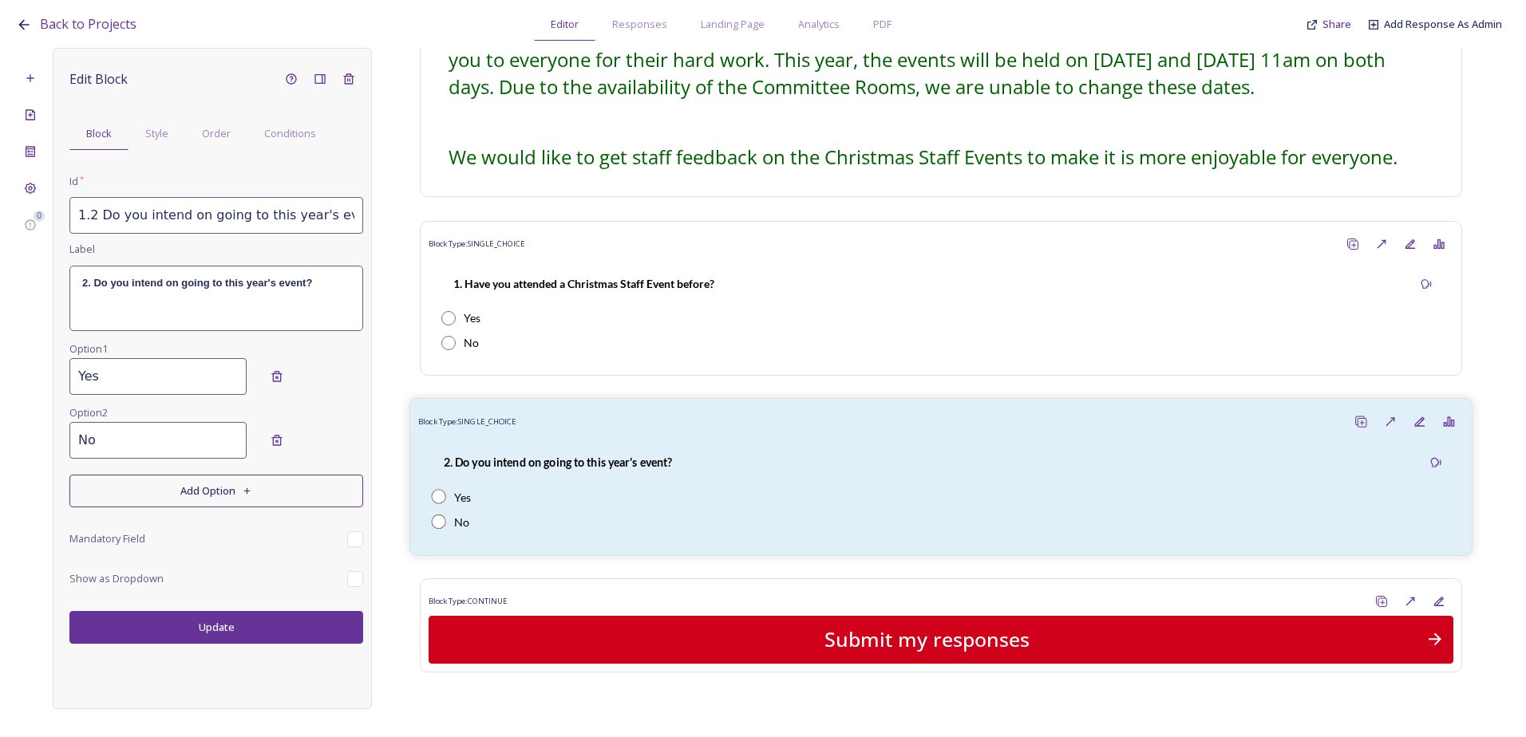
scroll to position [265, 0]
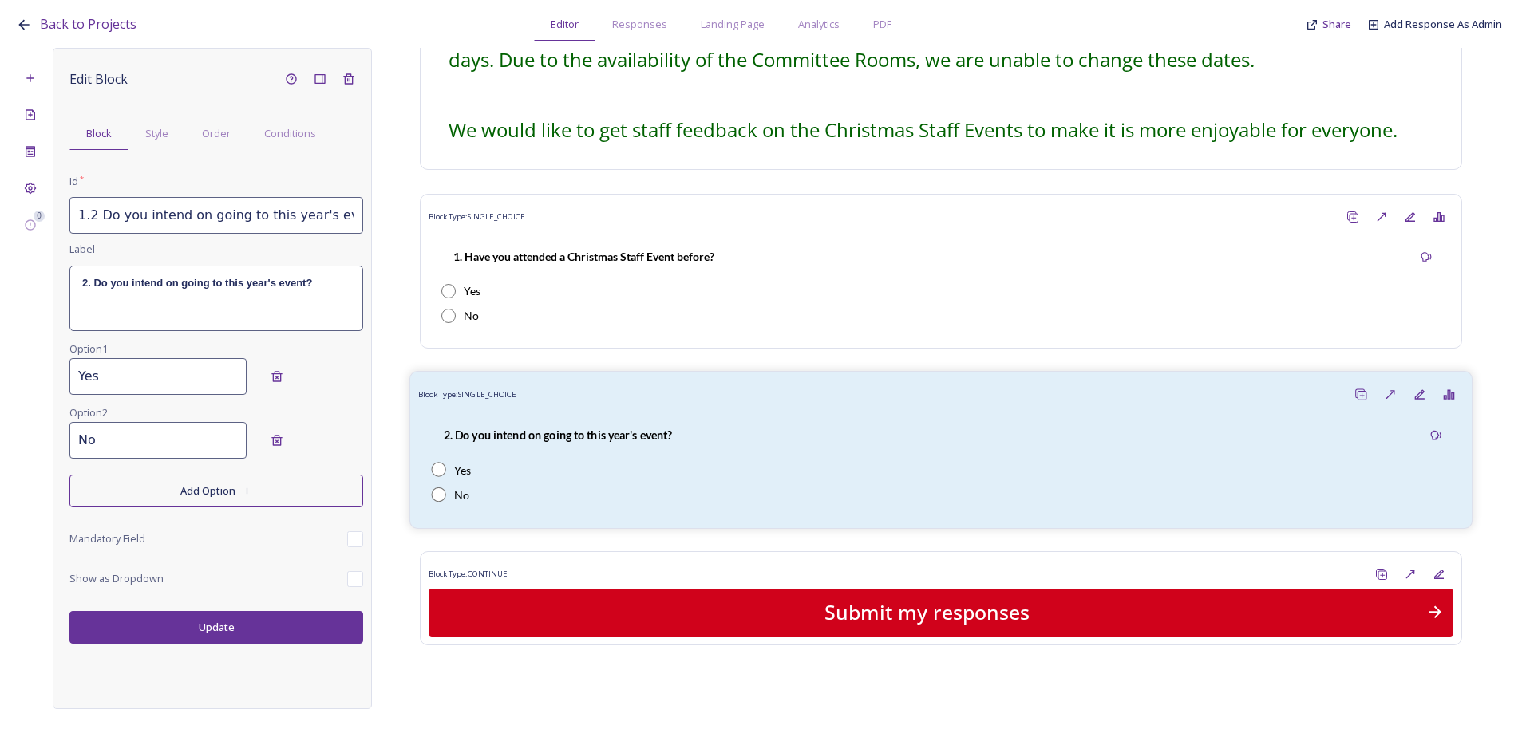
click at [531, 439] on strong "2. Do you intend on going to this year's event?" at bounding box center [558, 435] width 229 height 14
click at [41, 69] on div "Add New Block" at bounding box center [30, 78] width 29 height 29
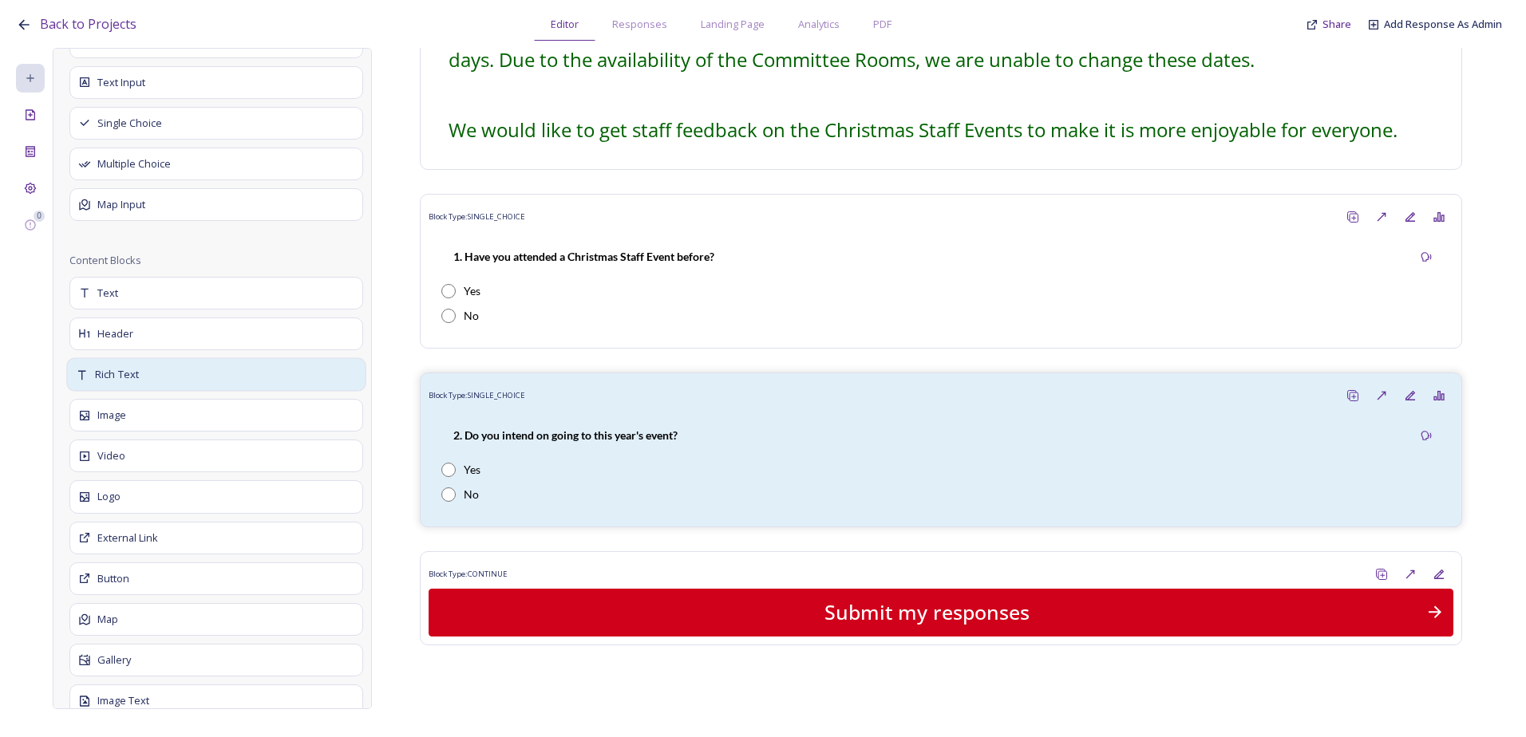
scroll to position [559, 0]
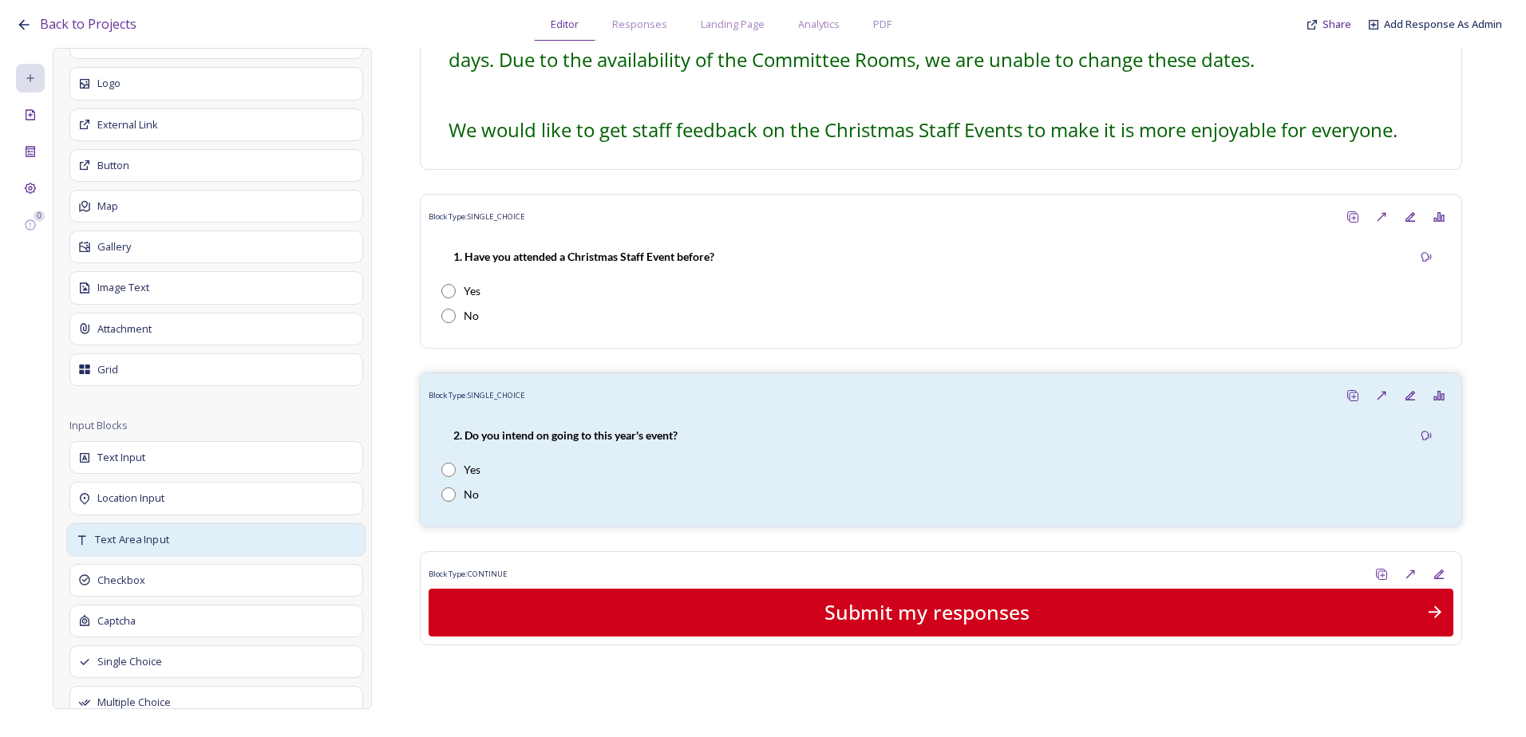
click at [166, 534] on span "Text Area Input" at bounding box center [132, 539] width 74 height 16
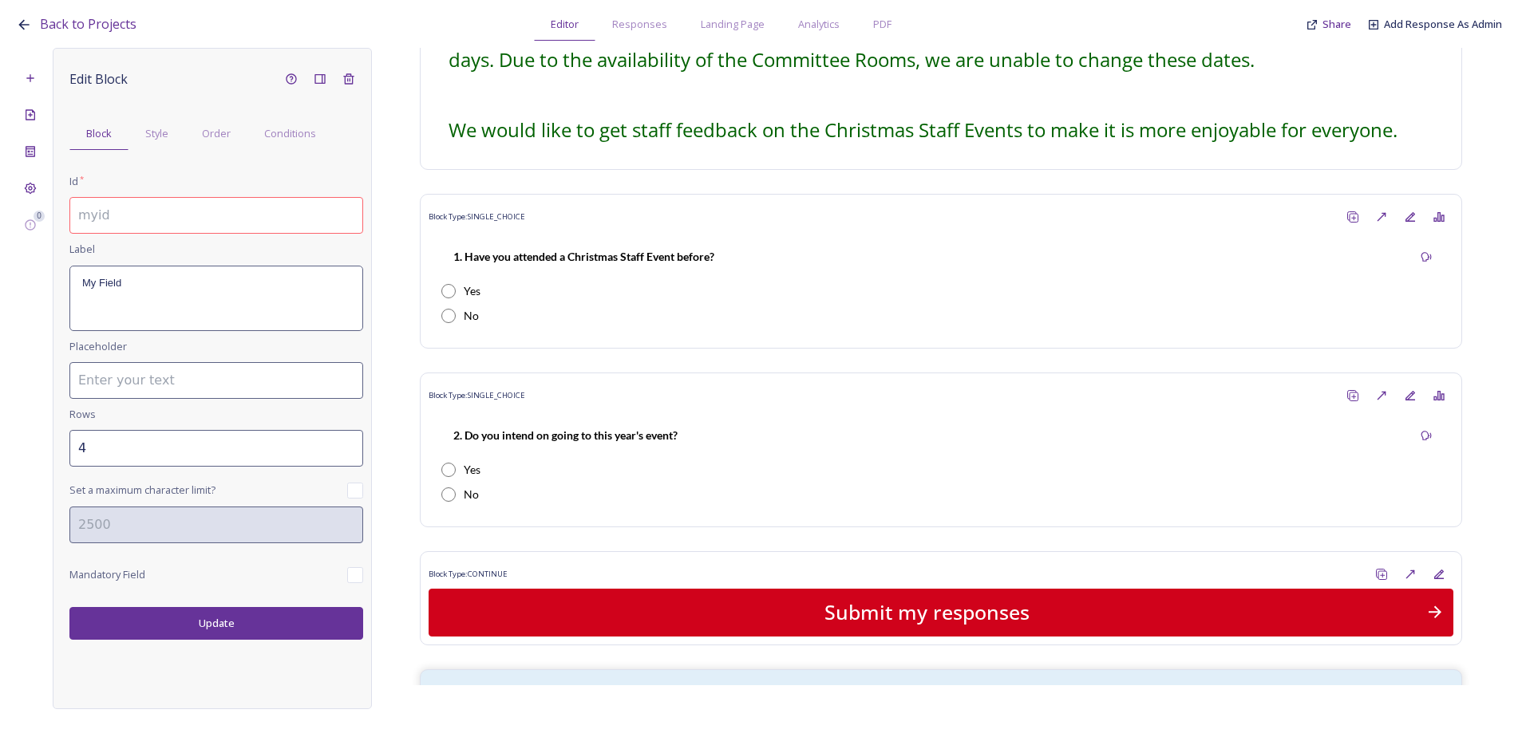
click at [141, 222] on input at bounding box center [216, 215] width 294 height 37
type input "1.2a If not, what would encourage you to attend?"
click at [119, 295] on div "My Field" at bounding box center [216, 298] width 292 height 64
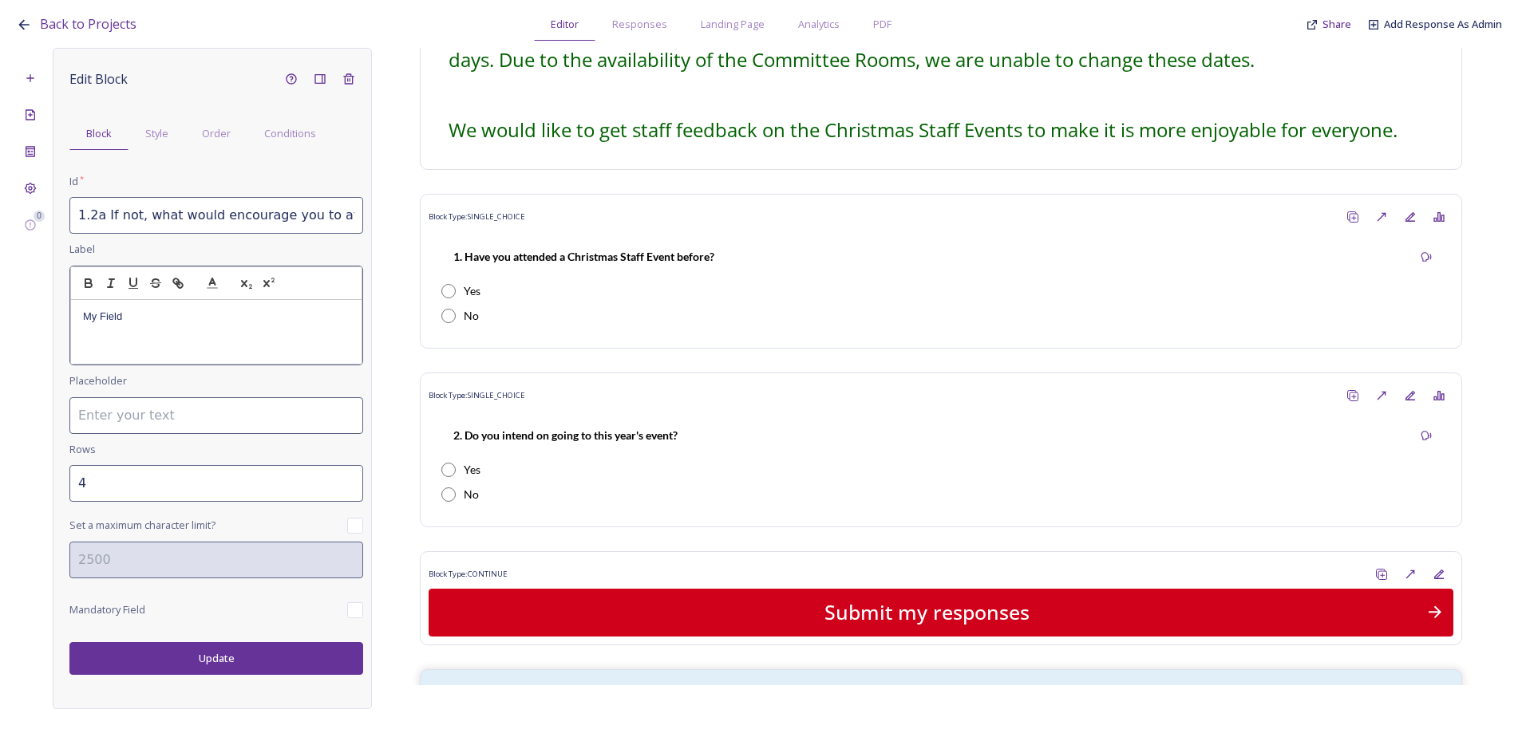
click at [105, 214] on input "1.2a If not, what would encourage you to attend?" at bounding box center [216, 215] width 294 height 37
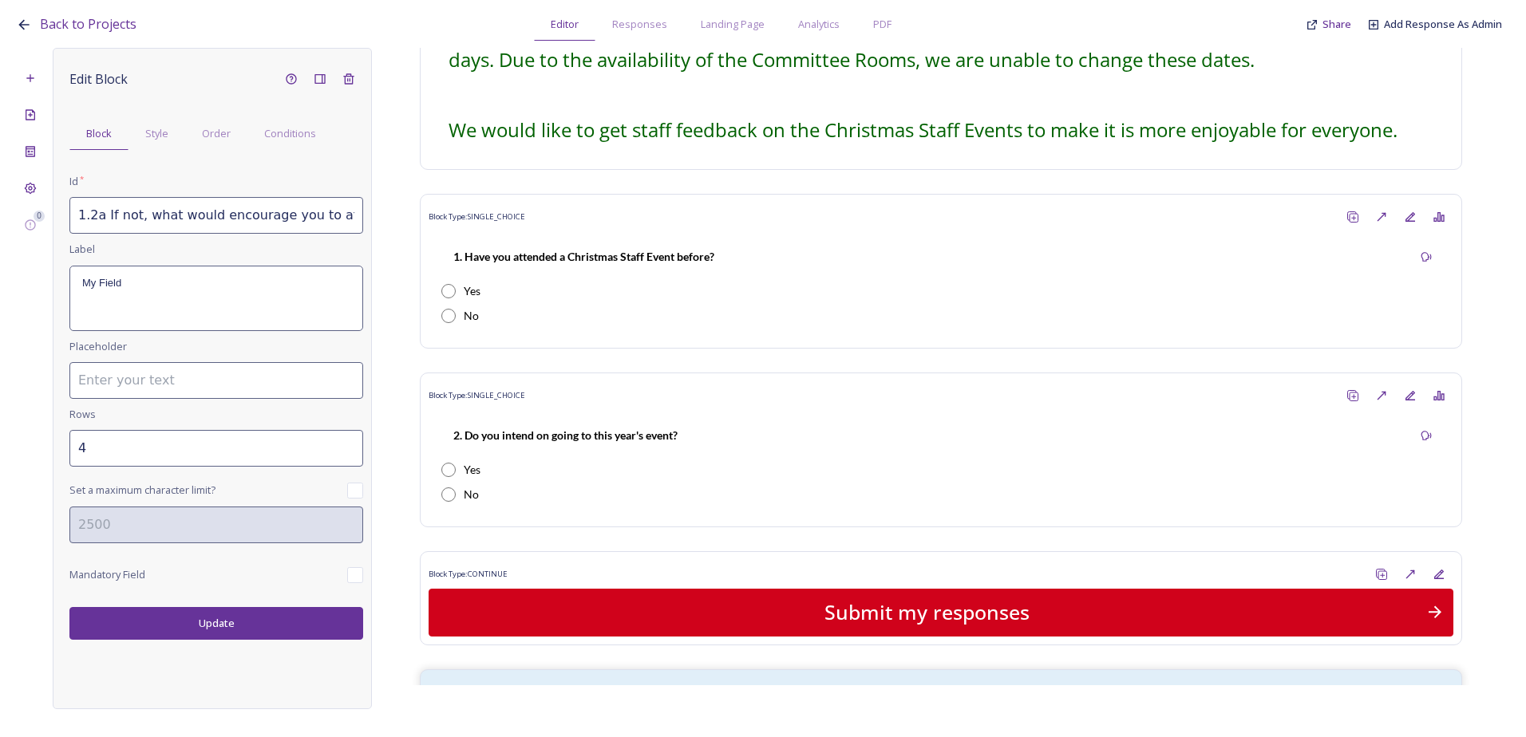
scroll to position [0, 1]
drag, startPoint x: 105, startPoint y: 214, endPoint x: 373, endPoint y: 217, distance: 268.1
click at [373, 217] on div "0 Edit Block Block Style Order Conditions Id * 1.2a If not, what would encourag…" at bounding box center [763, 378] width 1494 height 661
click at [227, 322] on div "My Field" at bounding box center [216, 298] width 292 height 64
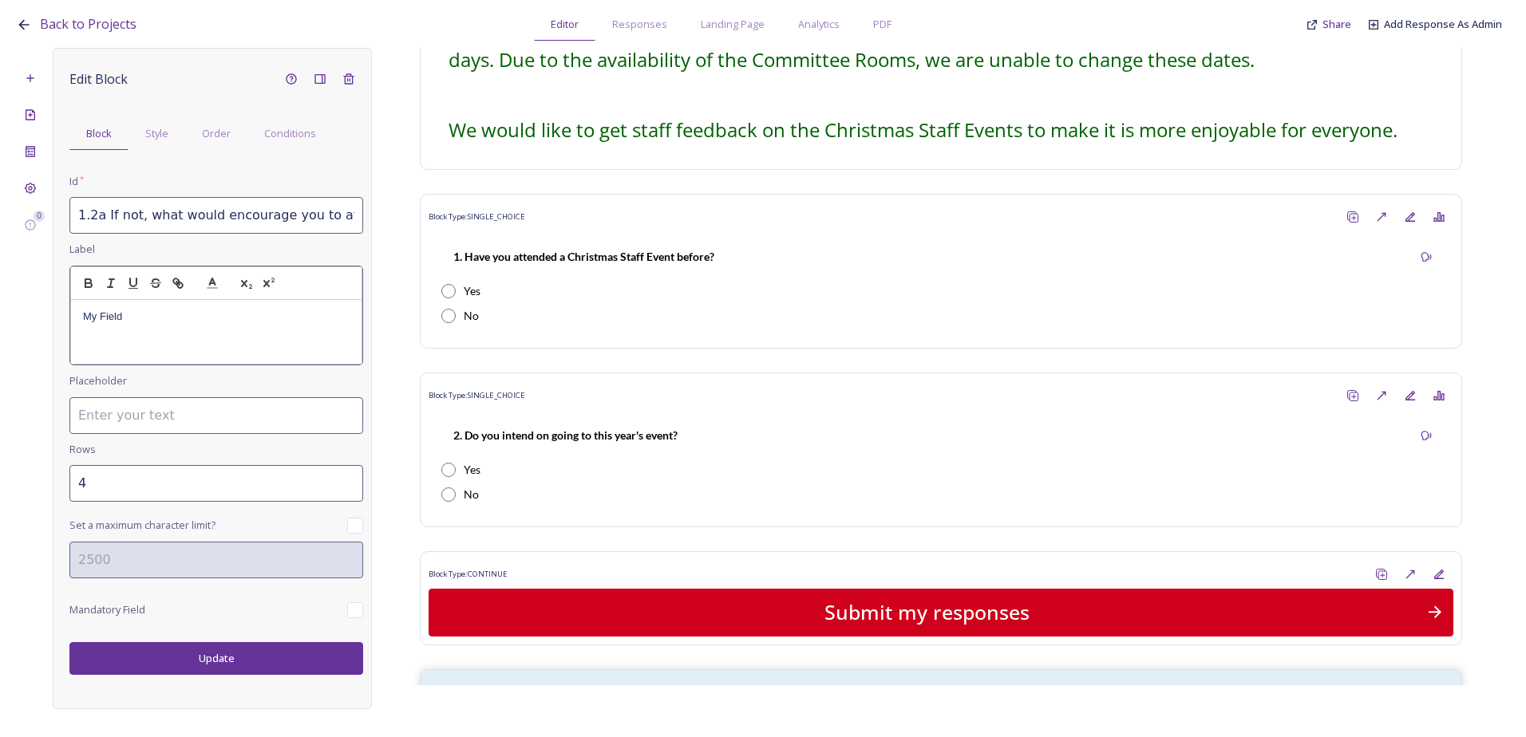
click at [146, 308] on div "My Field" at bounding box center [216, 332] width 290 height 64
click at [0, 306] on html "Back to Projects Editor Responses Landing Page Analytics PDF Share Add Response…" at bounding box center [763, 368] width 1526 height 737
click at [349, 480] on input "3" at bounding box center [216, 483] width 294 height 37
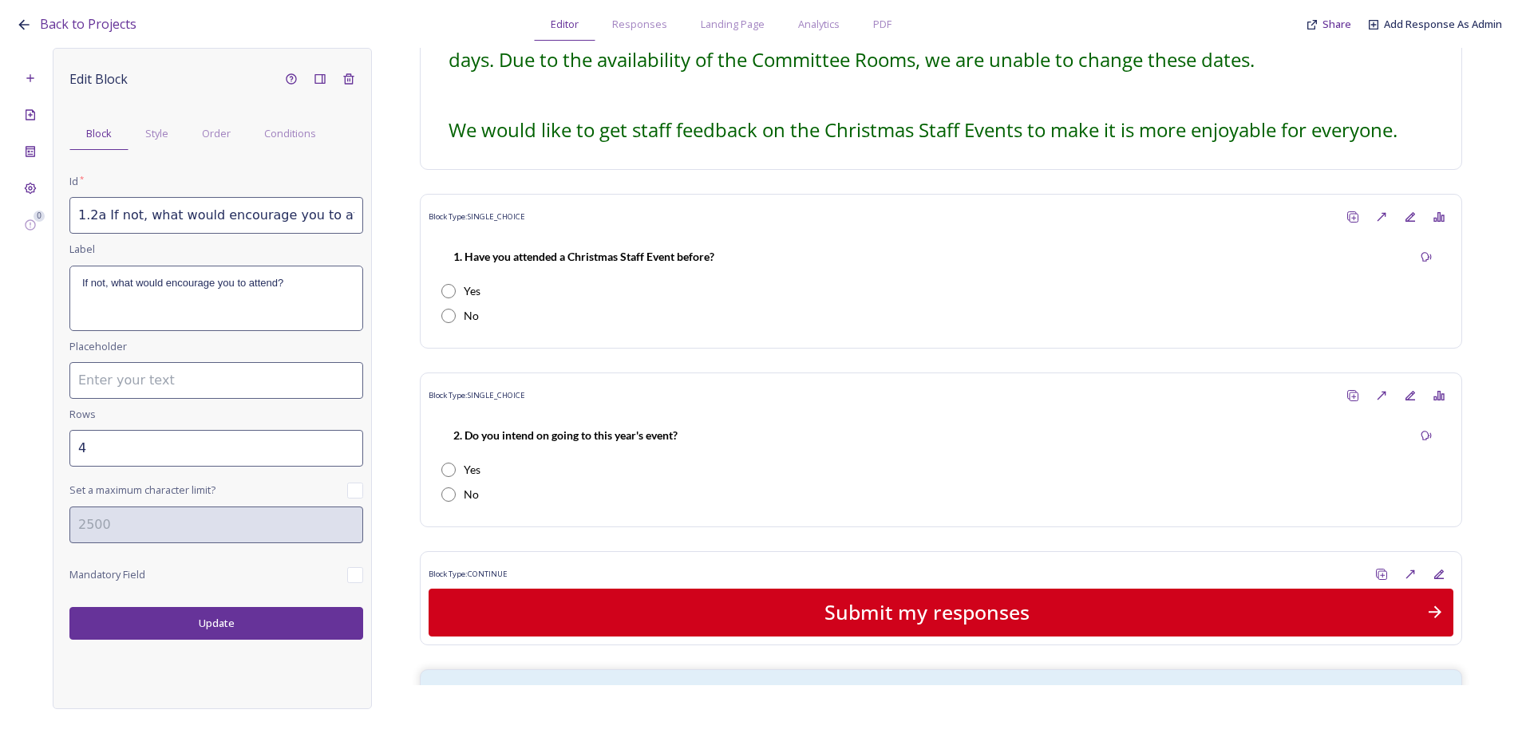
click at [351, 440] on input "4" at bounding box center [216, 448] width 294 height 37
type input "5"
click at [349, 444] on input "5" at bounding box center [216, 448] width 294 height 37
click at [253, 619] on button "Update" at bounding box center [216, 623] width 294 height 33
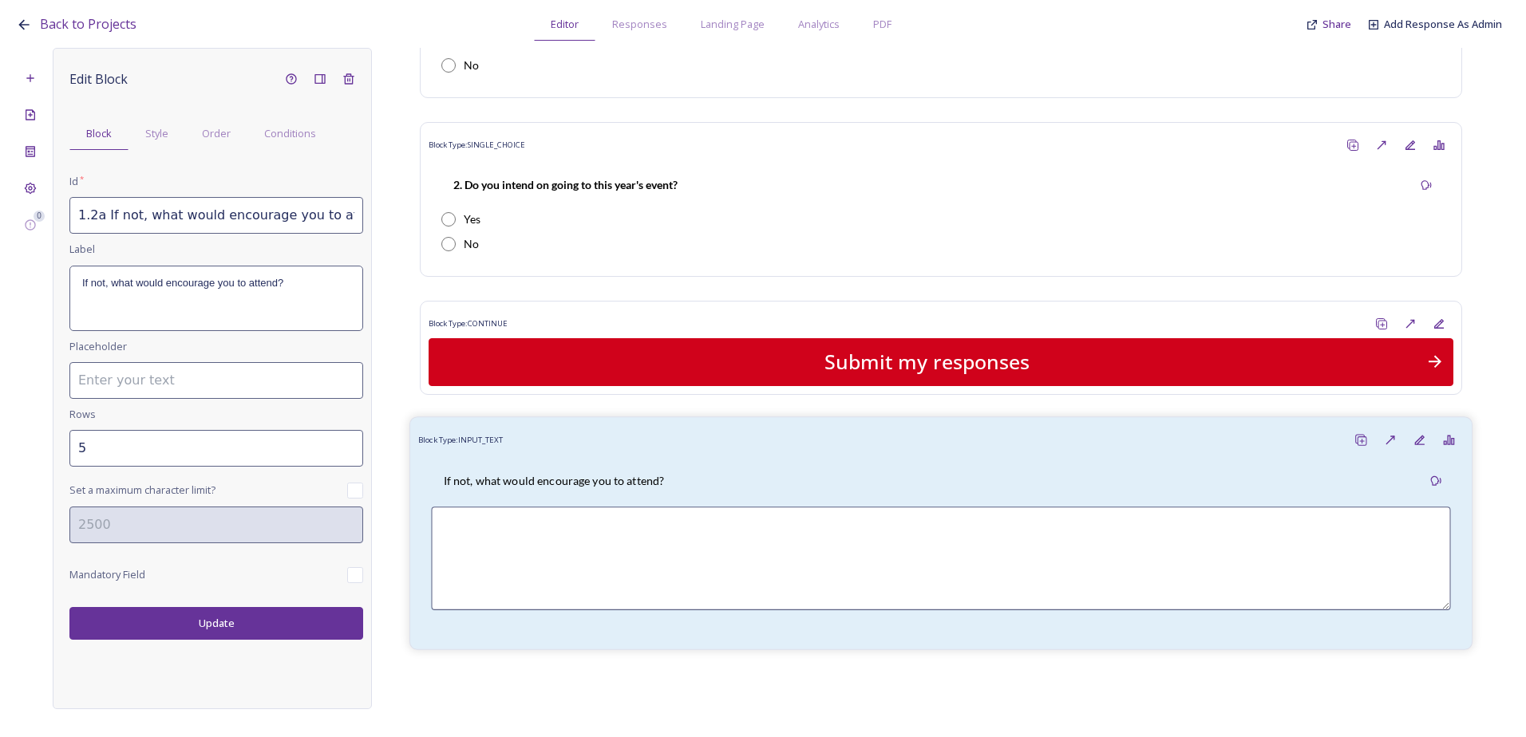
scroll to position [518, 0]
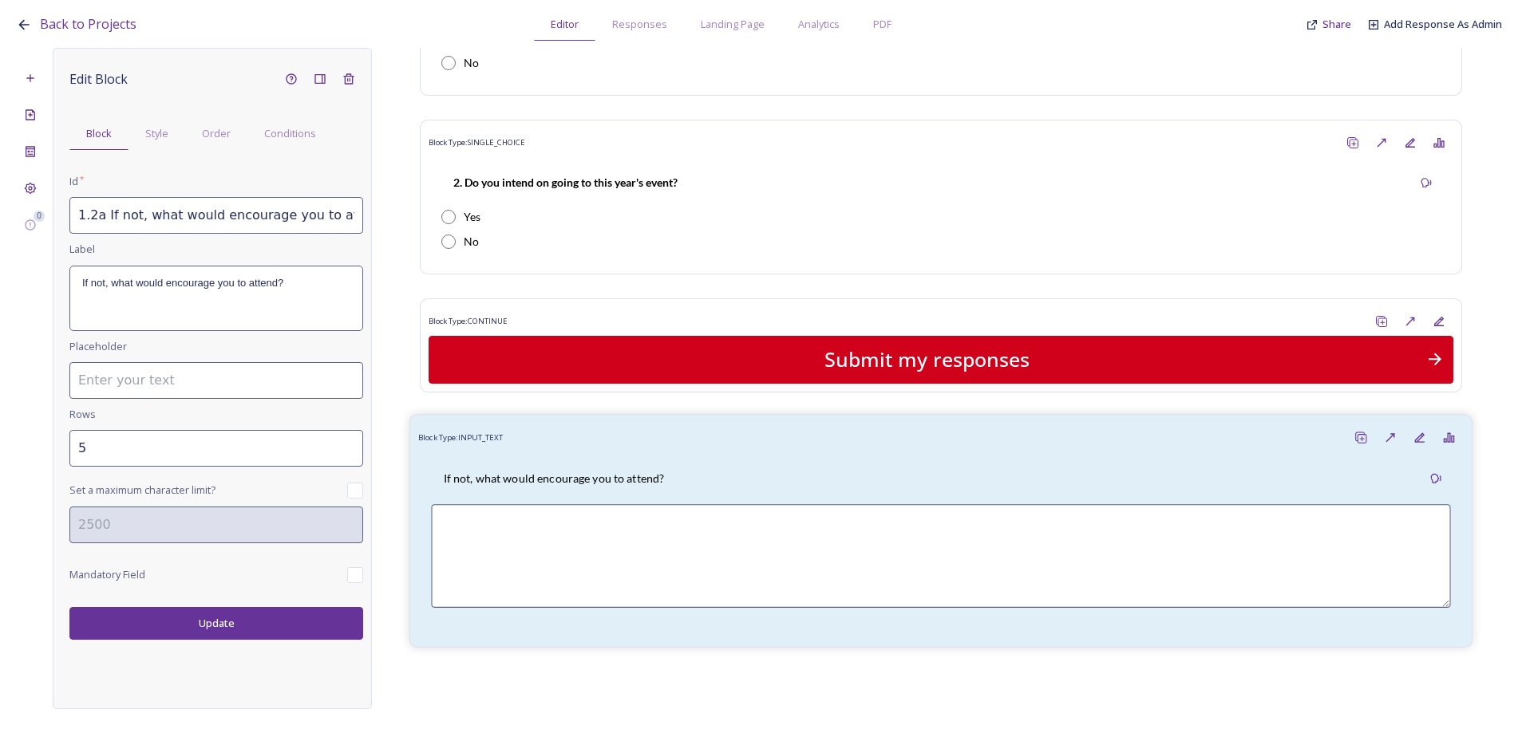
click at [618, 464] on div "If not, what would encourage you to attend?" at bounding box center [553, 478] width 245 height 36
click at [212, 144] on div "Order" at bounding box center [216, 133] width 62 height 33
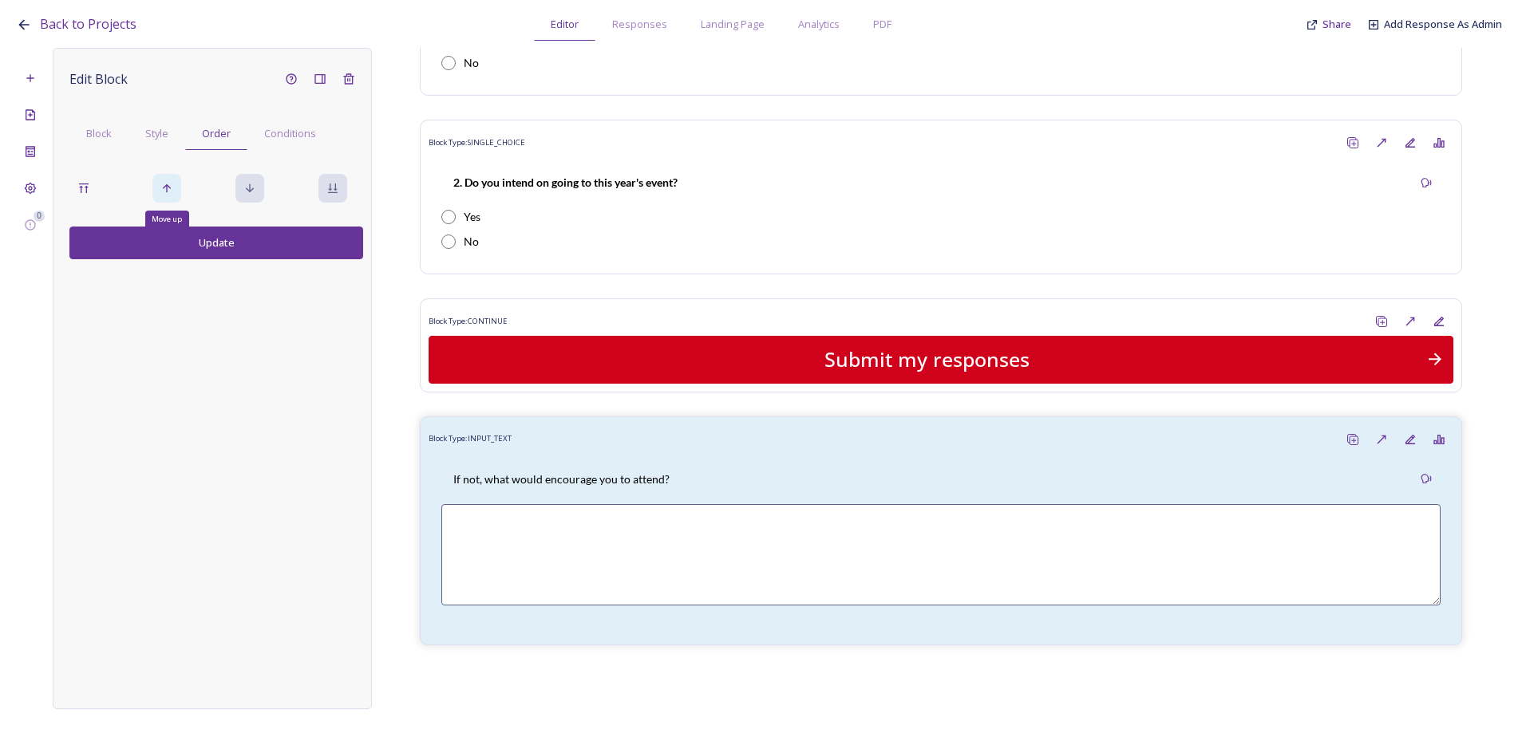
click at [164, 189] on icon at bounding box center [166, 188] width 13 height 13
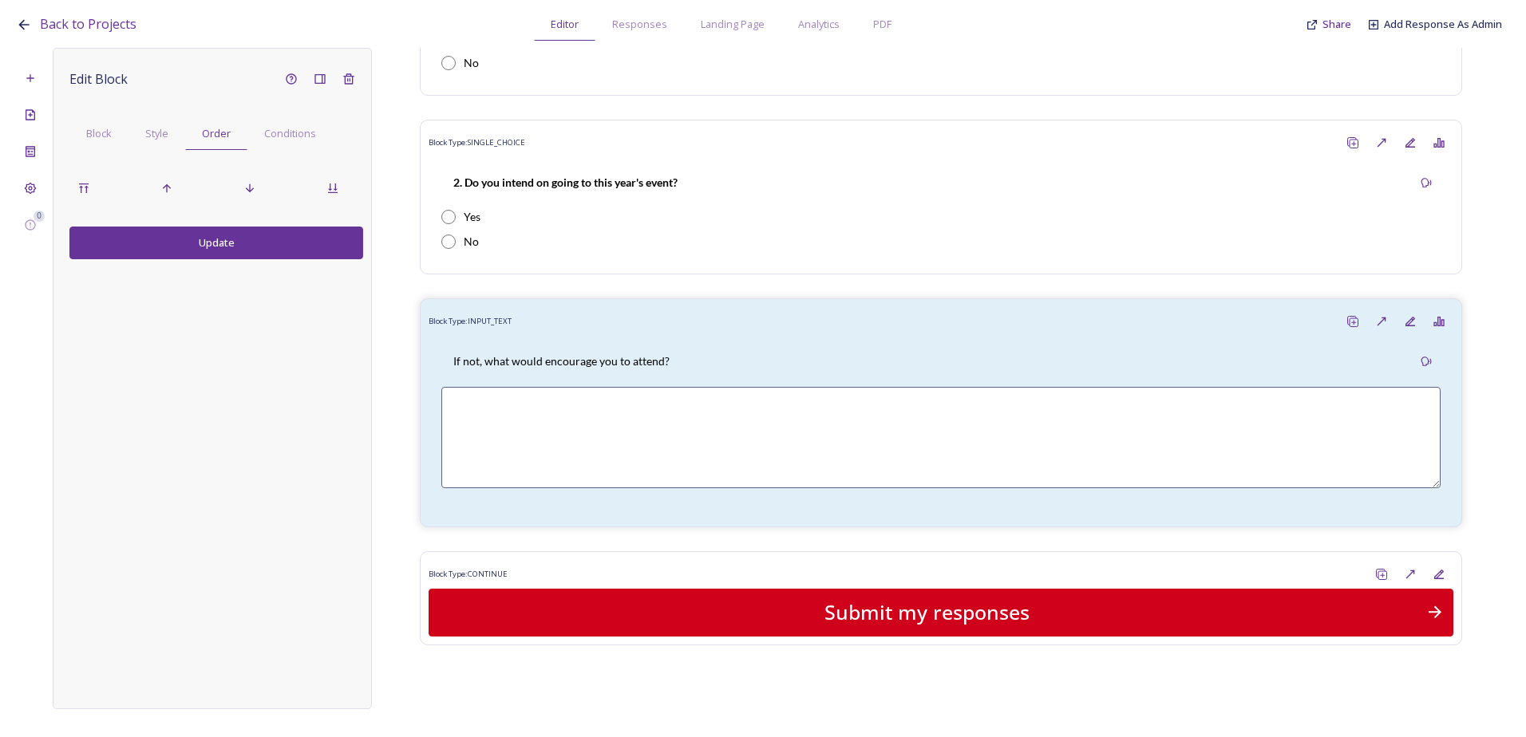
click at [212, 247] on button "Update" at bounding box center [216, 243] width 294 height 33
click at [282, 147] on div "Conditions" at bounding box center [289, 133] width 85 height 33
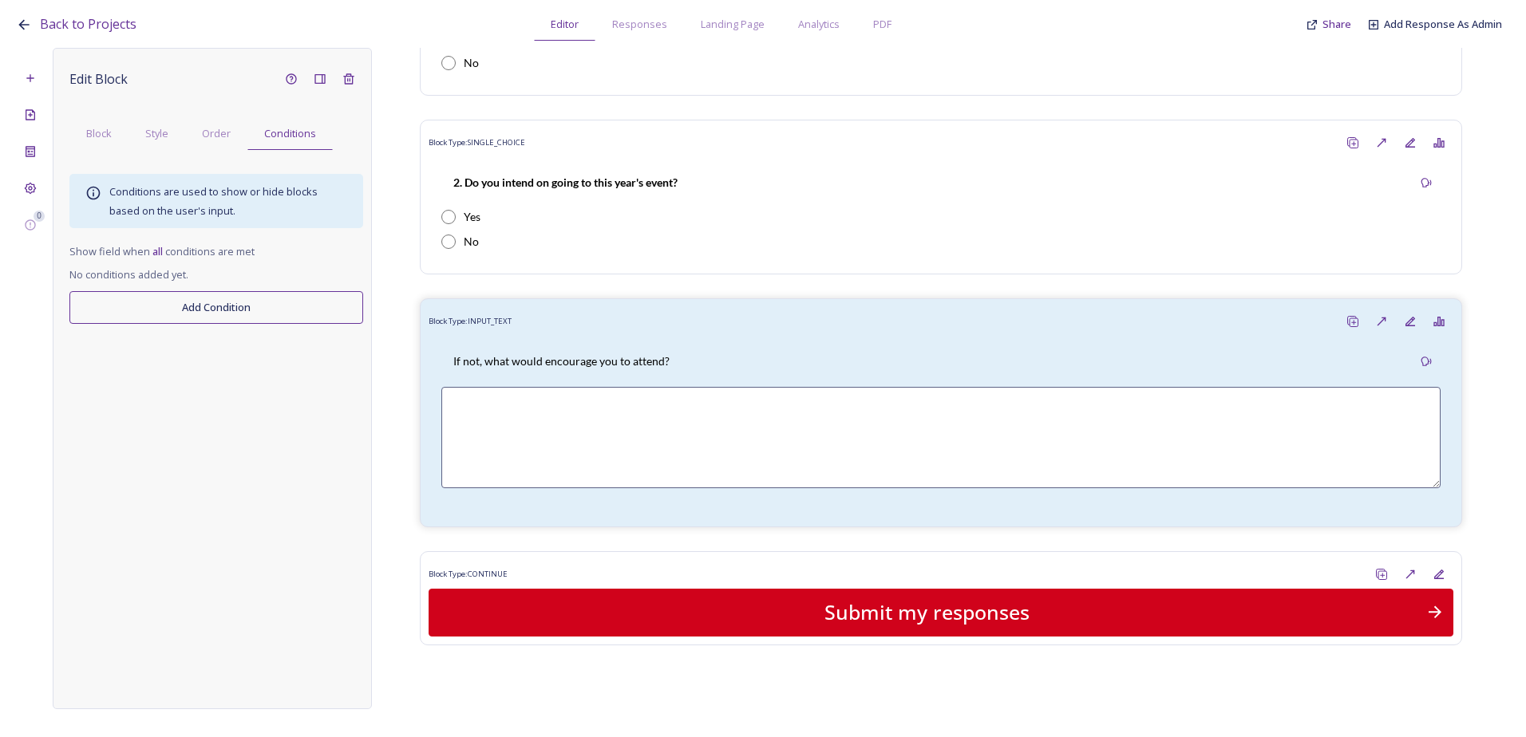
click at [190, 296] on button "Add Condition" at bounding box center [216, 307] width 294 height 33
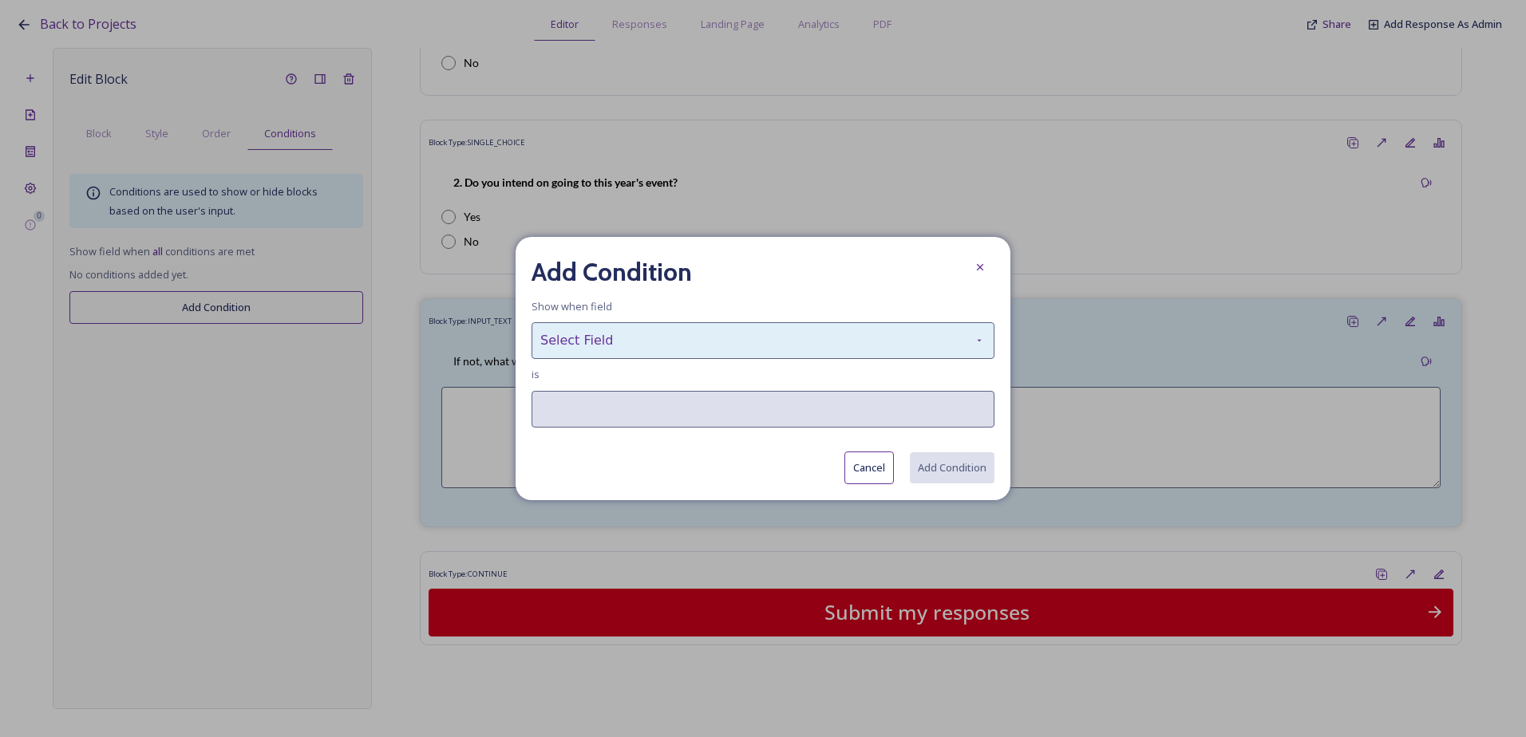
click at [634, 355] on div "Select Field" at bounding box center [762, 340] width 463 height 37
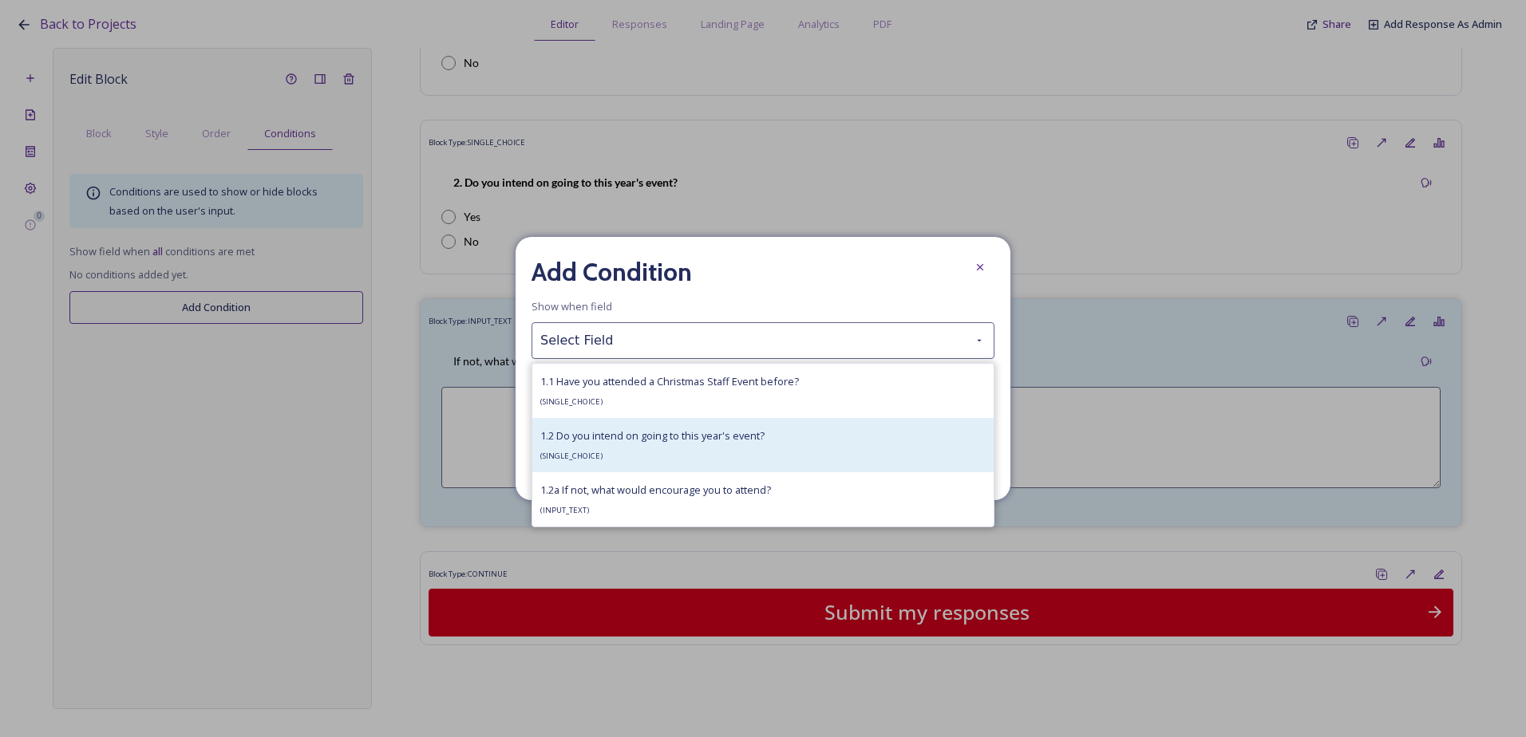
click at [623, 450] on div "1.2 Do you intend on going to this year's event? ( SINGLE_CHOICE )" at bounding box center [652, 445] width 224 height 38
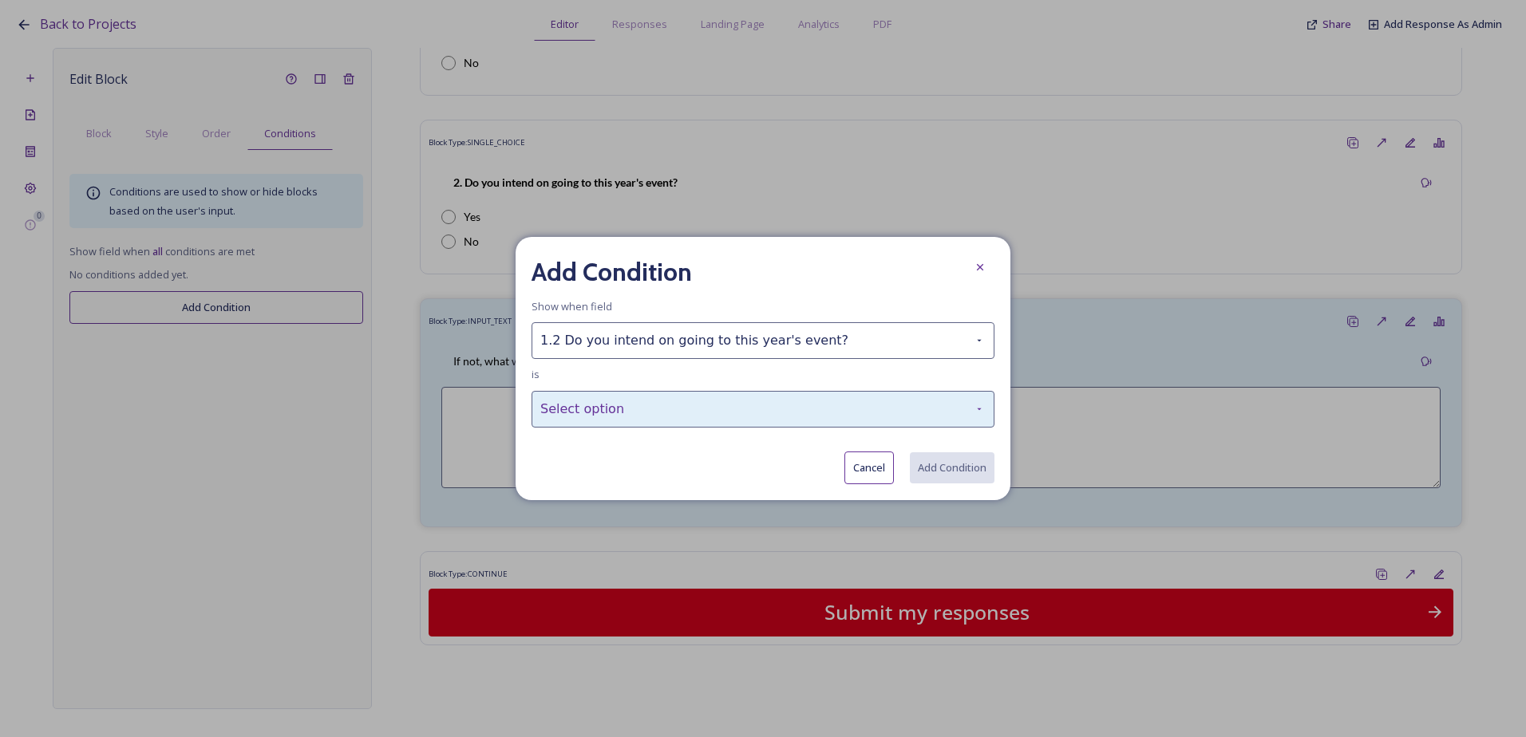
click at [638, 421] on div "Select option" at bounding box center [762, 409] width 463 height 37
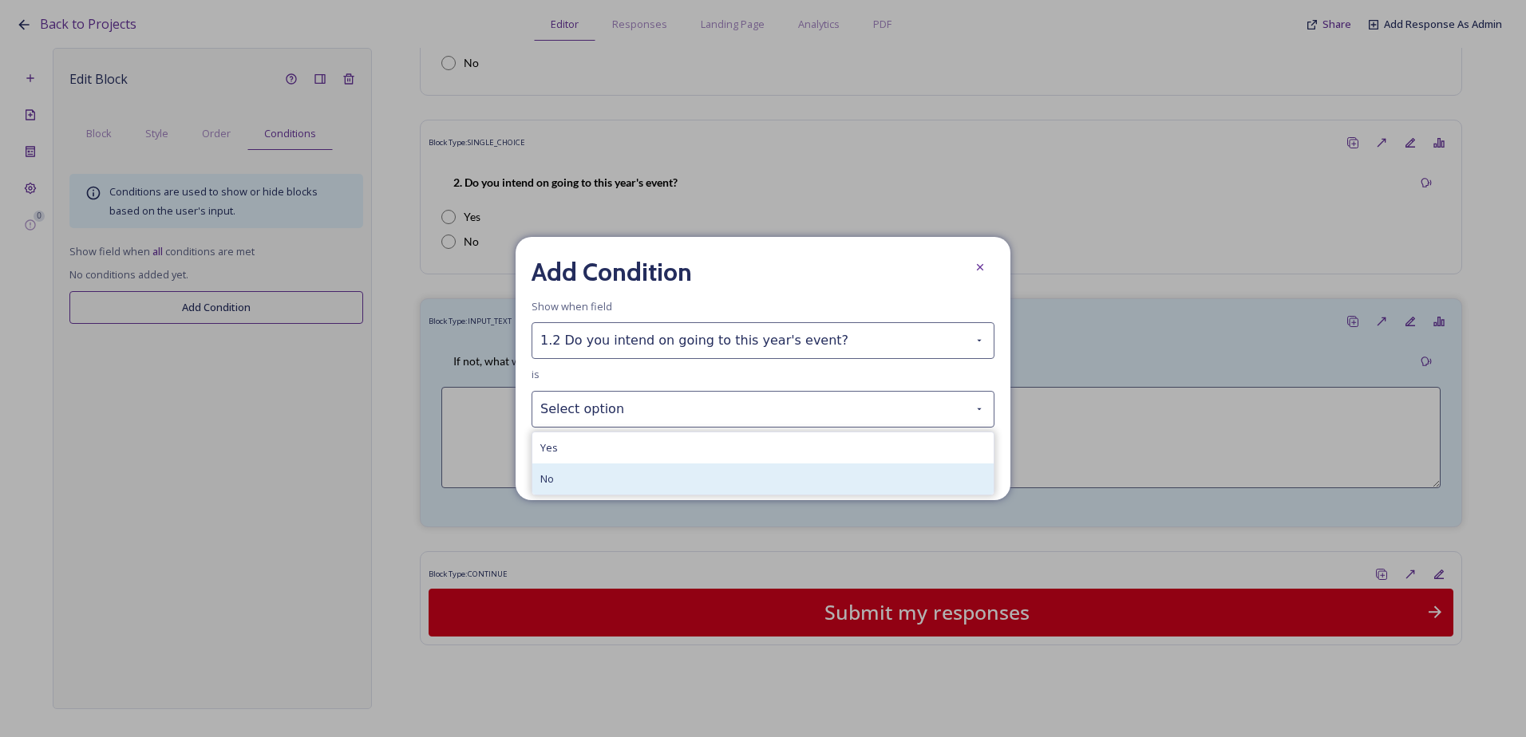
click at [631, 481] on div "No" at bounding box center [762, 479] width 461 height 31
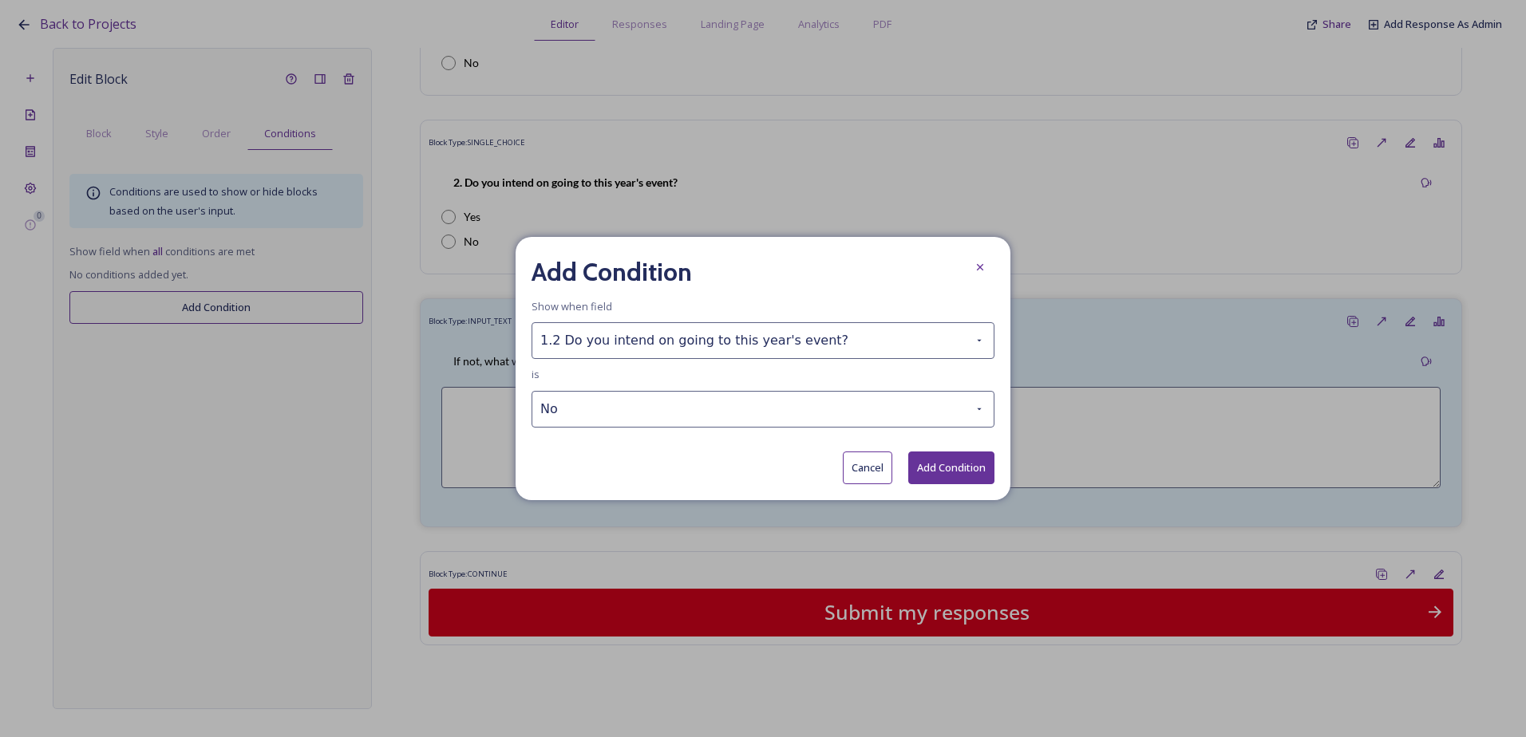
click at [930, 466] on button "Add Condition" at bounding box center [951, 468] width 86 height 33
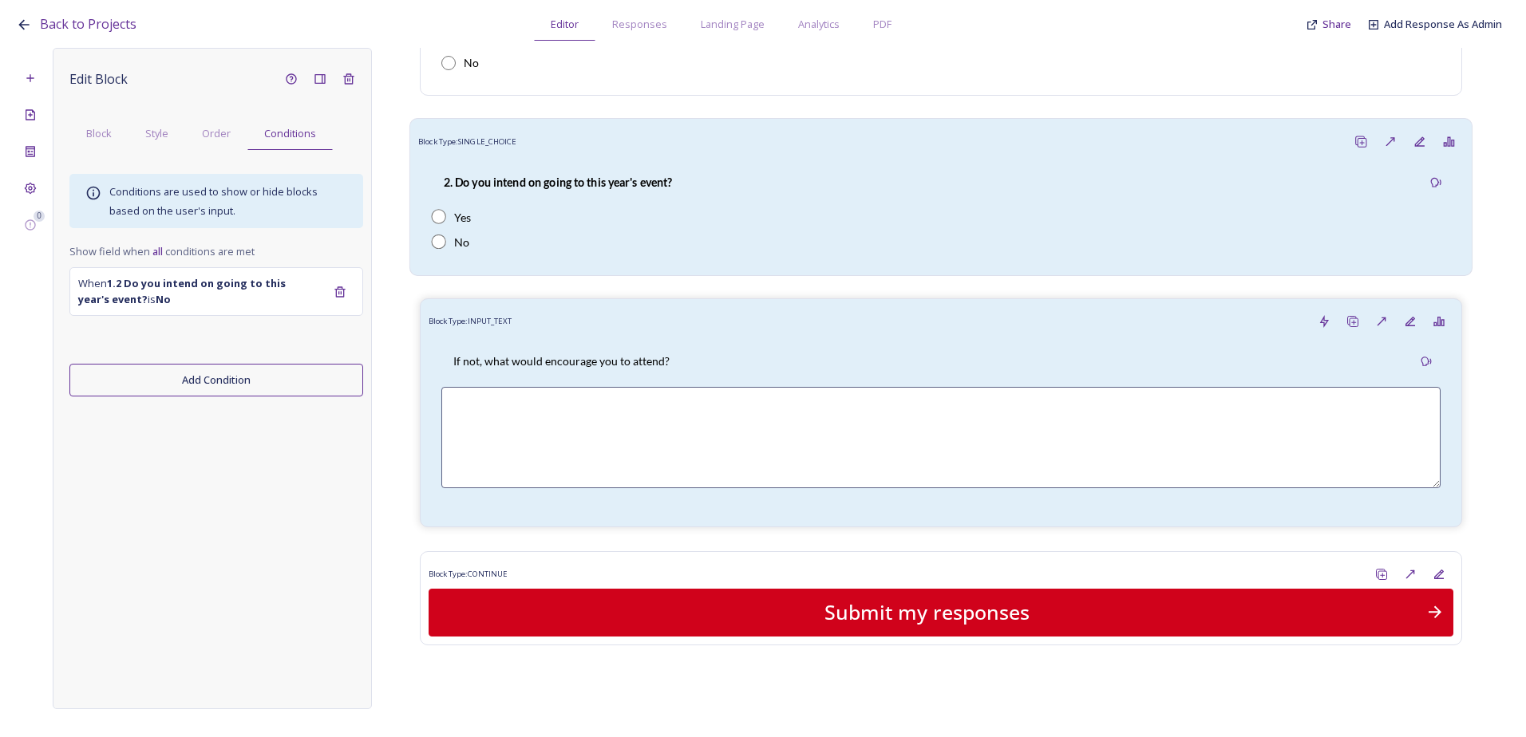
click at [634, 172] on div "2. Do you intend on going to this year's event?" at bounding box center [557, 182] width 253 height 36
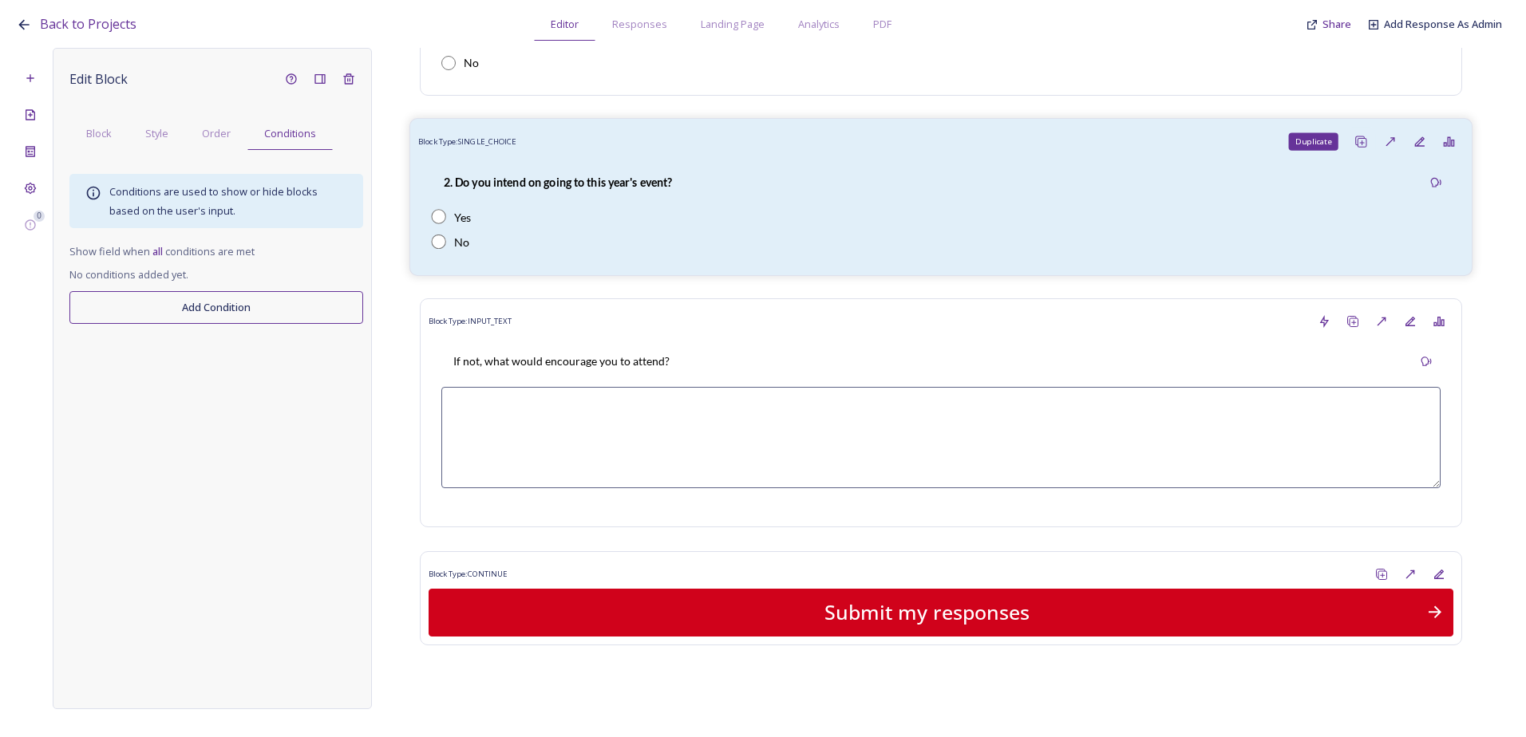
click at [1346, 141] on div "Duplicate" at bounding box center [1361, 142] width 30 height 30
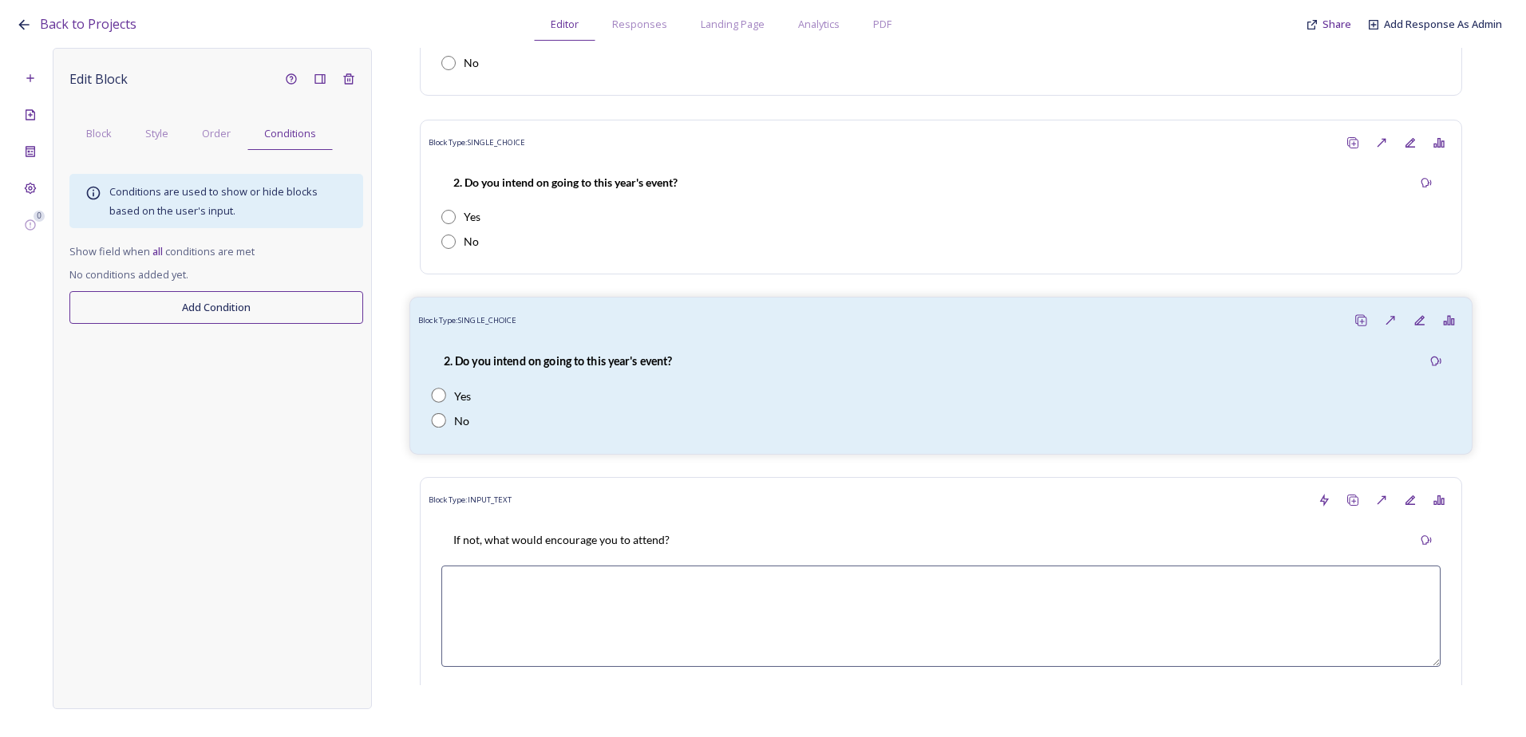
click at [608, 370] on div "2. Do you intend on going to this year's event?" at bounding box center [557, 361] width 253 height 36
click at [198, 135] on div "Order" at bounding box center [216, 133] width 62 height 33
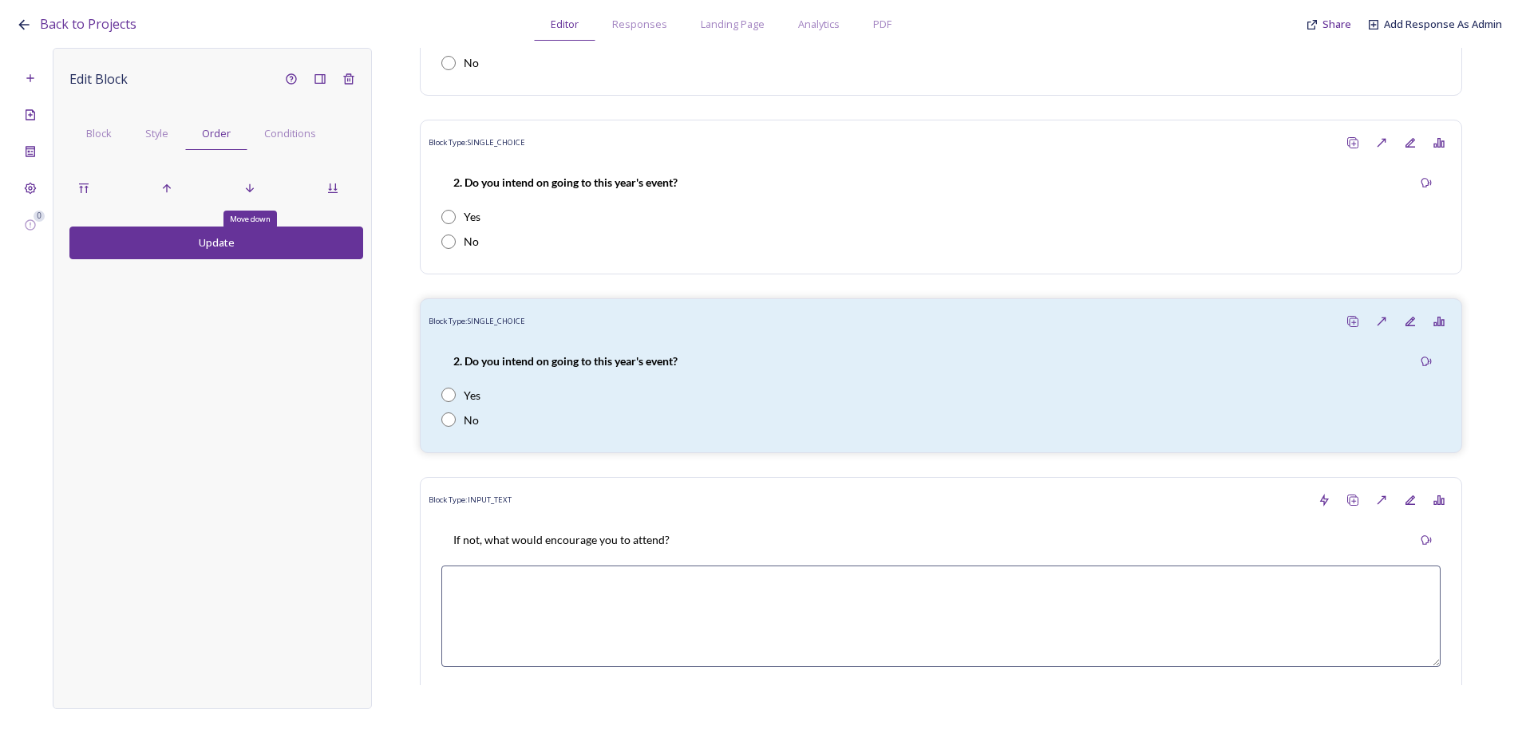
click at [266, 188] on div "Move down" at bounding box center [216, 188] width 294 height 29
click at [235, 188] on div "Move down" at bounding box center [249, 188] width 29 height 29
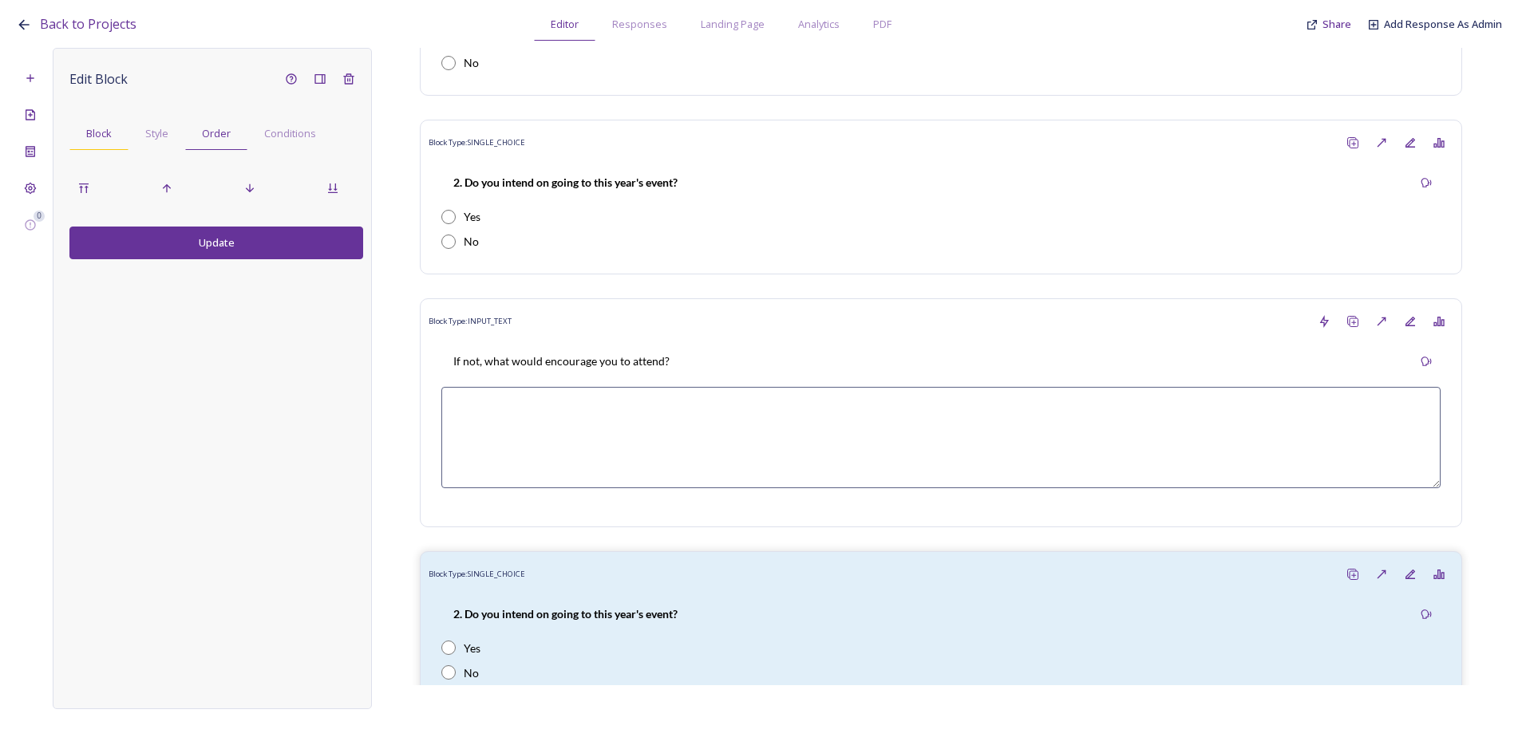
click at [101, 141] on span "Block" at bounding box center [99, 133] width 26 height 15
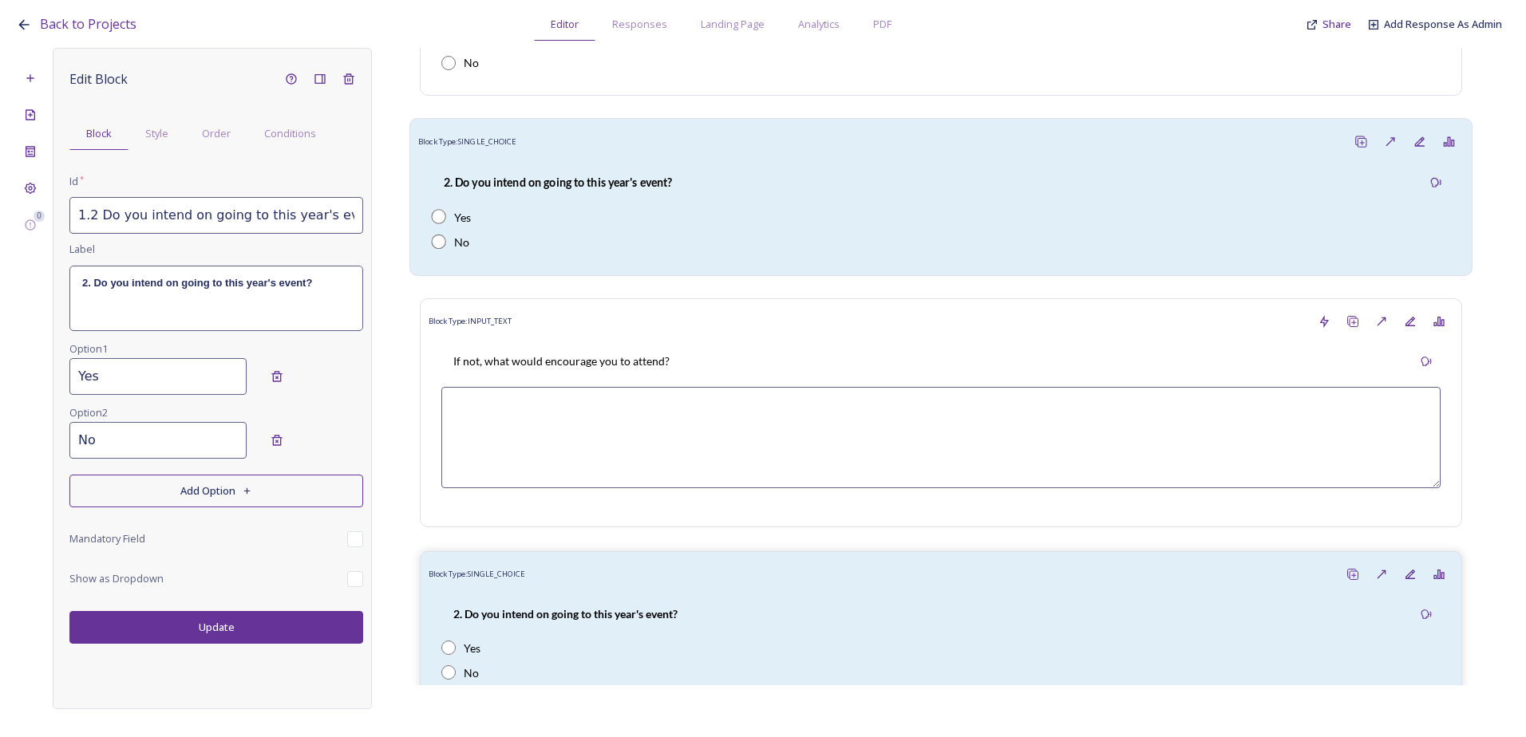
scroll to position [0, 95]
drag, startPoint x: 90, startPoint y: 213, endPoint x: 441, endPoint y: 224, distance: 351.3
click at [441, 224] on div "0 Edit Block Block Style Order Conditions Id * 1.2 Do you intend on going to th…" at bounding box center [763, 378] width 1494 height 661
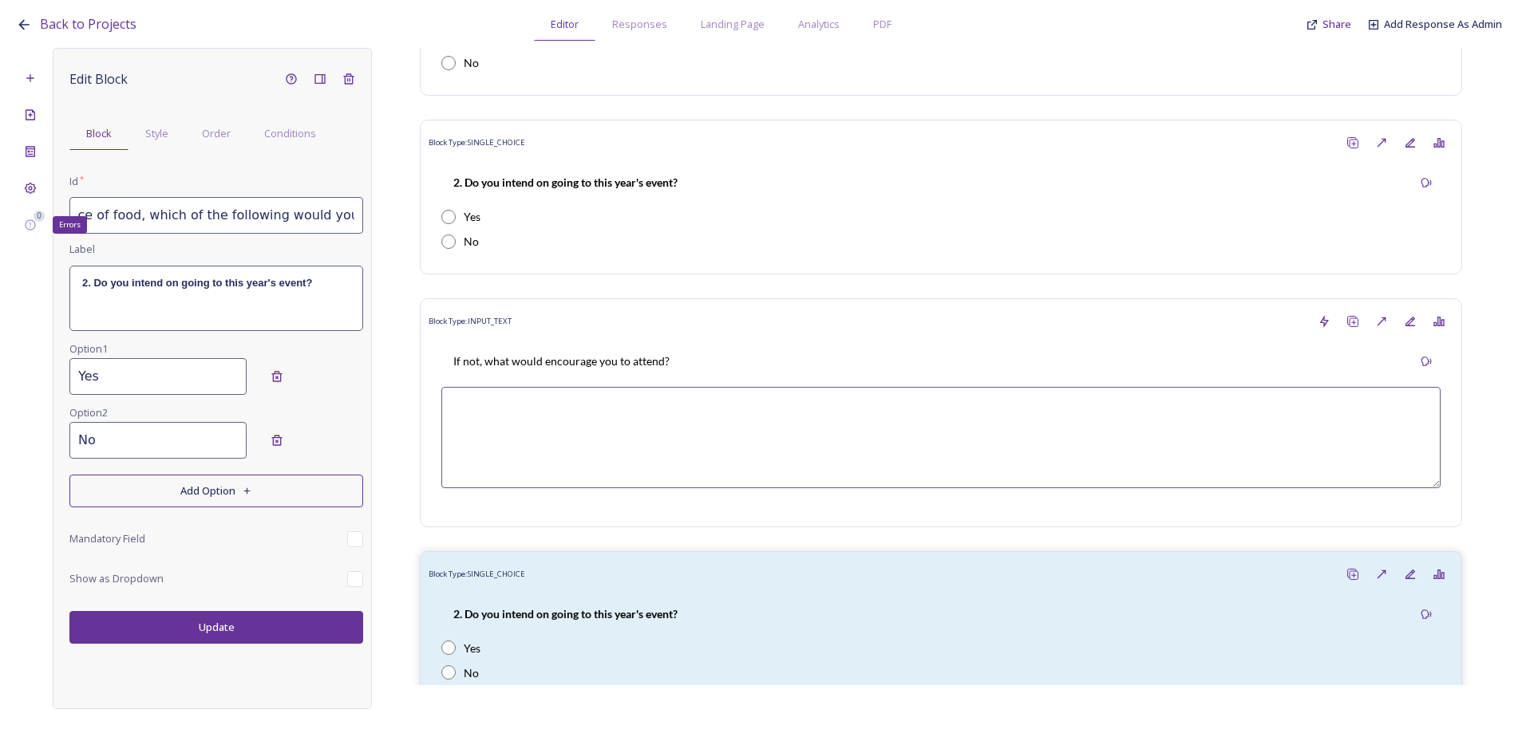
scroll to position [0, 0]
drag, startPoint x: 357, startPoint y: 219, endPoint x: 88, endPoint y: 217, distance: 268.9
click at [88, 217] on input "1.3 Regarding the choice of food, which of the following would you prefer?" at bounding box center [216, 215] width 294 height 37
type input "1.3 Regarding the choice of food, which of the following would you prefer?"
click at [289, 314] on div "2. Do you intend on going to this year's event?" at bounding box center [216, 298] width 292 height 64
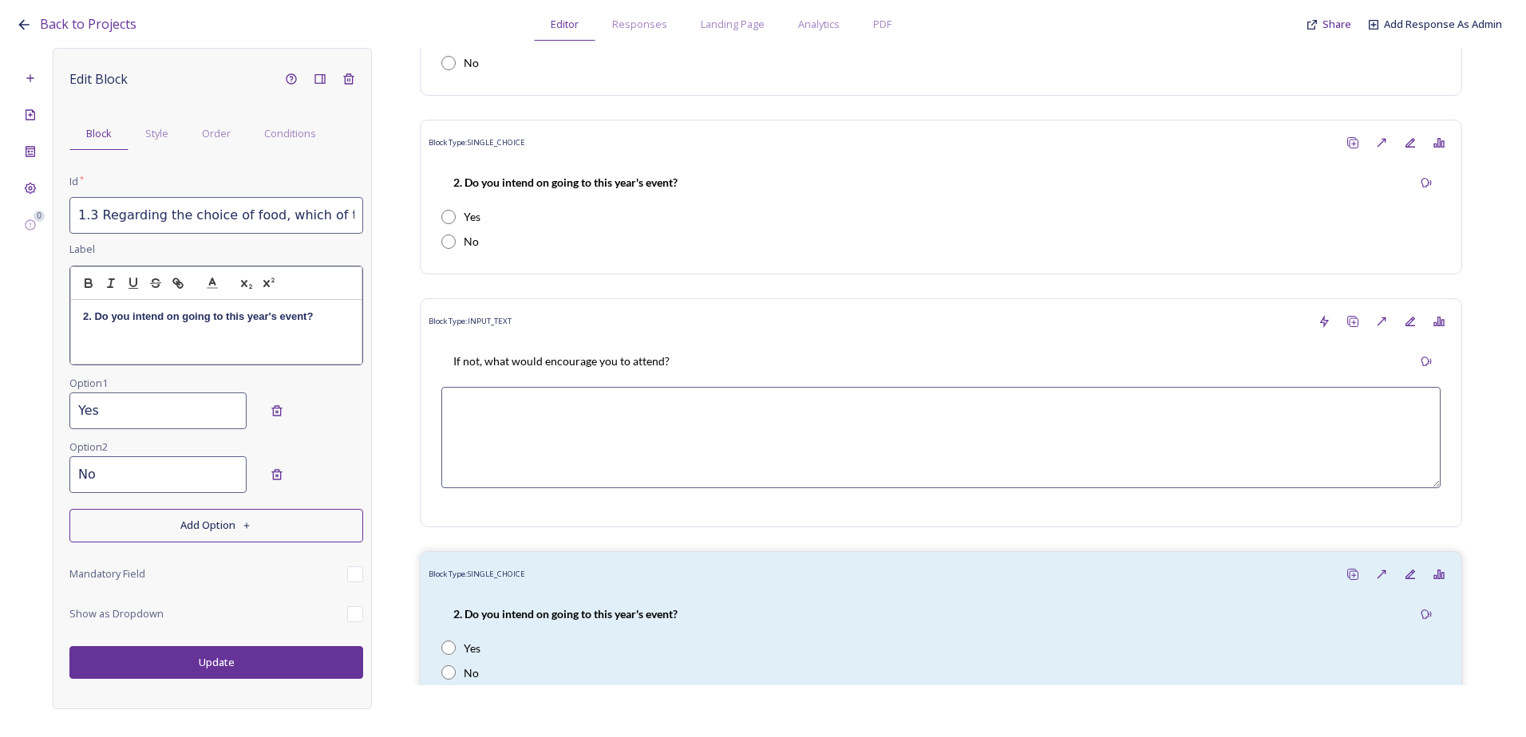
click at [304, 326] on div "2. Do you intend on going to this year's event?" at bounding box center [216, 332] width 290 height 64
drag, startPoint x: 315, startPoint y: 311, endPoint x: 53, endPoint y: 307, distance: 262.5
click at [53, 307] on div "Edit Block Block Style Order Conditions Id * 1.3 Regarding the choice of food, …" at bounding box center [212, 378] width 319 height 661
click at [88, 313] on p "3 Regarding the choice of food, which of the following would you prefer?" at bounding box center [216, 325] width 266 height 30
drag, startPoint x: 187, startPoint y: 335, endPoint x: 70, endPoint y: 310, distance: 119.1
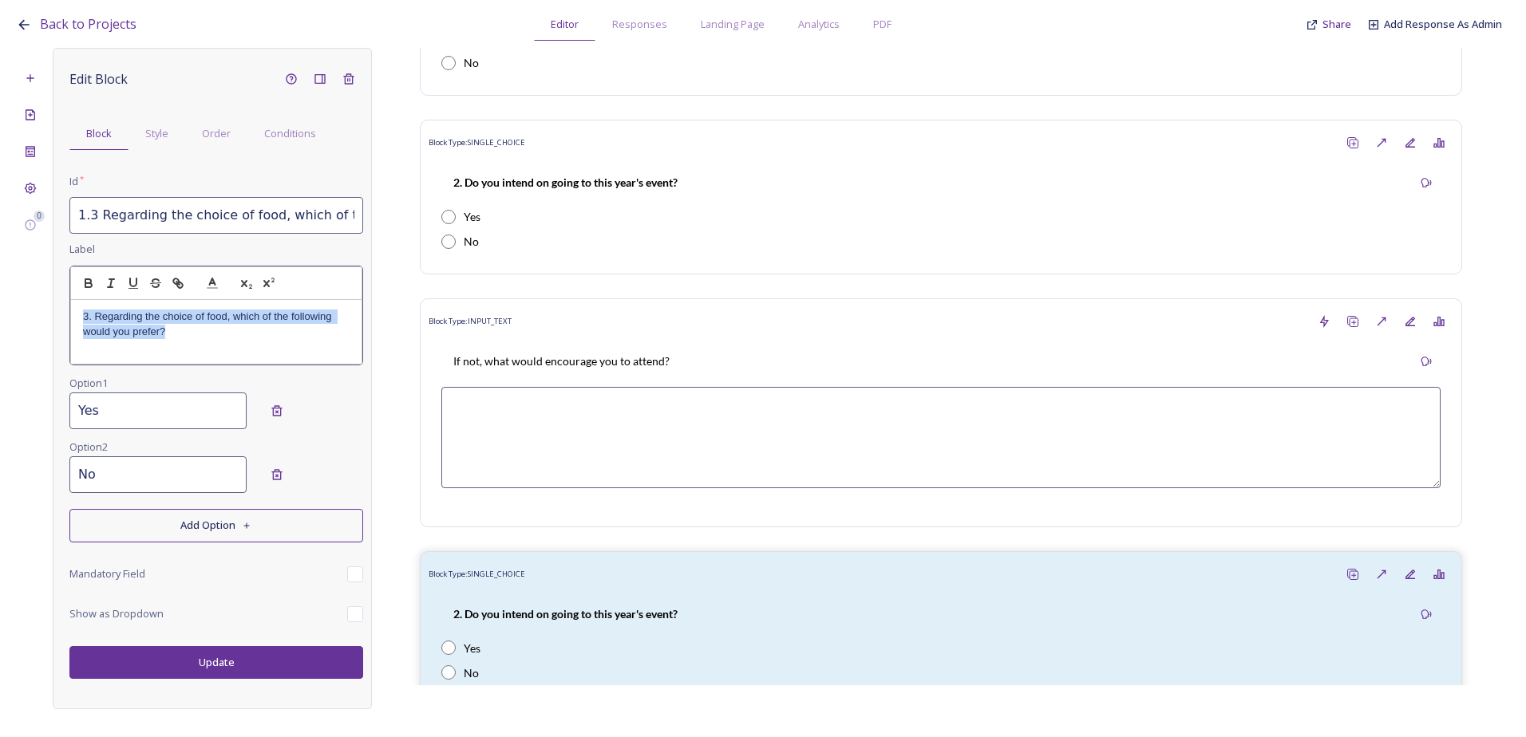
click at [60, 312] on div "Edit Block Block Style Order Conditions Id * 1.3 Regarding the choice of food, …" at bounding box center [212, 378] width 319 height 661
click at [85, 281] on icon "button" at bounding box center [88, 281] width 6 height 4
click at [130, 414] on div "Edit Block Block Style Order Conditions Id * 1.3 Regarding the choice of food, …" at bounding box center [216, 372] width 294 height 614
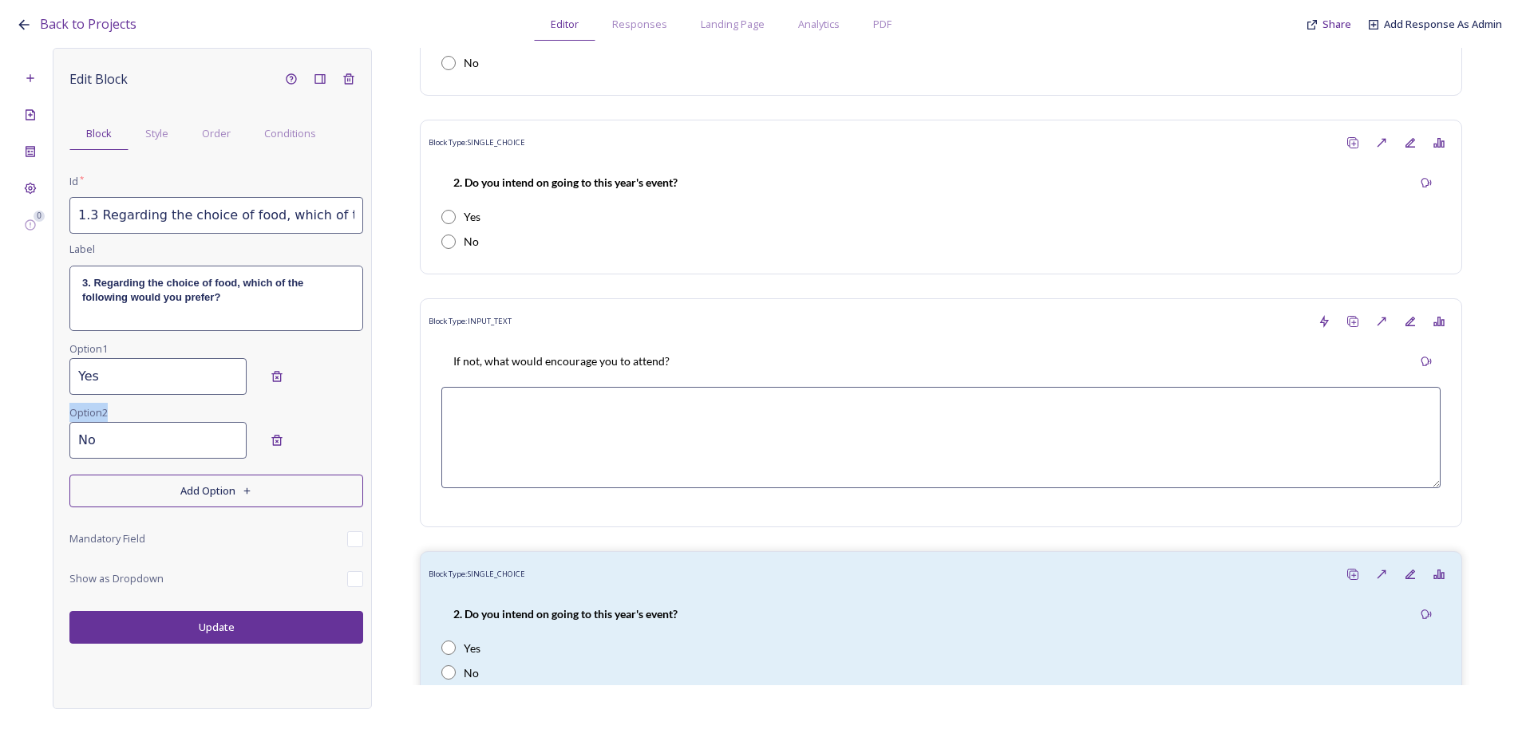
drag, startPoint x: 124, startPoint y: 419, endPoint x: 62, endPoint y: 403, distance: 63.5
click at [62, 403] on div "Edit Block Block Style Order Conditions Id * 1.3 Regarding the choice of food, …" at bounding box center [212, 378] width 319 height 661
drag, startPoint x: 171, startPoint y: 368, endPoint x: 149, endPoint y: 369, distance: 21.6
click at [164, 368] on input "Yes" at bounding box center [157, 376] width 177 height 37
drag, startPoint x: 104, startPoint y: 379, endPoint x: 46, endPoint y: 365, distance: 59.2
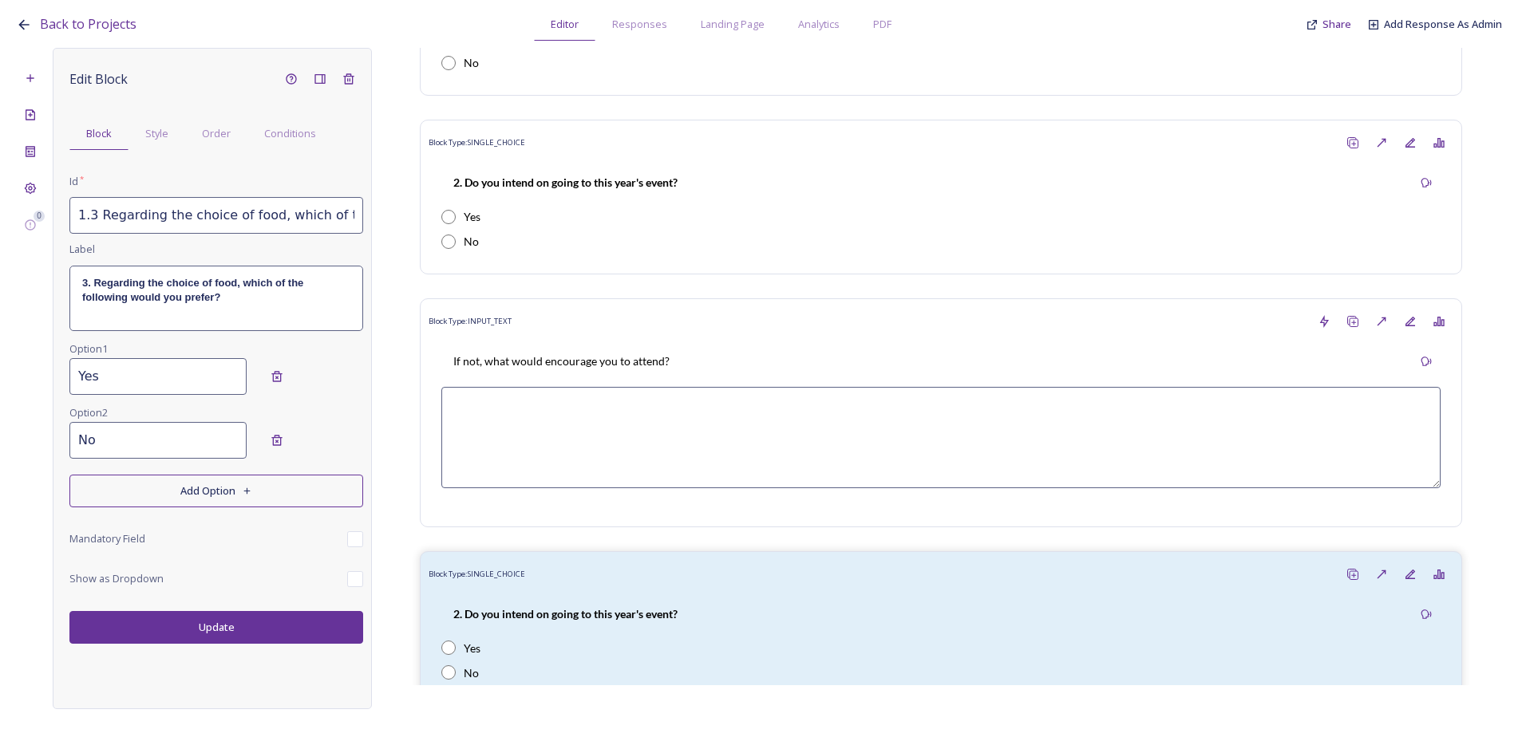
click at [45, 377] on div "0 Edit Block Block Style Order Conditions Id * 1.3 Regarding the choice of food…" at bounding box center [763, 378] width 1494 height 661
type input "Breakfast rolls"
drag, startPoint x: 119, startPoint y: 441, endPoint x: -41, endPoint y: 440, distance: 160.4
click at [0, 440] on html "Back to Projects Editor Responses Landing Page Analytics PDF Share Add Response…" at bounding box center [763, 368] width 1526 height 737
type input "Buffet"
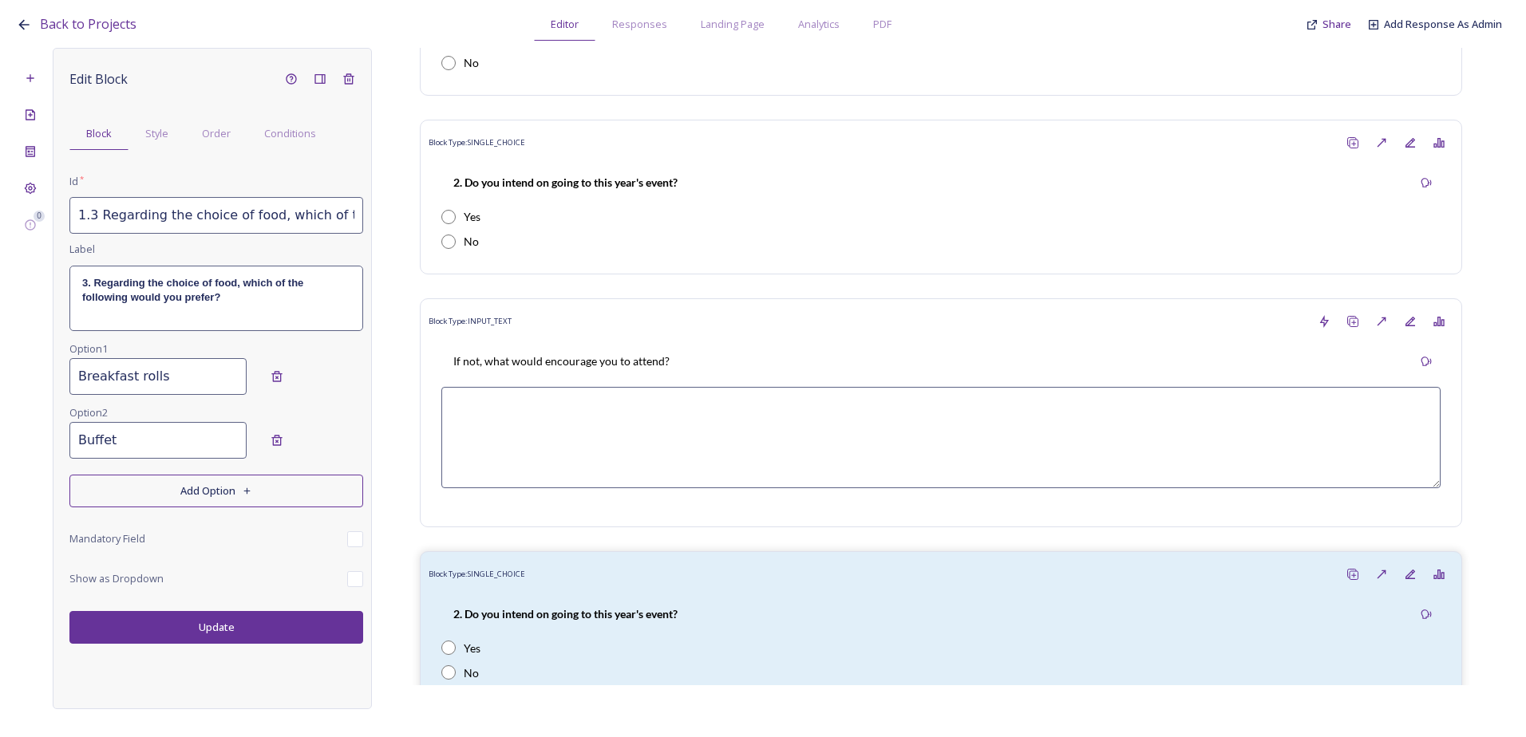
click at [233, 630] on button "Update" at bounding box center [216, 627] width 294 height 33
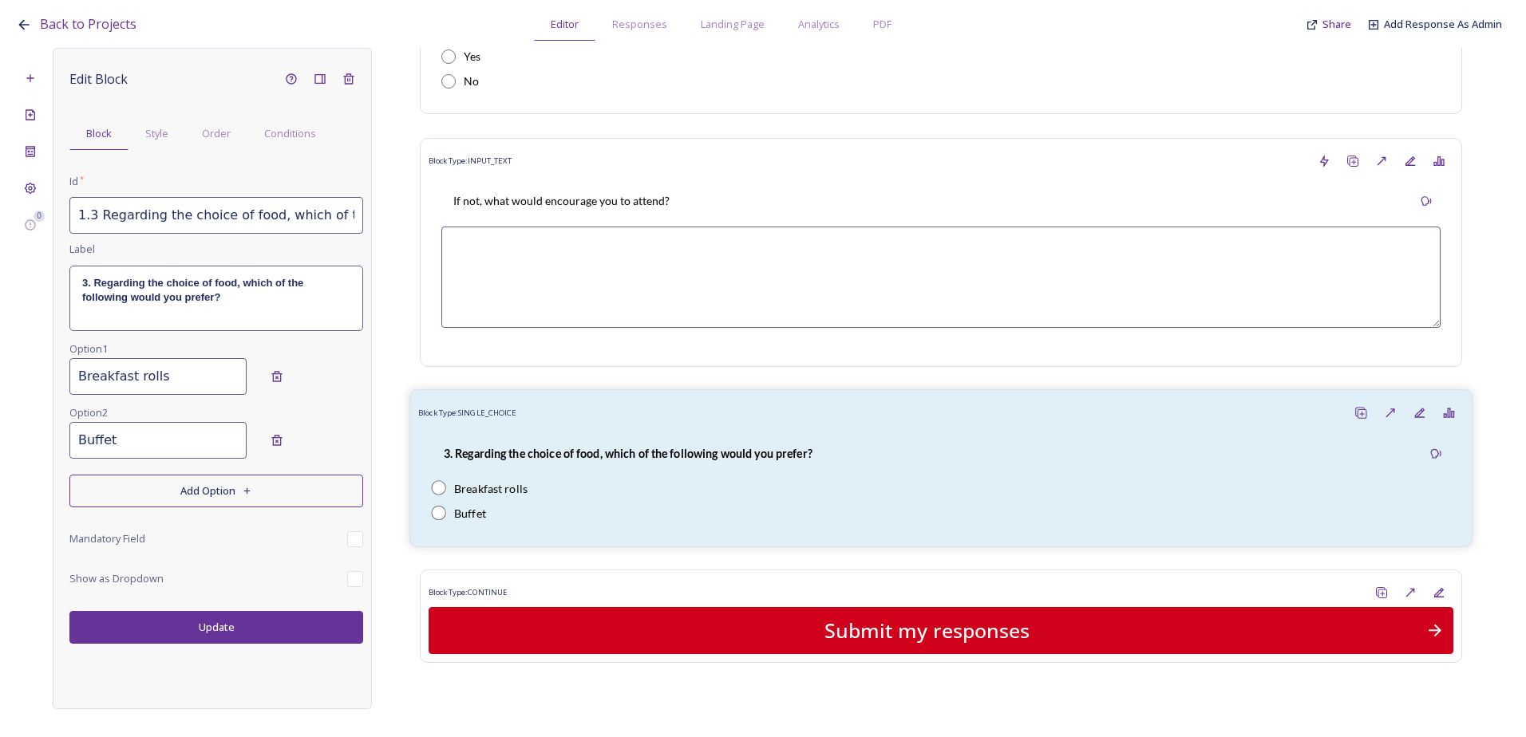
scroll to position [696, 0]
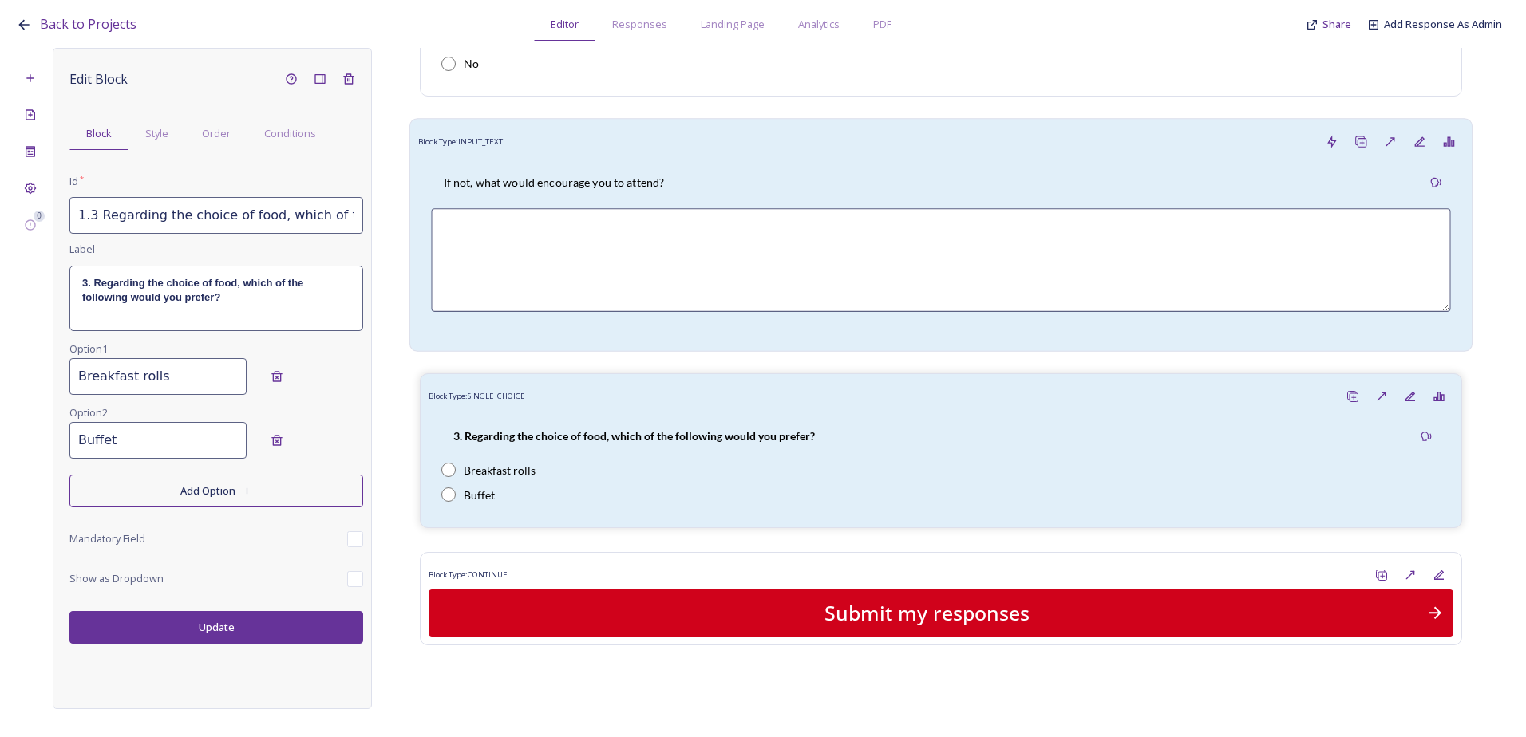
click at [697, 223] on textarea at bounding box center [940, 260] width 1019 height 104
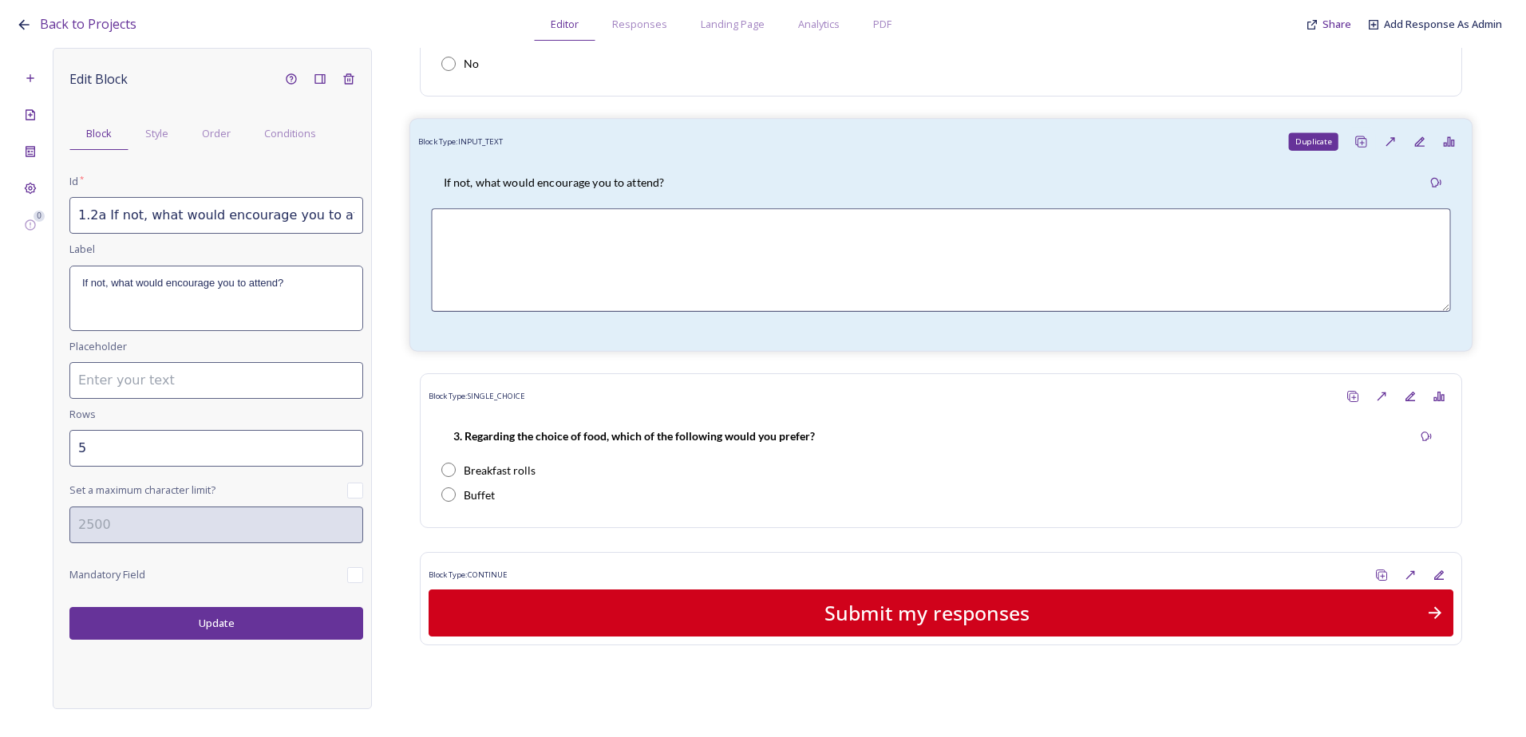
click at [1350, 133] on div "Duplicate" at bounding box center [1361, 142] width 30 height 30
type input "1.2a If not, what would encourage you to attend?_20251006121907"
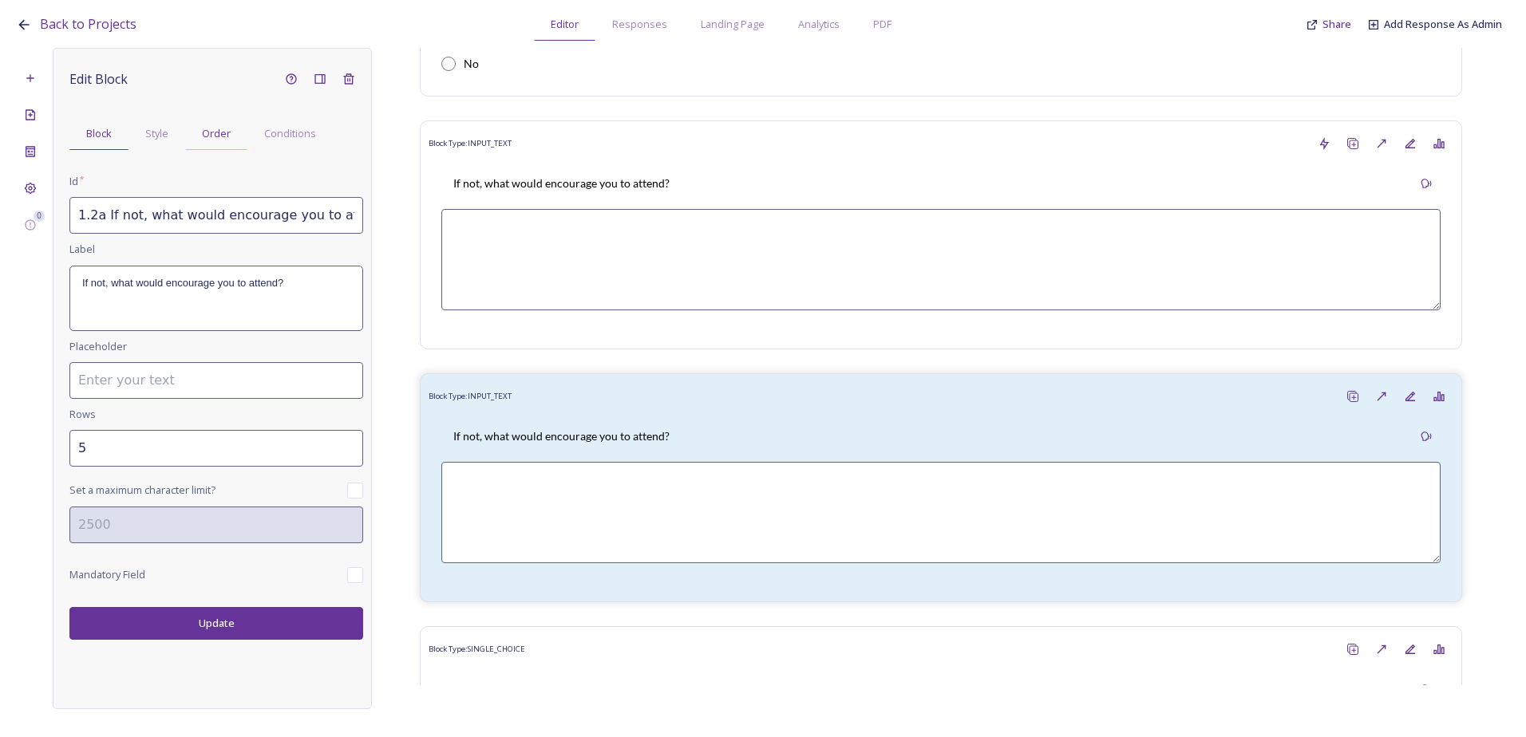
click at [211, 133] on span "Order" at bounding box center [216, 133] width 29 height 15
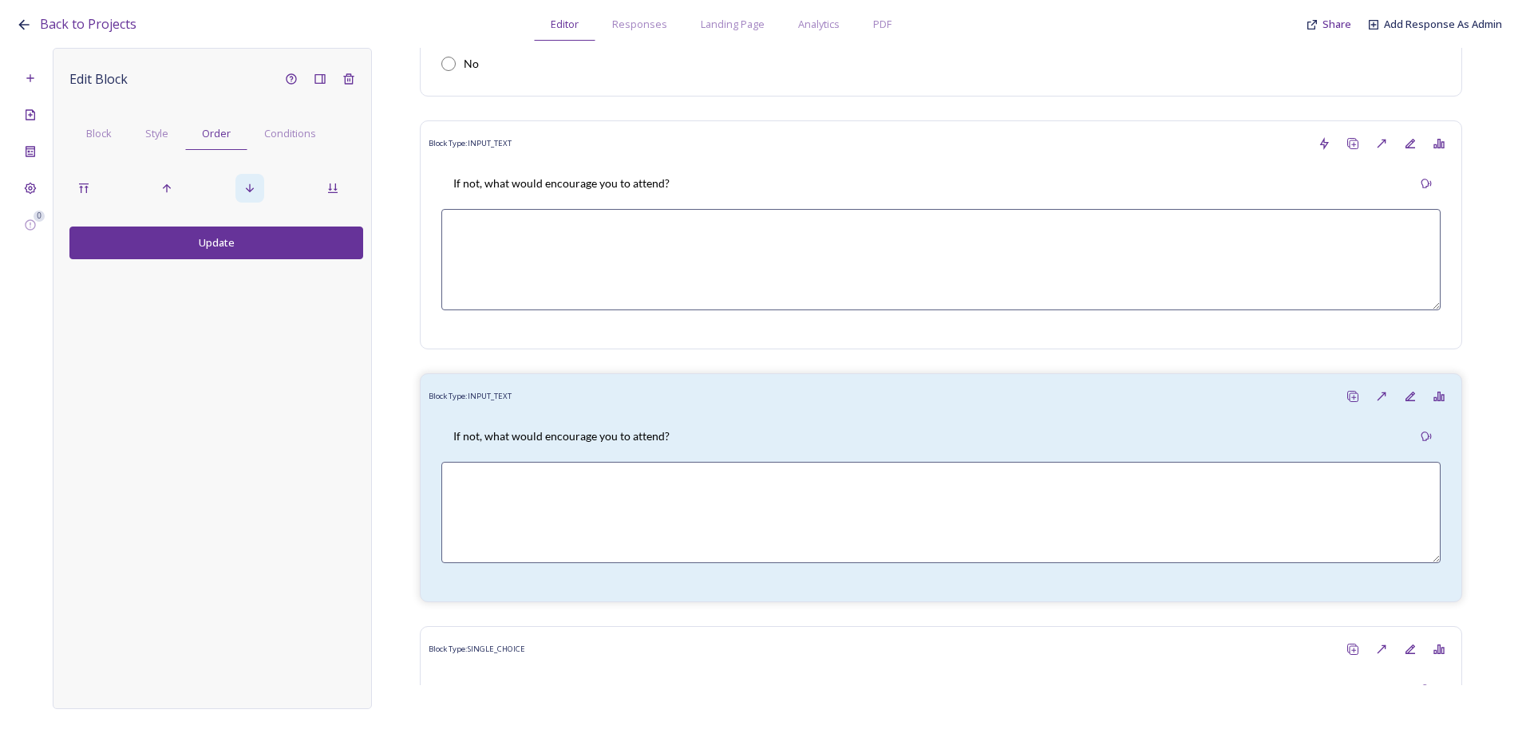
click at [249, 186] on icon at bounding box center [249, 188] width 13 height 13
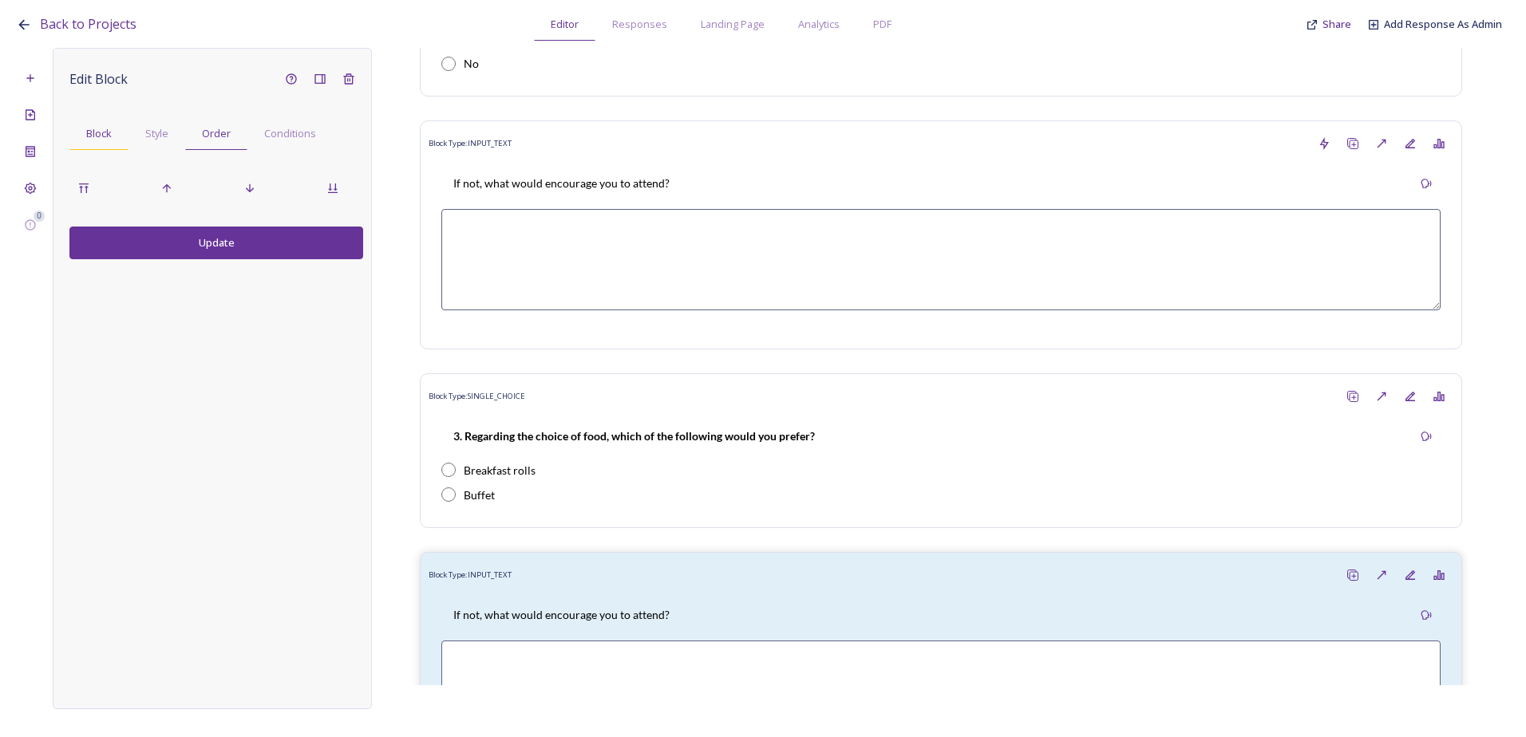
click at [97, 136] on span "Block" at bounding box center [99, 133] width 26 height 15
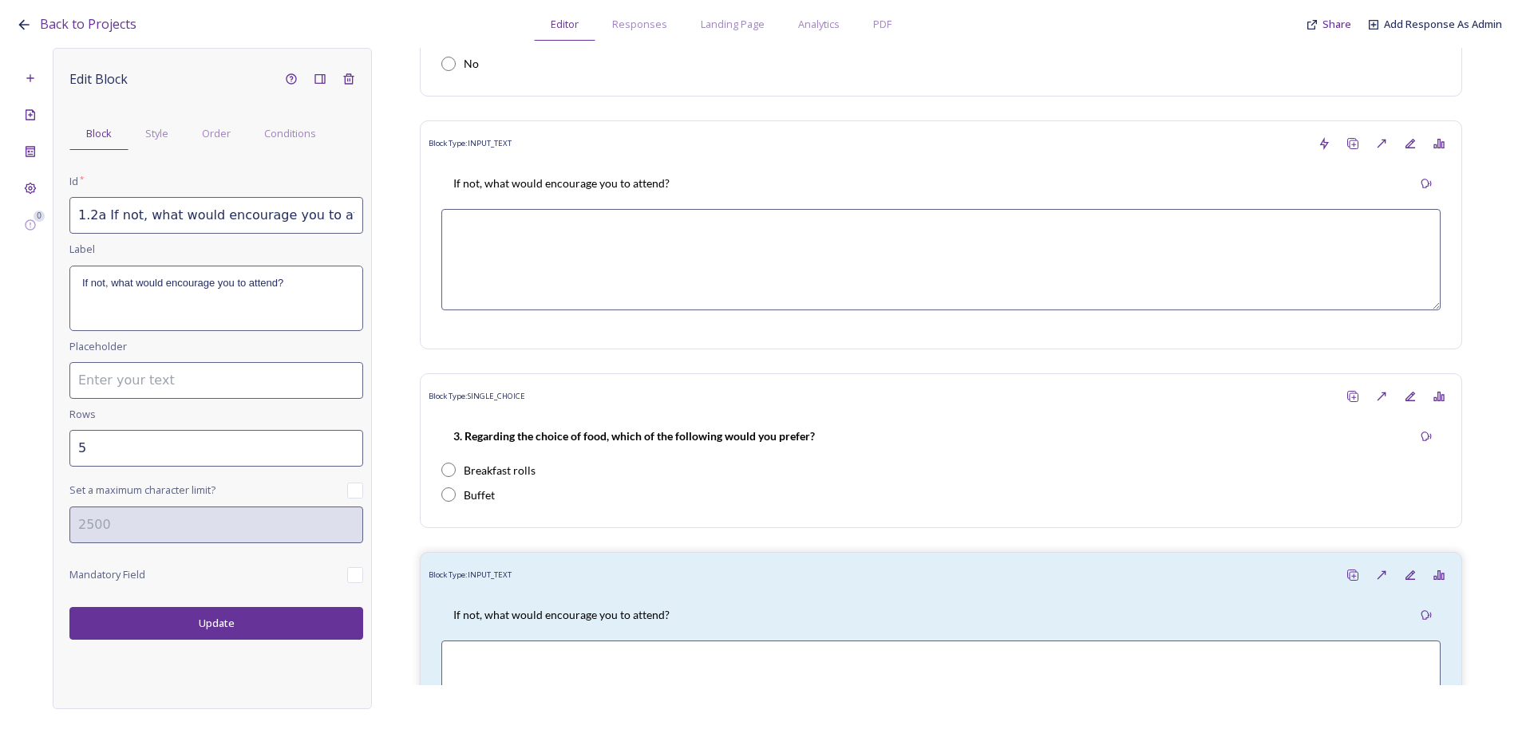
scroll to position [0, 102]
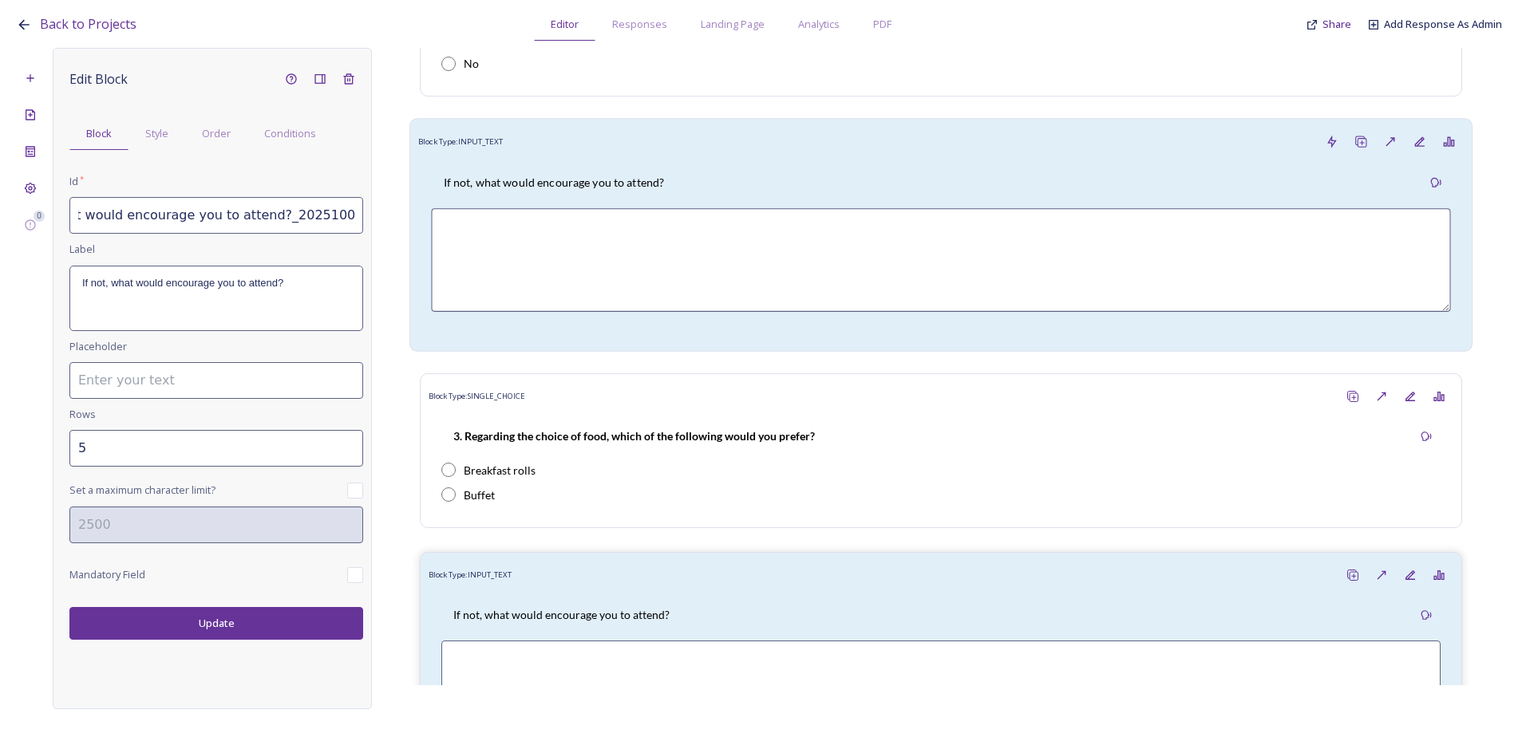
drag, startPoint x: 91, startPoint y: 213, endPoint x: 420, endPoint y: 208, distance: 329.6
click at [420, 208] on div "0 Edit Block Block Style Order Conditions Id * 1.2a If not, what would encourag…" at bounding box center [763, 378] width 1494 height 661
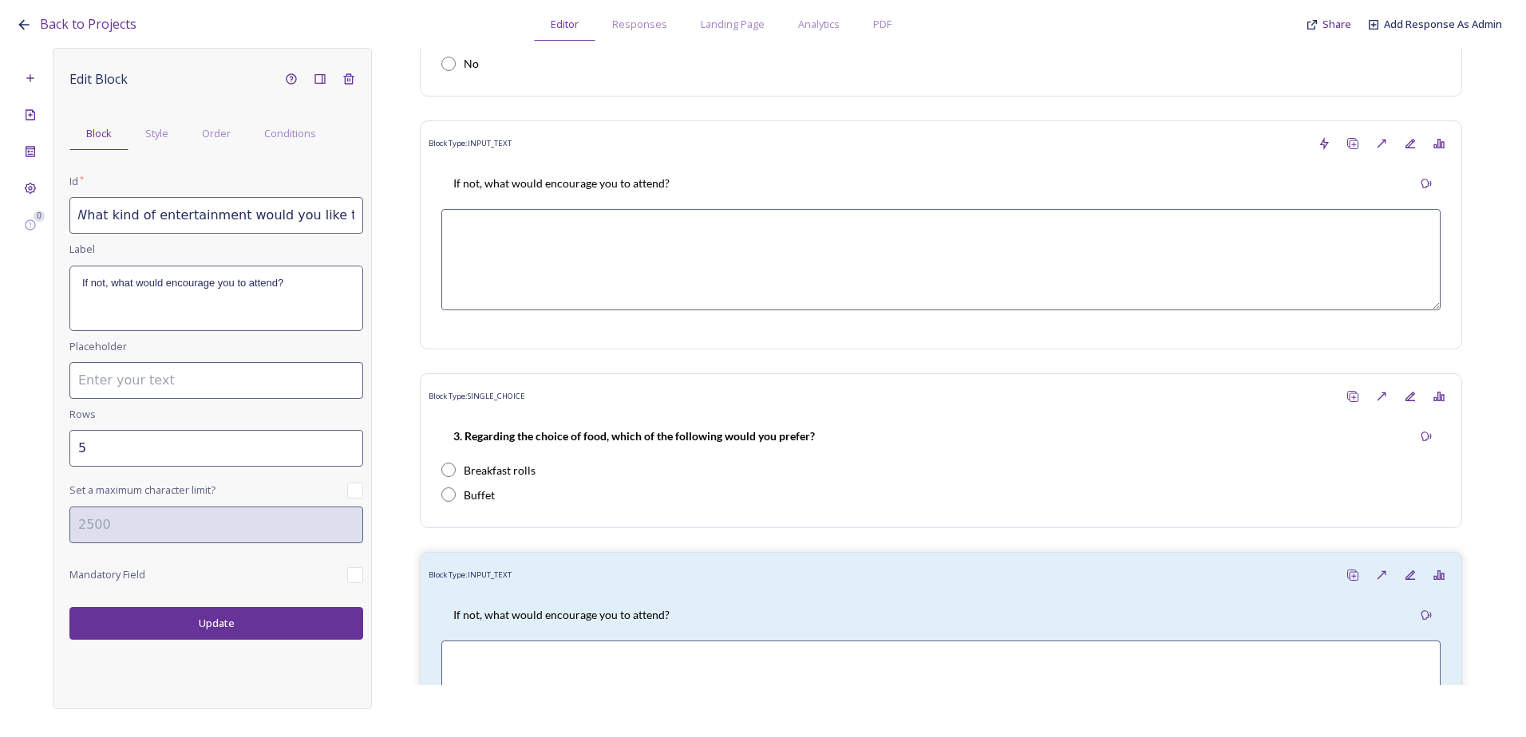
scroll to position [0, 0]
drag, startPoint x: 358, startPoint y: 208, endPoint x: 99, endPoint y: 215, distance: 259.4
click at [99, 215] on input "1.4 What kind of entertainment would you like to see?" at bounding box center [216, 215] width 294 height 37
drag, startPoint x: 92, startPoint y: 212, endPoint x: 98, endPoint y: 228, distance: 17.2
click at [208, 213] on input "1.4 What kind of entertainment would you like to see?" at bounding box center [216, 215] width 294 height 37
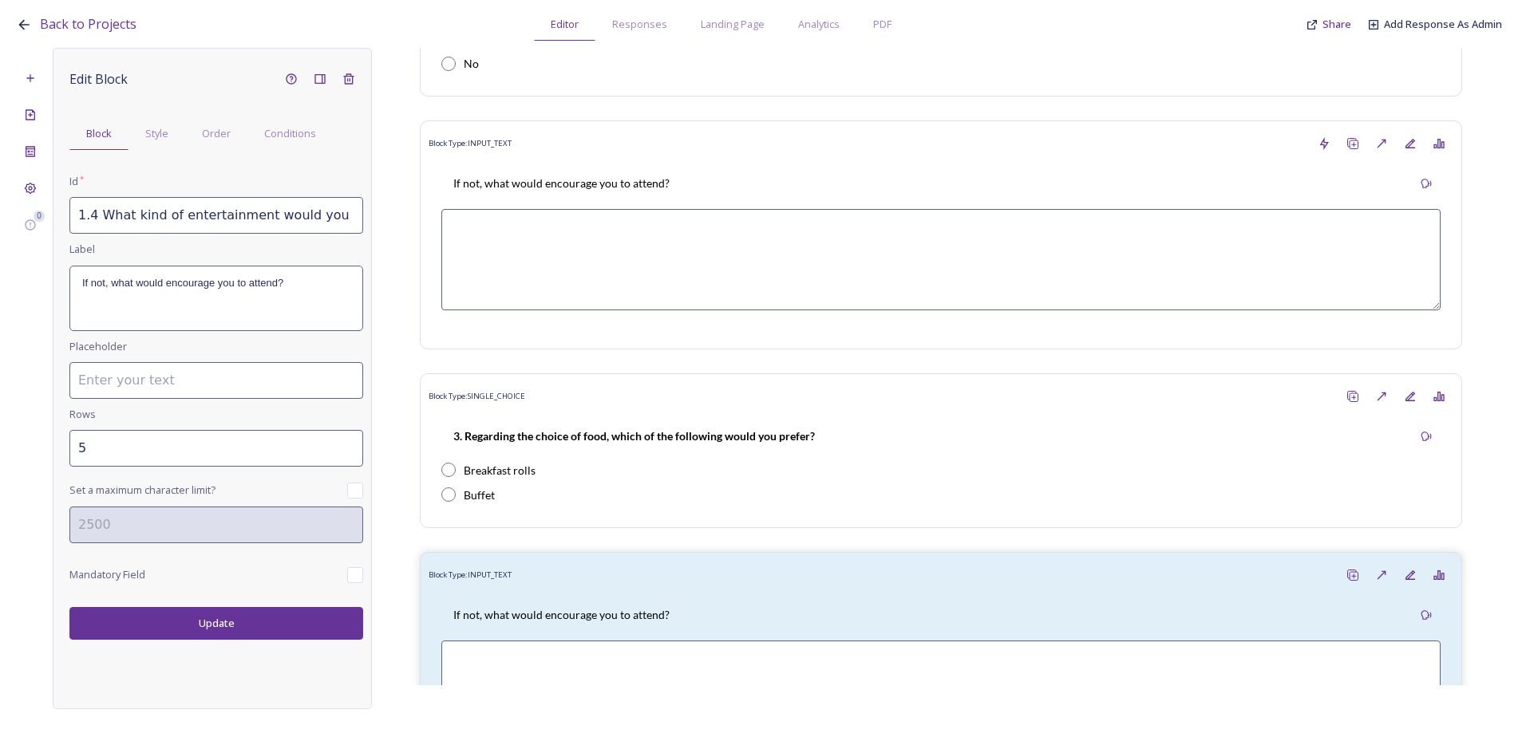
scroll to position [0, 28]
drag, startPoint x: 89, startPoint y: 215, endPoint x: 379, endPoint y: 215, distance: 290.4
click at [379, 215] on div "0 Edit Block Block Style Order Conditions Id * 1.4 What kind of entertainment w…" at bounding box center [763, 378] width 1494 height 661
type input "1.4 What kind of entertainment would you like to see?"
click at [324, 275] on div "If not, what would encourage you to attend?" at bounding box center [216, 298] width 292 height 64
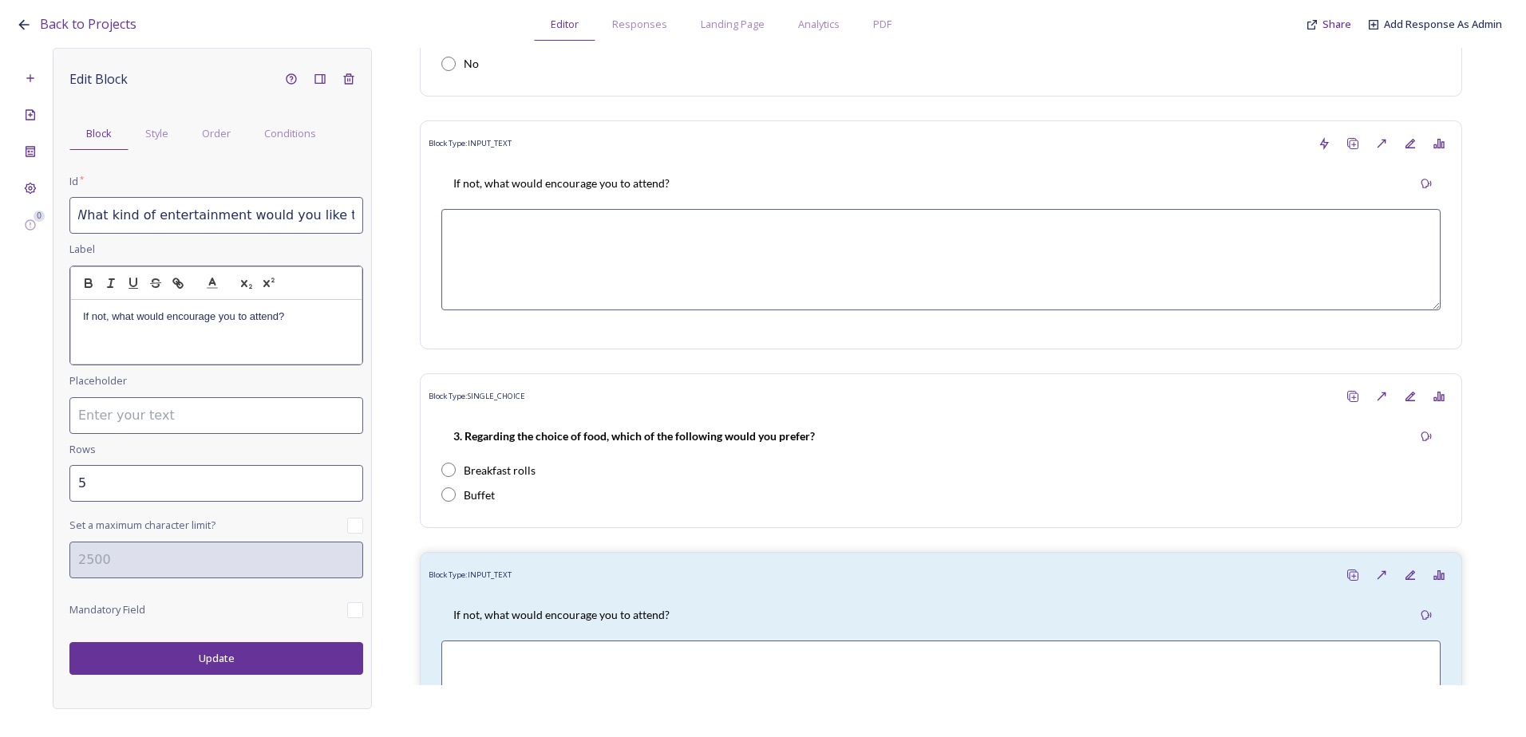
scroll to position [0, 0]
click at [294, 310] on p "If not, what would encourage you to attend?" at bounding box center [216, 317] width 266 height 14
drag, startPoint x: 195, startPoint y: 315, endPoint x: 28, endPoint y: 315, distance: 166.8
click at [28, 315] on div "0 Edit Block Block Style Order Conditions Id * 1.4 What kind of entertainment w…" at bounding box center [763, 378] width 1494 height 661
drag, startPoint x: 91, startPoint y: 316, endPoint x: 84, endPoint y: 349, distance: 34.3
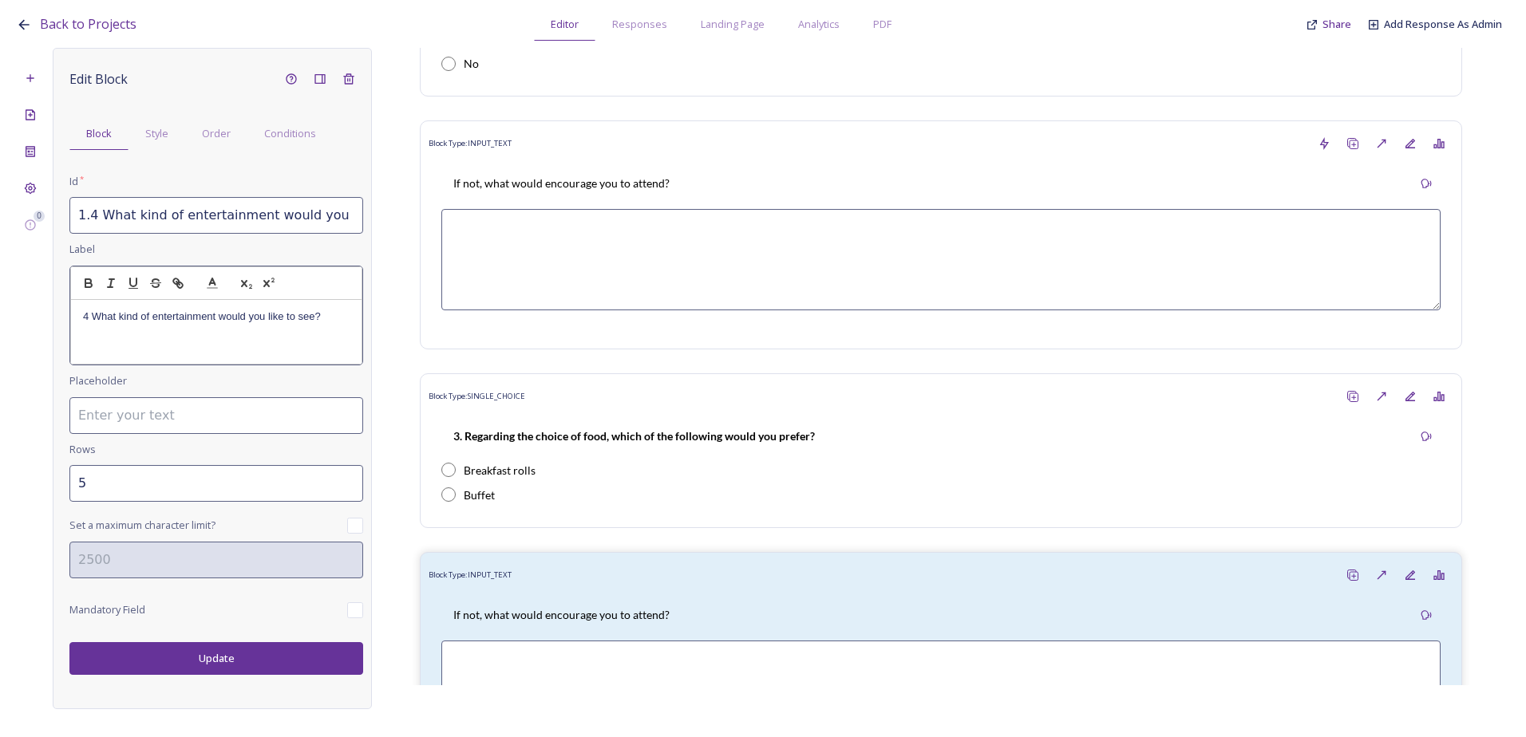
click at [89, 316] on p "4 What kind of entertainment would you like to see?" at bounding box center [216, 317] width 266 height 14
drag, startPoint x: 326, startPoint y: 314, endPoint x: 32, endPoint y: 311, distance: 294.4
click at [32, 311] on div "0 Edit Block Block Style Order Conditions Id * 1.4 What kind of entertainment w…" at bounding box center [763, 378] width 1494 height 661
click at [93, 274] on button "button" at bounding box center [88, 283] width 22 height 19
click at [346, 478] on input "4" at bounding box center [216, 483] width 294 height 37
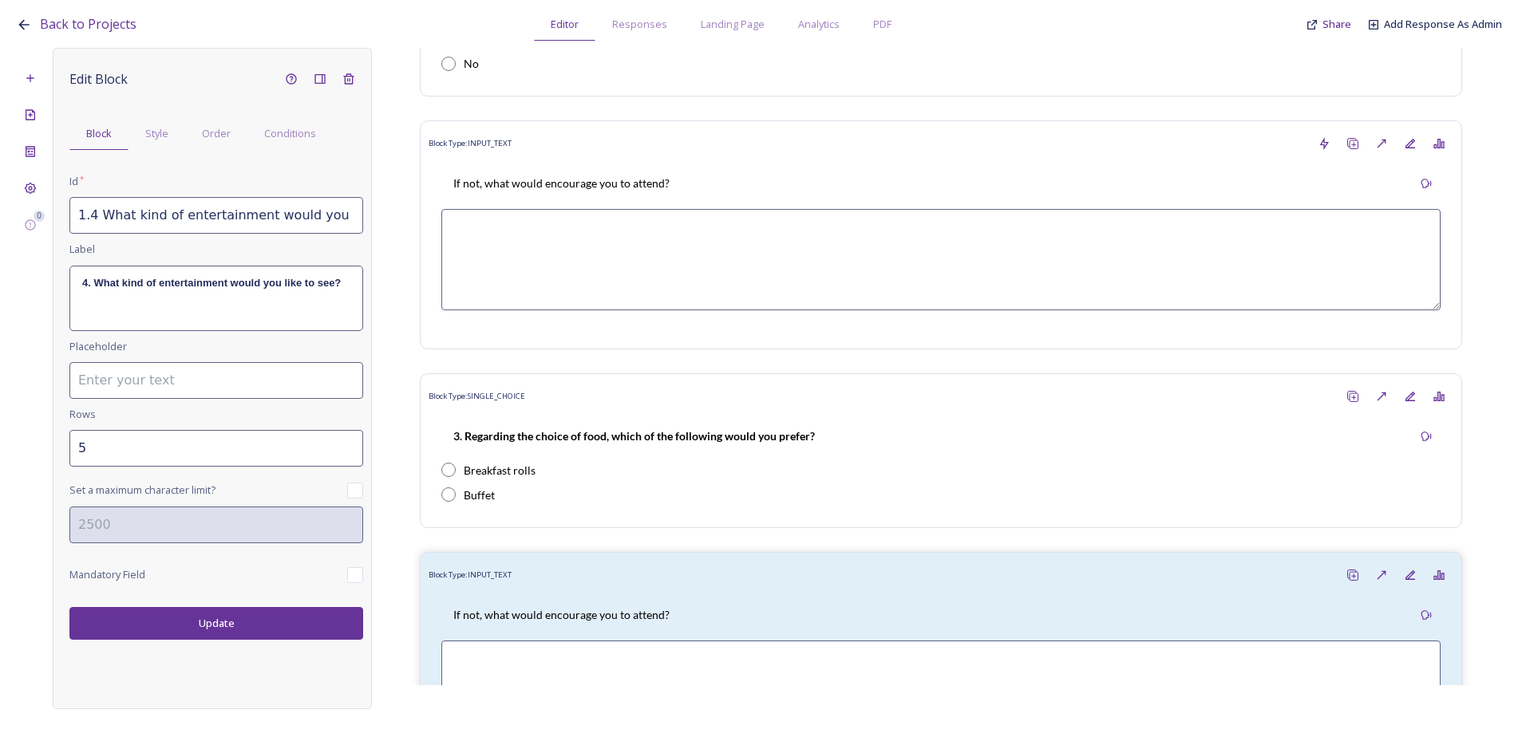
click at [346, 444] on input "5" at bounding box center [216, 448] width 294 height 37
type input "6"
click at [345, 441] on input "6" at bounding box center [216, 448] width 294 height 37
click at [240, 622] on button "Update" at bounding box center [216, 623] width 294 height 33
click at [252, 623] on button "Update" at bounding box center [216, 623] width 294 height 33
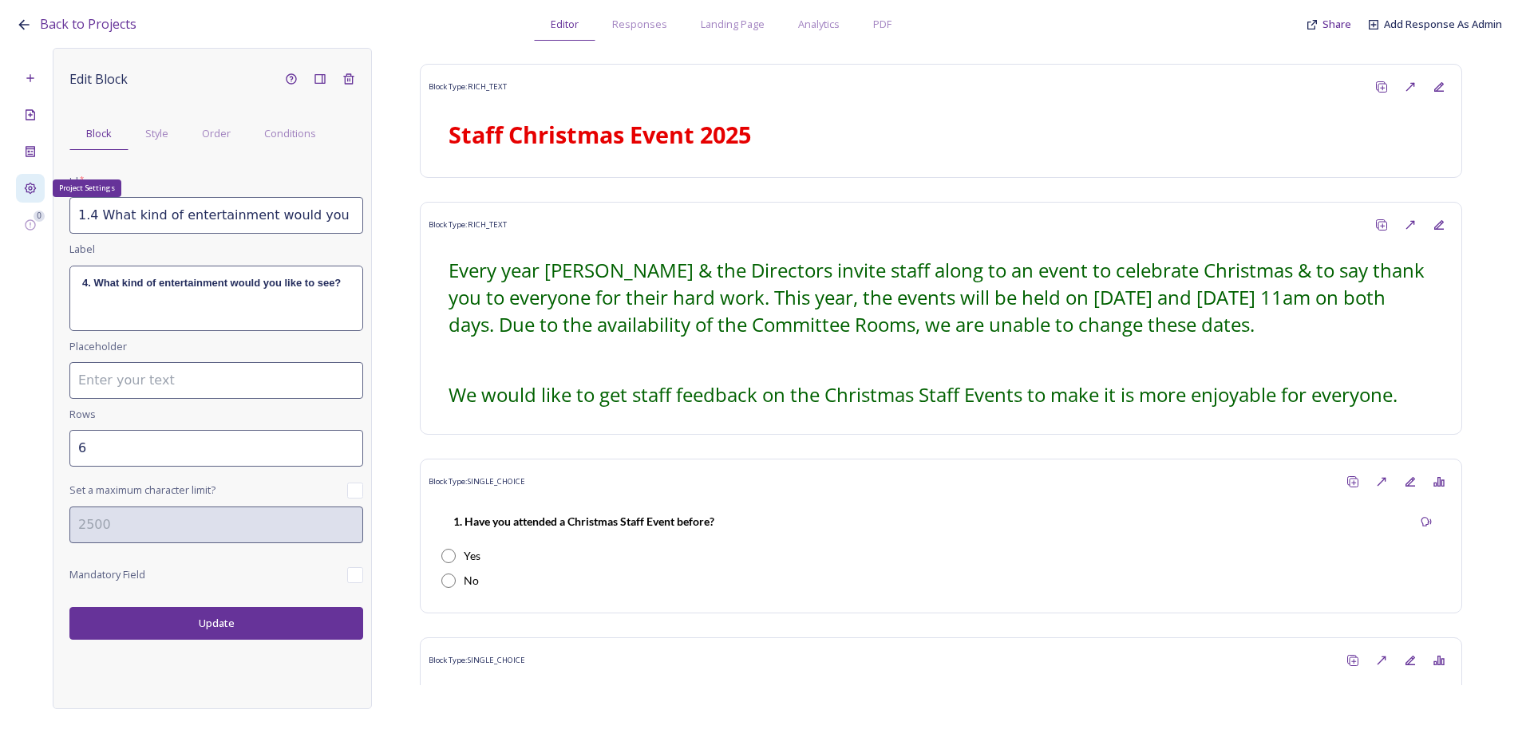
click at [28, 174] on div "Project Settings" at bounding box center [30, 188] width 29 height 29
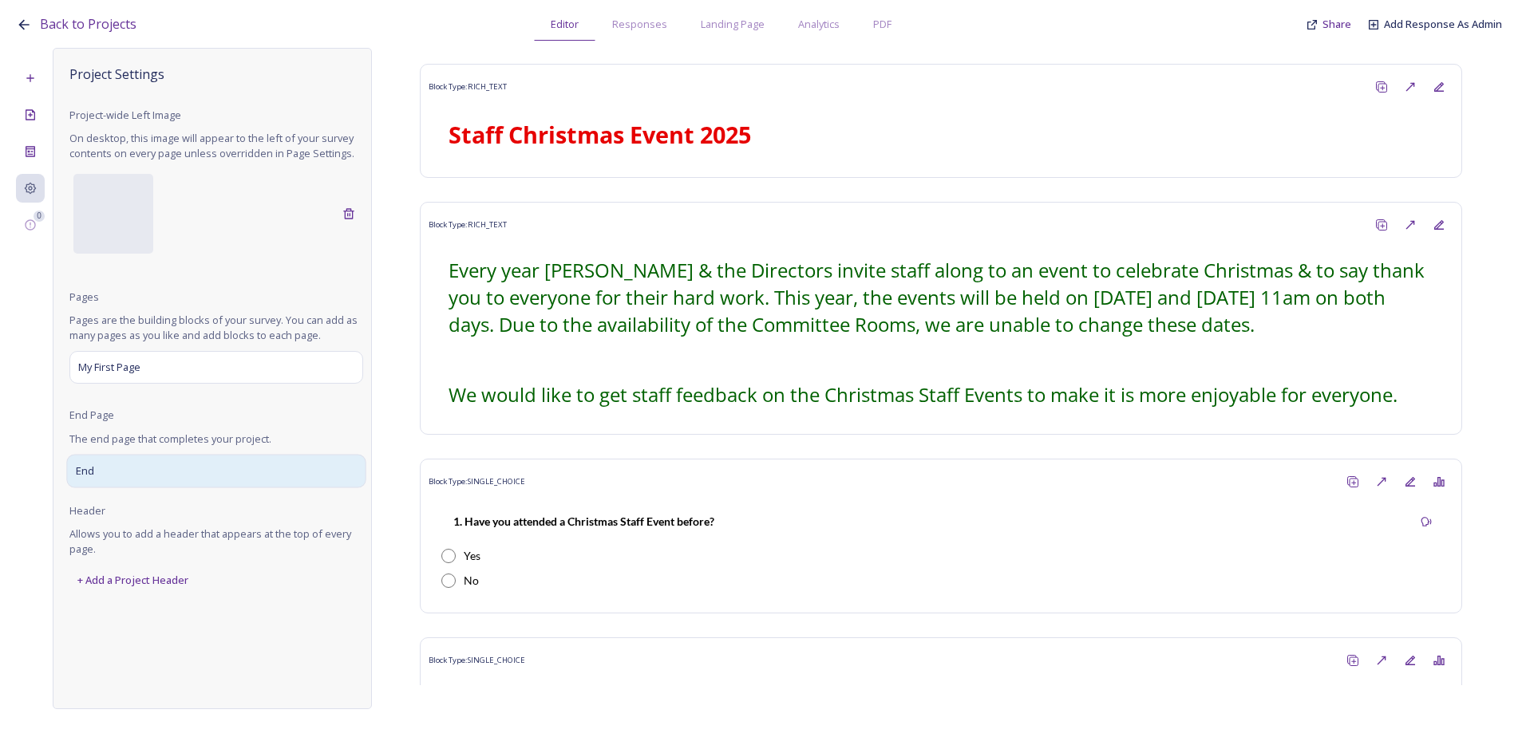
click at [157, 468] on div "End" at bounding box center [215, 471] width 299 height 34
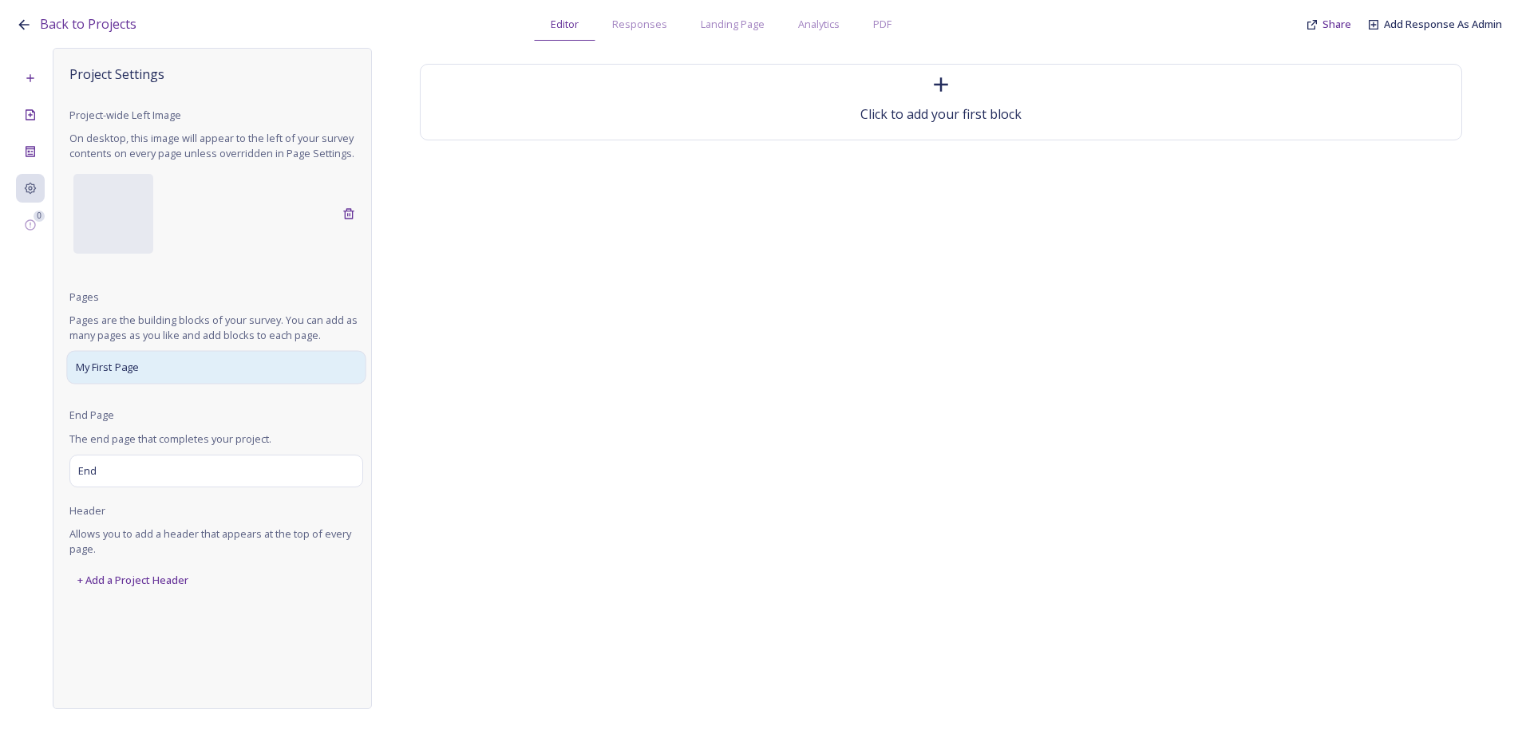
click at [133, 358] on div "My First Page" at bounding box center [215, 368] width 299 height 34
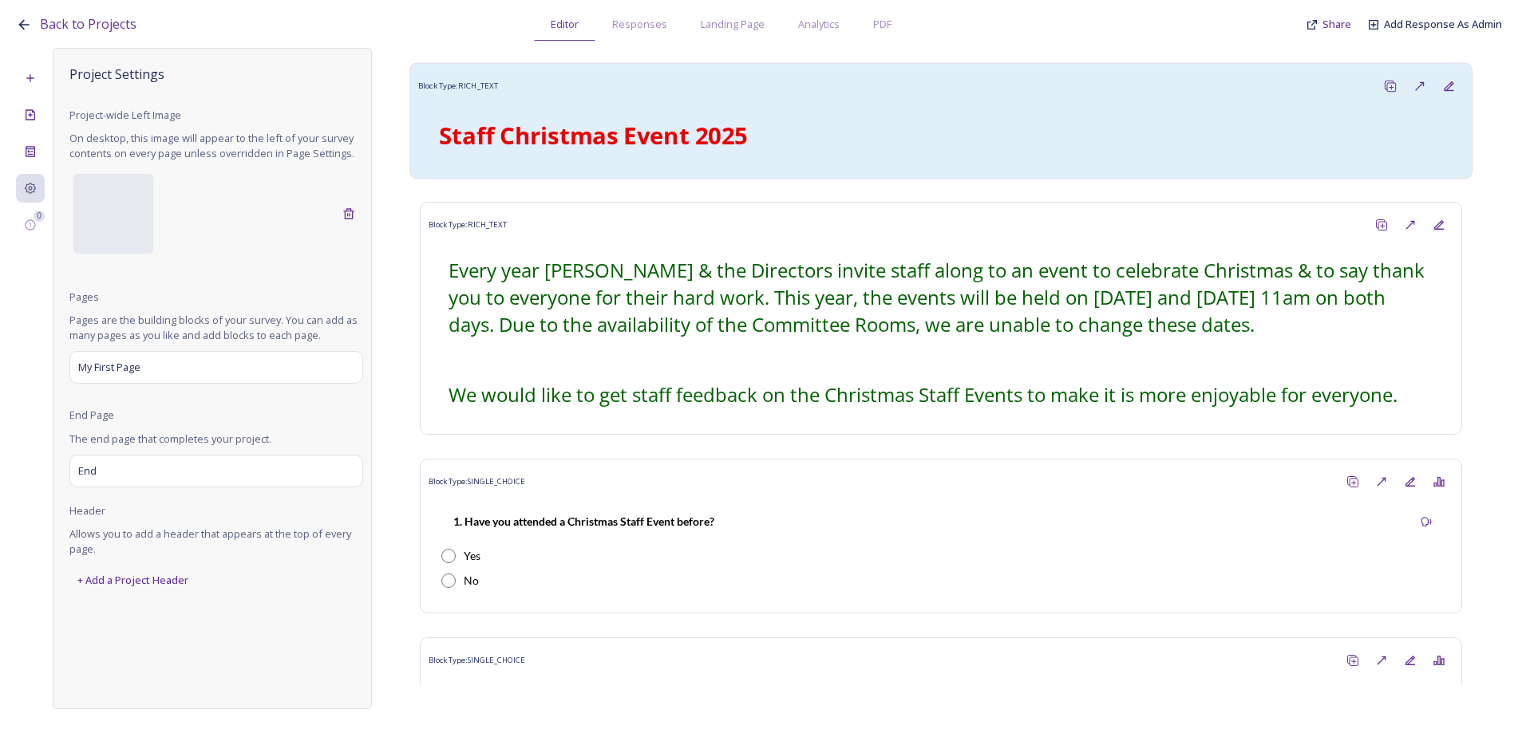
click at [745, 141] on strong "Staff Christmas Event 2025" at bounding box center [593, 135] width 309 height 32
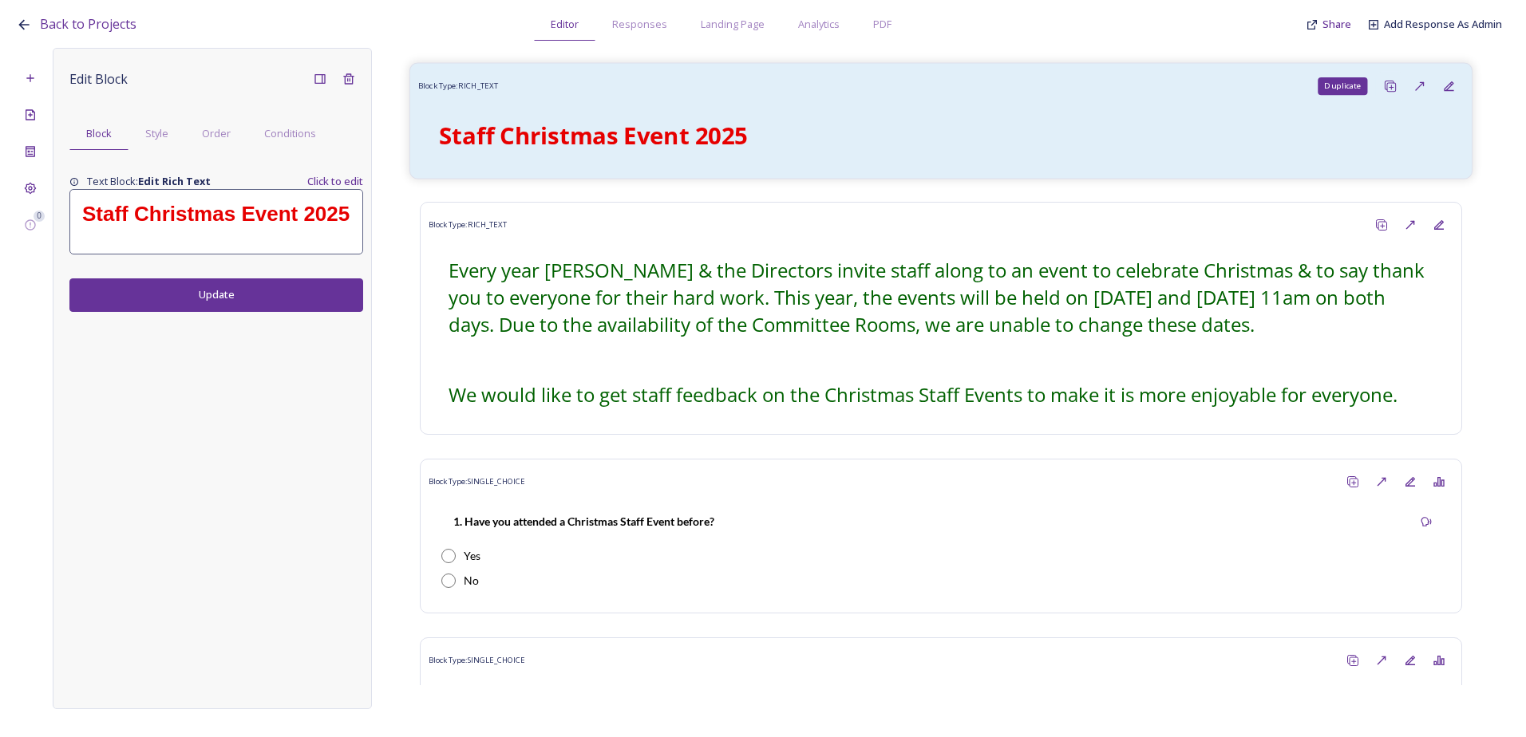
click at [1376, 82] on div "Duplicate" at bounding box center [1391, 87] width 30 height 30
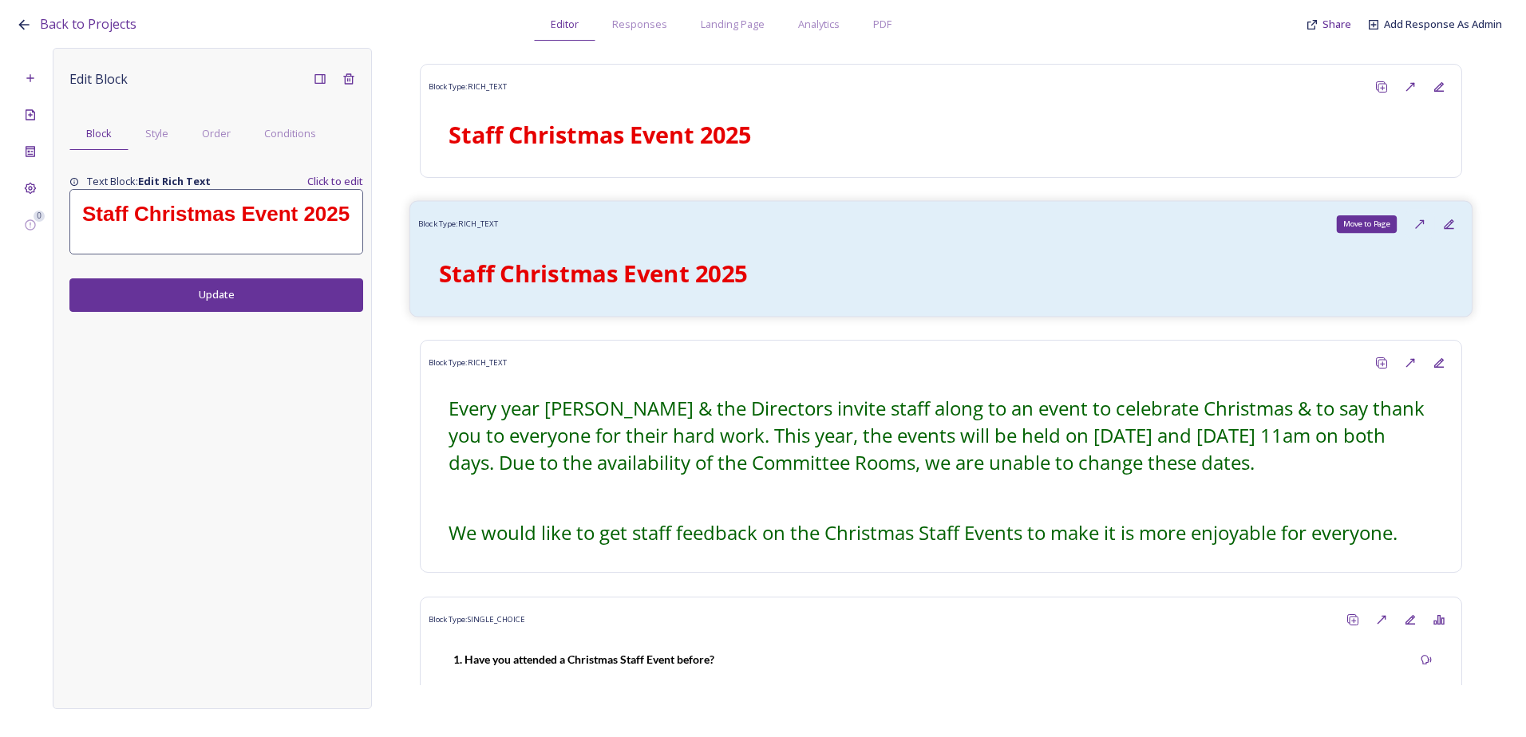
click at [1413, 220] on icon at bounding box center [1419, 224] width 13 height 13
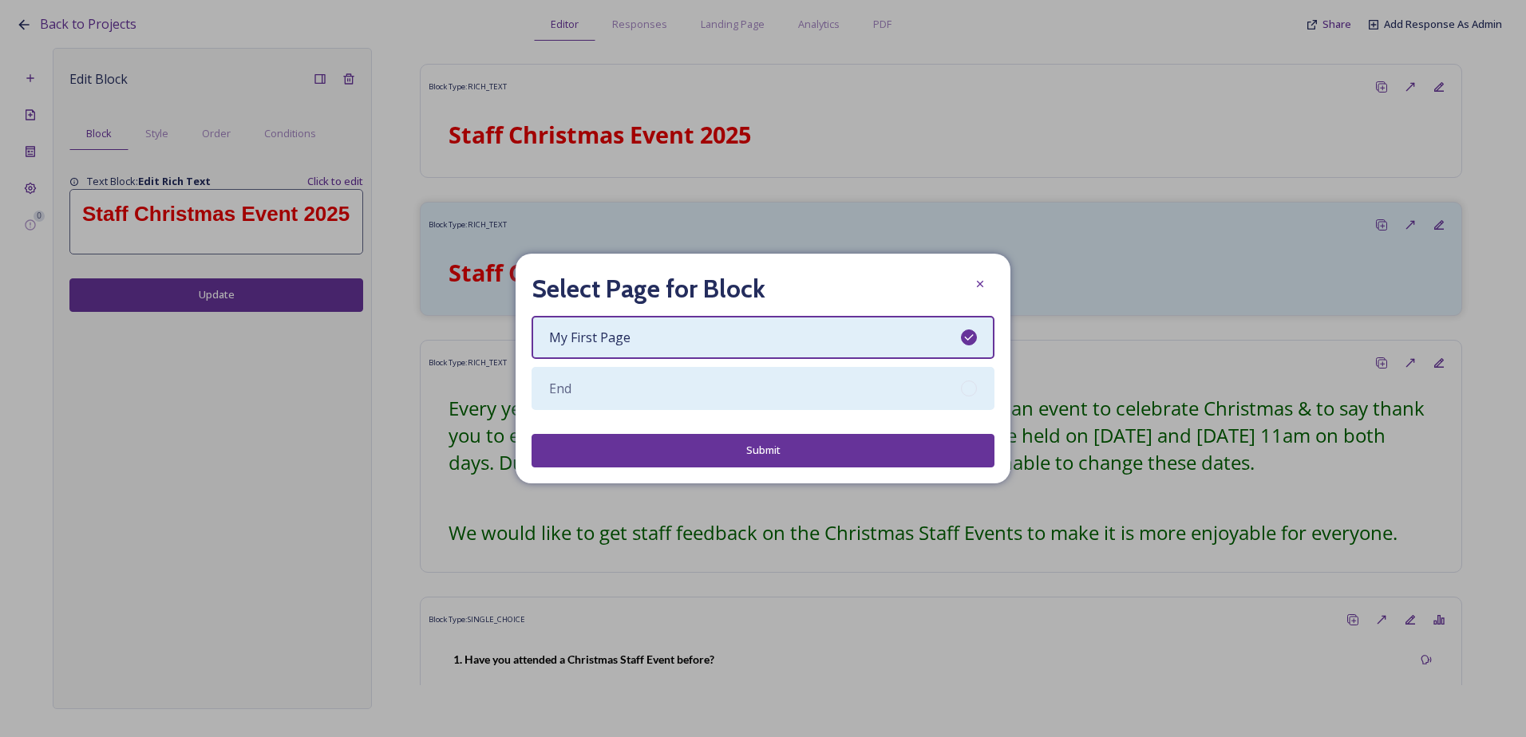
click at [845, 390] on div "End" at bounding box center [762, 388] width 463 height 43
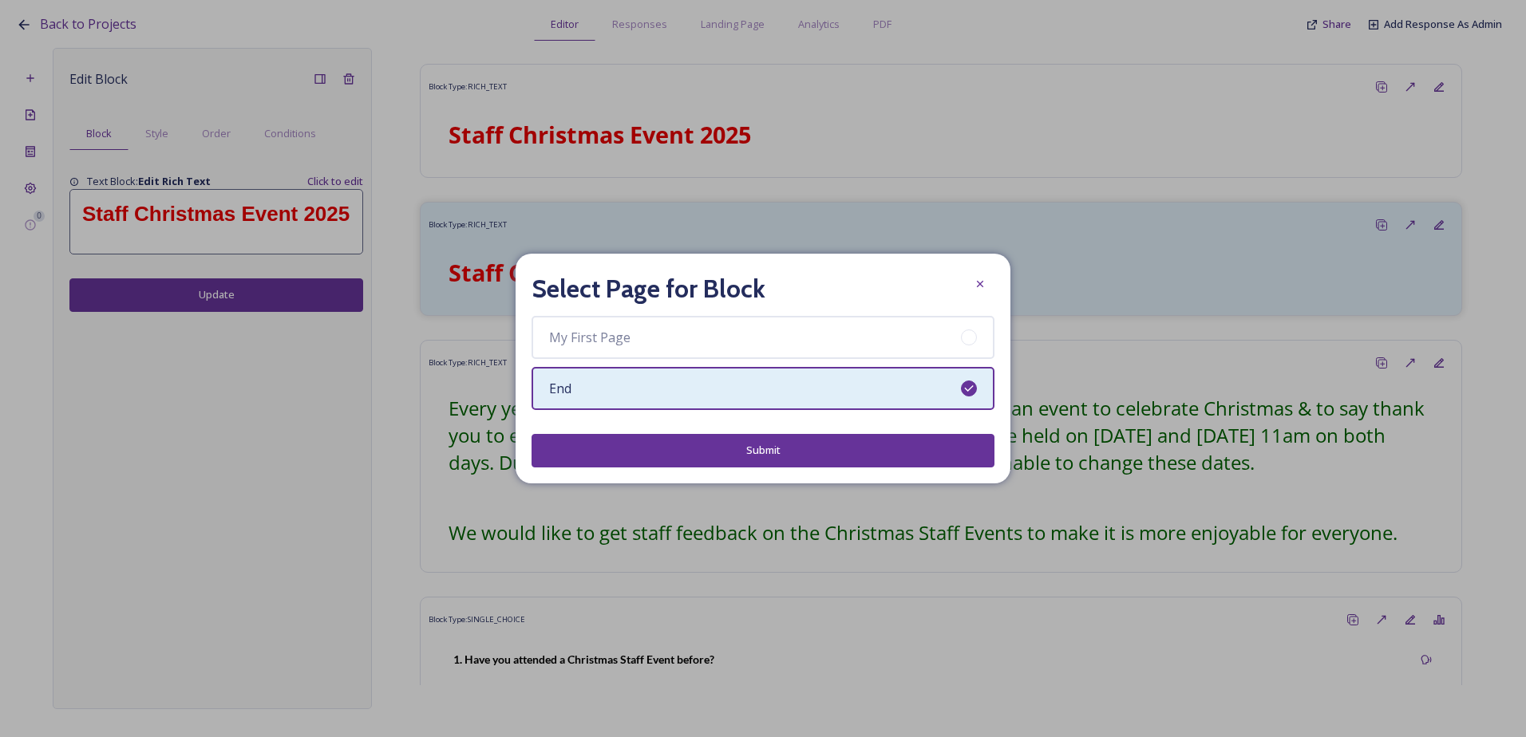
click at [817, 432] on div "Select Page for Block My First Page End Submit" at bounding box center [762, 368] width 495 height 229
click at [804, 449] on button "Submit" at bounding box center [762, 450] width 463 height 33
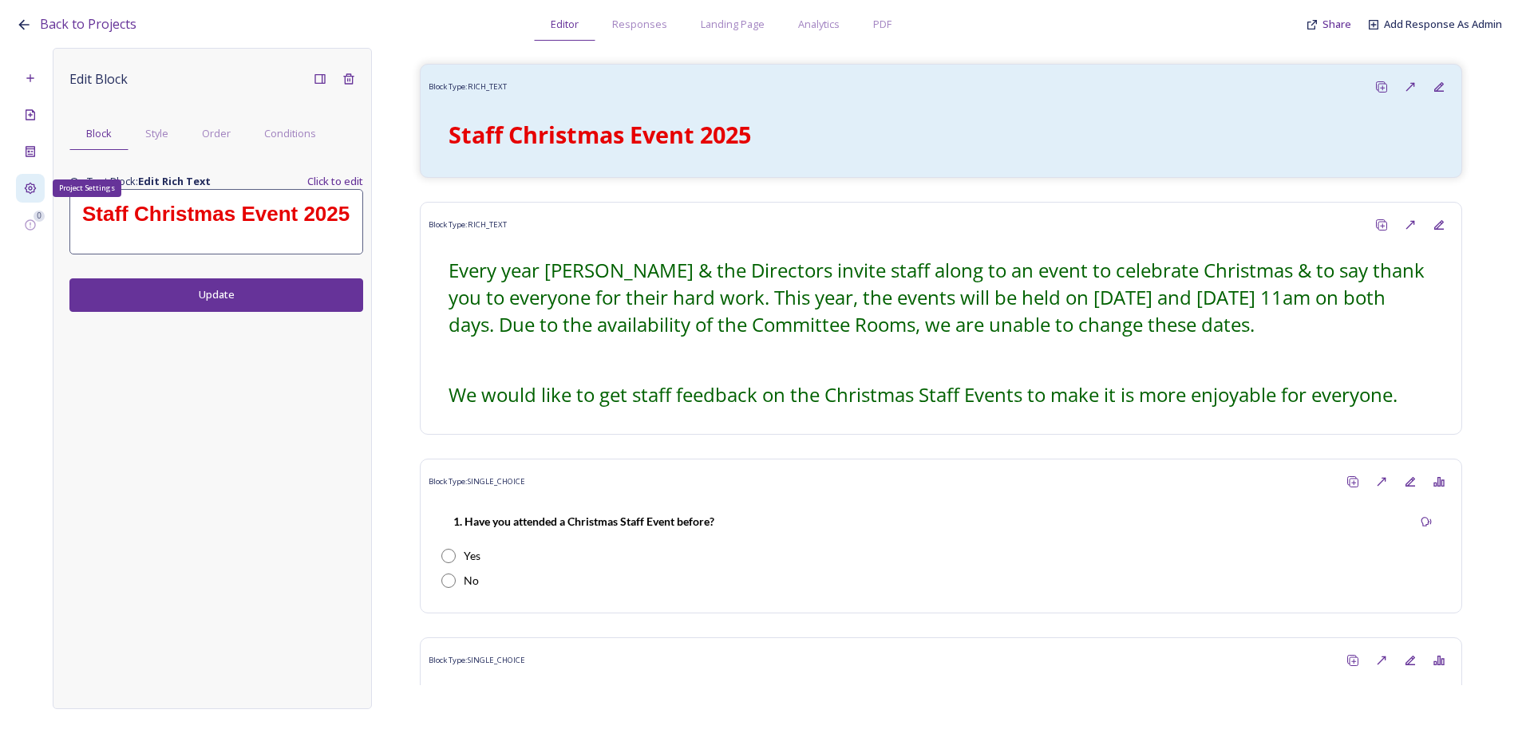
click at [26, 184] on icon at bounding box center [30, 188] width 13 height 13
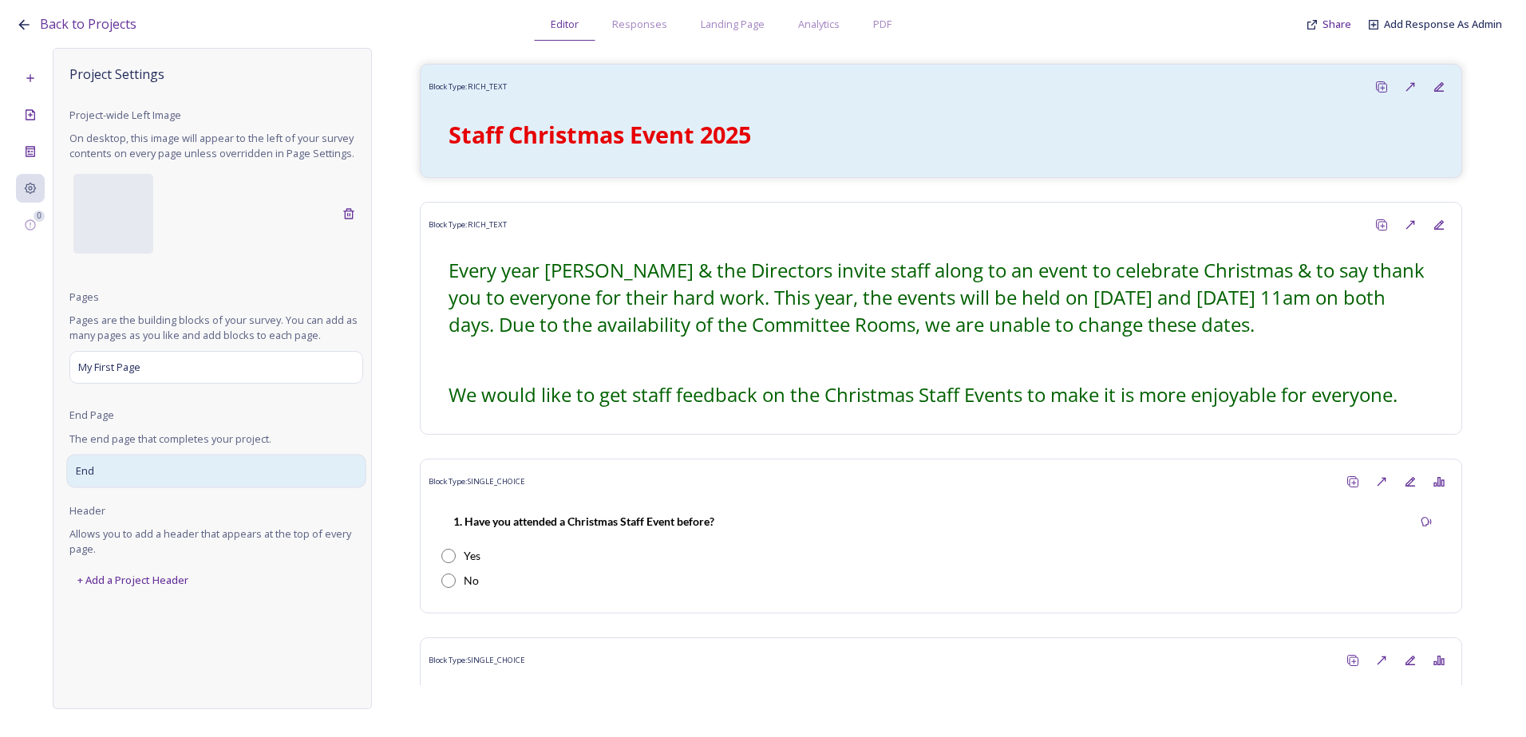
click at [103, 464] on div "End" at bounding box center [215, 471] width 299 height 34
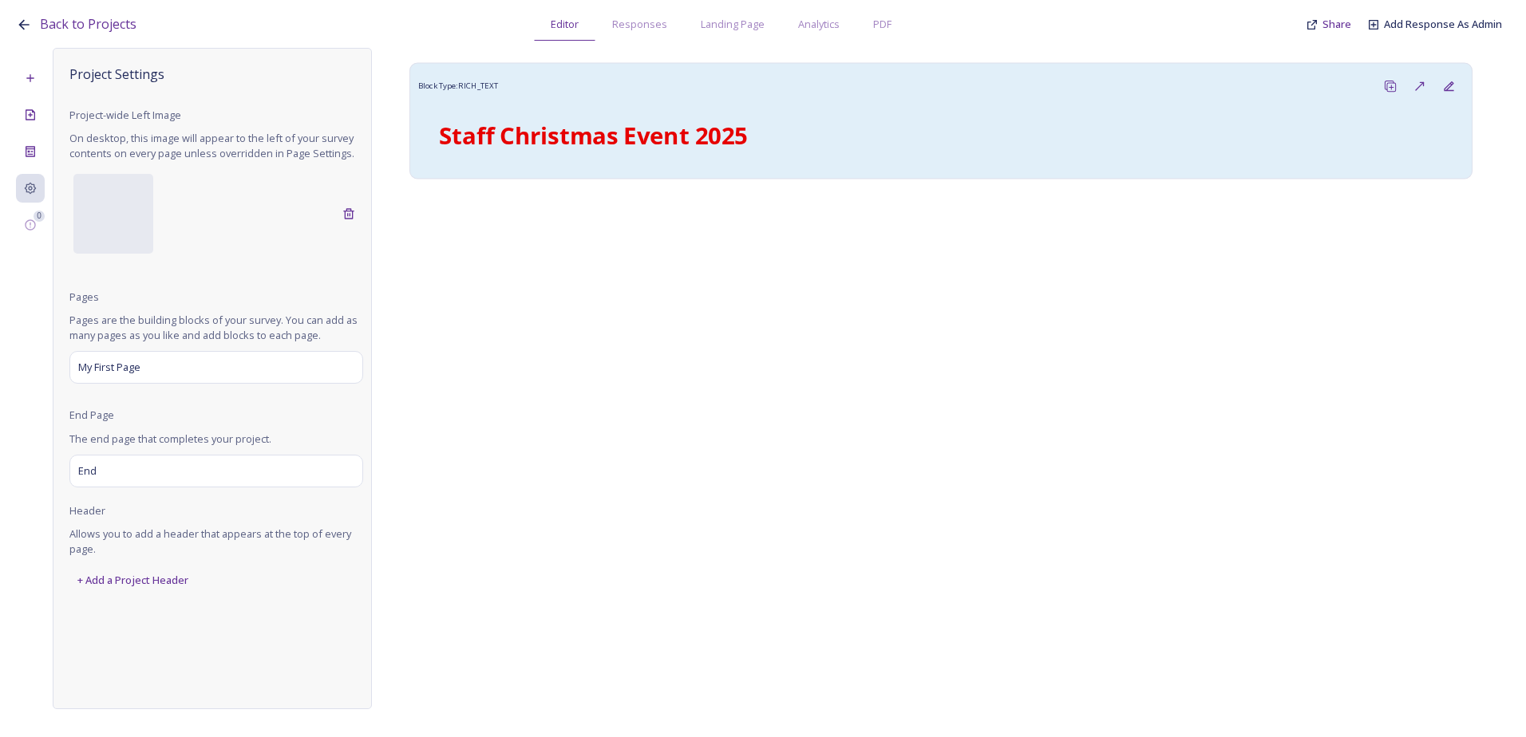
click at [599, 120] on strong "Staff Christmas Event 2025" at bounding box center [593, 135] width 309 height 32
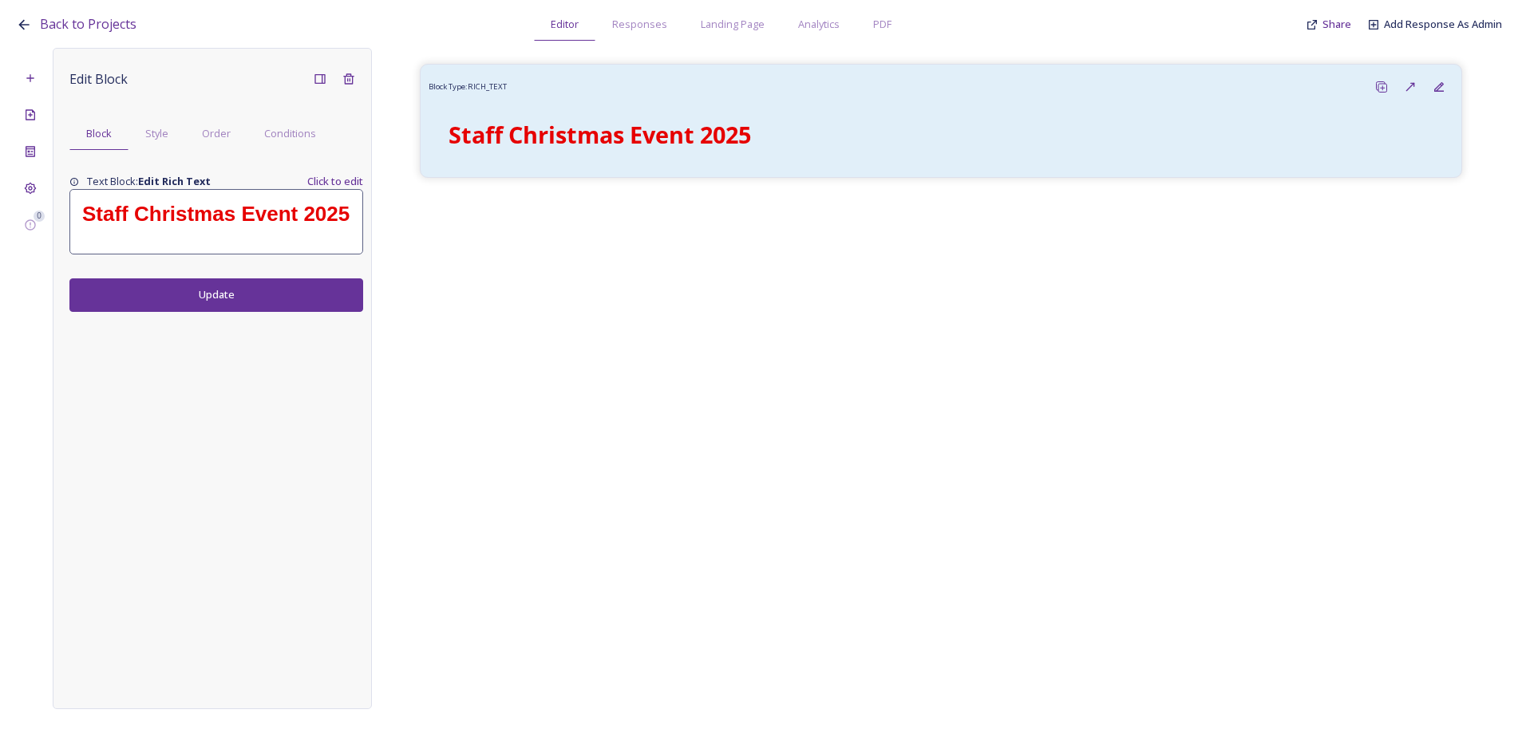
click at [208, 226] on strong "Staff Christmas Event 2025" at bounding box center [215, 214] width 267 height 24
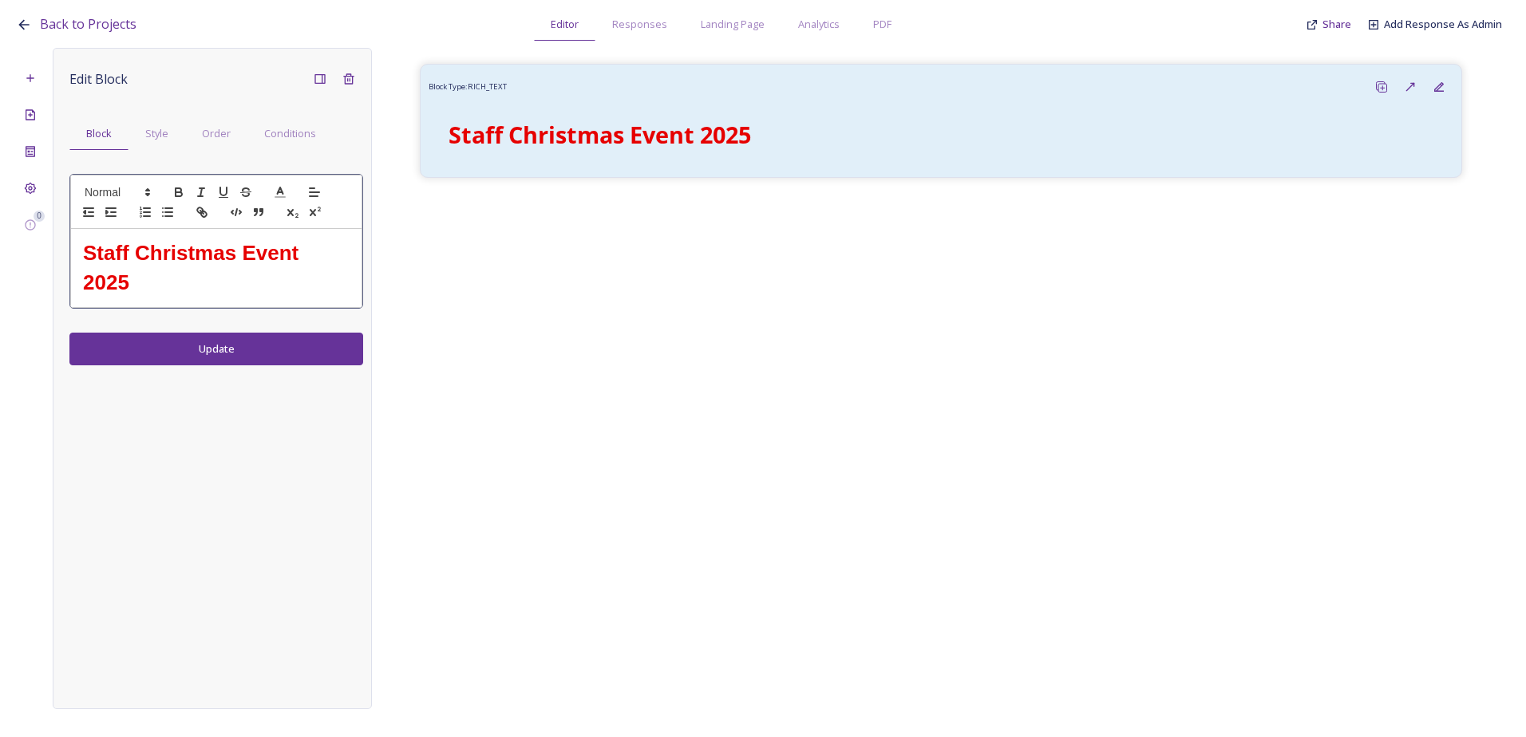
drag, startPoint x: 290, startPoint y: 270, endPoint x: 220, endPoint y: 279, distance: 70.9
click at [283, 270] on h1 "Staff Christmas Event 2025" at bounding box center [216, 268] width 266 height 59
drag, startPoint x: 33, startPoint y: 252, endPoint x: 26, endPoint y: 244, distance: 10.2
click at [25, 248] on div "0 Edit Block Block Style Order Conditions Staff Christmas Event 2025 Update Blo…" at bounding box center [763, 378] width 1494 height 661
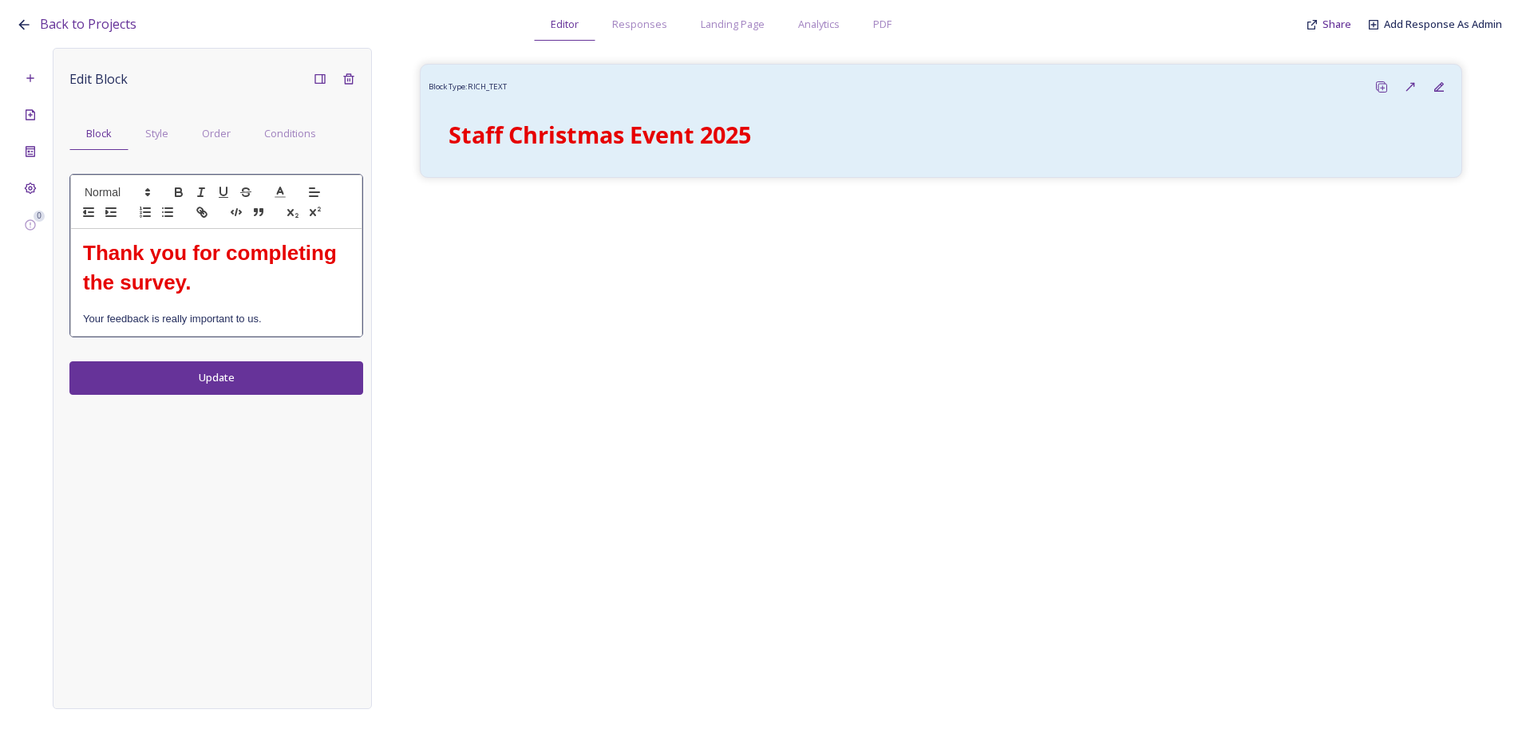
drag, startPoint x: 274, startPoint y: 323, endPoint x: 85, endPoint y: 314, distance: 189.3
click at [85, 314] on p "Your feedback is really important to us." at bounding box center [216, 319] width 266 height 14
click at [287, 321] on p "Your feedback is really important to us." at bounding box center [216, 319] width 266 height 14
drag, startPoint x: 280, startPoint y: 319, endPoint x: 82, endPoint y: 312, distance: 198.0
click at [82, 312] on div "Thank you for completing the survey. Your feedback is really important to us." at bounding box center [216, 283] width 290 height 108
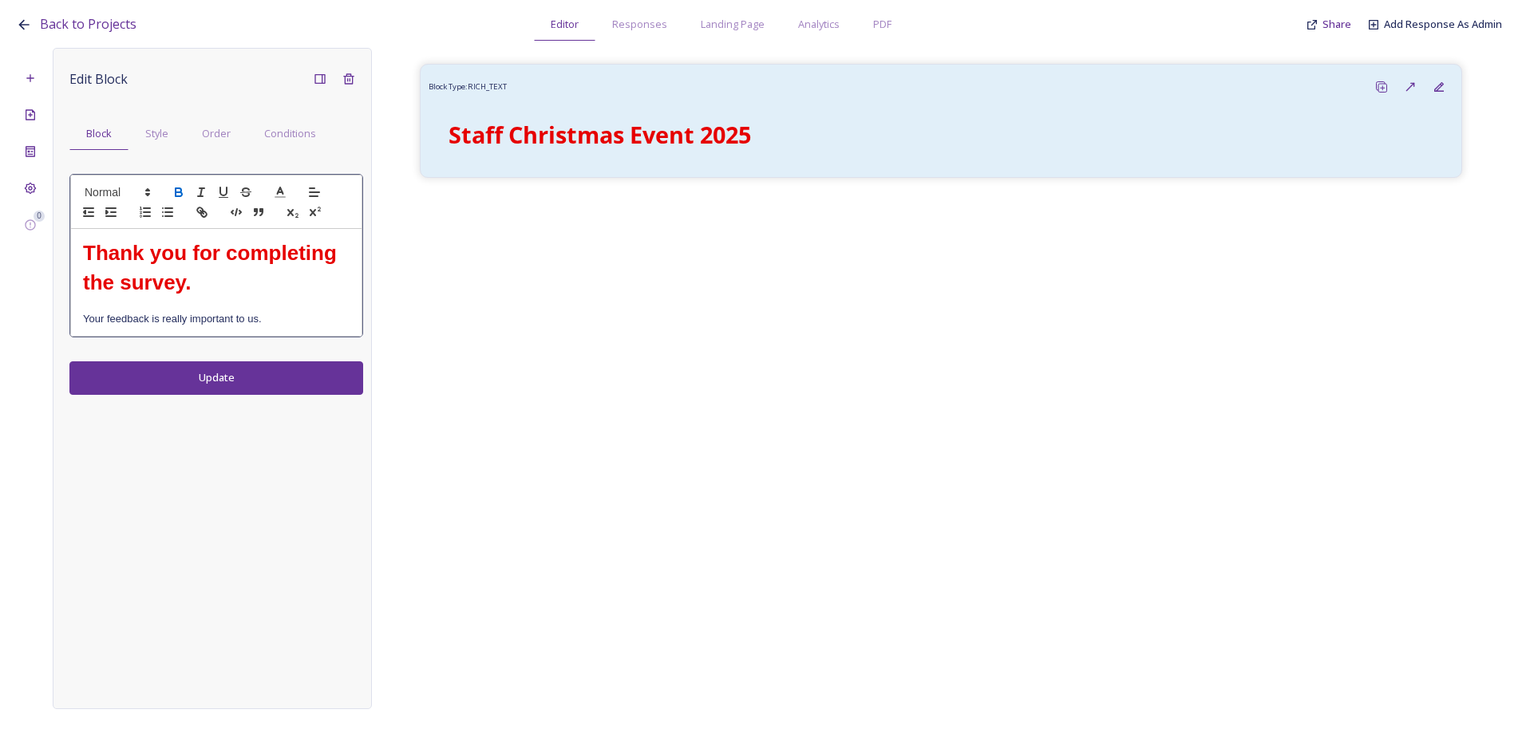
drag, startPoint x: 184, startPoint y: 191, endPoint x: 223, endPoint y: 243, distance: 64.9
click at [183, 191] on icon "button" at bounding box center [179, 192] width 14 height 14
click at [290, 321] on p "Your feedback is really important to us." at bounding box center [216, 319] width 266 height 14
drag, startPoint x: 294, startPoint y: 318, endPoint x: 76, endPoint y: 297, distance: 219.7
click at [76, 297] on div "Thank you for completing the survey. Your feedback is really important to us." at bounding box center [216, 283] width 290 height 108
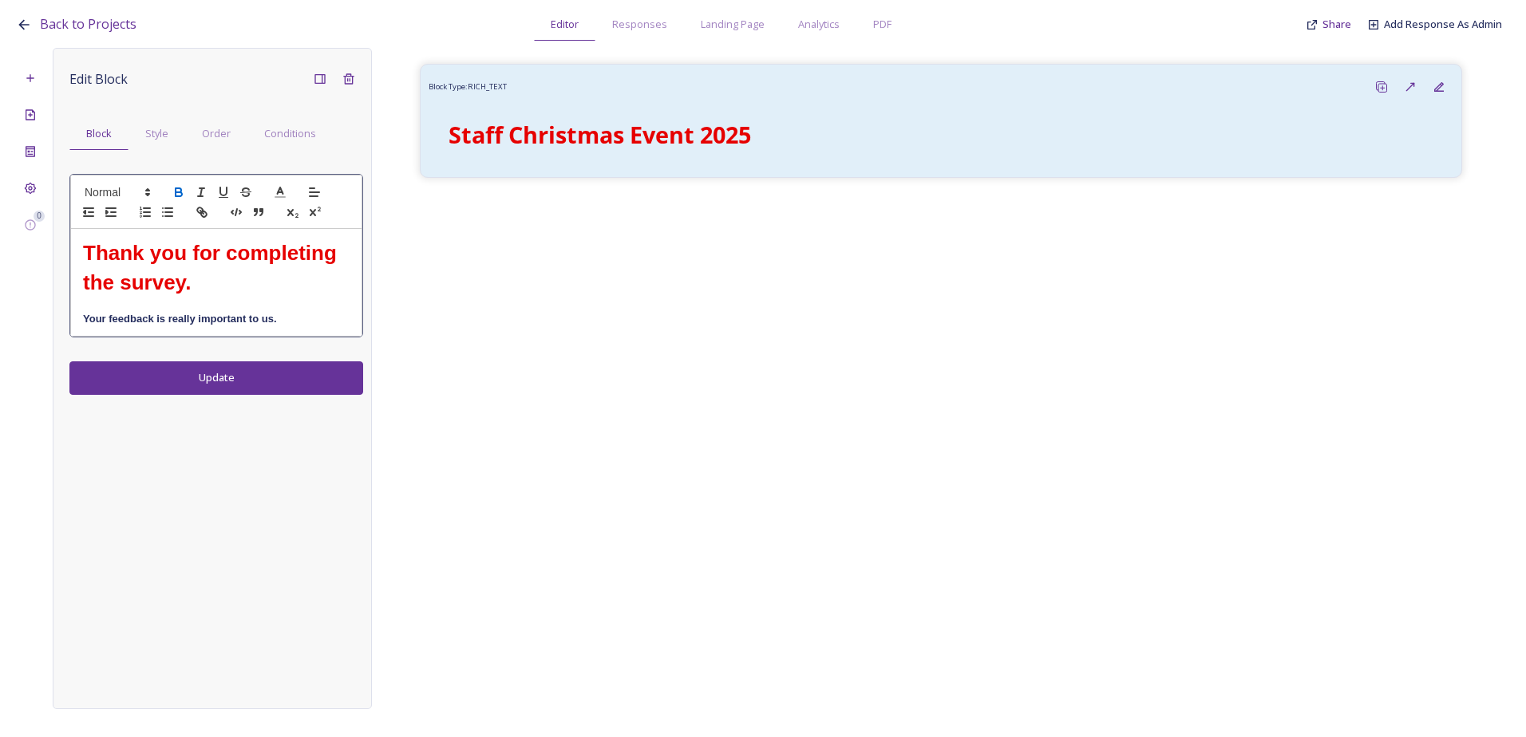
drag, startPoint x: 76, startPoint y: 299, endPoint x: 82, endPoint y: 314, distance: 15.7
click at [76, 302] on div "Thank you for completing the survey. Your feedback is really important to us." at bounding box center [216, 283] width 290 height 108
click at [282, 331] on div "Thank you for completing the survey. Your feedback is really important to us." at bounding box center [216, 283] width 290 height 108
click at [290, 320] on p "Your feedback is really important to us." at bounding box center [216, 319] width 266 height 14
drag, startPoint x: 293, startPoint y: 321, endPoint x: 80, endPoint y: 310, distance: 213.3
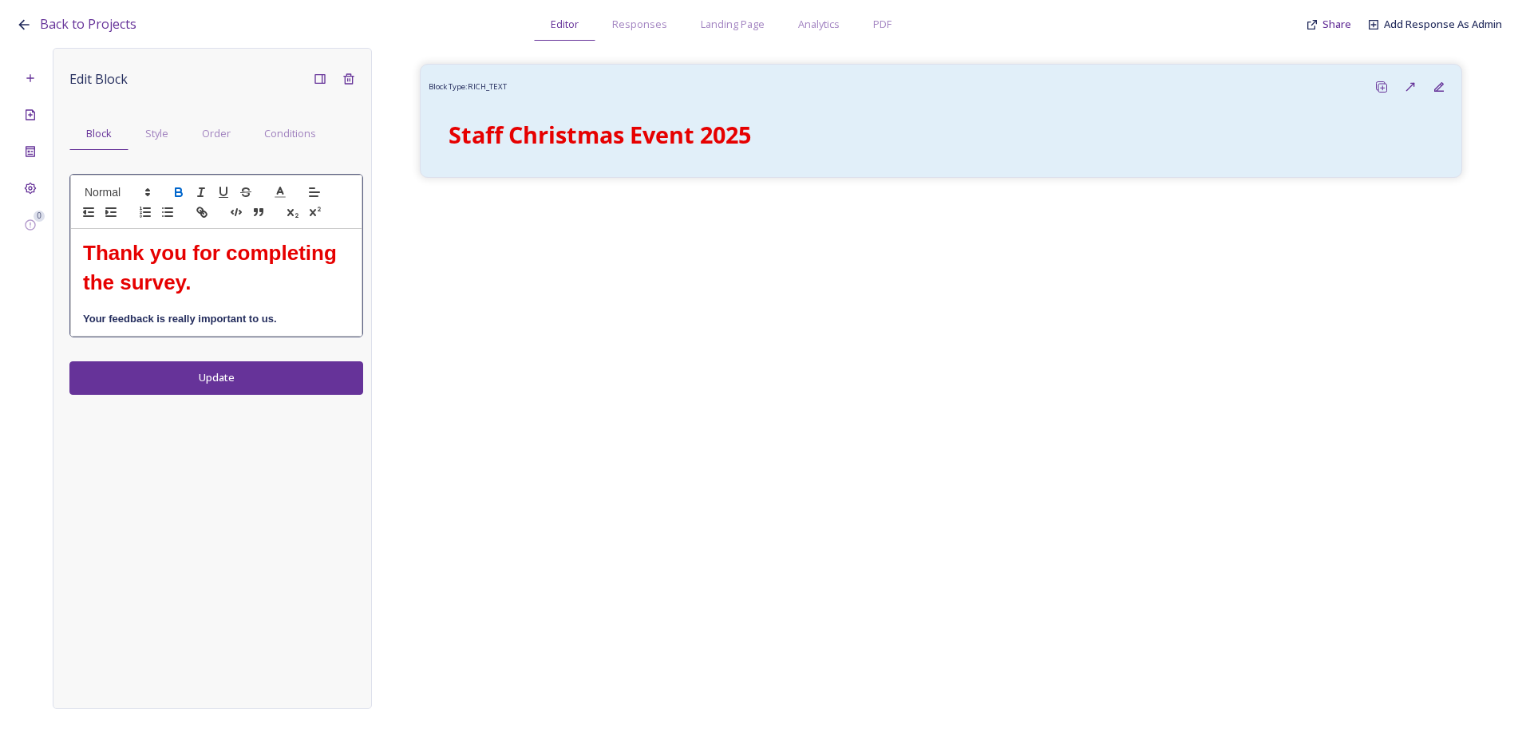
click at [73, 315] on div "Thank you for completing the survey. Your feedback is really important to us." at bounding box center [216, 283] width 290 height 108
click at [142, 189] on icon at bounding box center [147, 192] width 14 height 14
click at [140, 251] on span at bounding box center [136, 264] width 102 height 34
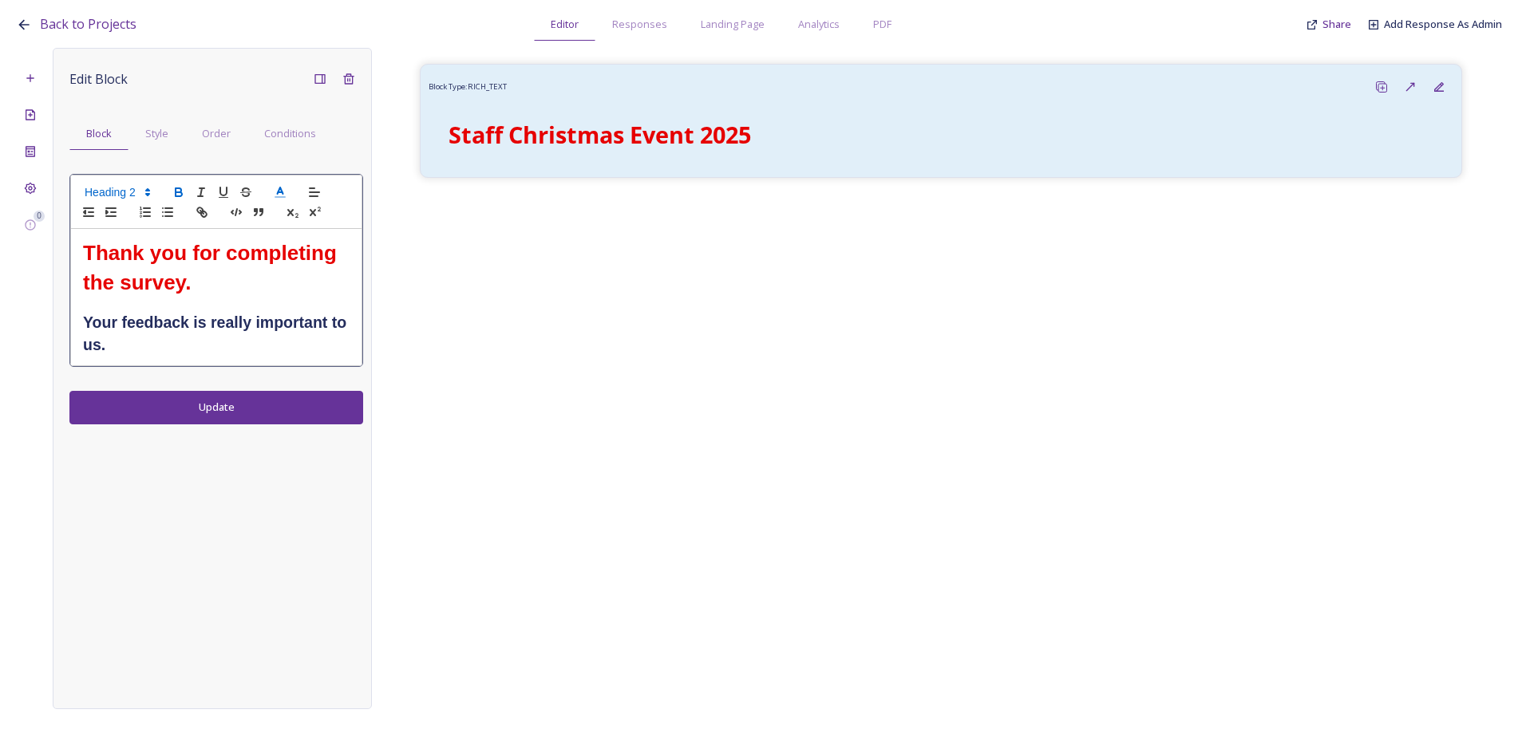
click at [277, 191] on icon at bounding box center [280, 192] width 14 height 14
click at [345, 262] on span at bounding box center [345, 260] width 13 height 13
drag, startPoint x: 237, startPoint y: 318, endPoint x: 208, endPoint y: 343, distance: 38.4
click at [237, 319] on strong "Your feedback is really important to us." at bounding box center [217, 334] width 268 height 40
drag, startPoint x: 184, startPoint y: 351, endPoint x: 165, endPoint y: 350, distance: 18.4
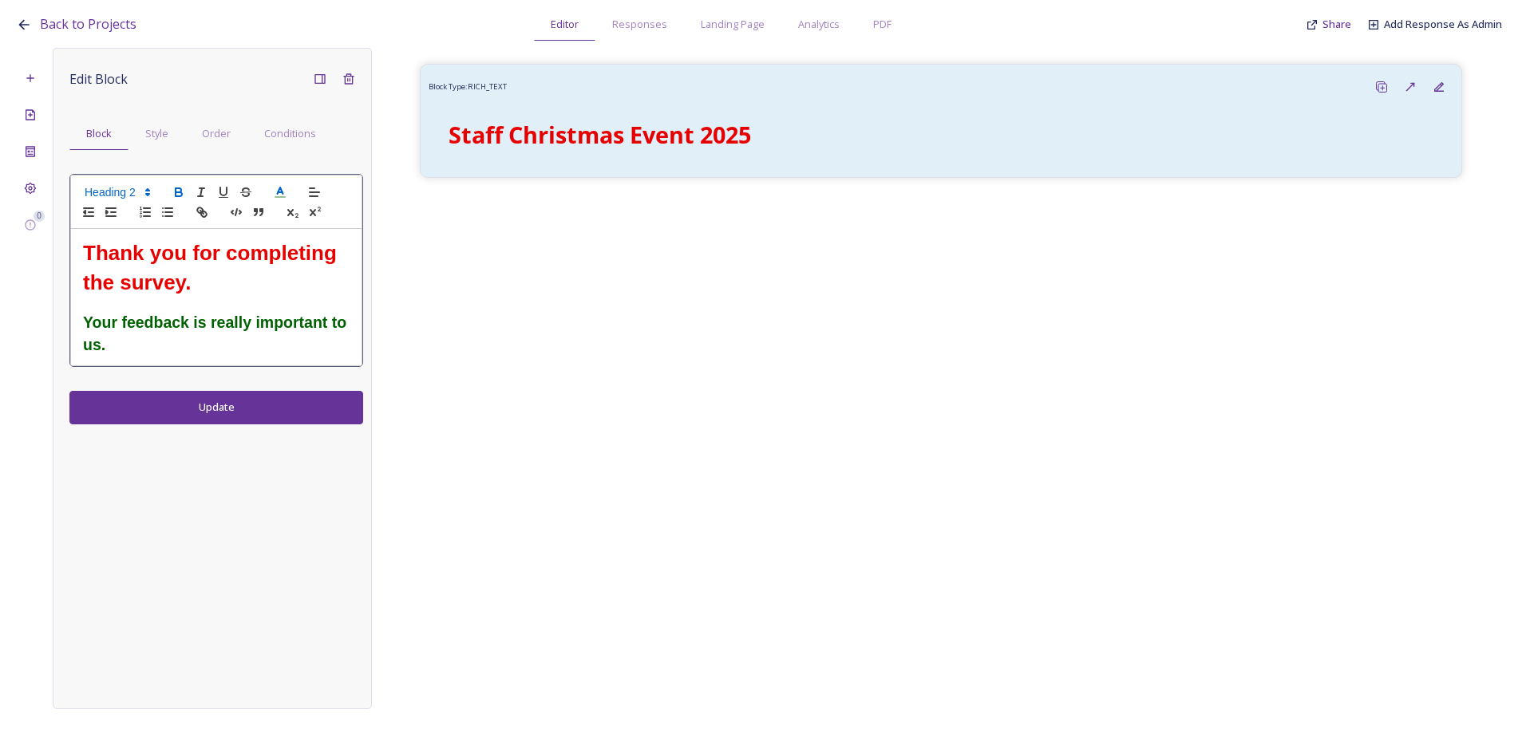
click at [183, 351] on h2 "Your feedback is really important to us." at bounding box center [216, 334] width 266 height 44
click at [108, 330] on strong "Your feedback is really important to us." at bounding box center [217, 334] width 268 height 40
click at [155, 405] on div "Edit Block Block Style Order Conditions Thank you for completing the survey. Yo…" at bounding box center [212, 378] width 319 height 661
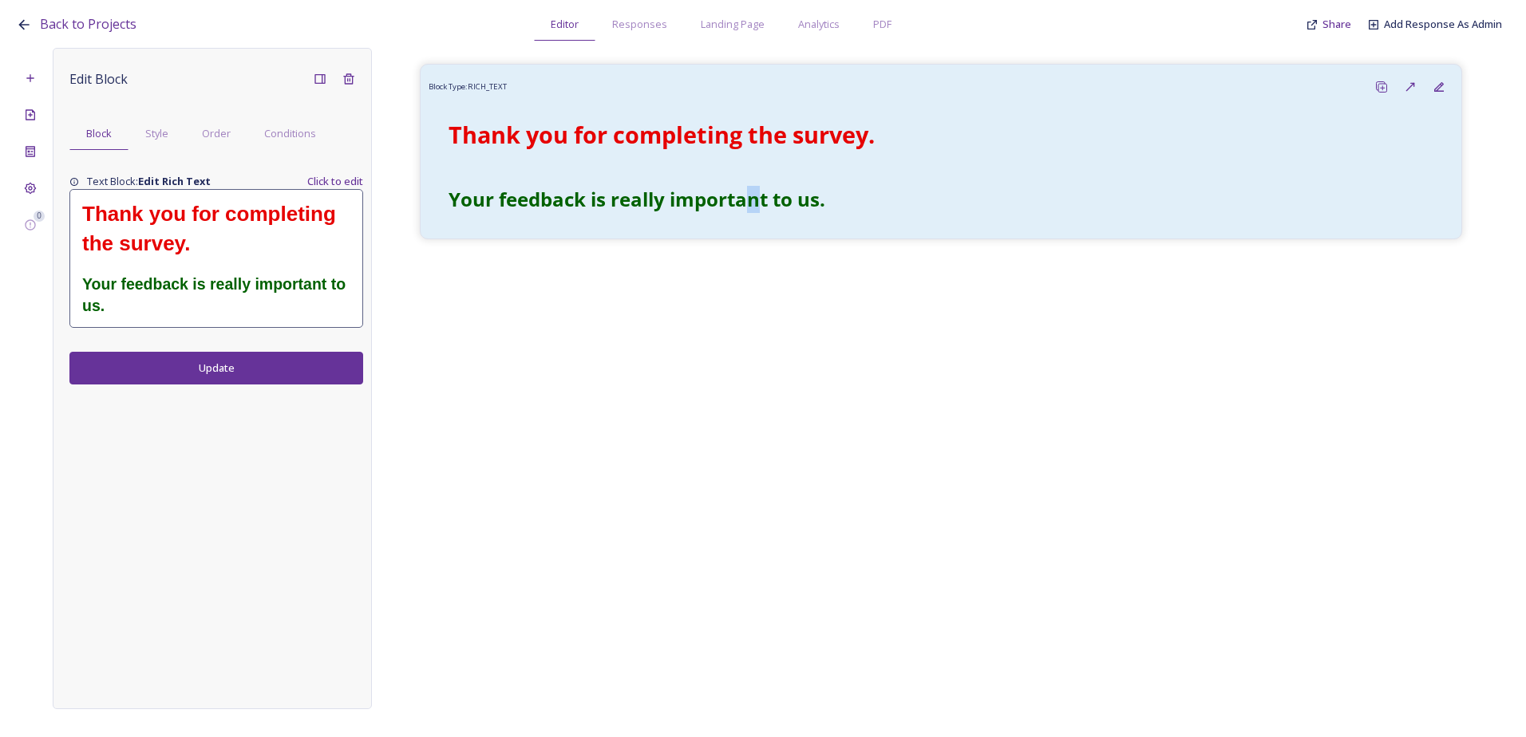
drag, startPoint x: 757, startPoint y: 431, endPoint x: 746, endPoint y: 430, distance: 11.2
click at [746, 430] on div "Block Type: RICH_TEXT Thank you for completing the survey. Your feedback is rea…" at bounding box center [941, 367] width 1138 height 638
drag, startPoint x: 746, startPoint y: 430, endPoint x: 664, endPoint y: 417, distance: 83.3
click at [667, 417] on div "Block Type: RICH_TEXT Thank you for completing the survey. Your feedback is rea…" at bounding box center [941, 367] width 1138 height 638
click at [20, 152] on div "Page Settings" at bounding box center [30, 151] width 29 height 29
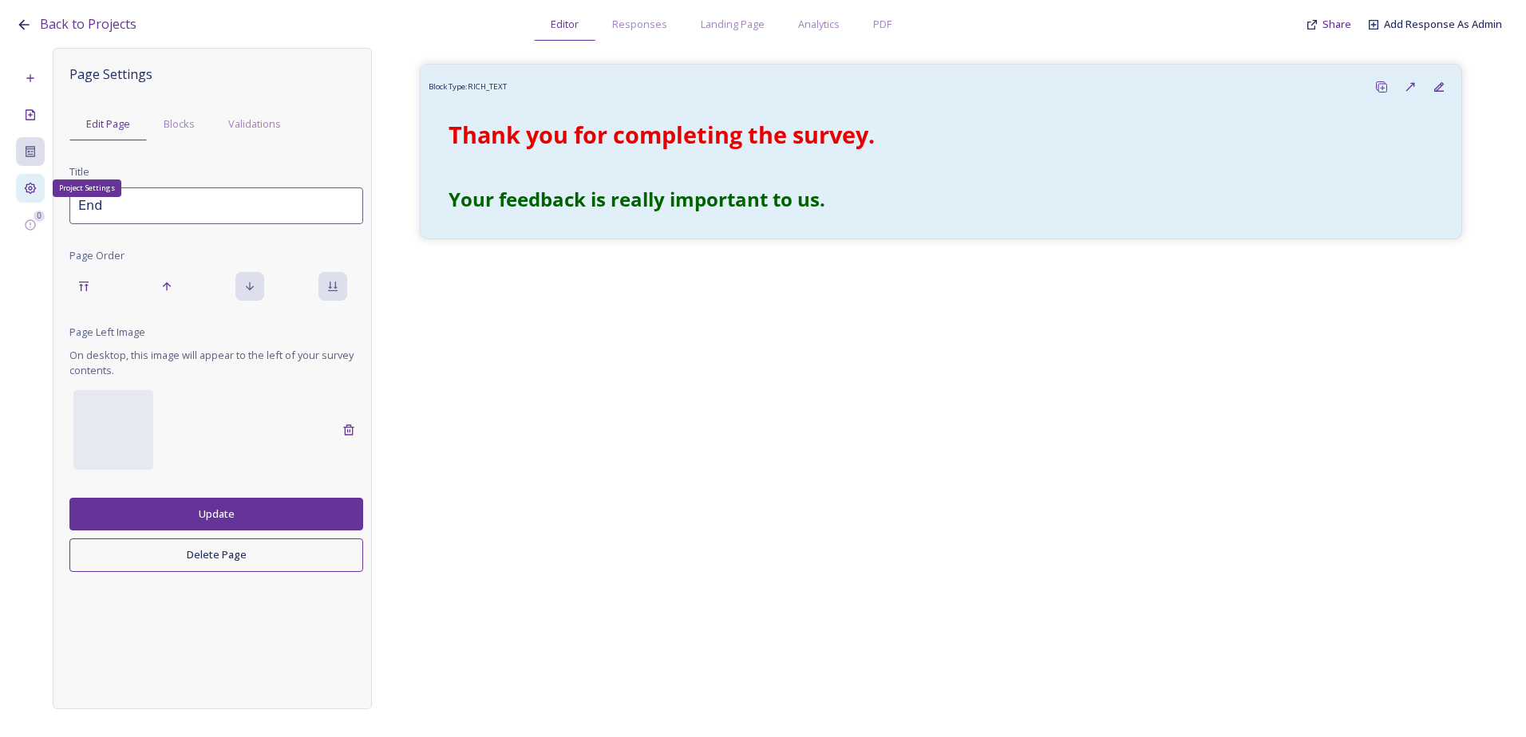
click at [27, 193] on icon at bounding box center [30, 188] width 13 height 13
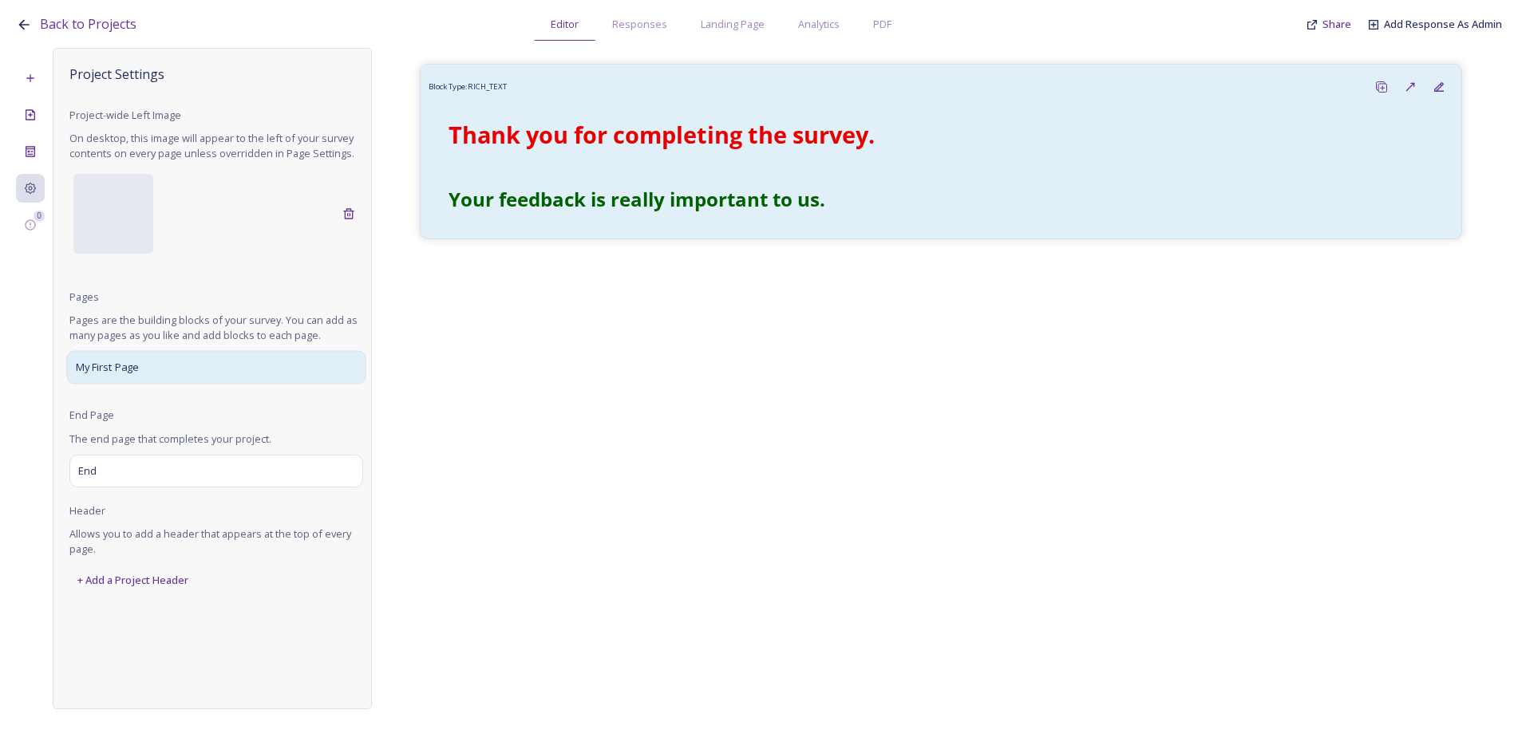
click at [117, 375] on span "My First Page" at bounding box center [108, 368] width 64 height 16
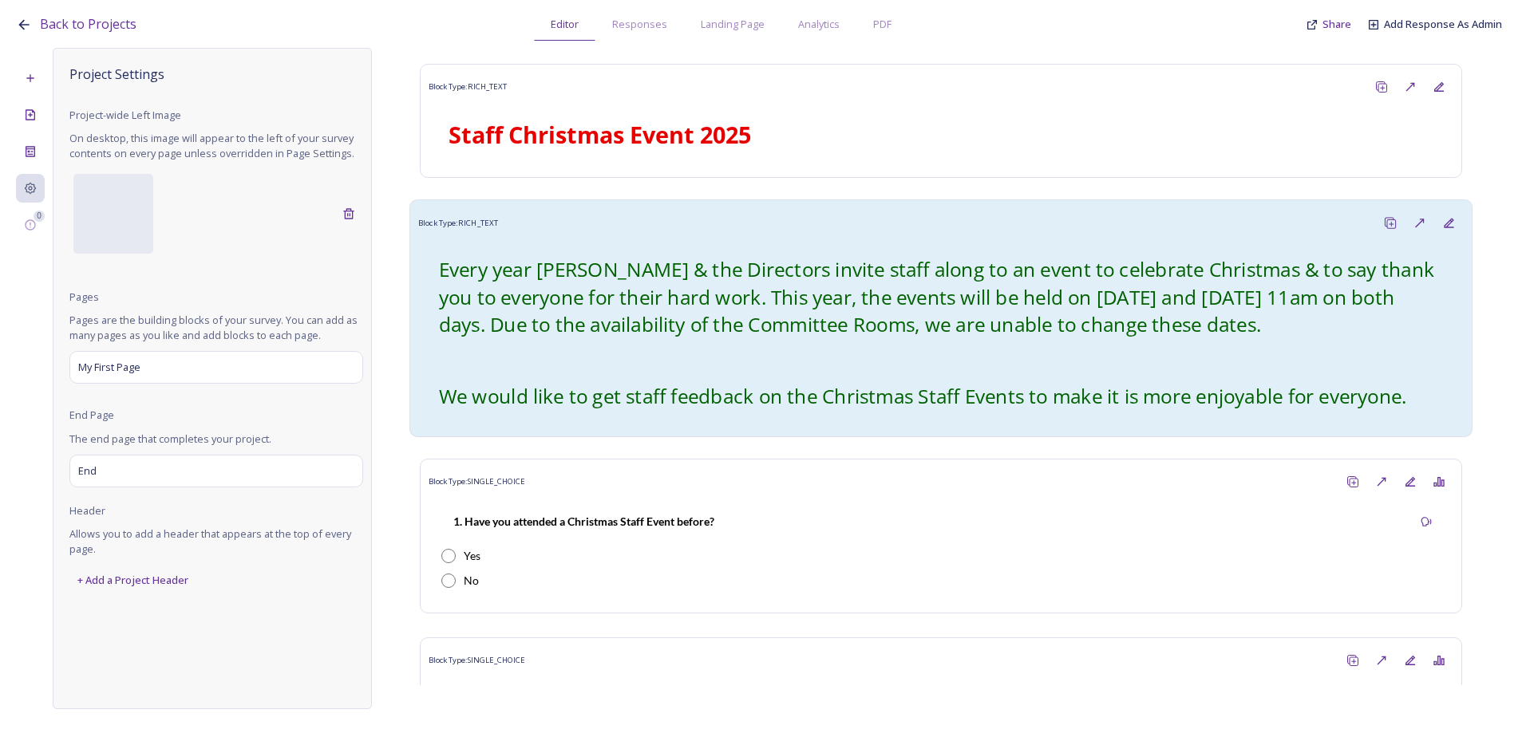
click at [610, 282] on span "Every year Diane & the Directors invite staff along to an event to celebrate Ch…" at bounding box center [939, 296] width 1001 height 82
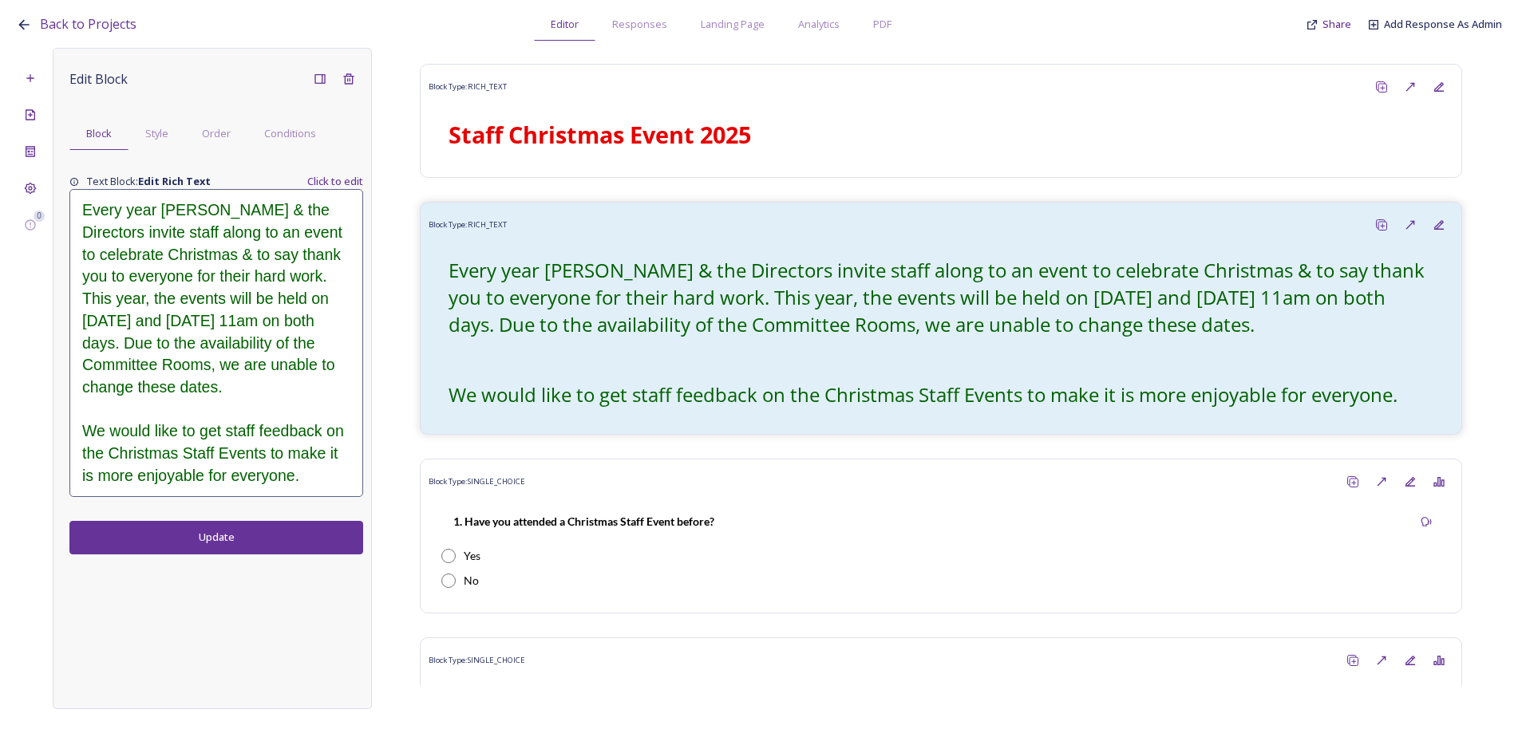
click at [245, 335] on span "Every year Diane & the Directors invite staff along to an event to celebrate Ch…" at bounding box center [214, 298] width 264 height 195
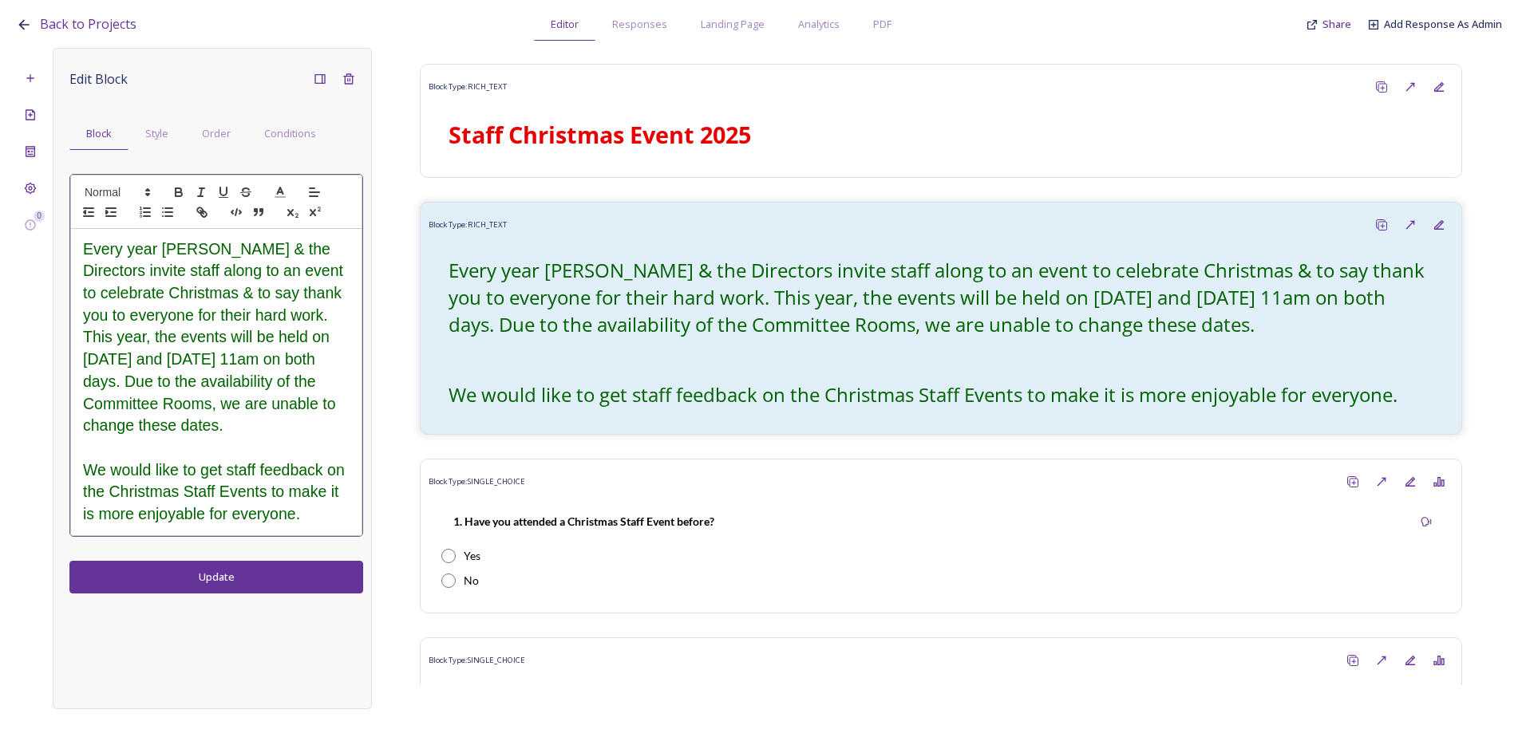
click at [239, 462] on span "We would like to get staff feedback on the Christmas Staff Events to make it is…" at bounding box center [216, 491] width 266 height 61
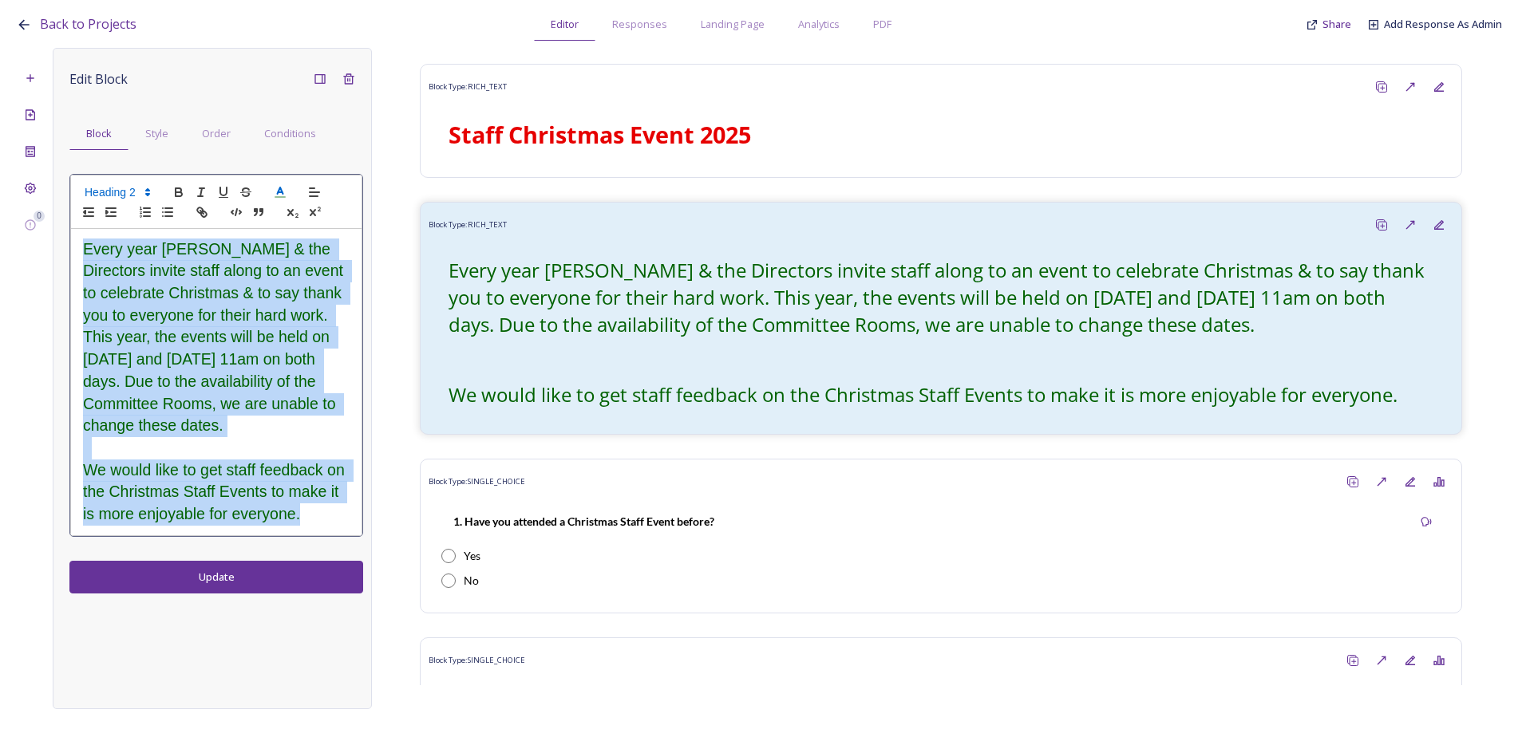
drag, startPoint x: 319, startPoint y: 523, endPoint x: 85, endPoint y: 247, distance: 361.7
click at [85, 247] on div "Every year Diane & the Directors invite staff along to an event to celebrate Ch…" at bounding box center [216, 382] width 290 height 306
click at [180, 193] on icon "button" at bounding box center [179, 194] width 6 height 4
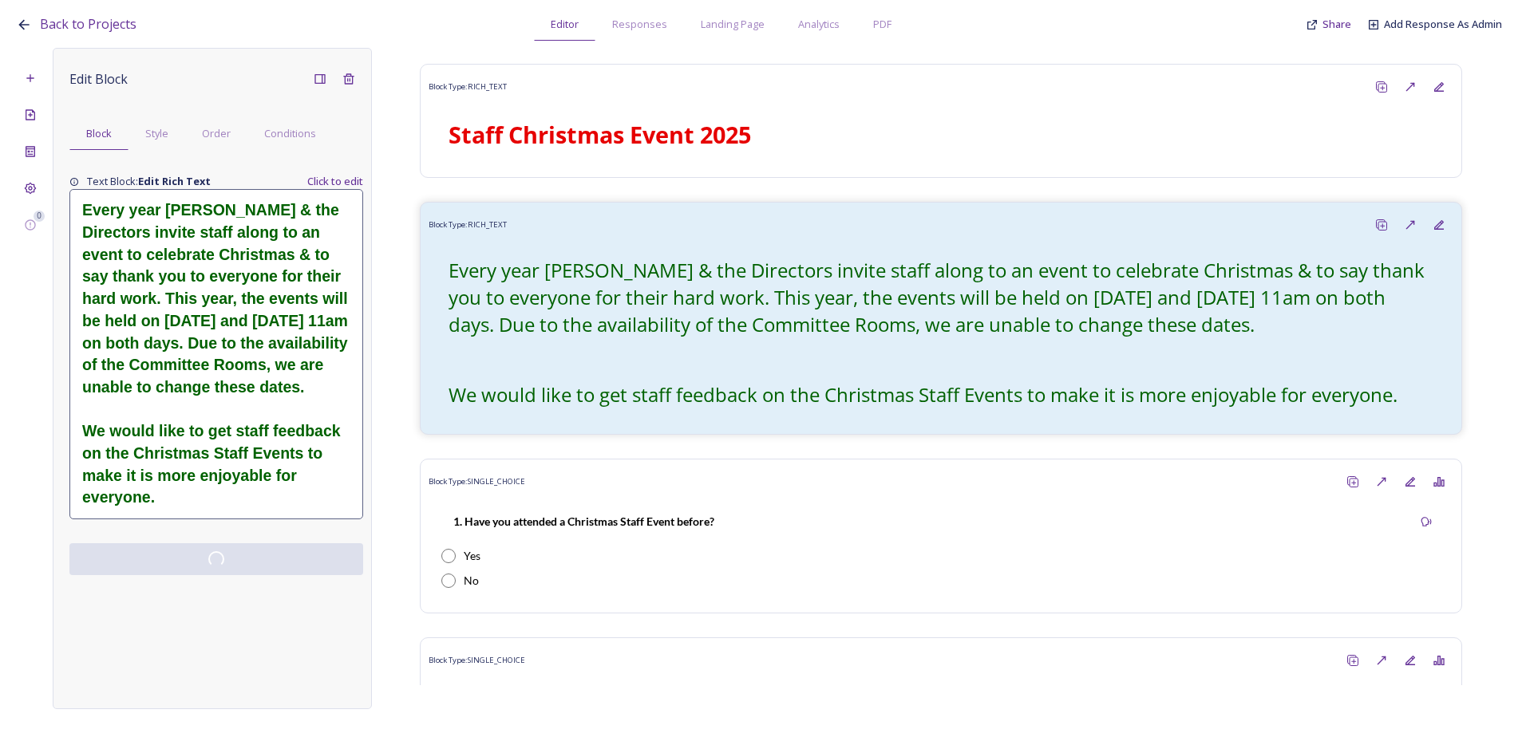
click at [278, 594] on div "Edit Block Block Style Order Conditions Text Block: Edit Rich Text Click to edi…" at bounding box center [212, 378] width 319 height 661
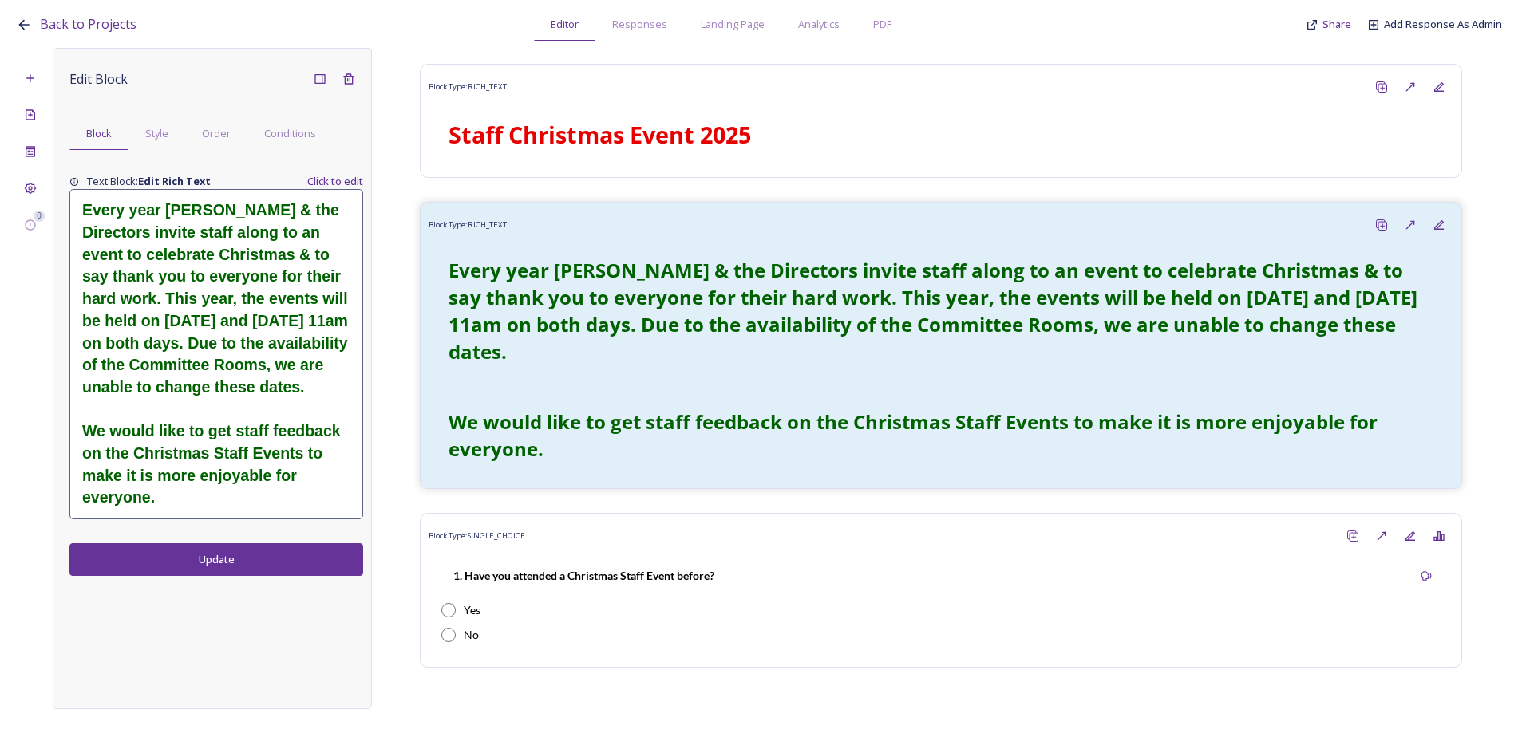
click at [167, 292] on strong "Every year Diane & the Directors invite staff along to an event to celebrate Ch…" at bounding box center [217, 298] width 270 height 195
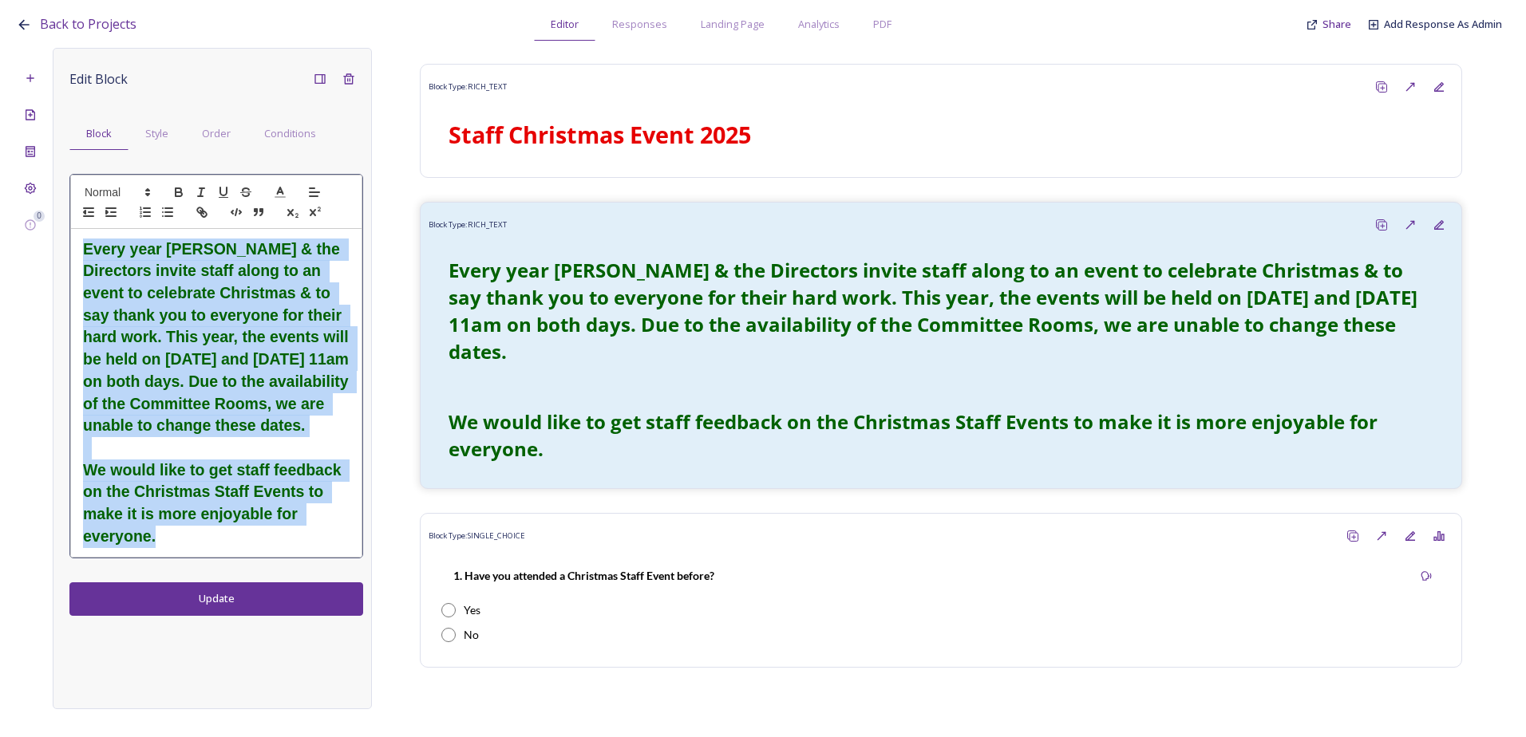
drag, startPoint x: 175, startPoint y: 530, endPoint x: 65, endPoint y: 248, distance: 302.1
click at [65, 248] on div "Edit Block Block Style Order Conditions Every year Diane & the Directors invite…" at bounding box center [212, 378] width 319 height 661
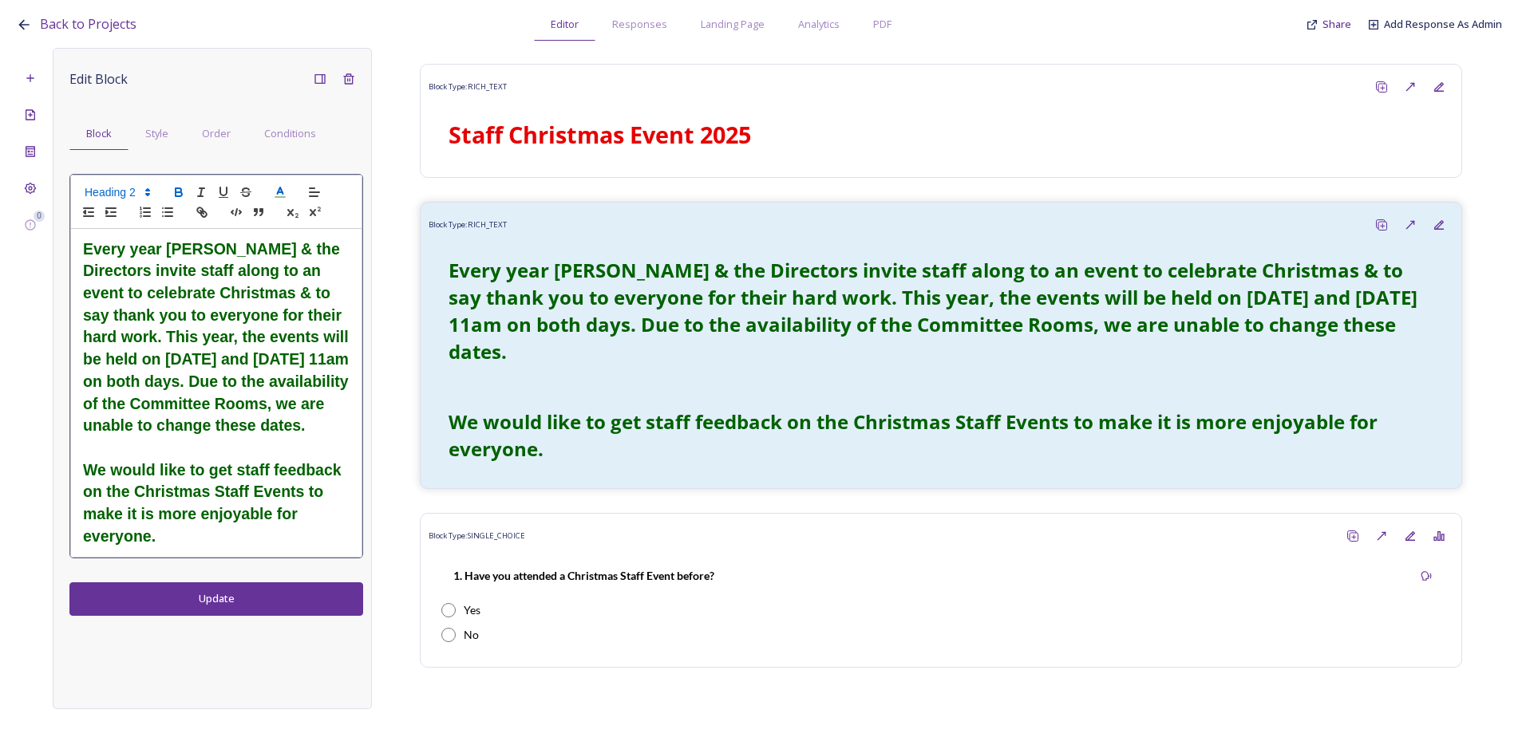
click at [126, 193] on span at bounding box center [116, 192] width 78 height 19
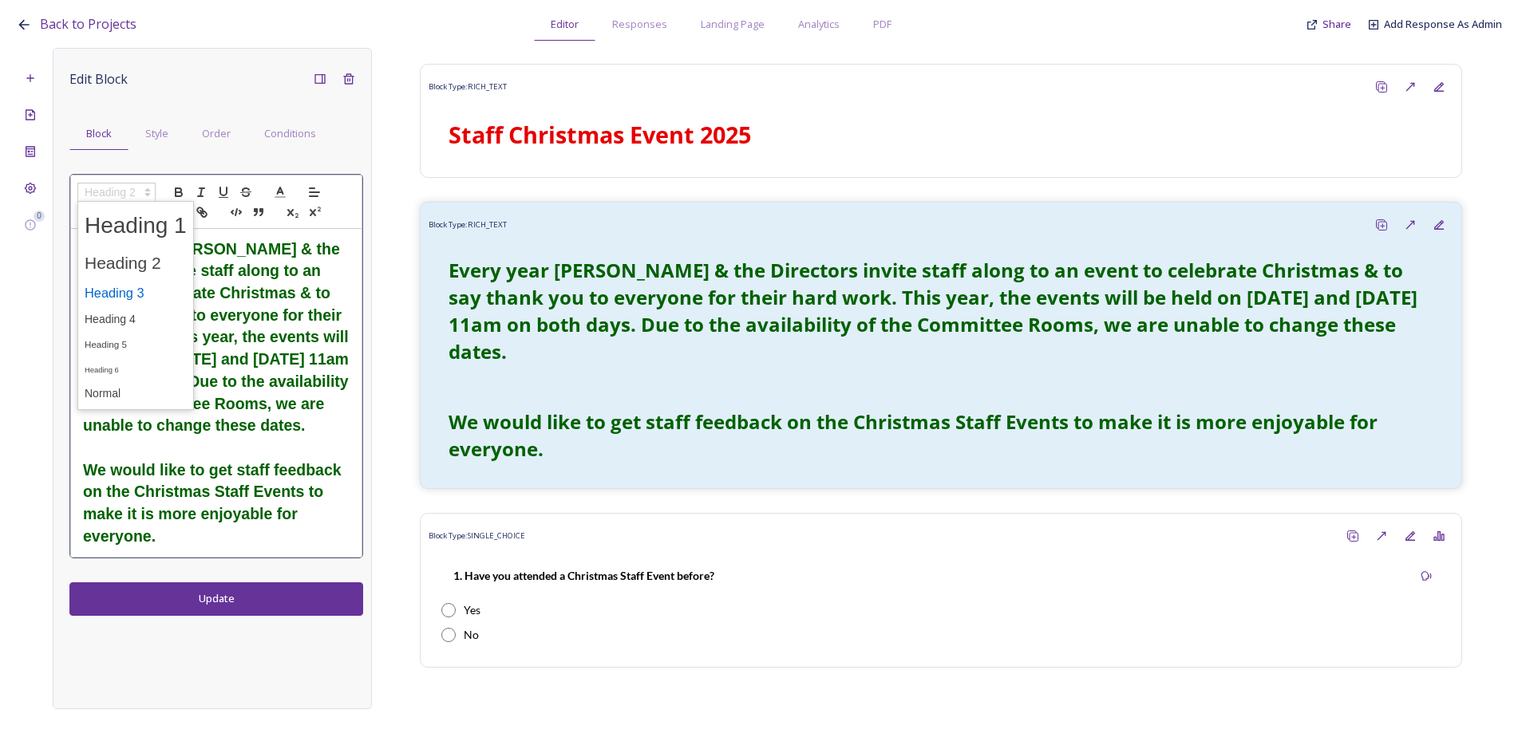
click at [143, 283] on span at bounding box center [136, 293] width 102 height 28
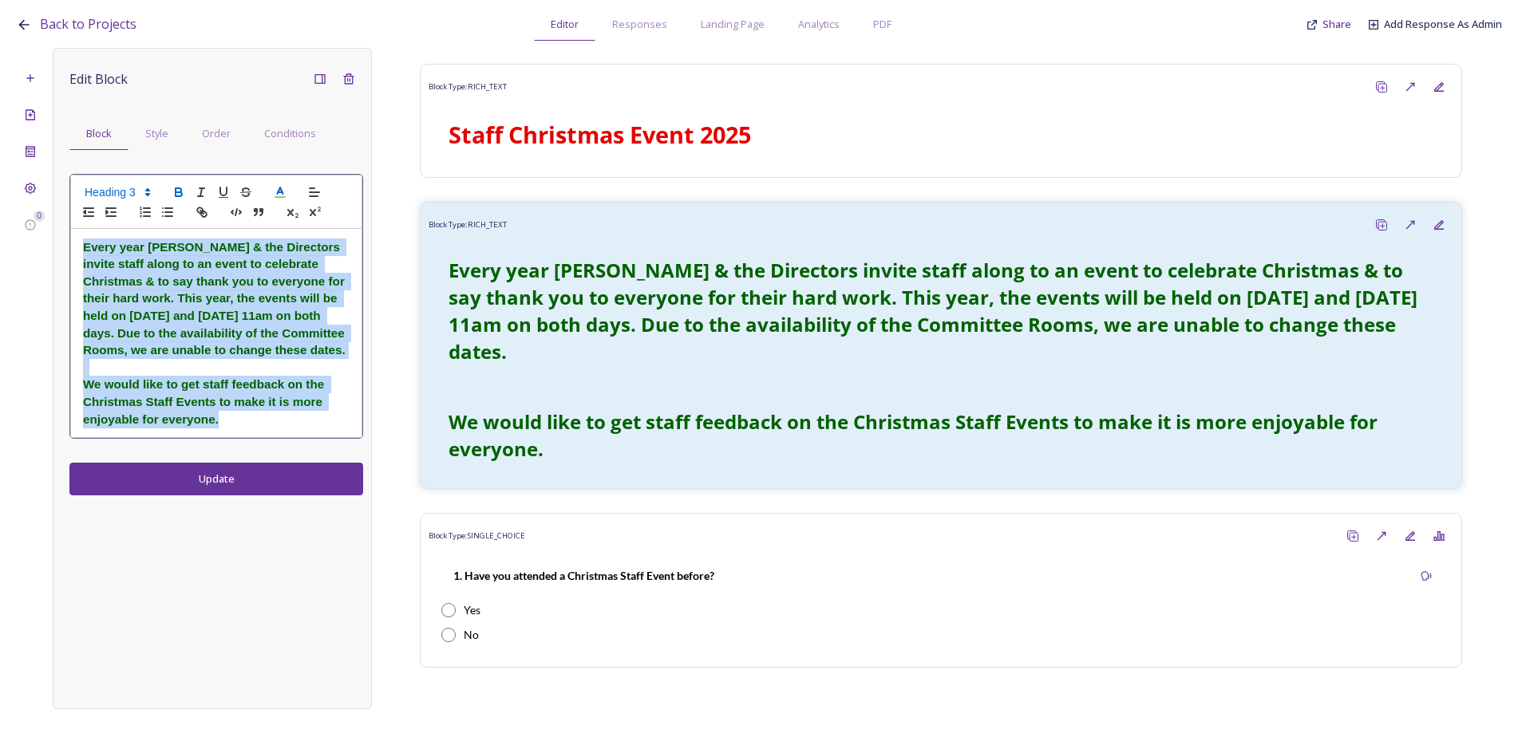
click at [241, 488] on div "Edit Block Block Style Order Conditions Every year Diane & the Directors invite…" at bounding box center [212, 378] width 319 height 661
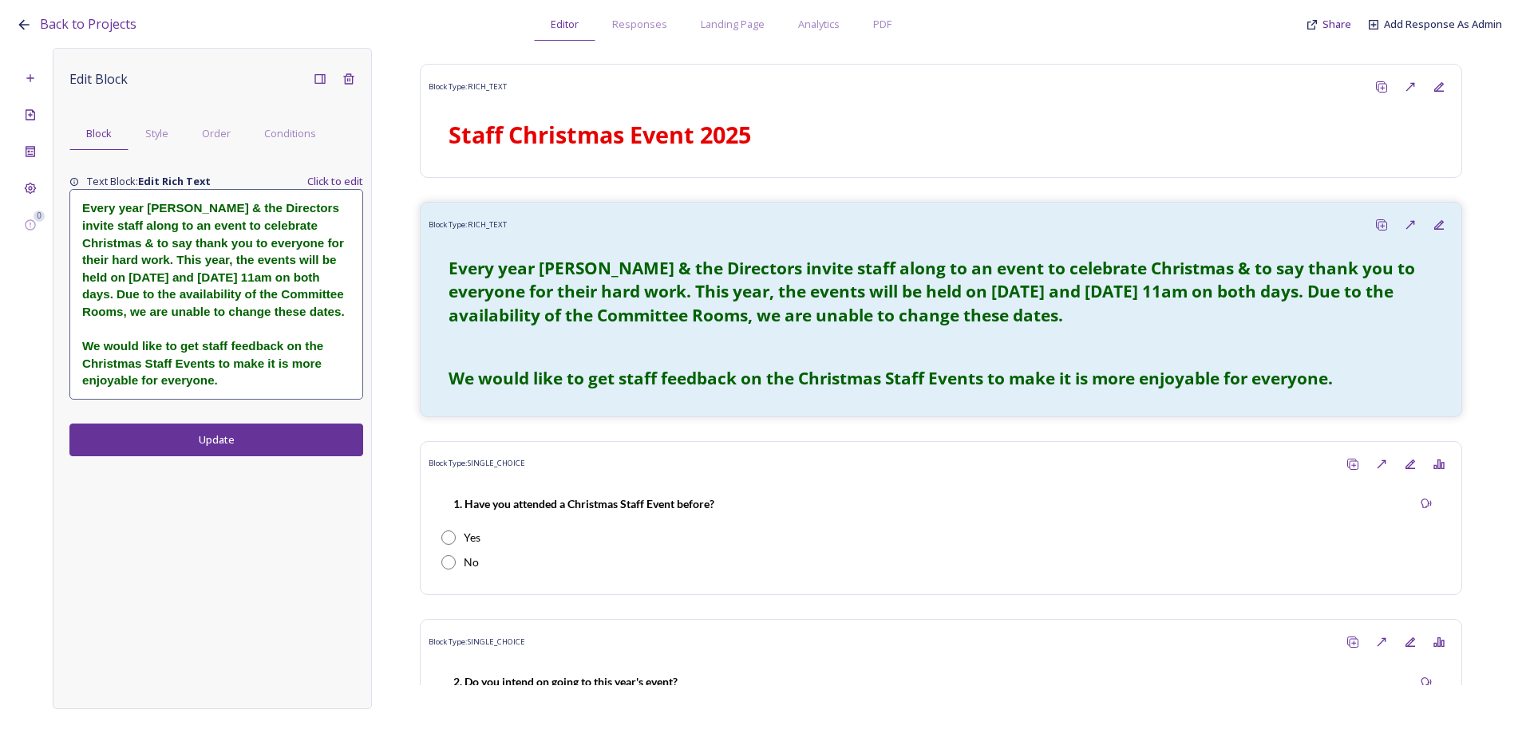
click at [232, 440] on button "Update" at bounding box center [216, 440] width 294 height 33
click at [23, 187] on div "Project Settings" at bounding box center [30, 188] width 29 height 29
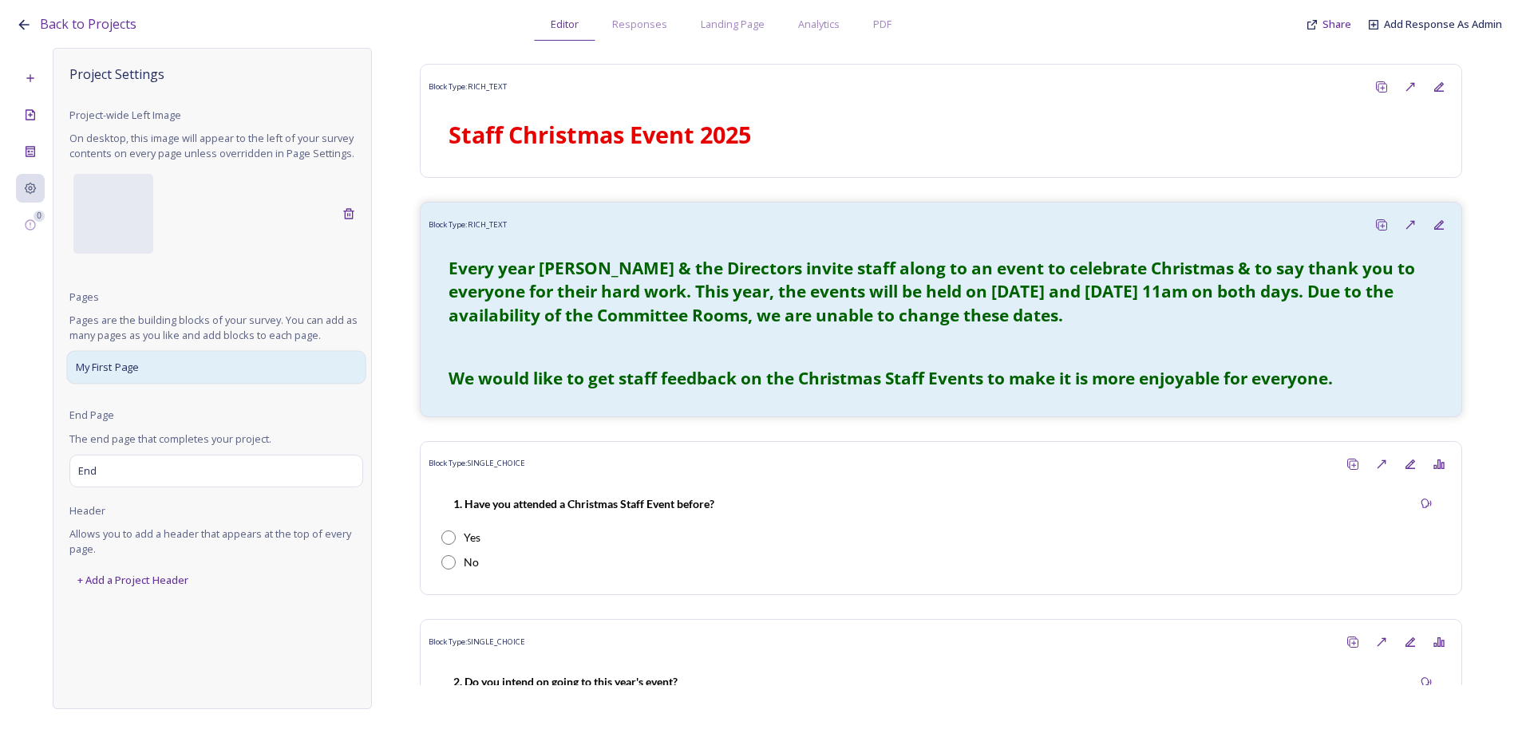
click at [108, 369] on span "My First Page" at bounding box center [108, 368] width 64 height 16
click at [30, 138] on div "Page Settings" at bounding box center [30, 151] width 29 height 29
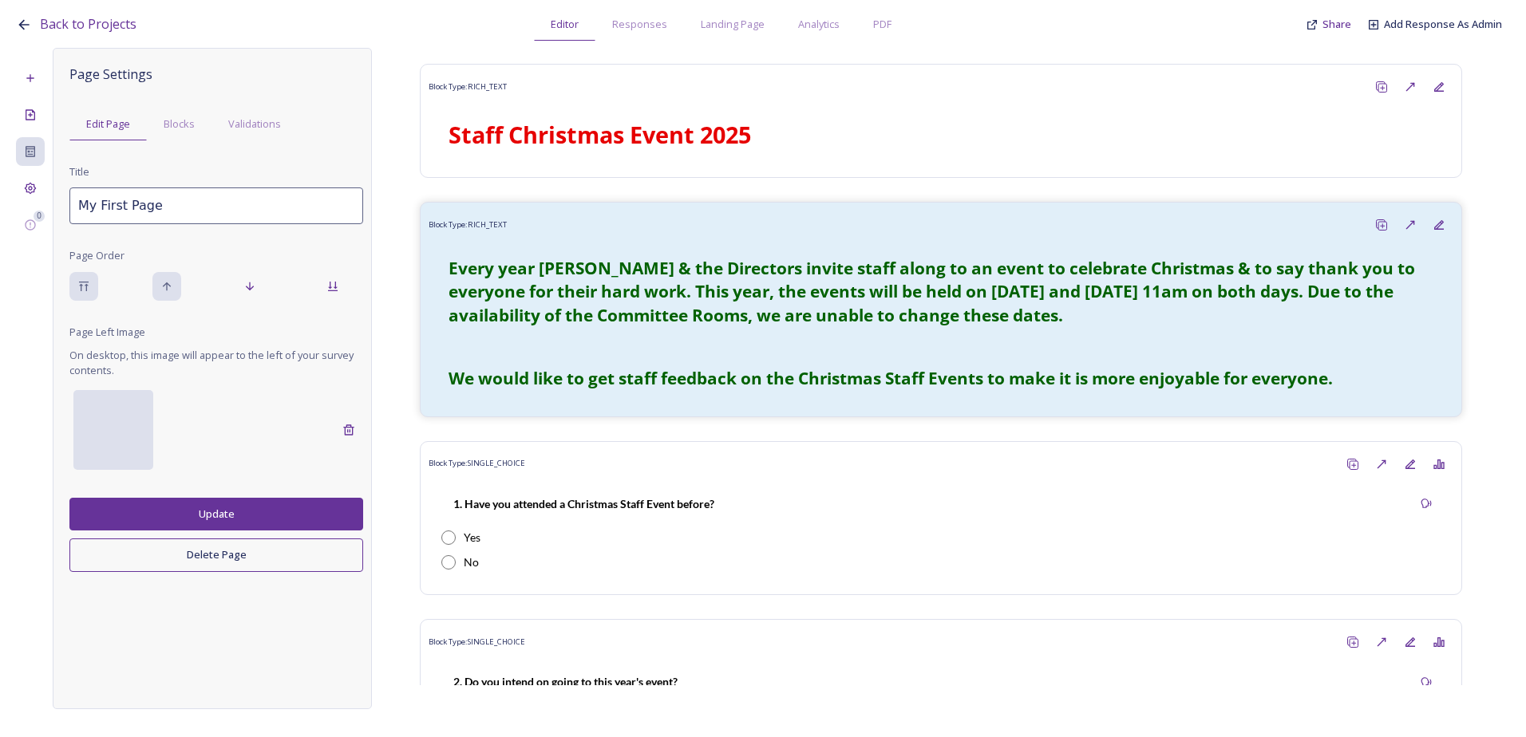
click at [89, 416] on div at bounding box center [113, 430] width 80 height 80
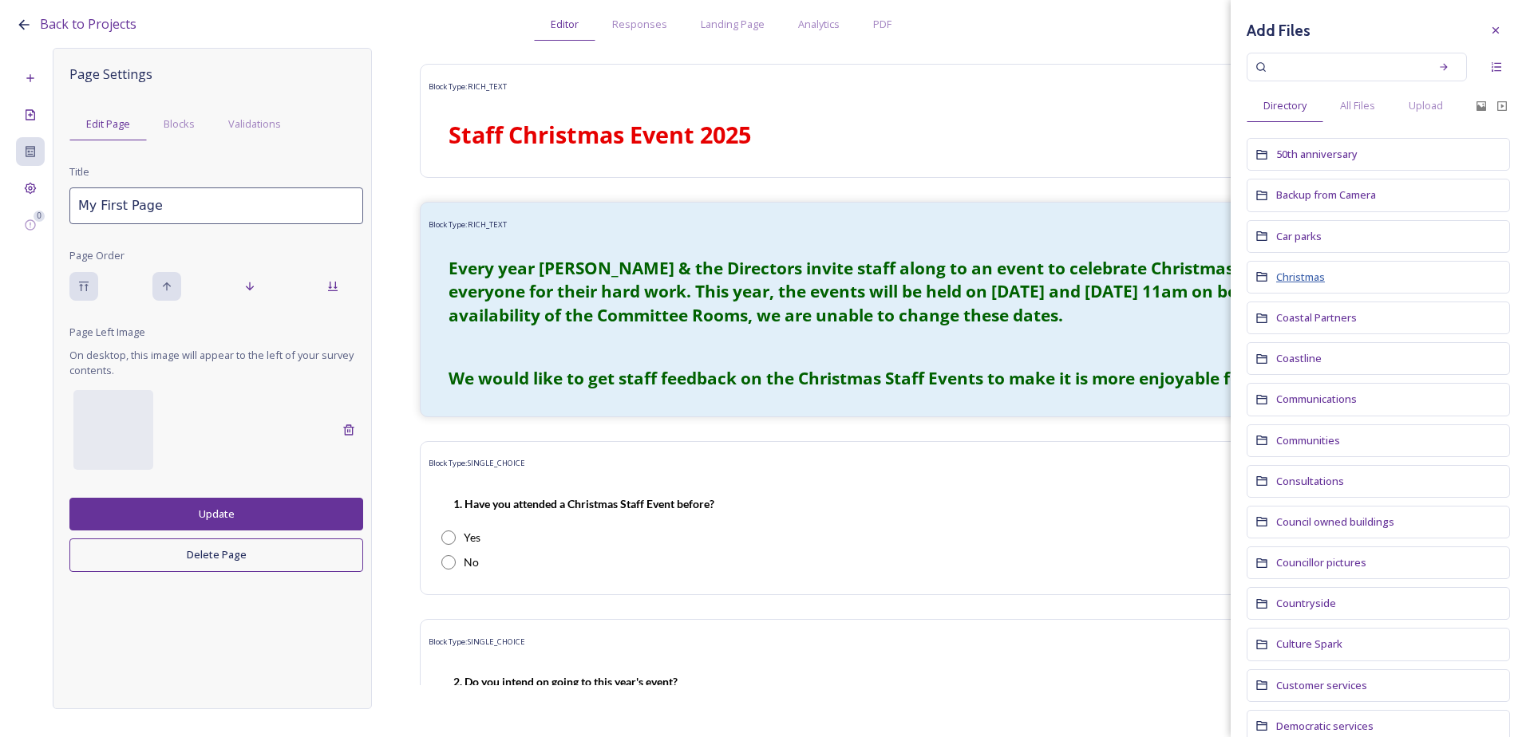
click at [1296, 282] on span "Christmas" at bounding box center [1300, 277] width 49 height 14
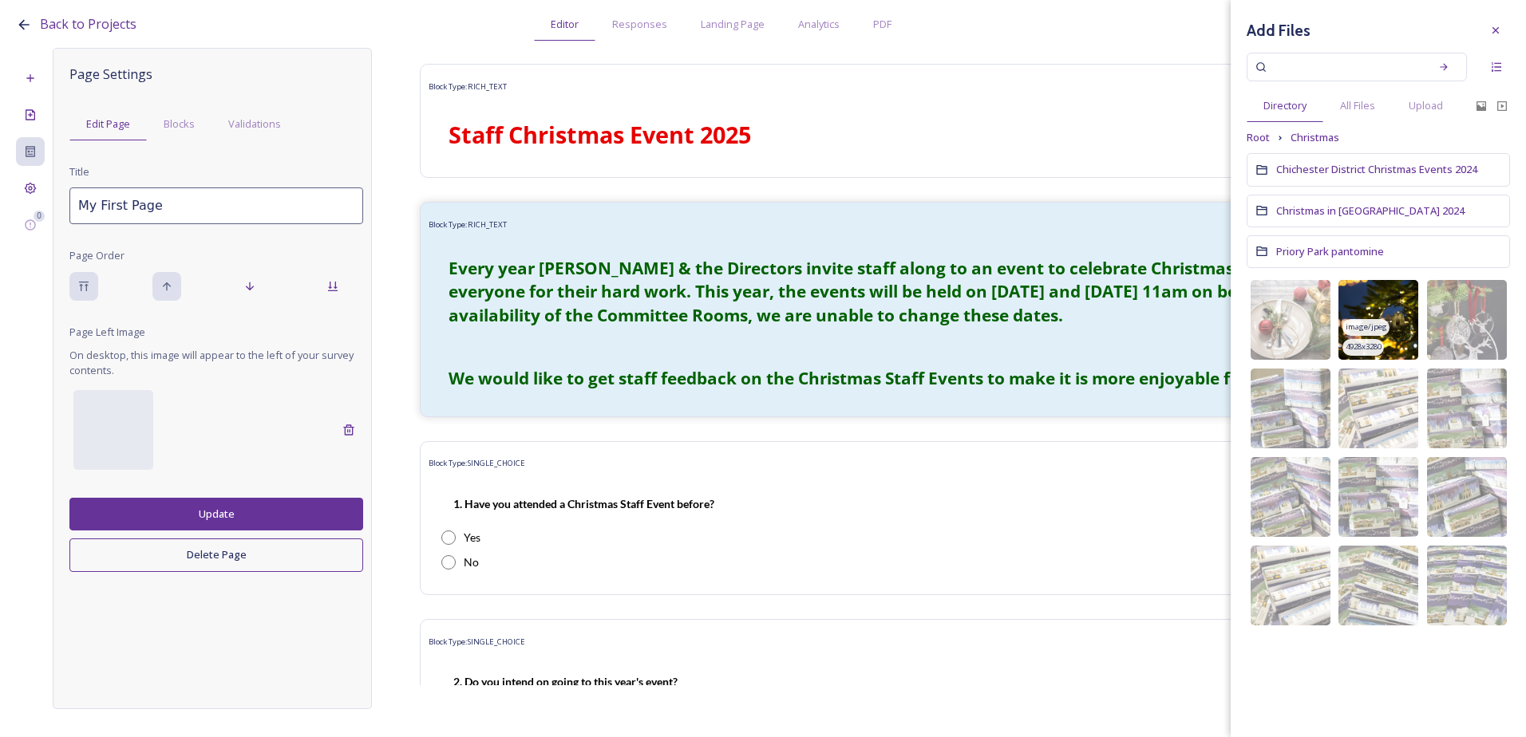
click at [1407, 342] on img at bounding box center [1378, 320] width 80 height 80
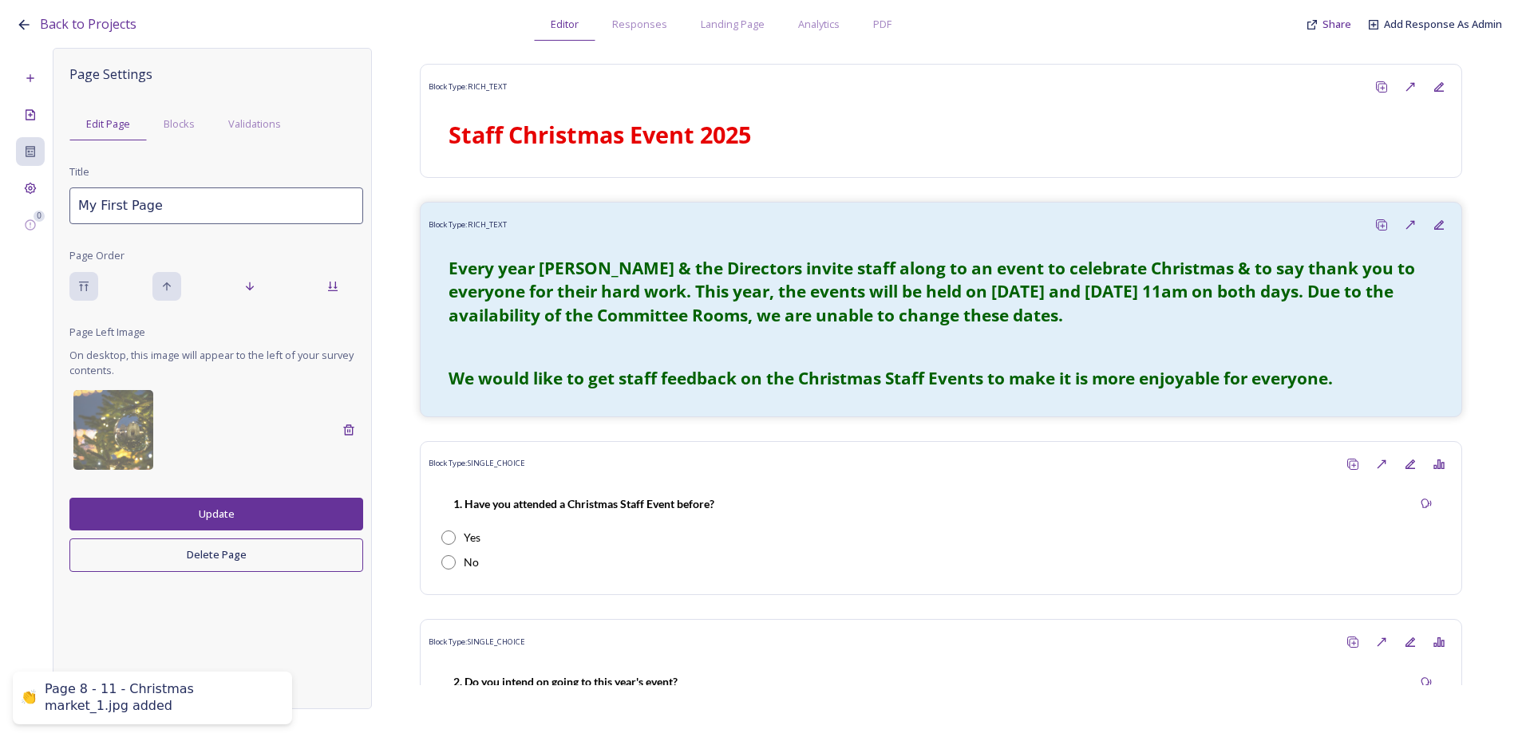
click at [129, 512] on button "Update" at bounding box center [216, 514] width 294 height 33
click at [24, 180] on div "Project Settings" at bounding box center [30, 188] width 29 height 29
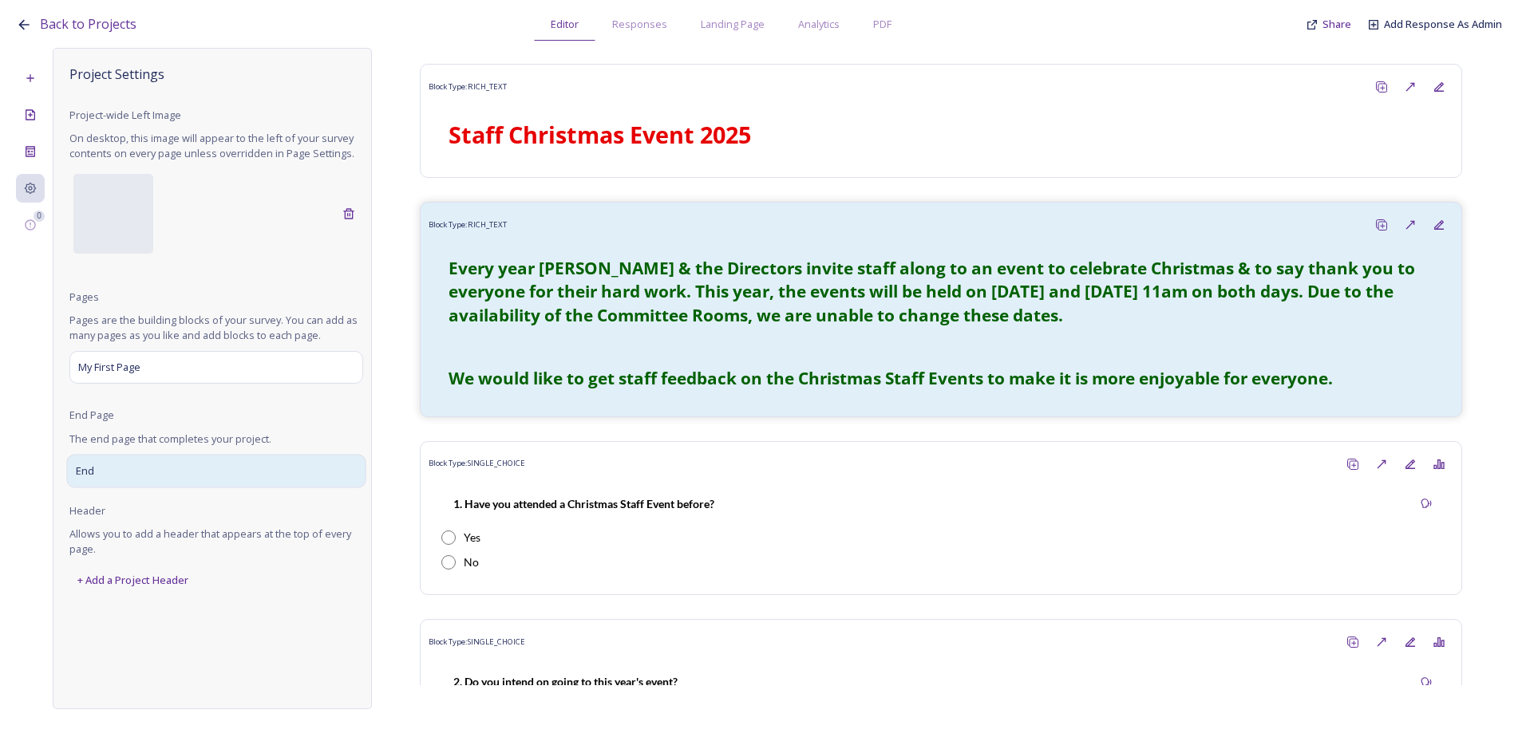
click at [123, 473] on div "End" at bounding box center [215, 471] width 299 height 34
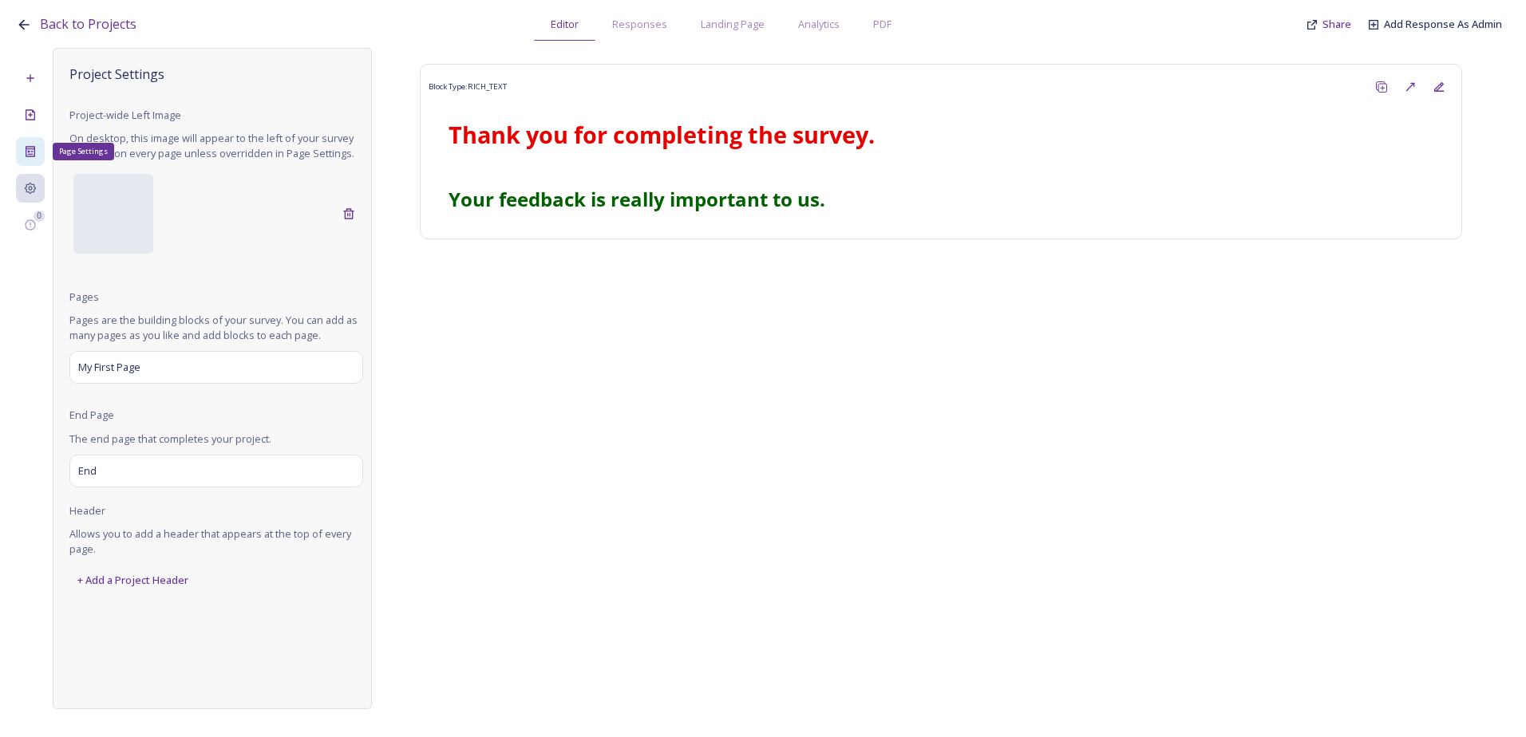
click at [32, 144] on div "Page Settings" at bounding box center [30, 151] width 29 height 29
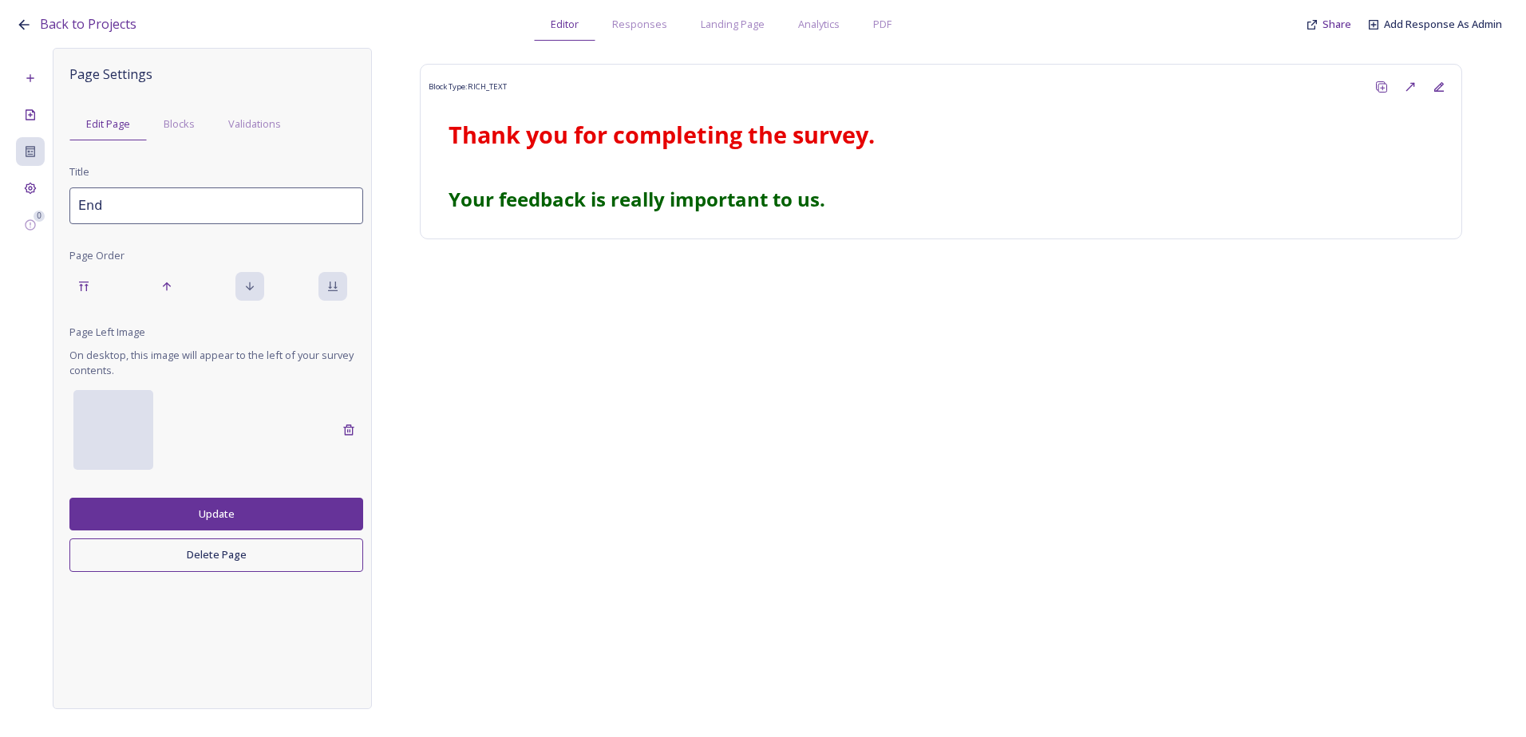
click at [105, 414] on div at bounding box center [113, 430] width 80 height 80
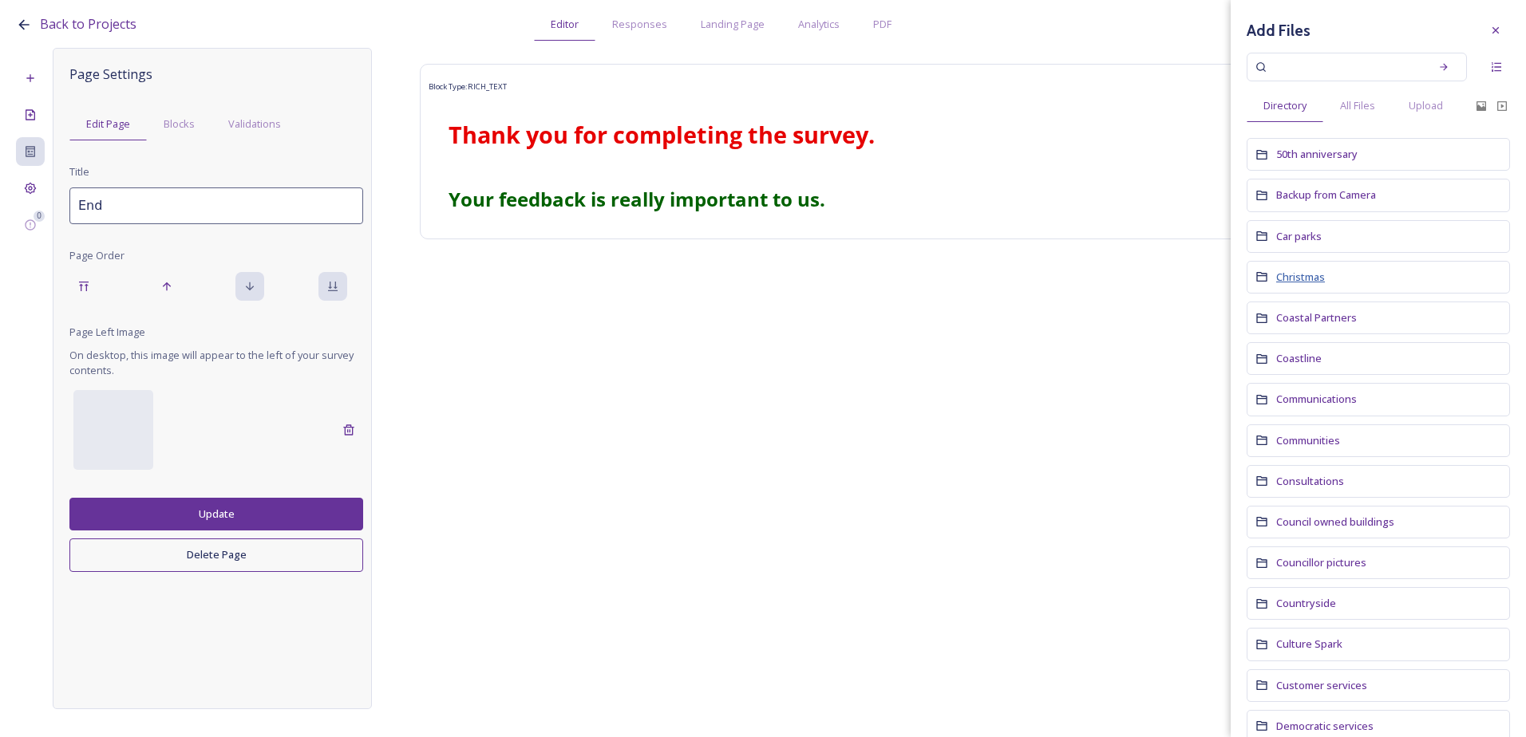
click at [1300, 281] on span "Christmas" at bounding box center [1300, 277] width 49 height 14
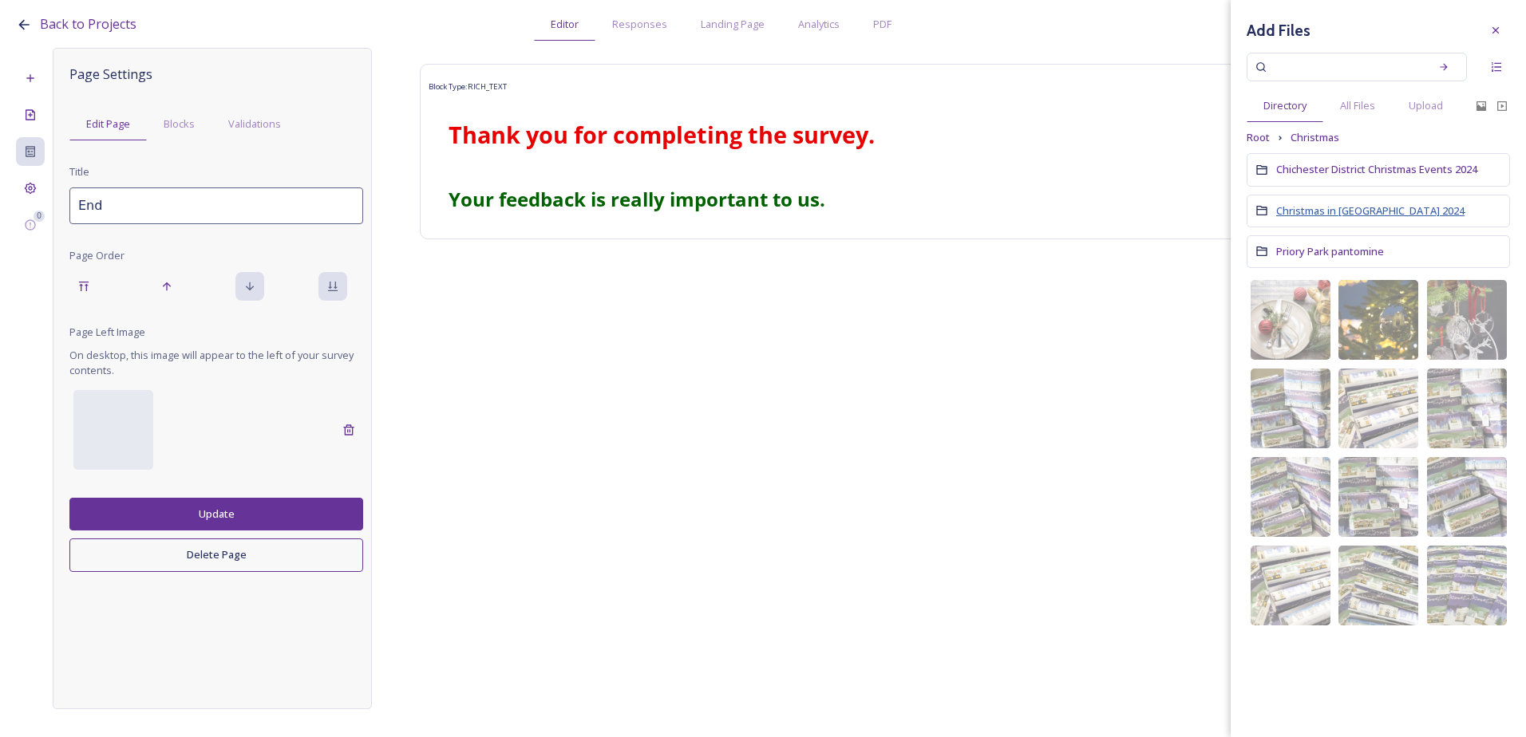
click at [1339, 207] on span "Christmas in [GEOGRAPHIC_DATA] 2024" at bounding box center [1370, 210] width 188 height 14
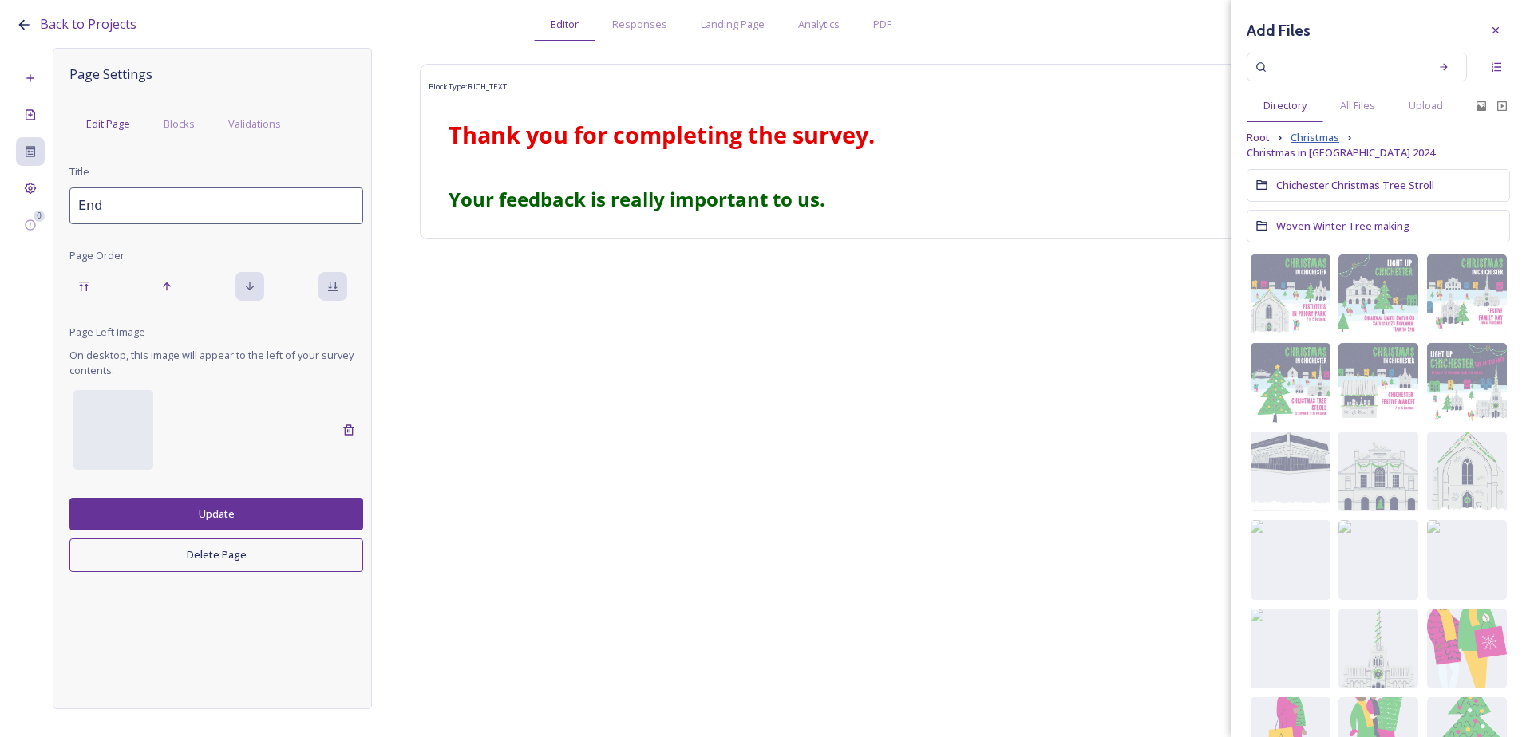
click at [1319, 136] on span "Christmas" at bounding box center [1314, 137] width 49 height 15
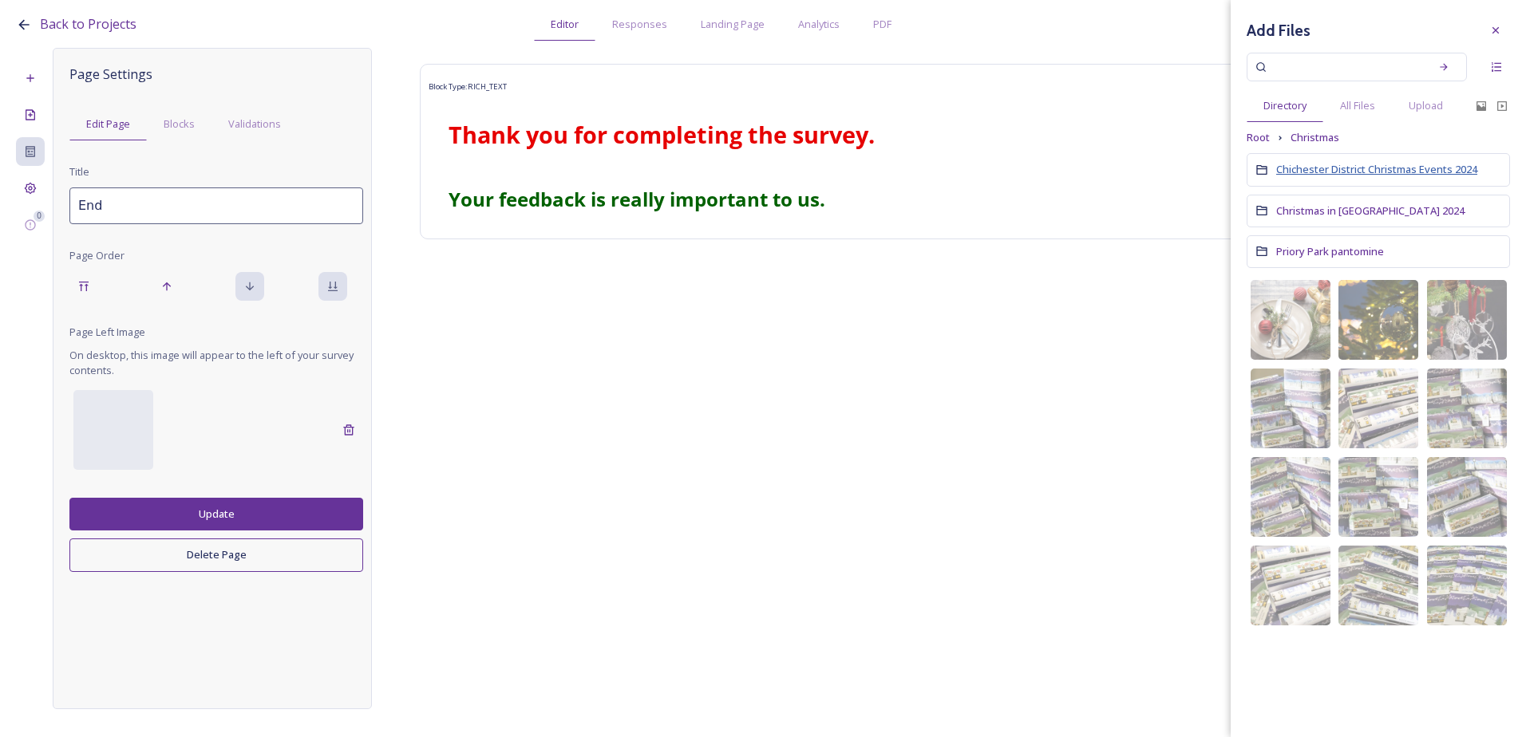
click at [1391, 171] on span "Chichester District Christmas Events 2024" at bounding box center [1376, 169] width 201 height 14
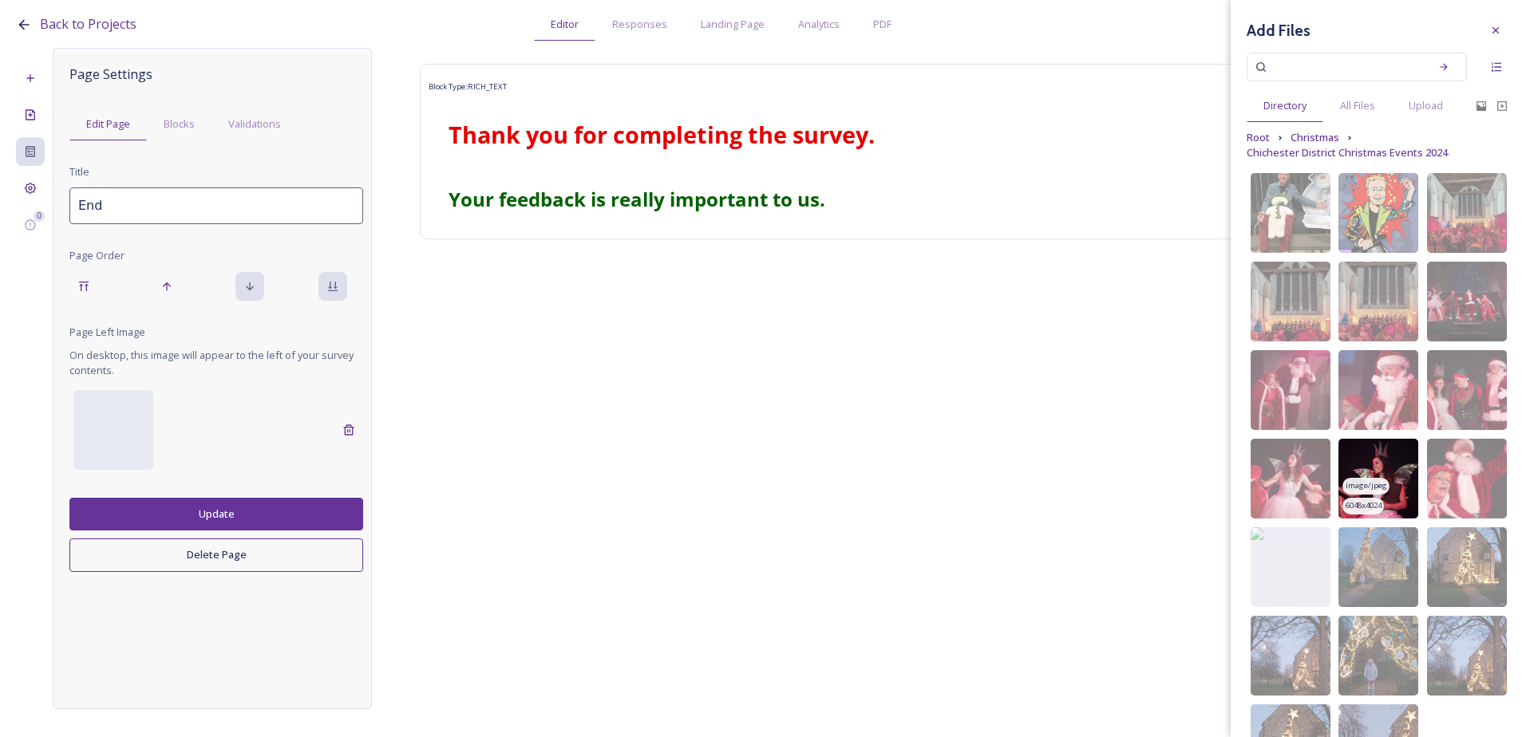
scroll to position [98, 0]
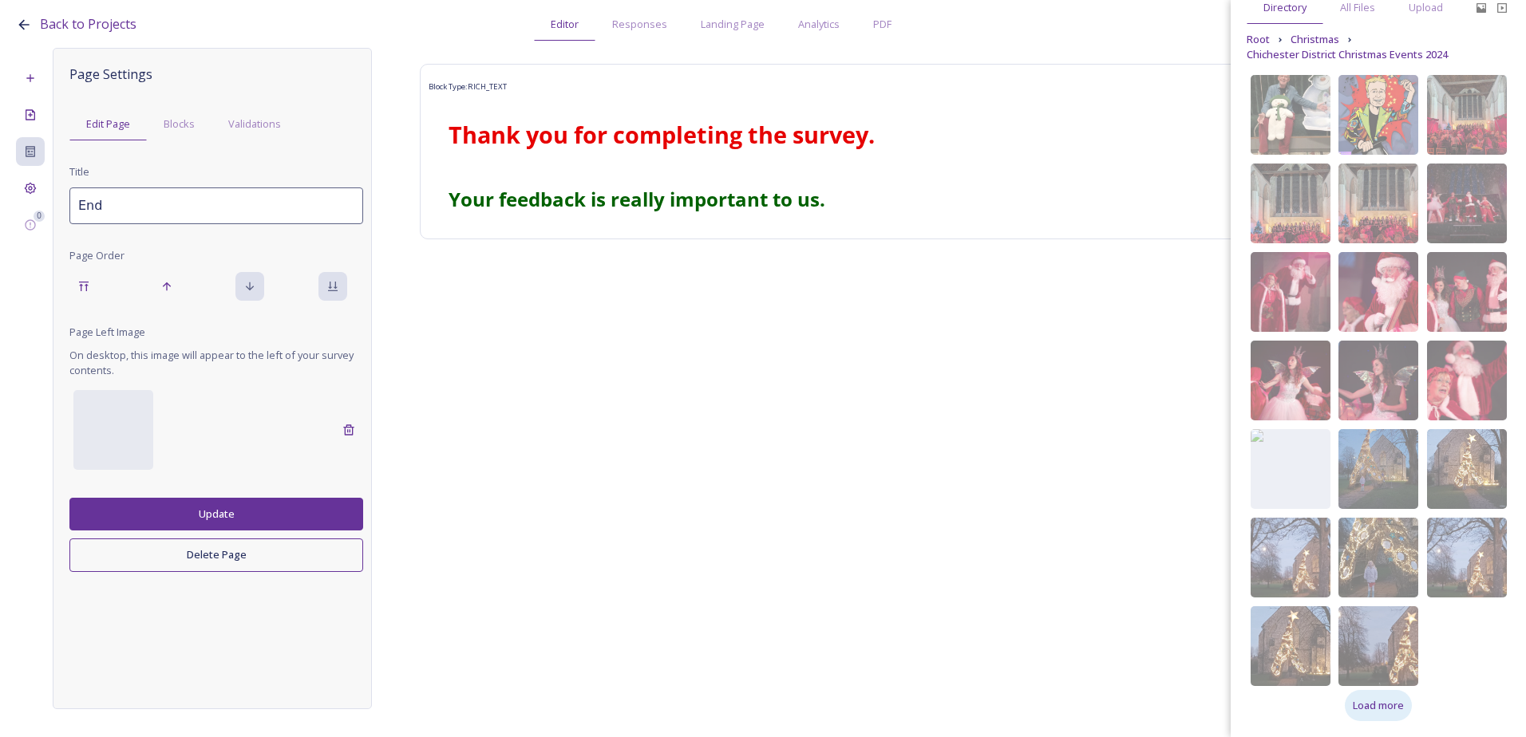
click at [1364, 705] on span "Load more" at bounding box center [1377, 705] width 51 height 15
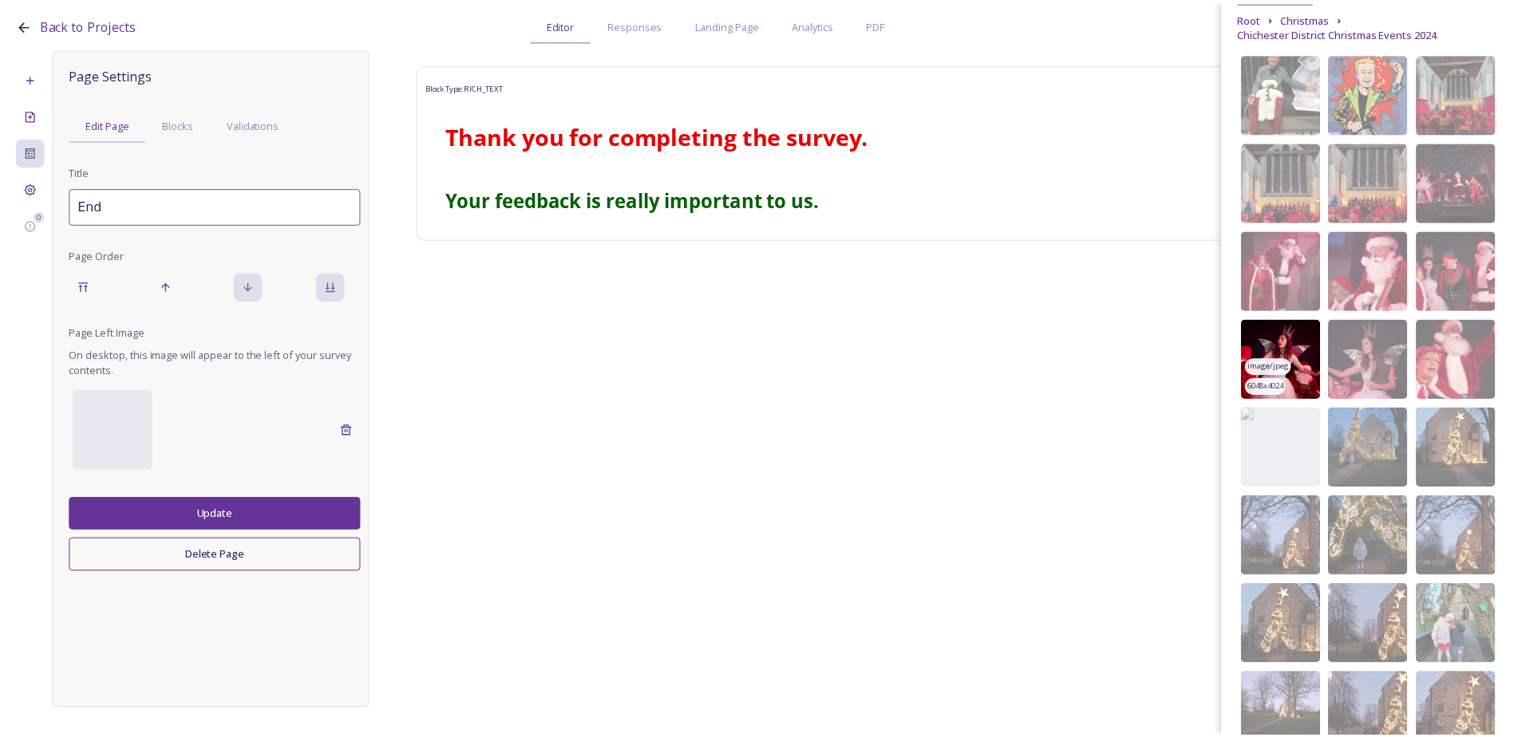
scroll to position [0, 0]
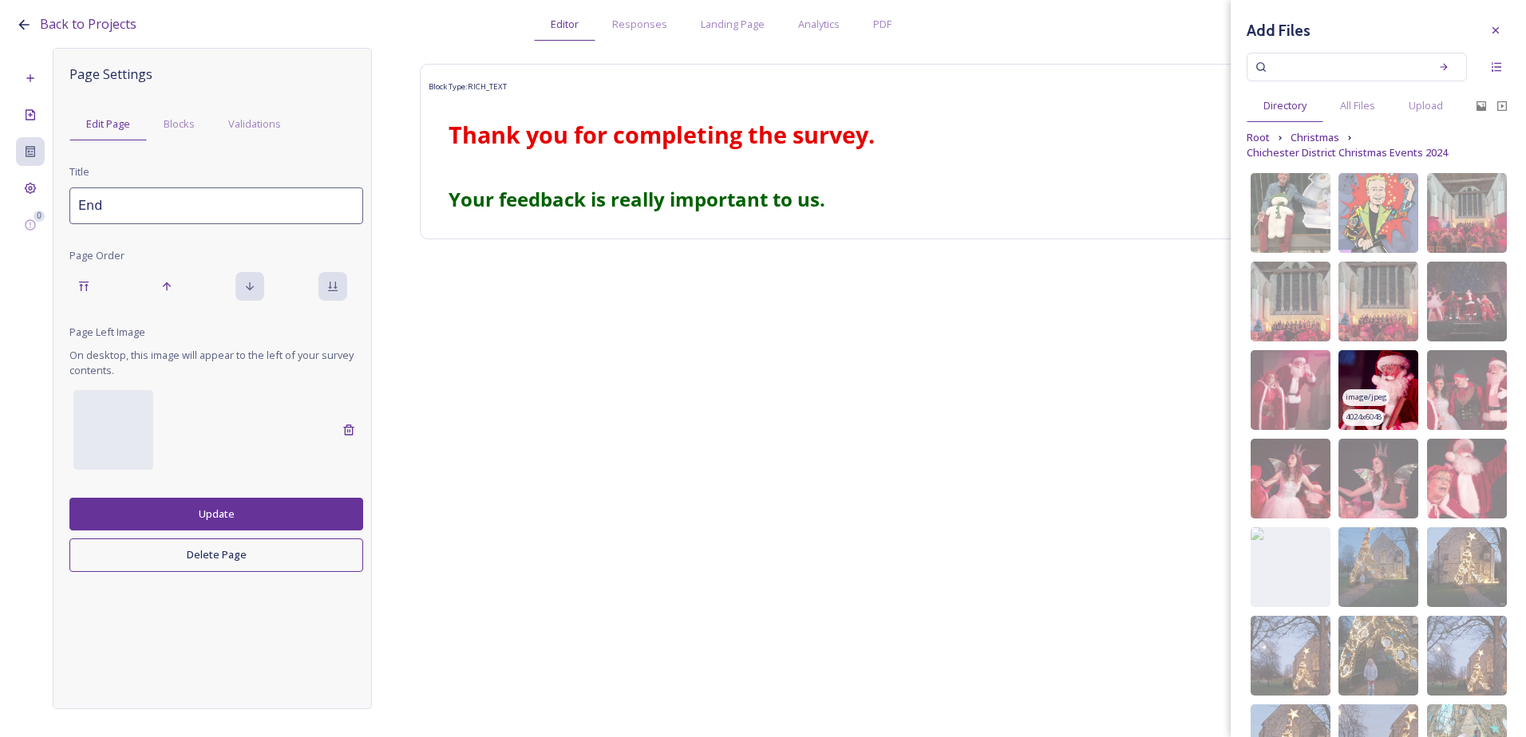
click at [1401, 411] on img at bounding box center [1378, 390] width 80 height 80
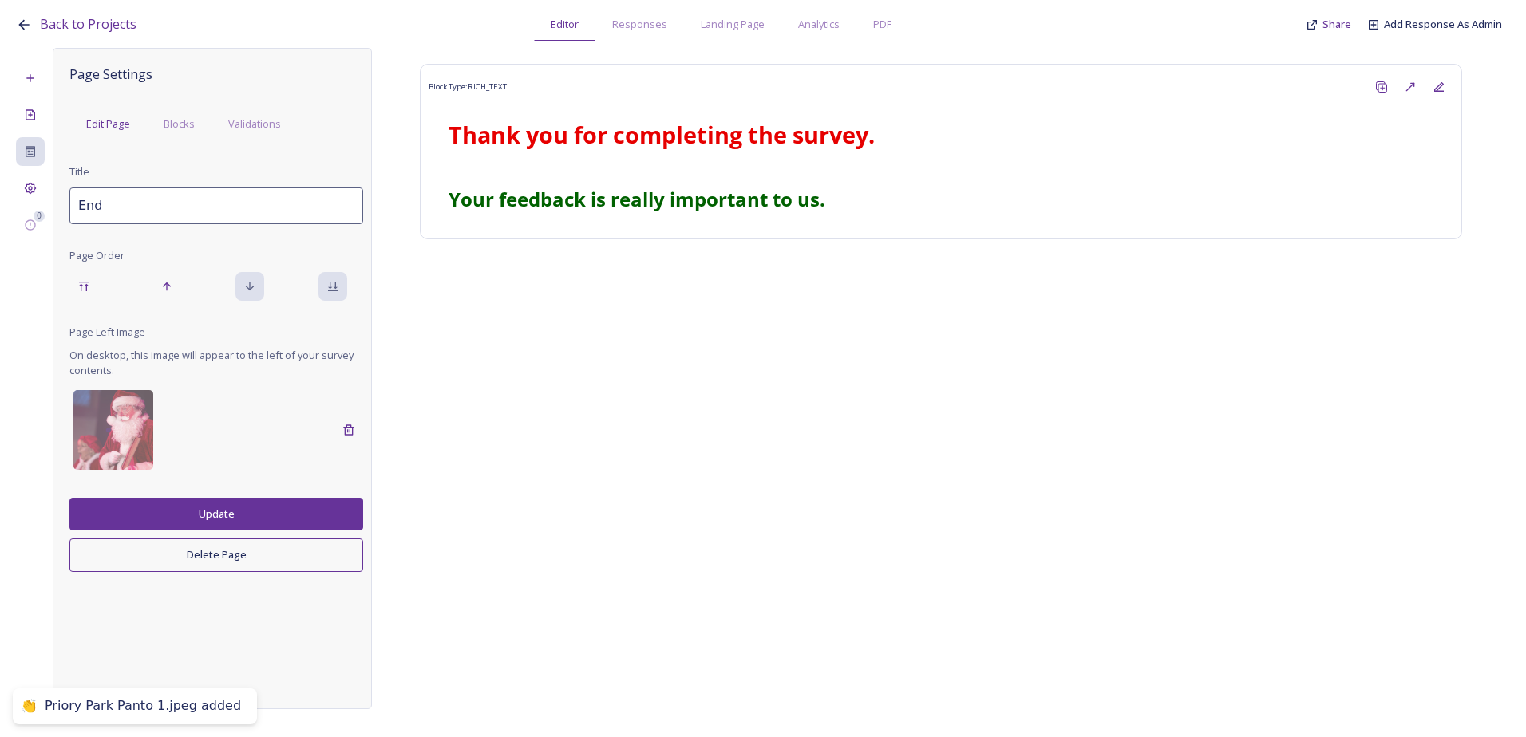
click at [202, 517] on button "Update" at bounding box center [216, 514] width 294 height 33
click at [1330, 22] on span "Share" at bounding box center [1336, 24] width 29 height 14
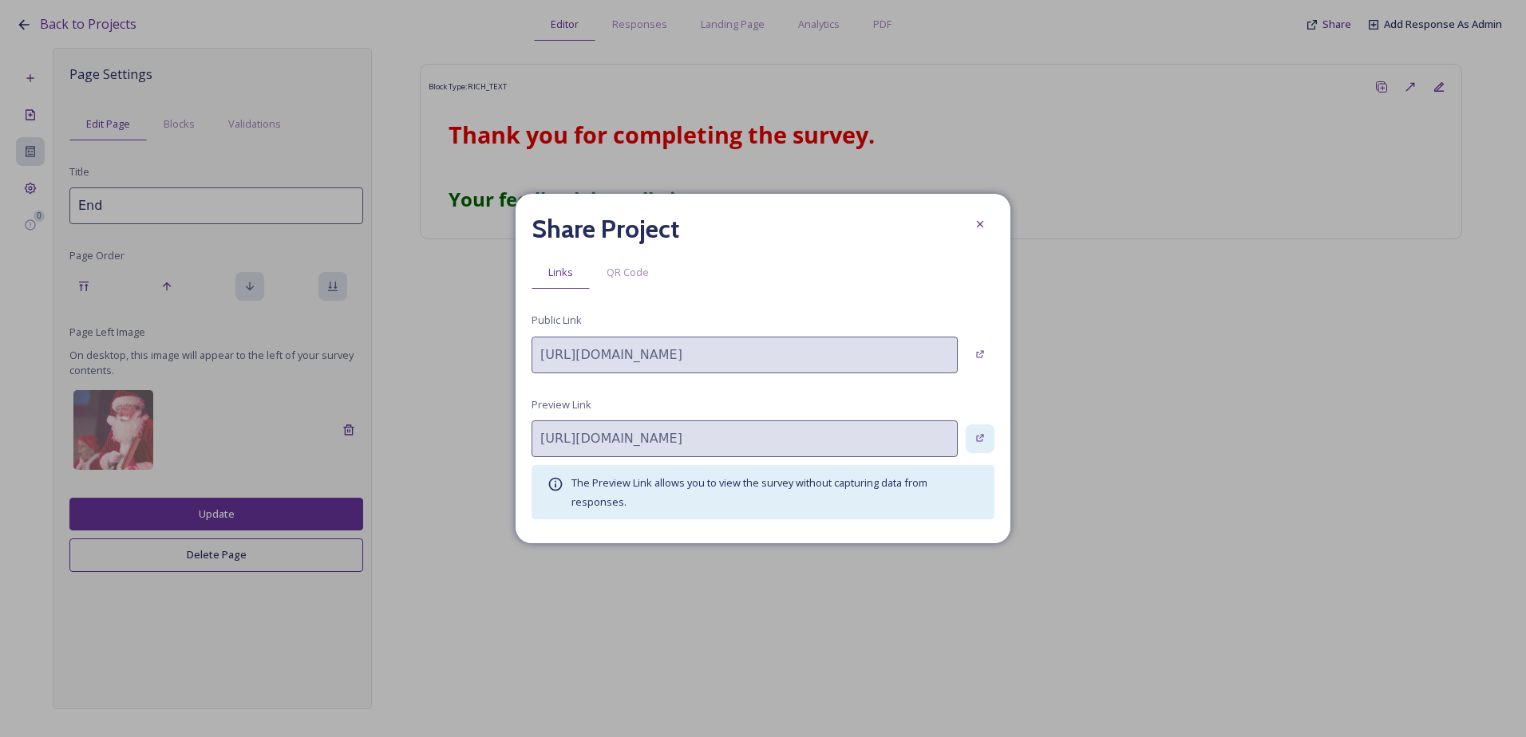
click at [987, 432] on div at bounding box center [979, 438] width 29 height 29
click at [979, 231] on icon at bounding box center [979, 224] width 13 height 13
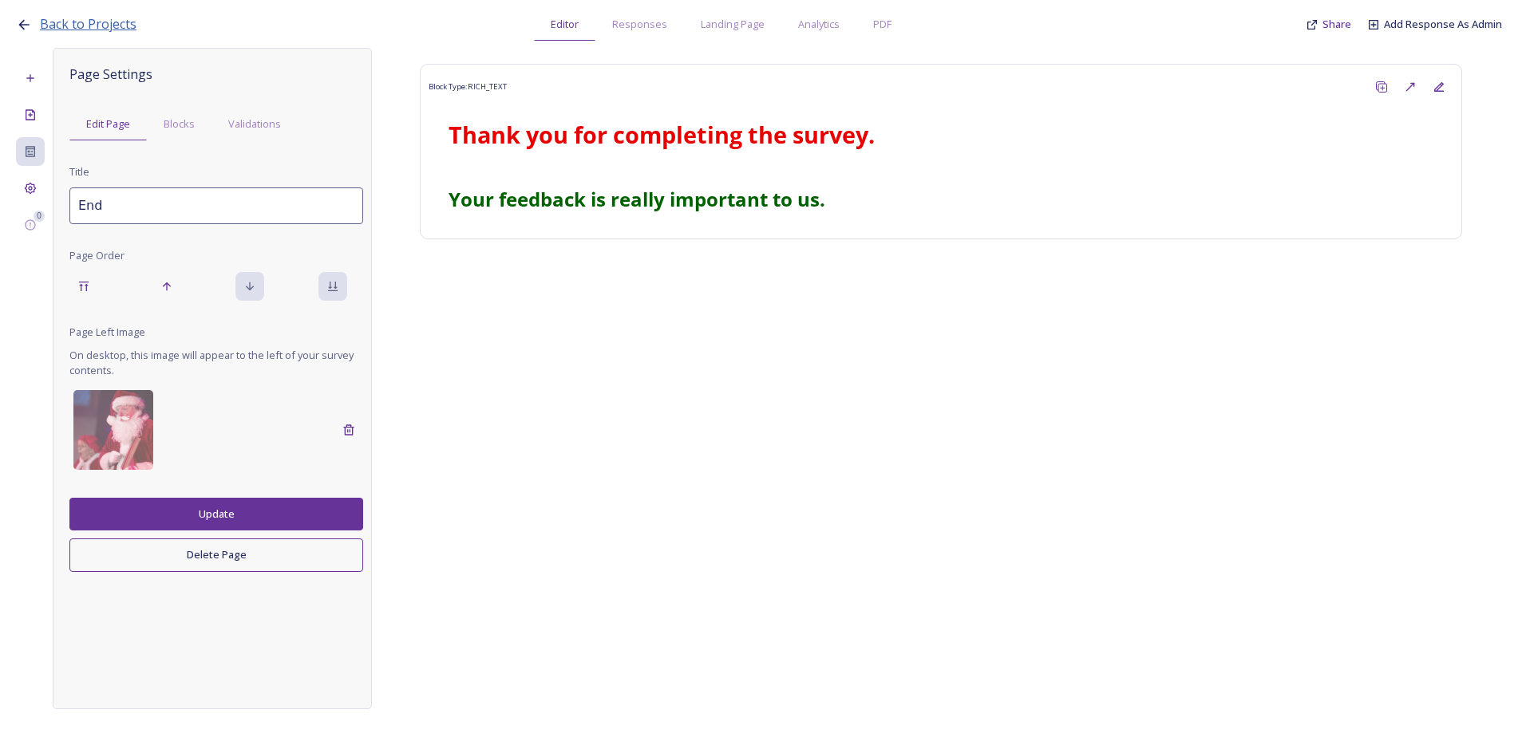
click at [107, 20] on span "Back to Projects" at bounding box center [88, 24] width 97 height 18
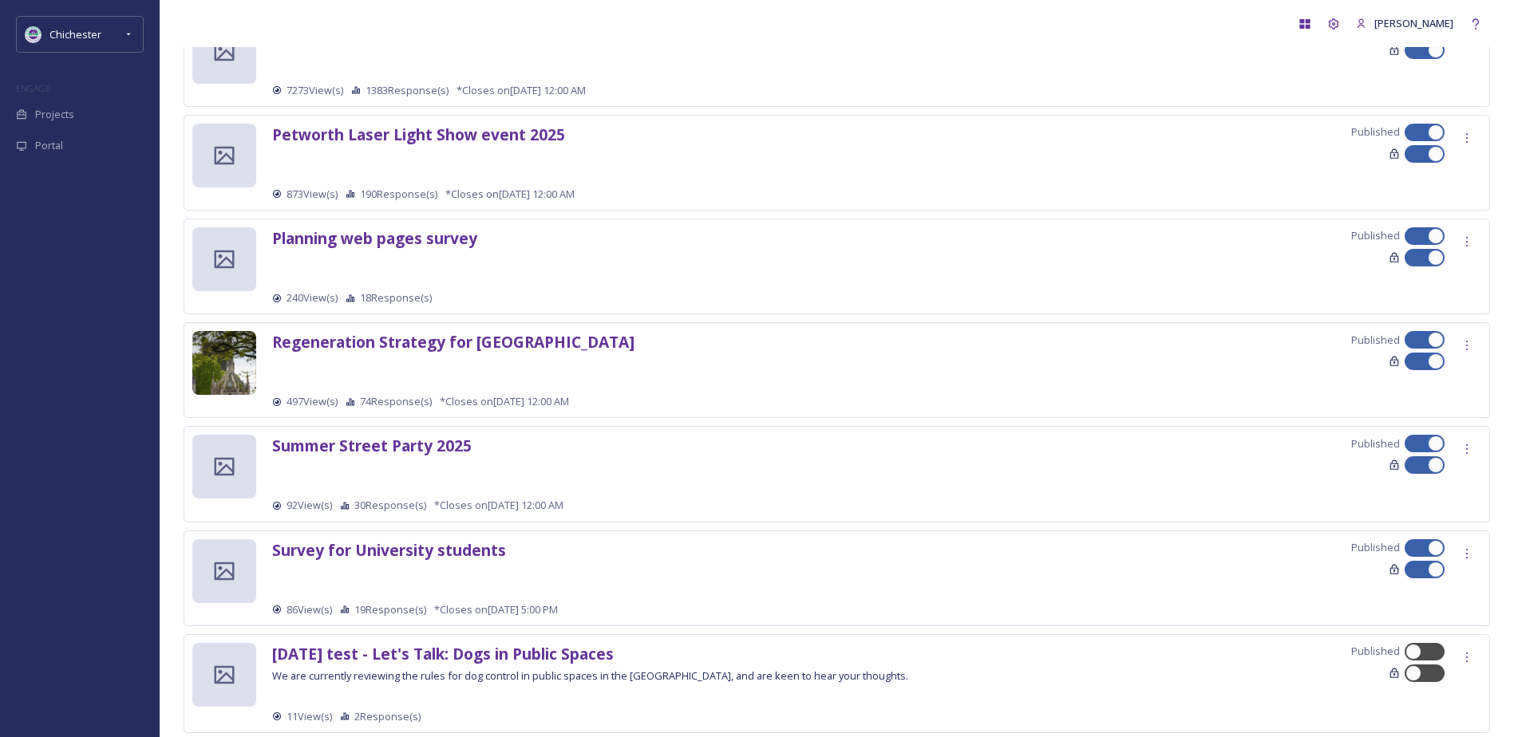
scroll to position [1557, 0]
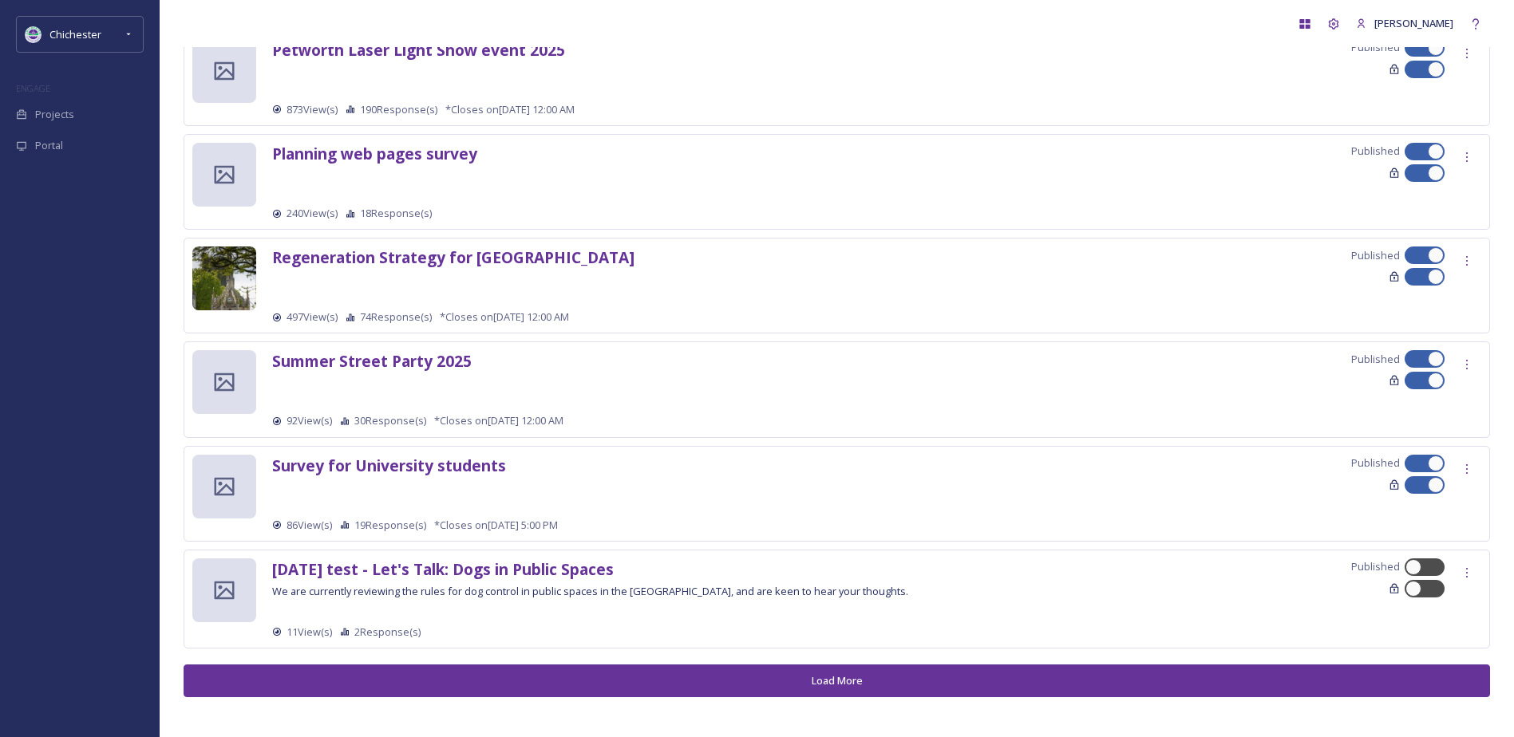
click at [511, 673] on button "Load More" at bounding box center [837, 681] width 1306 height 33
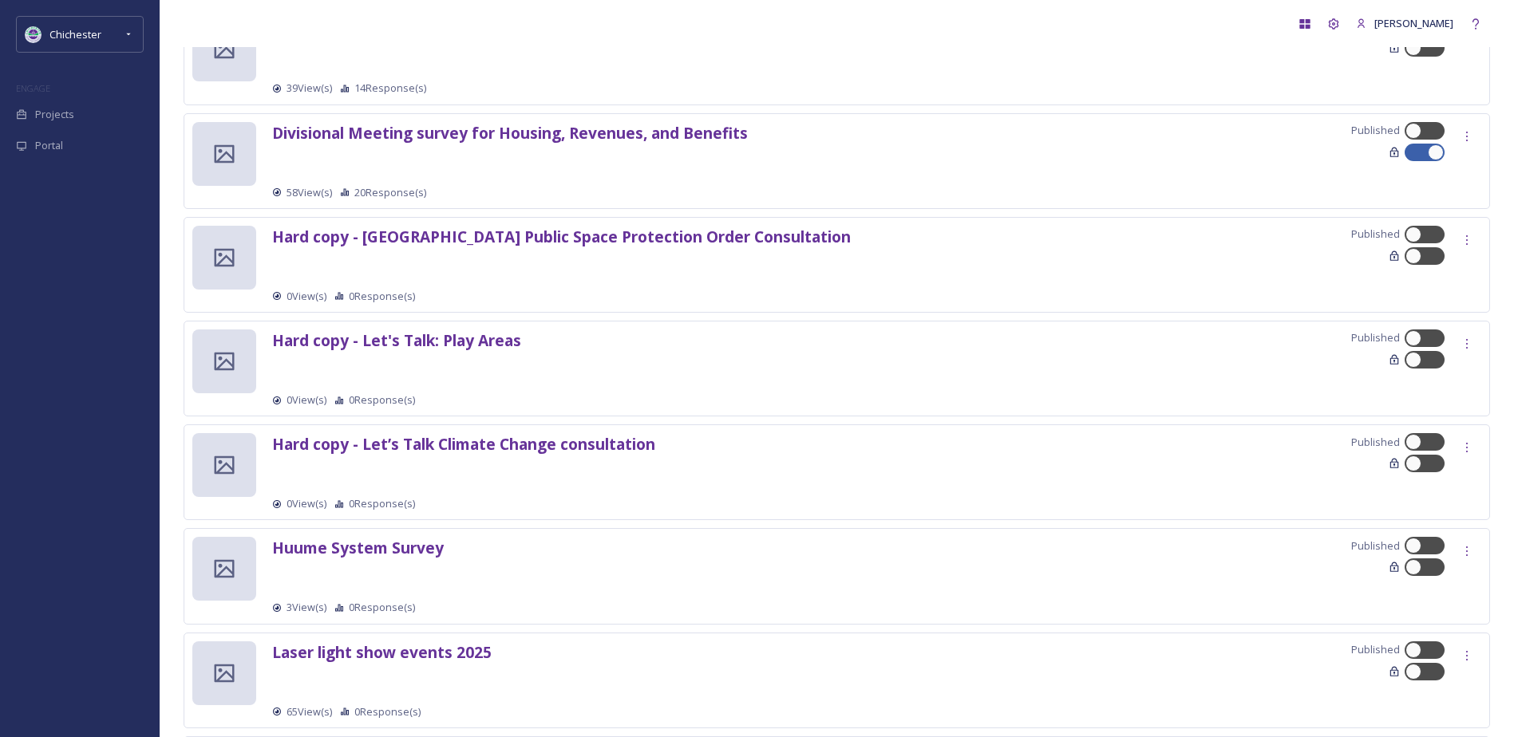
scroll to position [2994, 0]
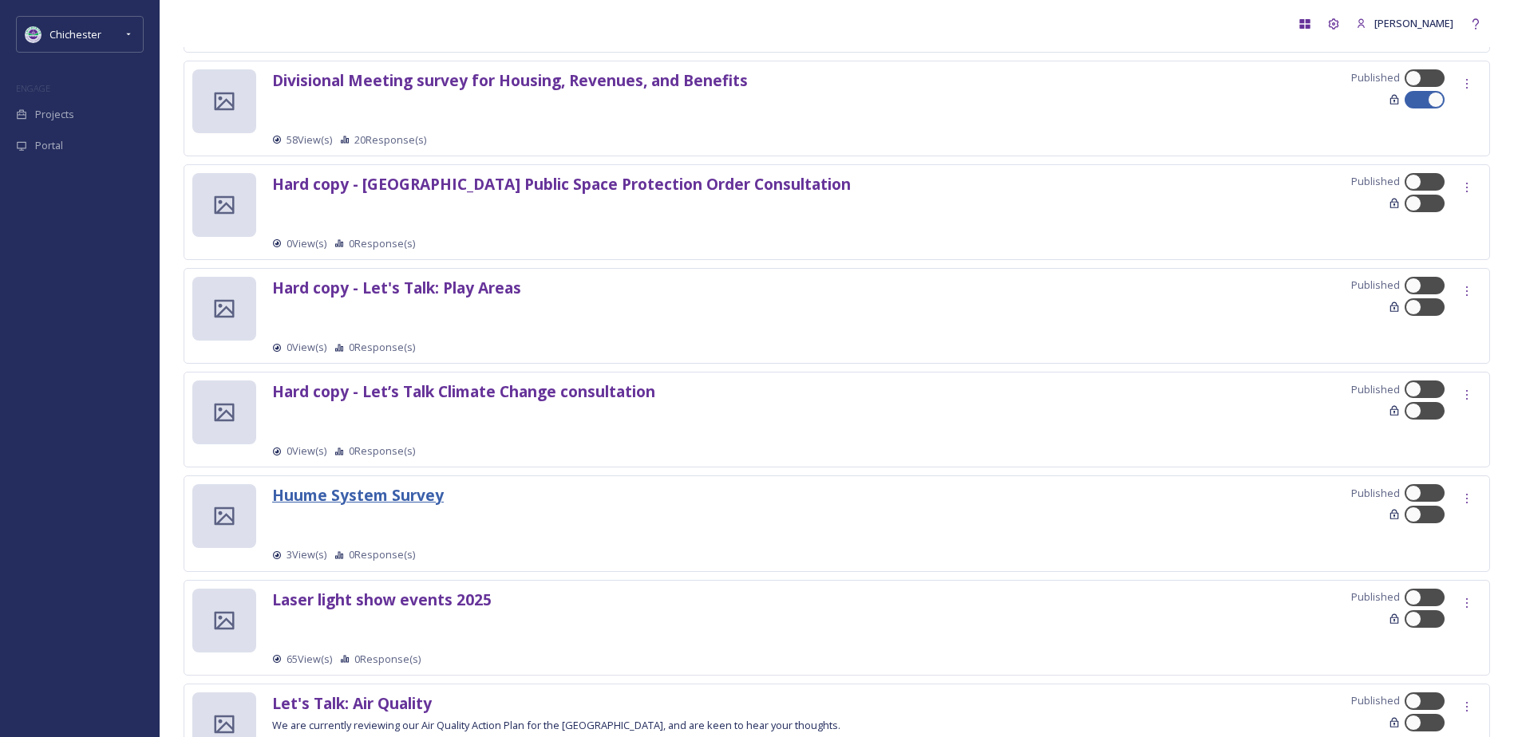
click at [385, 500] on strong "Huume System Survey" at bounding box center [358, 495] width 172 height 22
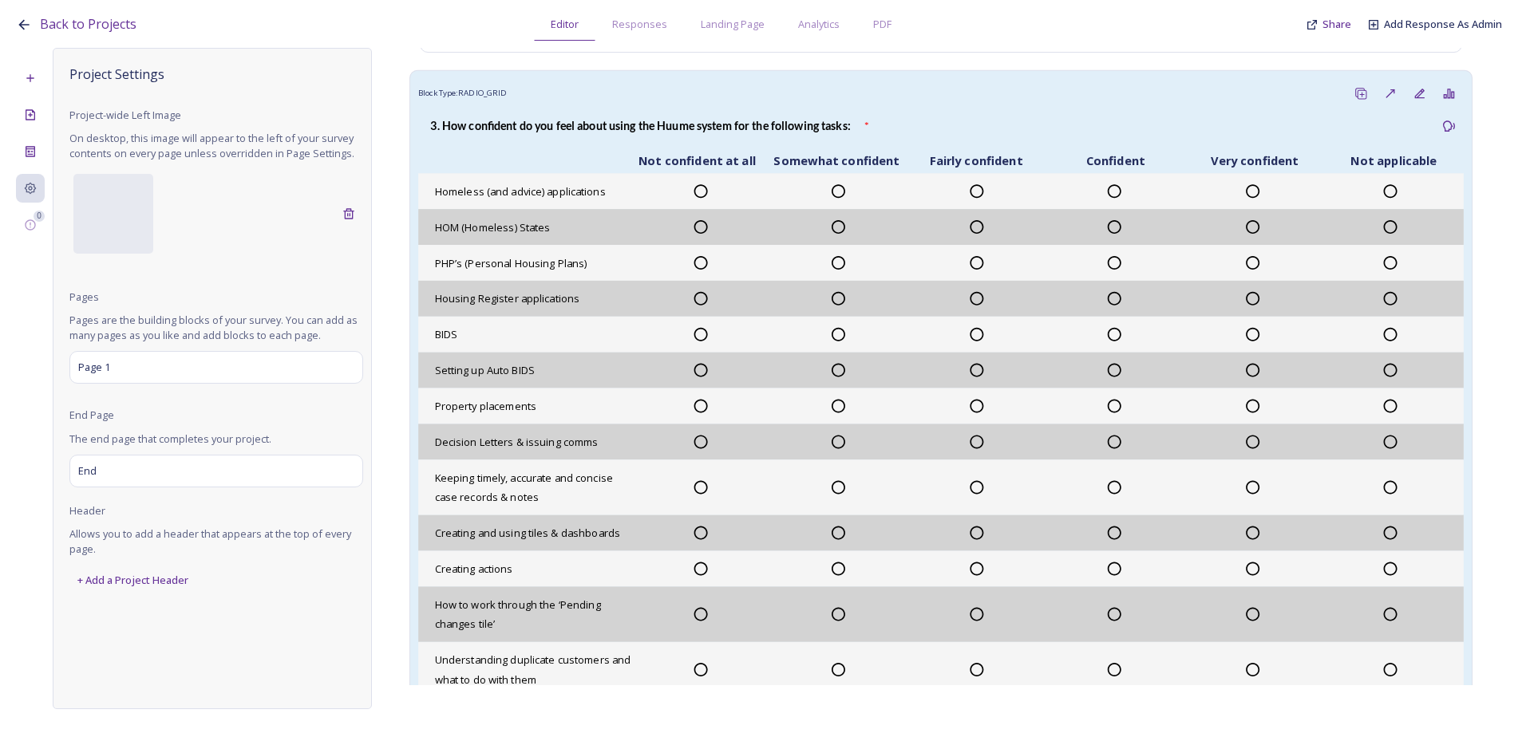
scroll to position [638, 0]
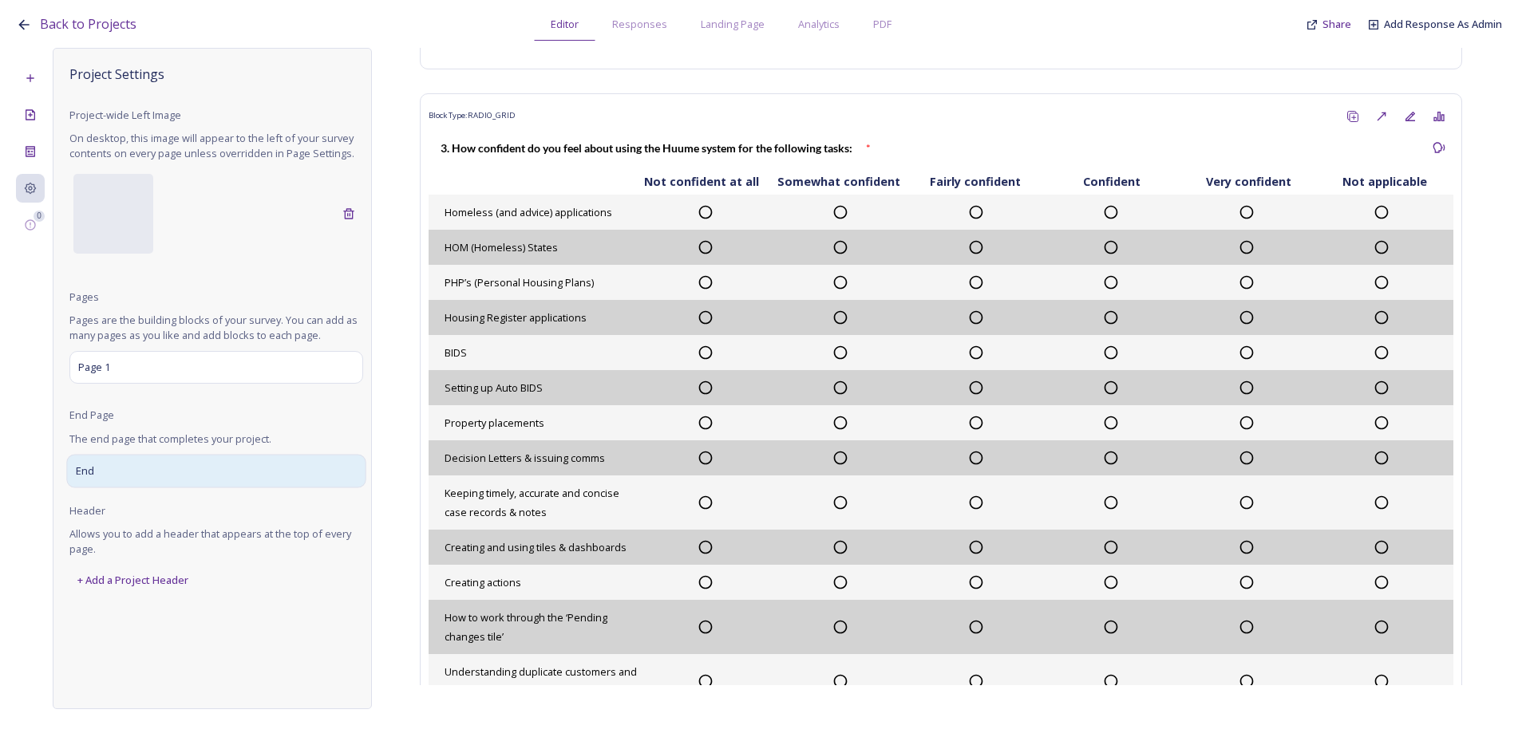
click at [158, 460] on div "End" at bounding box center [215, 471] width 299 height 34
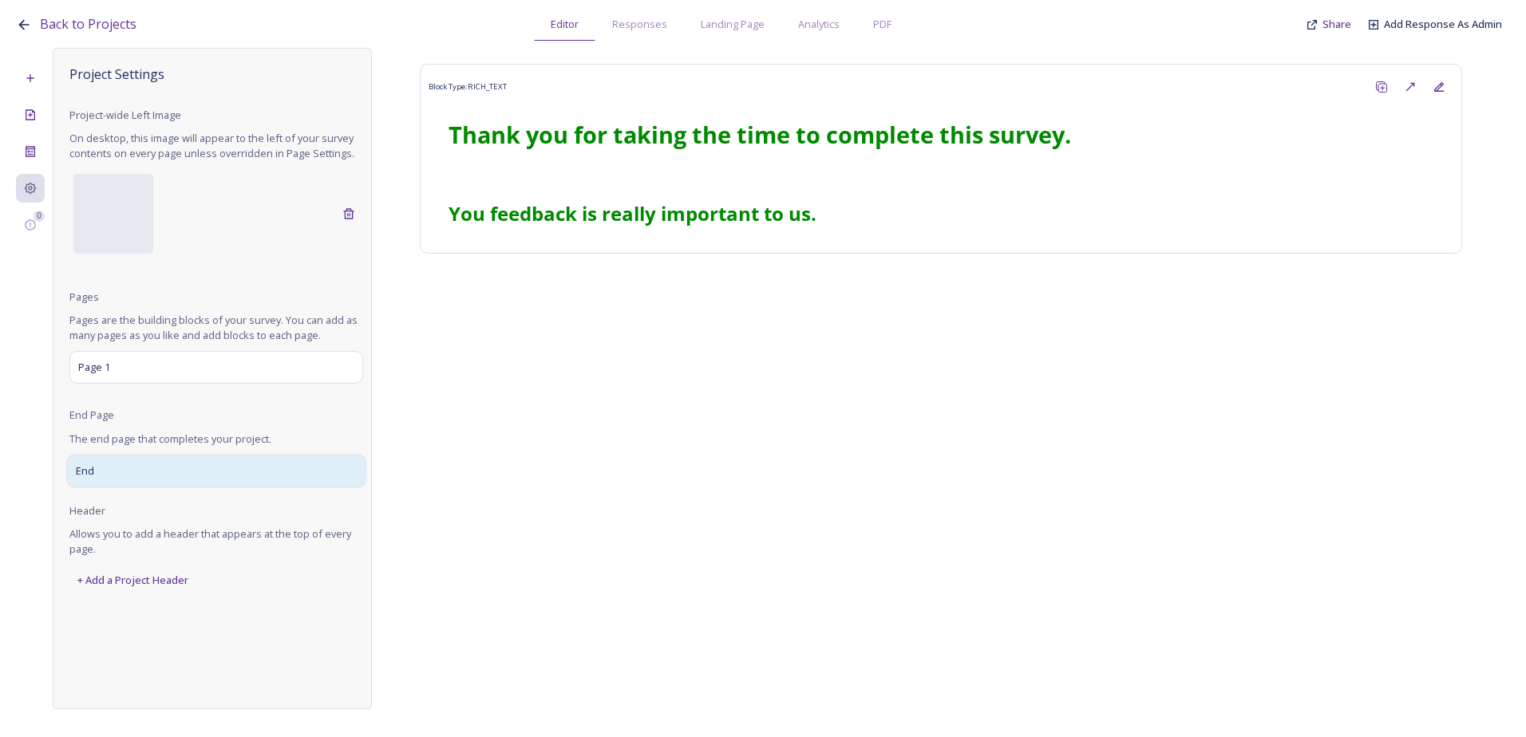
scroll to position [0, 0]
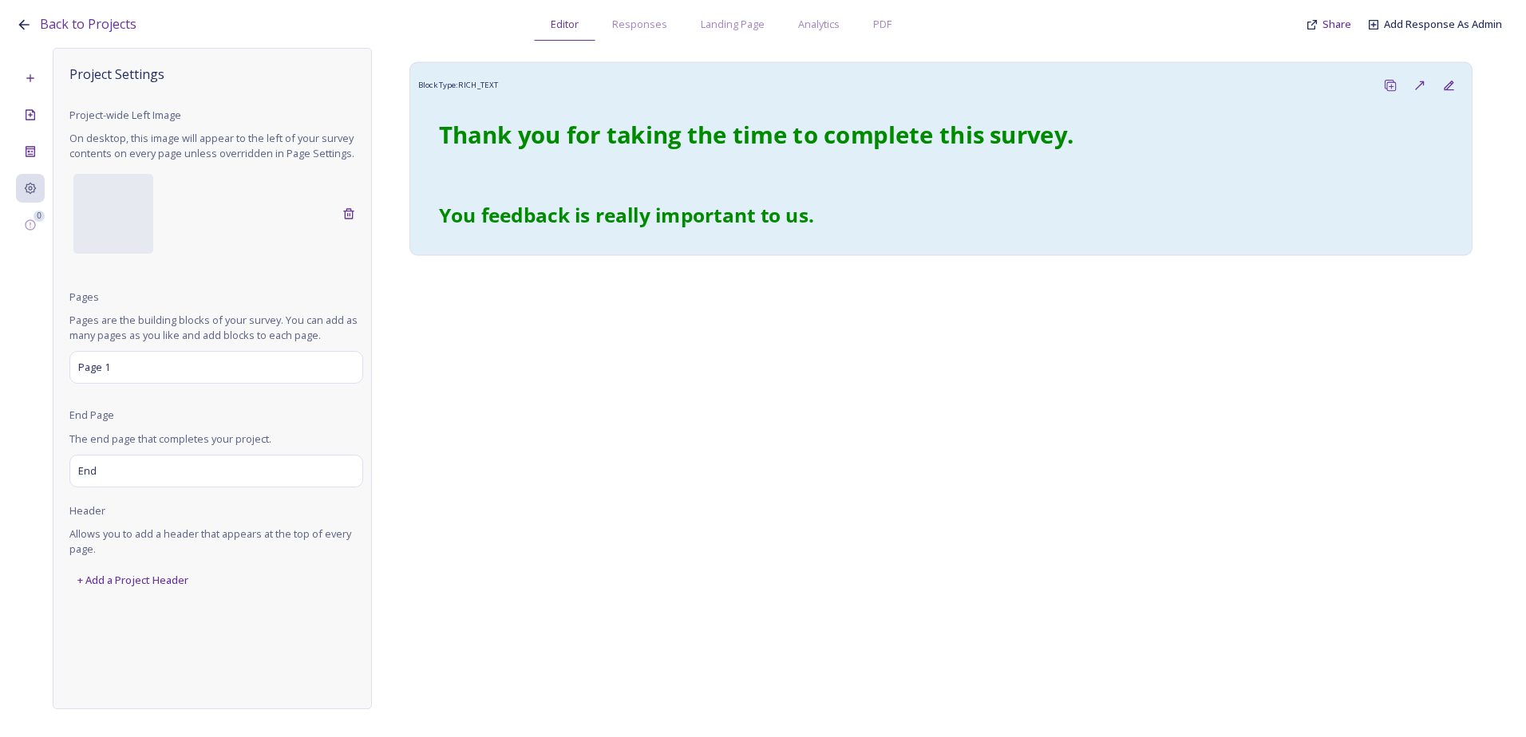
click at [703, 194] on div "Thank you for taking the time to complete this survey. ﻿﻿You feedback is really…" at bounding box center [940, 174] width 1028 height 130
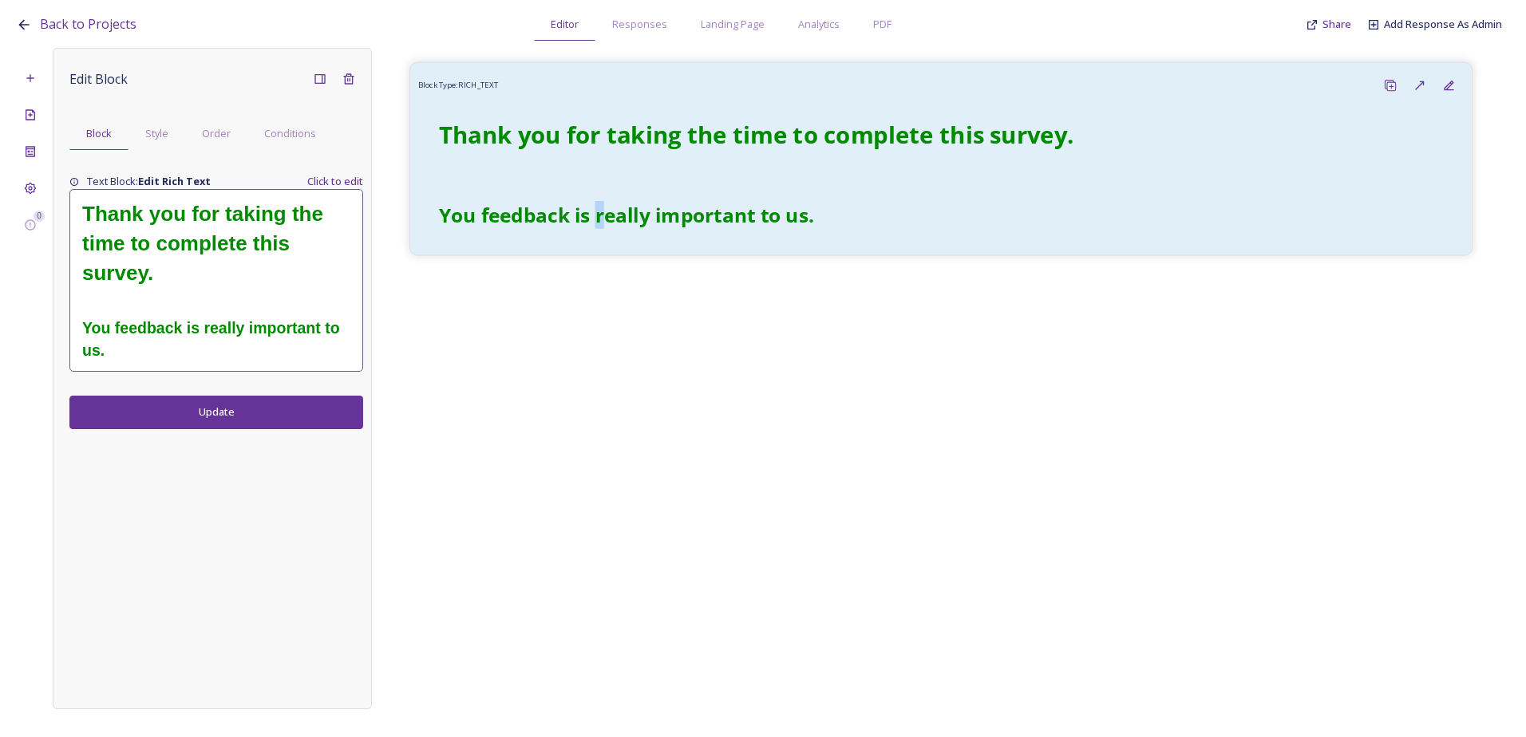
click at [602, 219] on strong "﻿﻿You feedback is really important to us." at bounding box center [629, 214] width 380 height 27
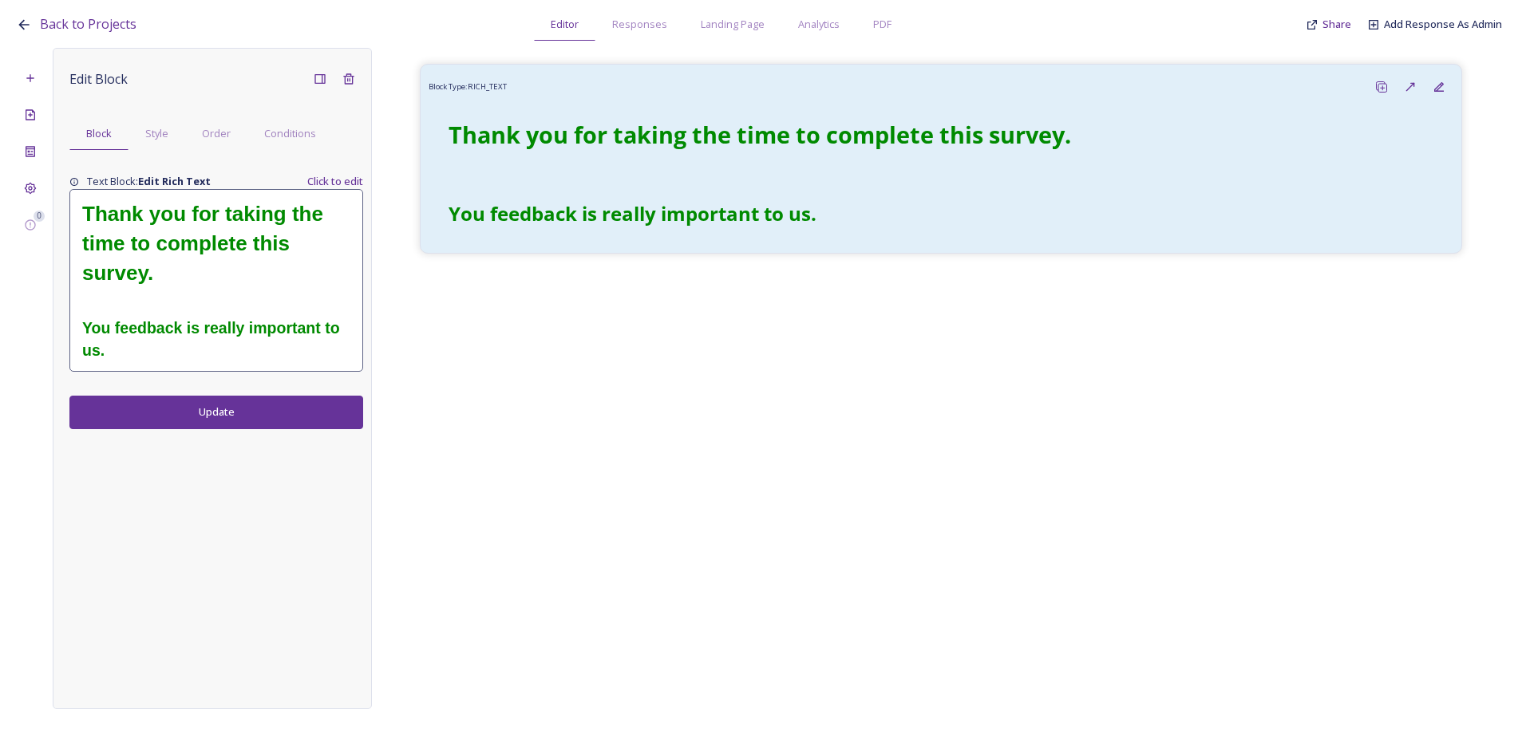
click at [160, 340] on h2 "﻿﻿You feedback is really important to us." at bounding box center [216, 340] width 268 height 44
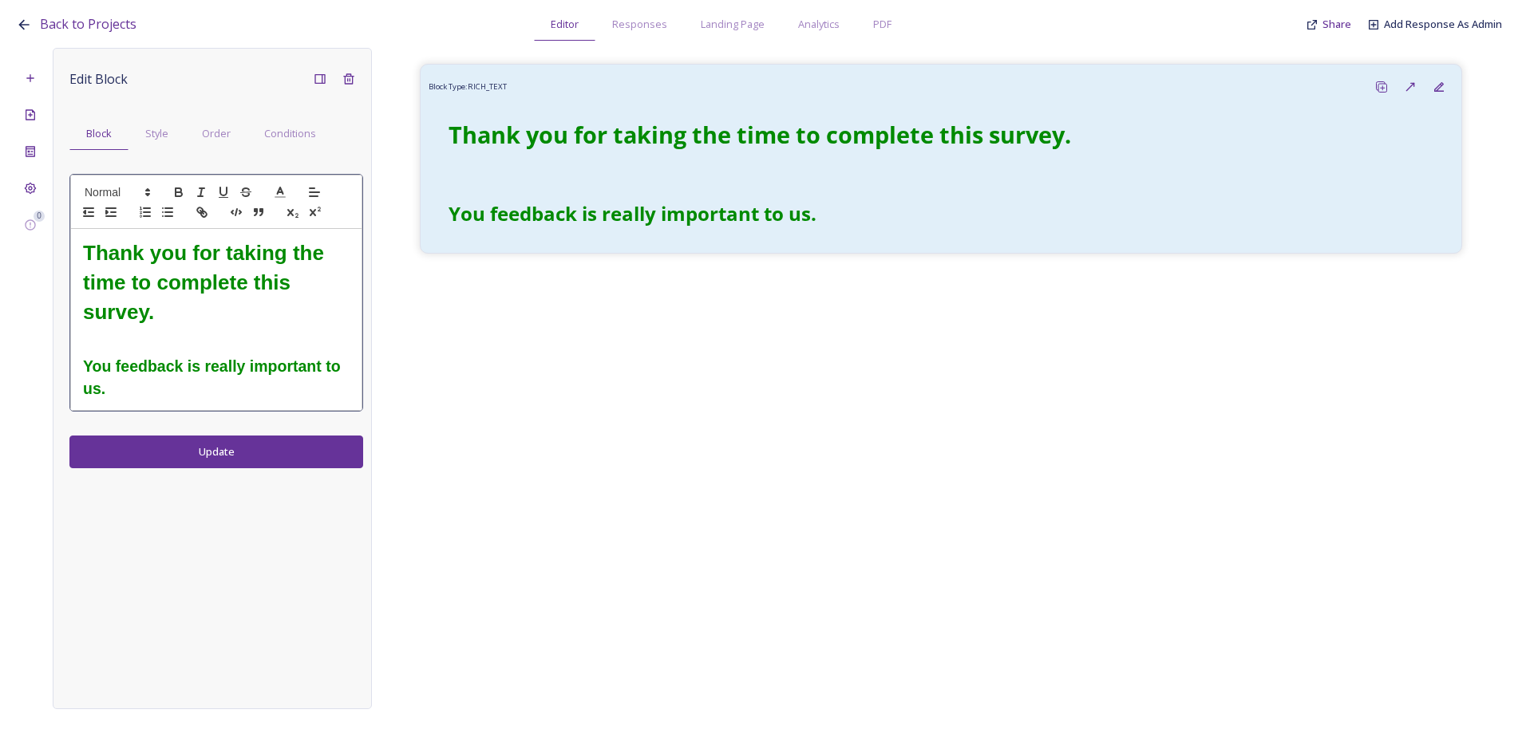
click at [148, 383] on h2 "﻿﻿You feedback is really important to us." at bounding box center [216, 378] width 266 height 44
drag, startPoint x: 124, startPoint y: 385, endPoint x: 77, endPoint y: 369, distance: 50.7
click at [77, 369] on div "Thank you for taking the time to complete this survey. ﻿﻿You feedback is really…" at bounding box center [216, 319] width 290 height 181
click at [279, 192] on line at bounding box center [280, 192] width 4 height 0
click at [286, 209] on span at bounding box center [281, 212] width 13 height 13
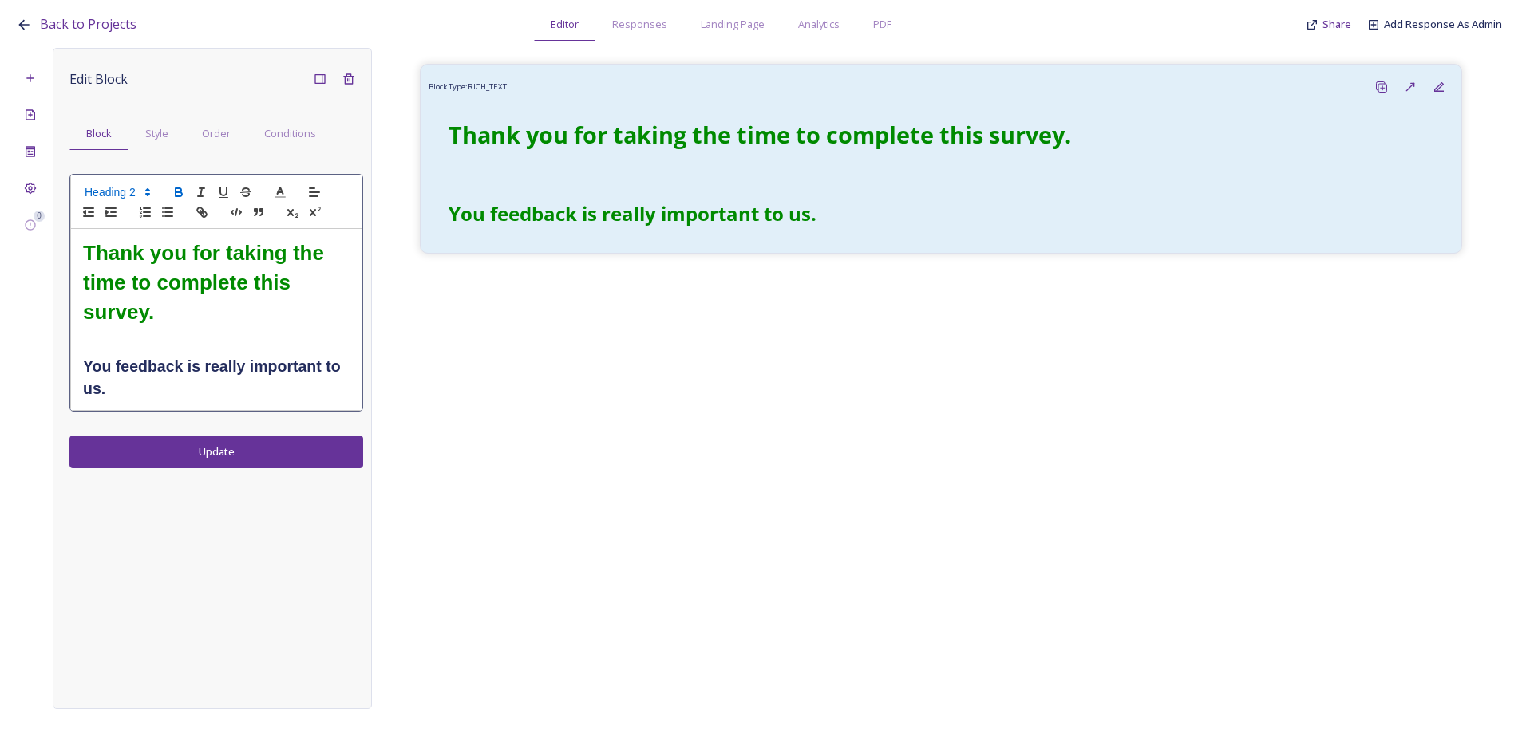
drag, startPoint x: 158, startPoint y: 336, endPoint x: 199, endPoint y: 433, distance: 105.5
click at [158, 337] on h1 at bounding box center [216, 341] width 266 height 30
click at [208, 468] on div "Edit Block Block Style Order Conditions Thank you for taking the time to comple…" at bounding box center [212, 378] width 319 height 661
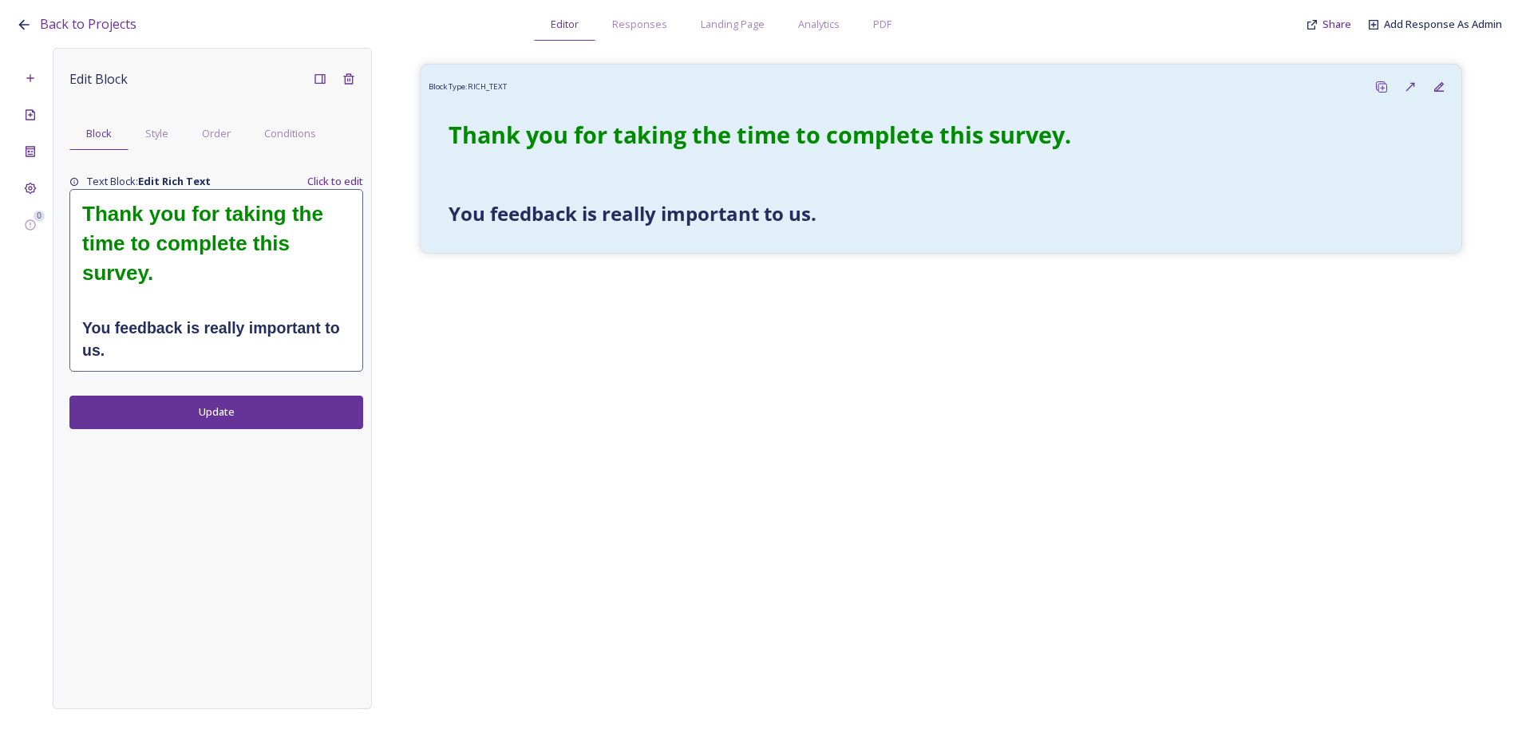
click at [208, 448] on div "Edit Block Block Style Order Conditions Text Block: Edit Rich Text Click to edi…" at bounding box center [212, 378] width 319 height 661
click at [1056, 386] on div "Block Type: RICH_TEXT Thank you for taking the time to complete this survey. ﻿﻿…" at bounding box center [941, 367] width 1138 height 638
click at [134, 340] on h2 "﻿﻿You feedback is really important to us." at bounding box center [216, 340] width 268 height 44
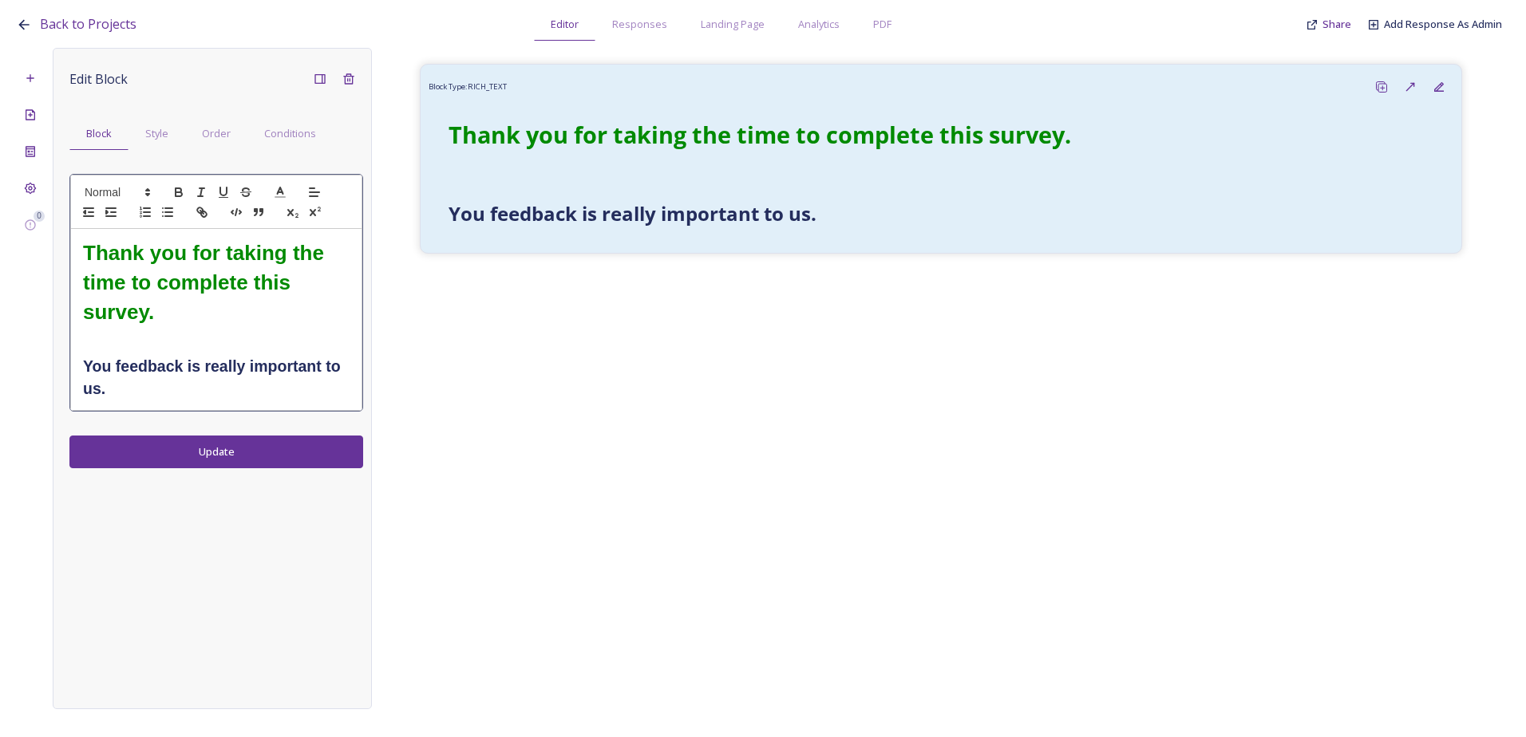
drag, startPoint x: 118, startPoint y: 396, endPoint x: 142, endPoint y: 396, distance: 23.9
click at [118, 397] on h2 "﻿﻿You feedback is really important to us." at bounding box center [216, 378] width 266 height 44
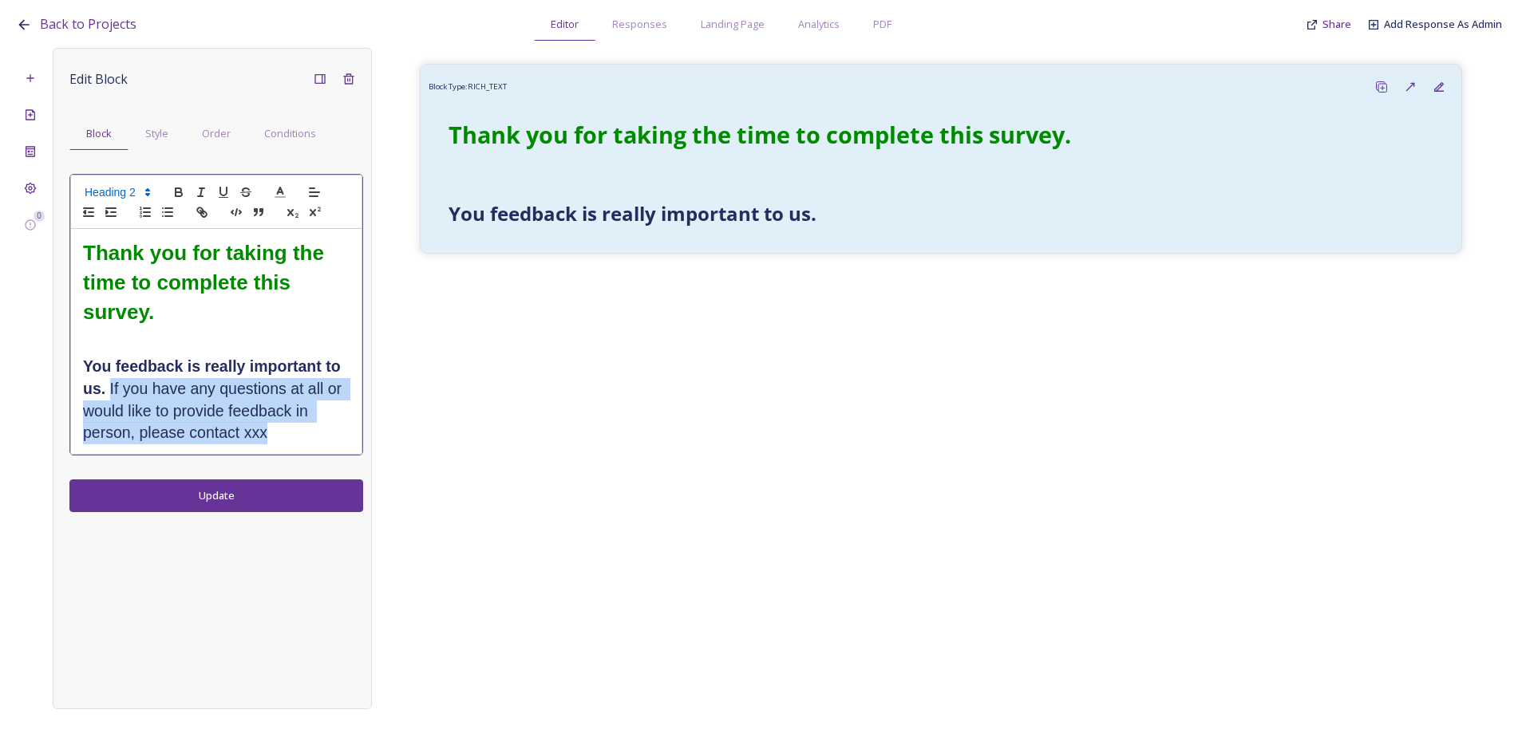
drag, startPoint x: 283, startPoint y: 433, endPoint x: 109, endPoint y: 381, distance: 182.5
click at [109, 381] on h2 "﻿﻿You feedback is really important to us. If you have any questions at all or w…" at bounding box center [216, 400] width 266 height 89
click at [181, 197] on icon "button" at bounding box center [179, 192] width 14 height 14
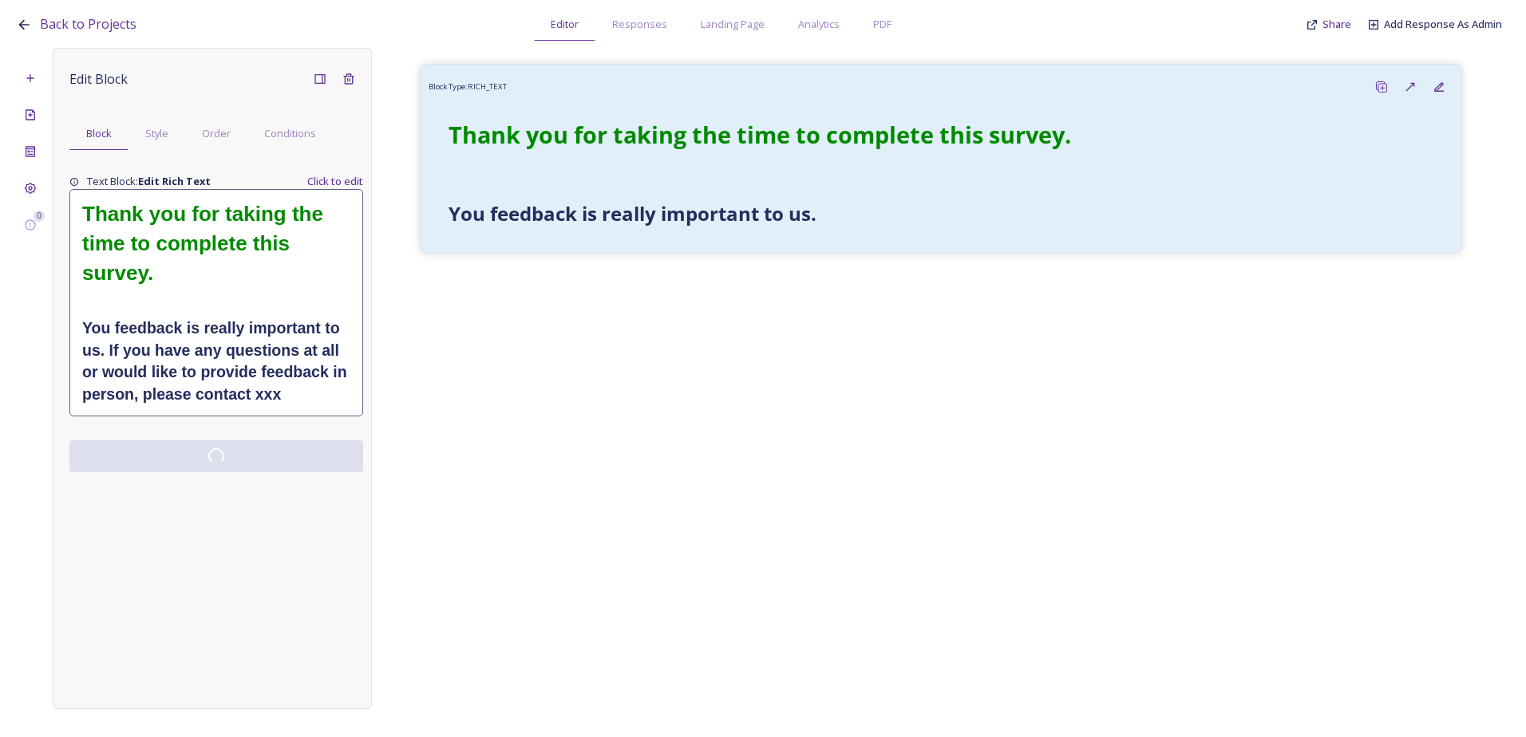
click at [225, 501] on div "Edit Block Block Style Order Conditions Text Block: Edit Rich Text Click to edi…" at bounding box center [212, 378] width 319 height 661
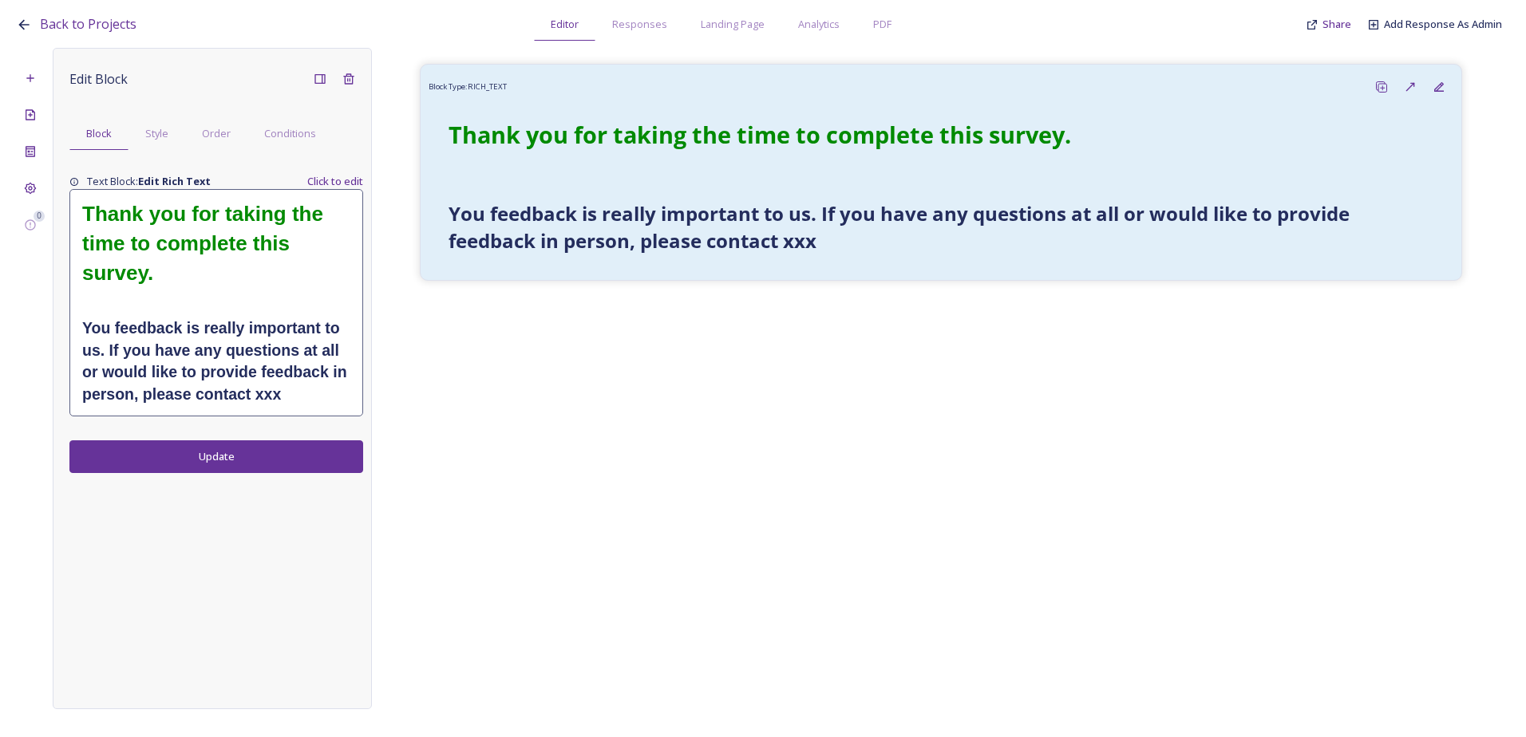
click at [13, 182] on div "Back to Projects Editor Responses Landing Page Analytics PDF Share Add Response…" at bounding box center [763, 368] width 1526 height 737
click at [27, 187] on div at bounding box center [30, 188] width 29 height 29
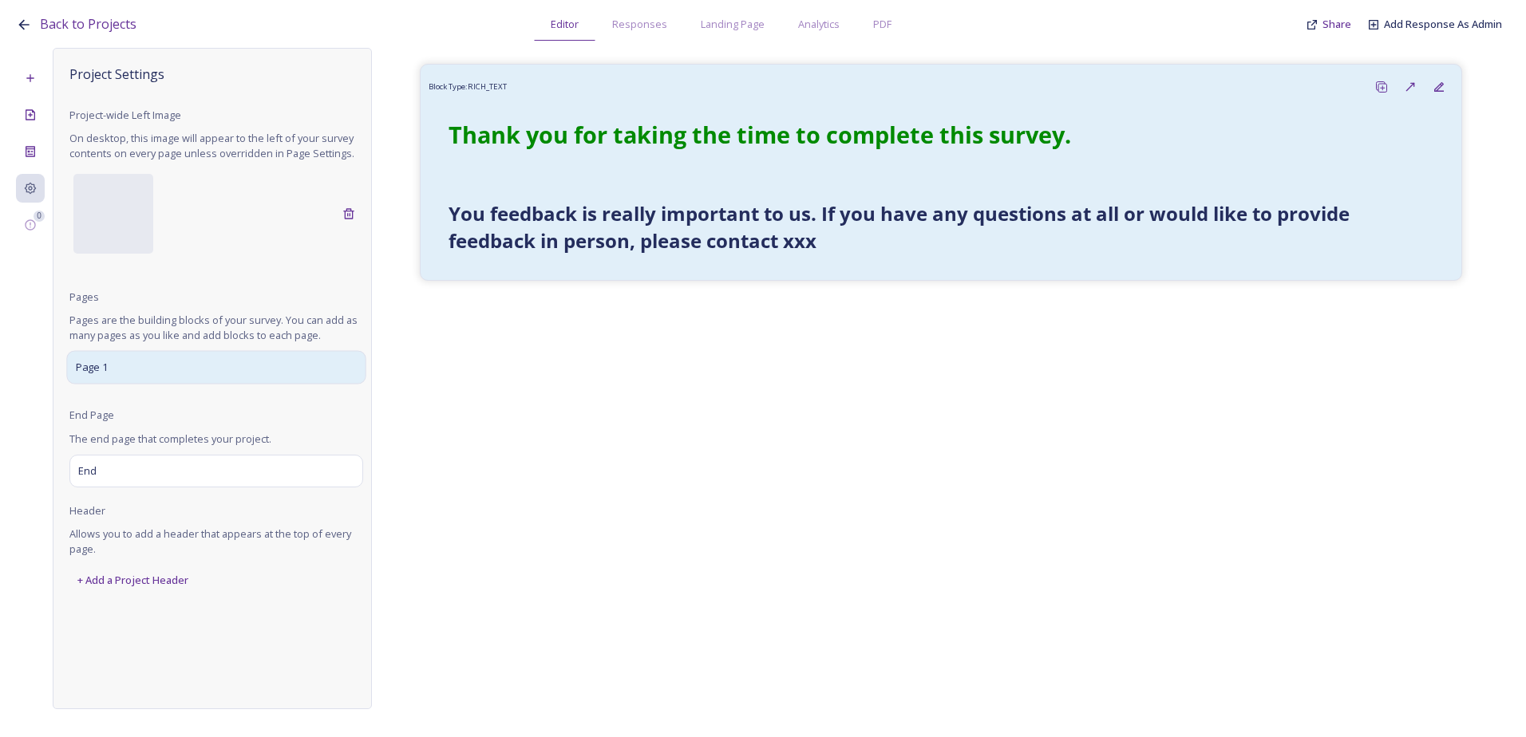
click at [127, 373] on div "Page 1" at bounding box center [215, 368] width 299 height 34
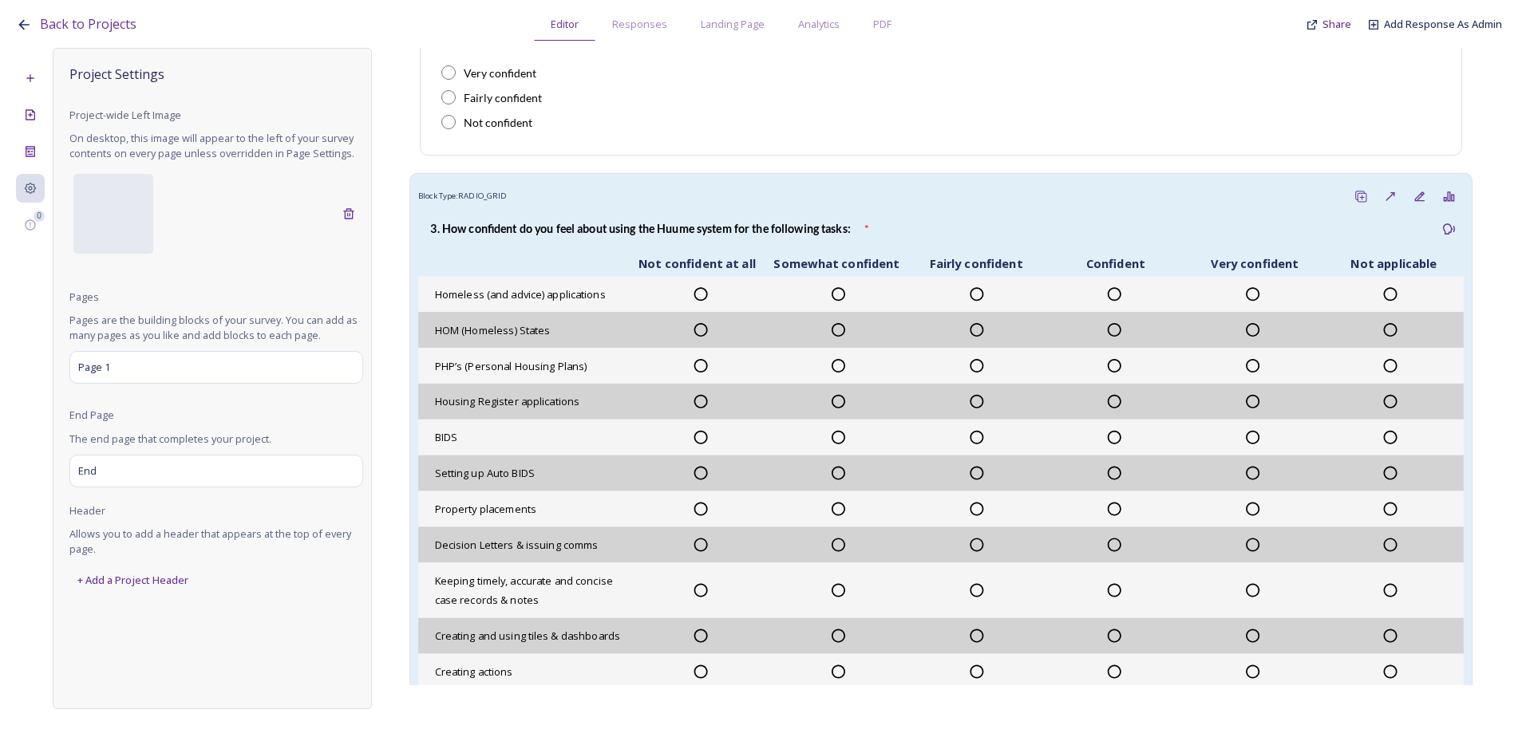
scroll to position [559, 0]
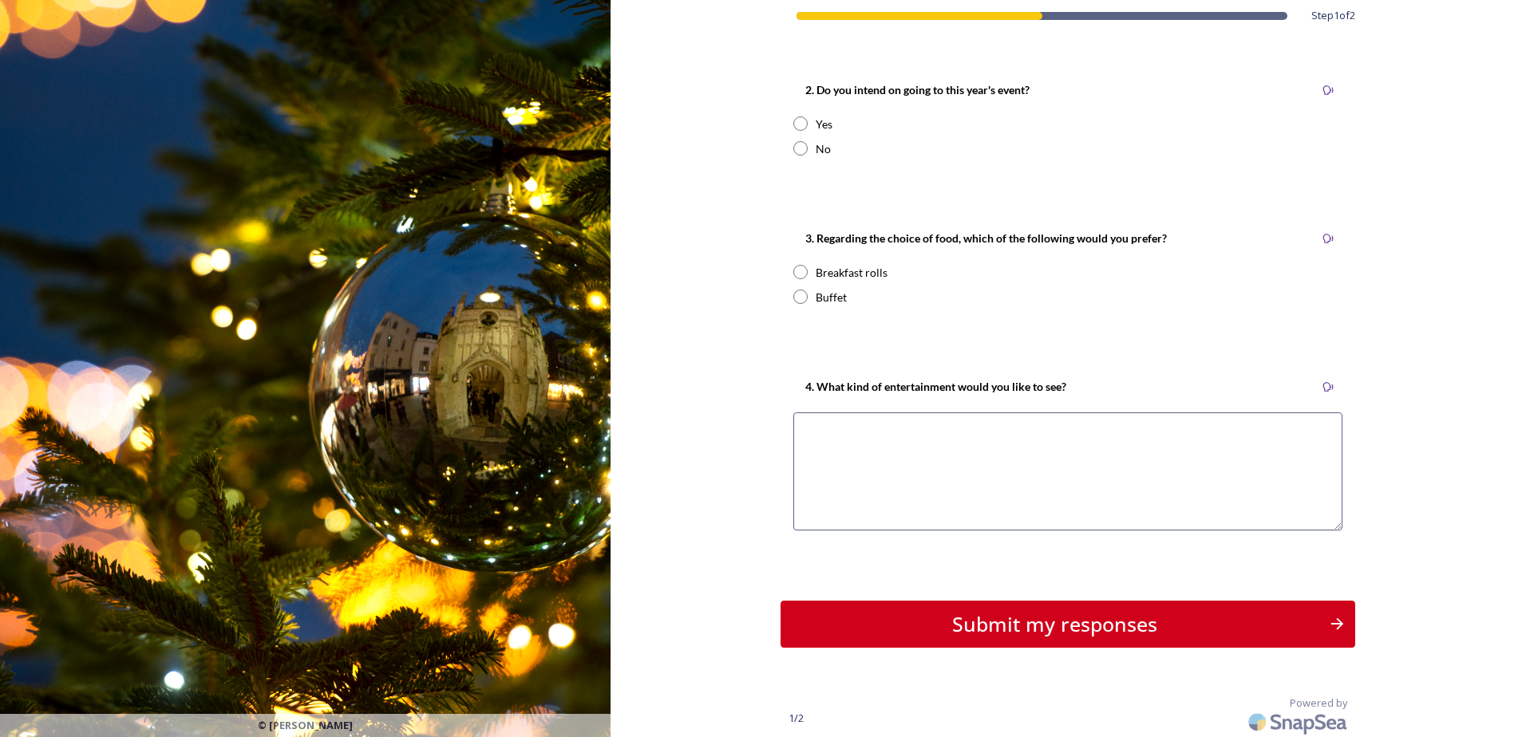
scroll to position [482, 0]
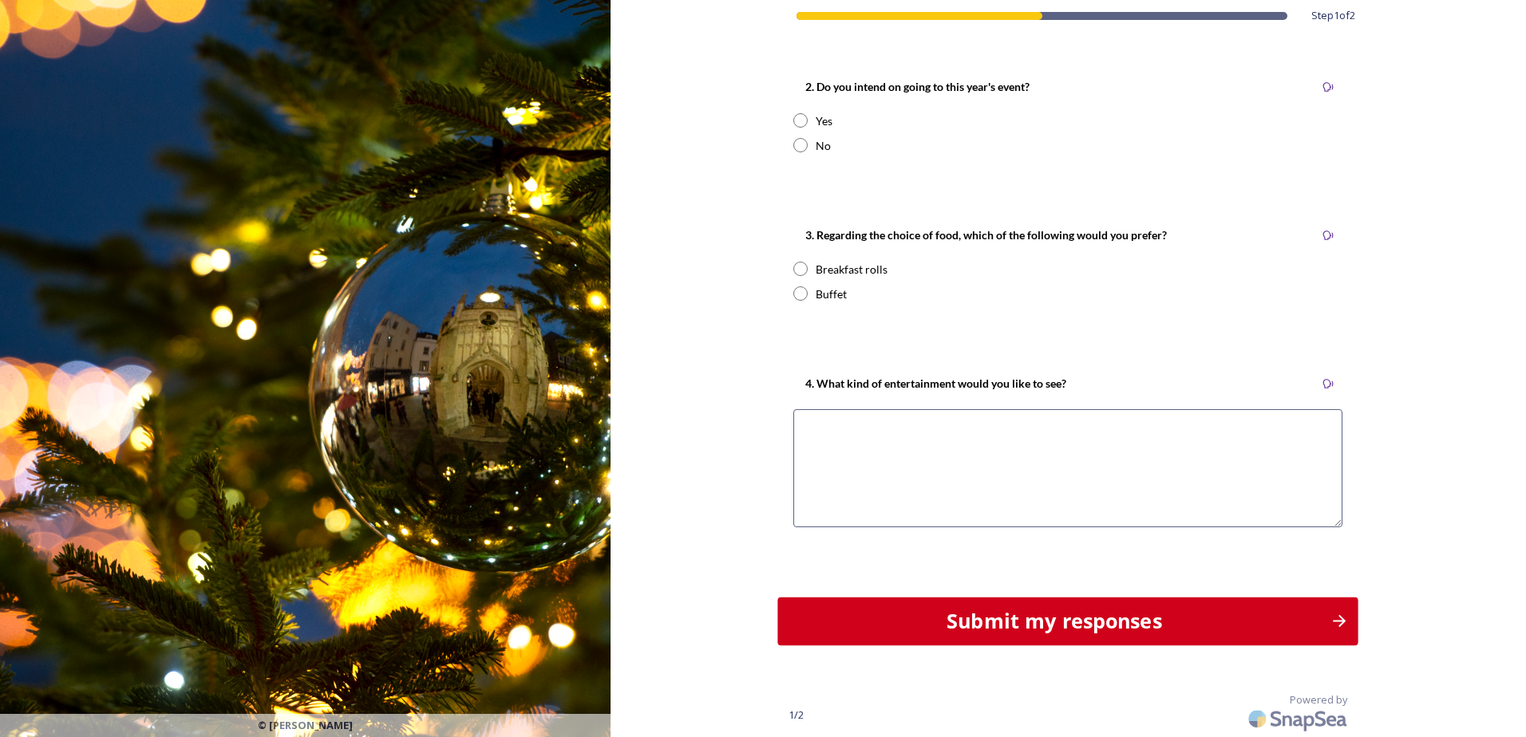
click at [997, 629] on div "Submit my responses" at bounding box center [1054, 621] width 535 height 30
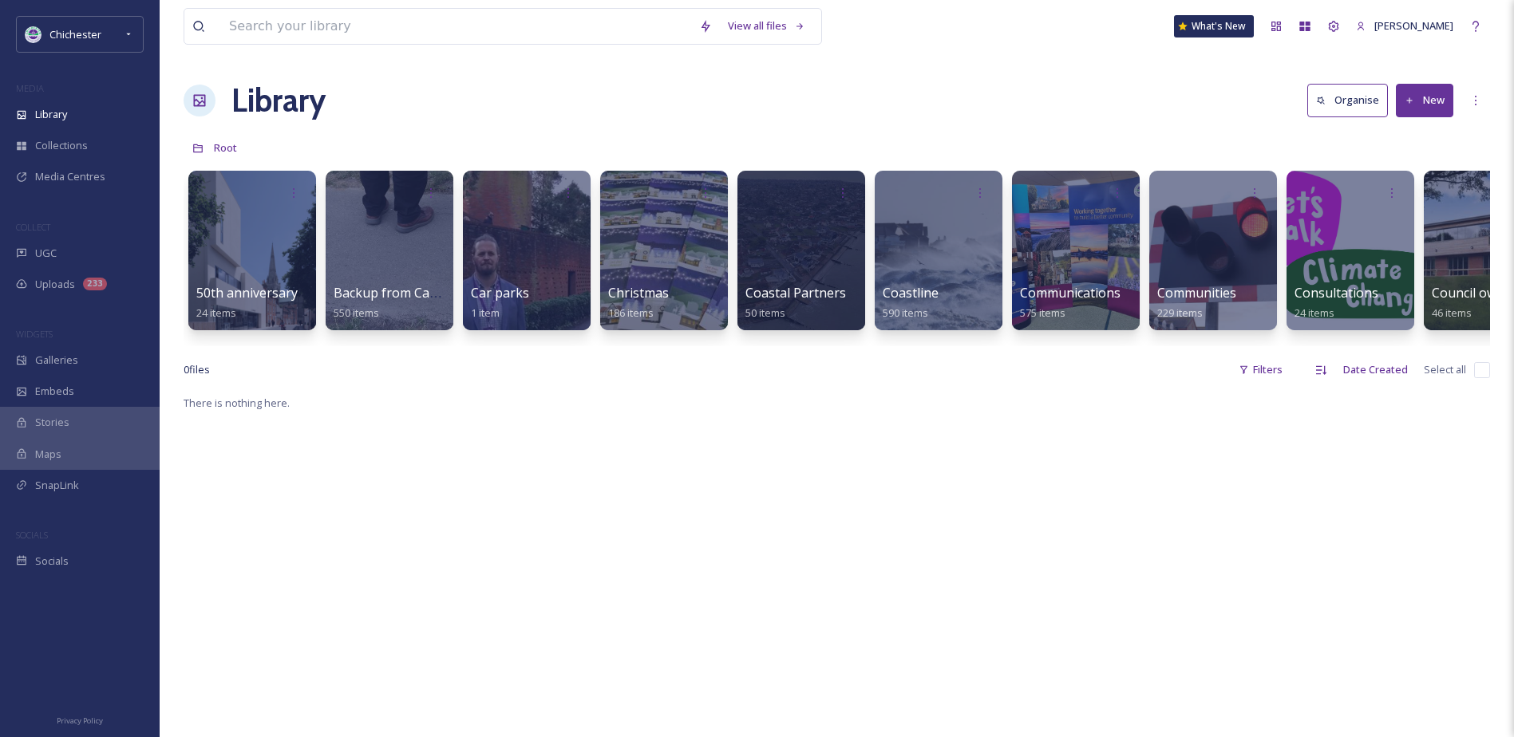
scroll to position [0, 89]
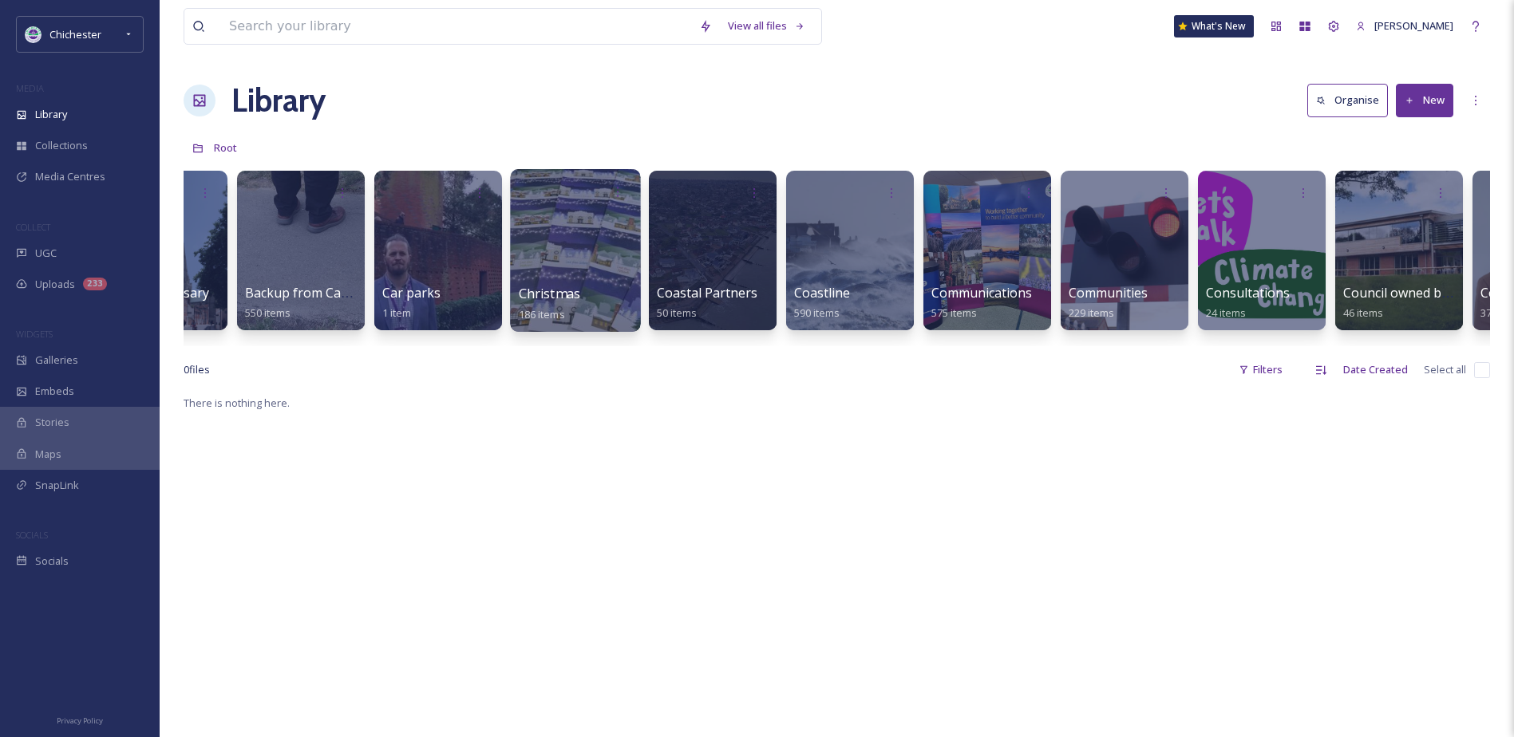
click at [559, 262] on div at bounding box center [575, 250] width 130 height 163
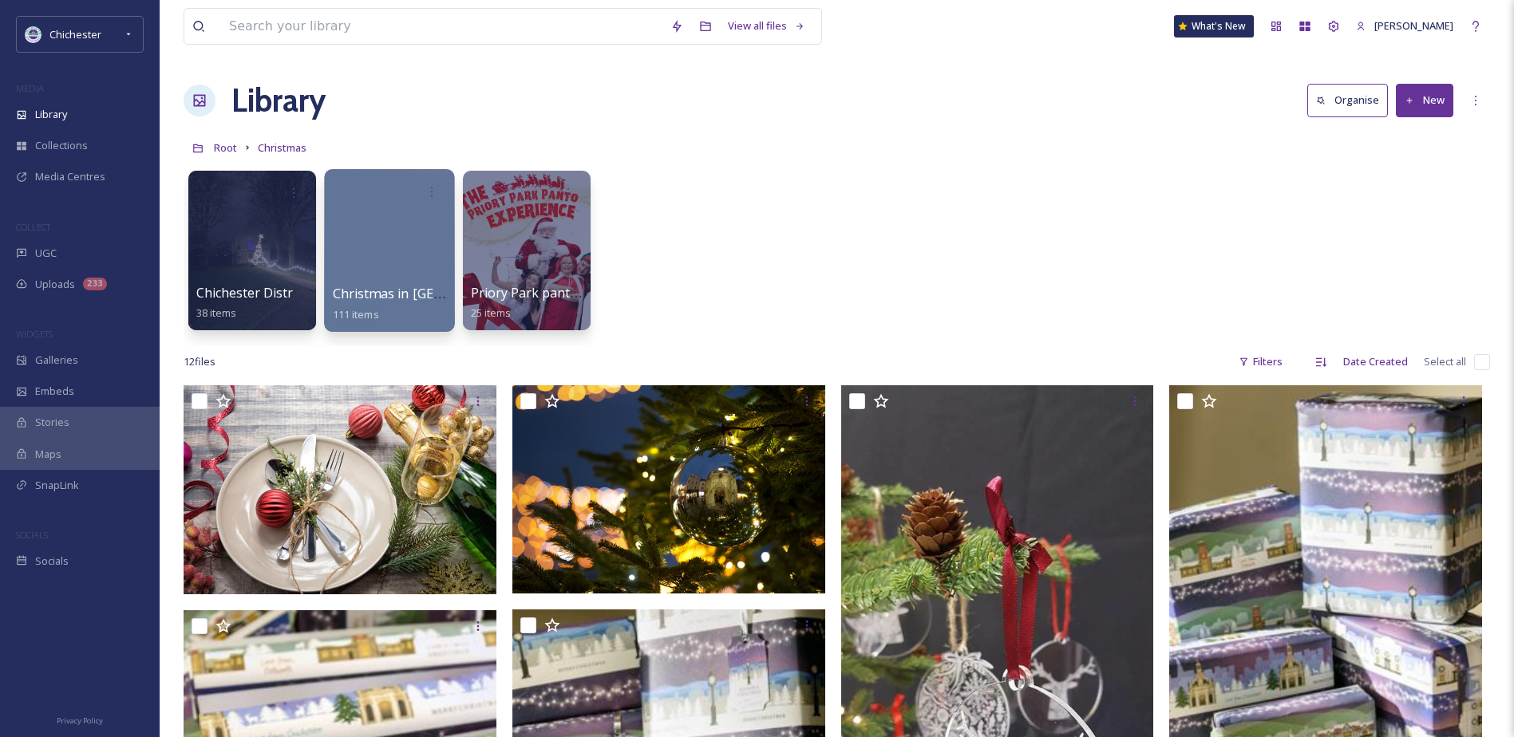
click at [412, 238] on div at bounding box center [389, 250] width 130 height 163
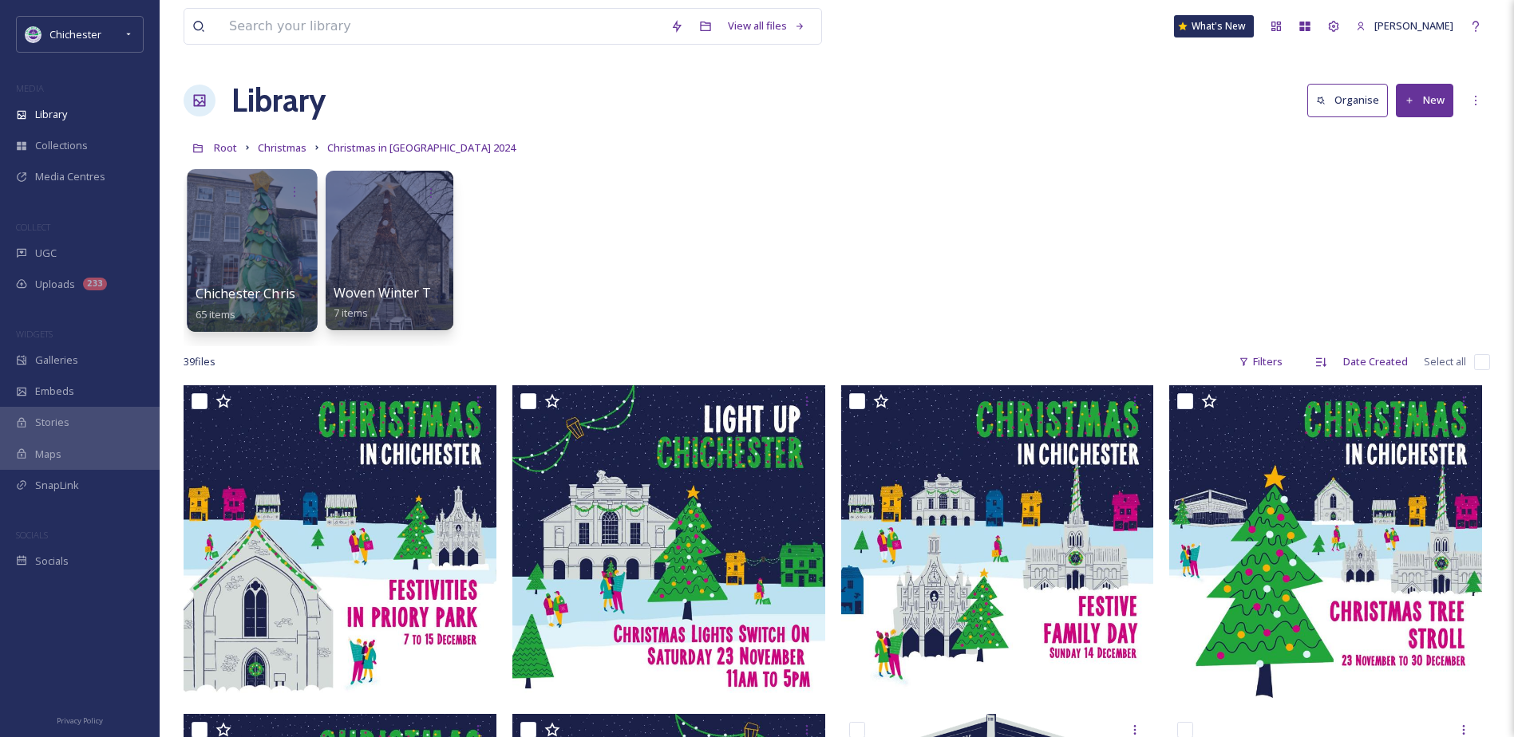
click at [290, 228] on div at bounding box center [252, 250] width 130 height 163
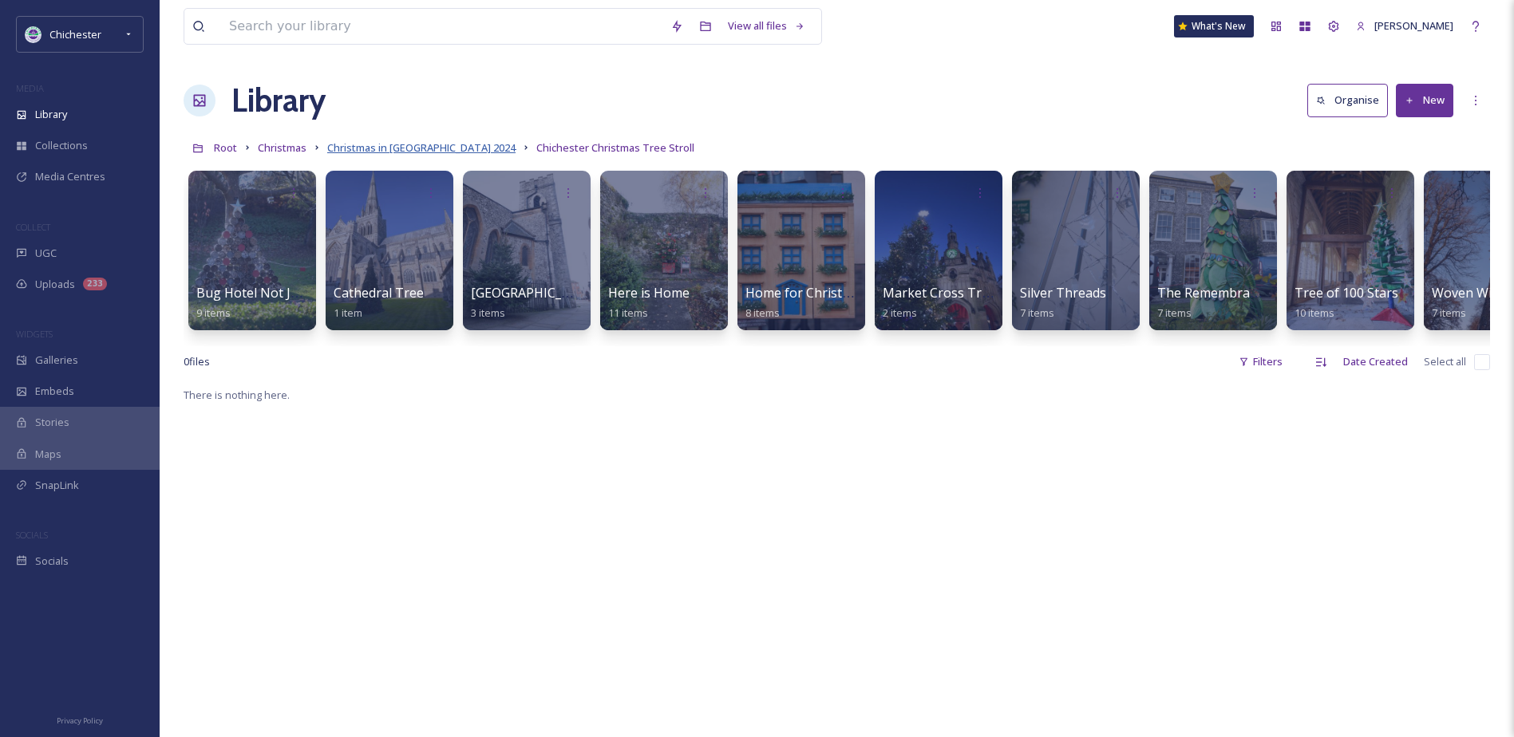
click at [425, 142] on span "Christmas in [GEOGRAPHIC_DATA] 2024" at bounding box center [421, 147] width 188 height 14
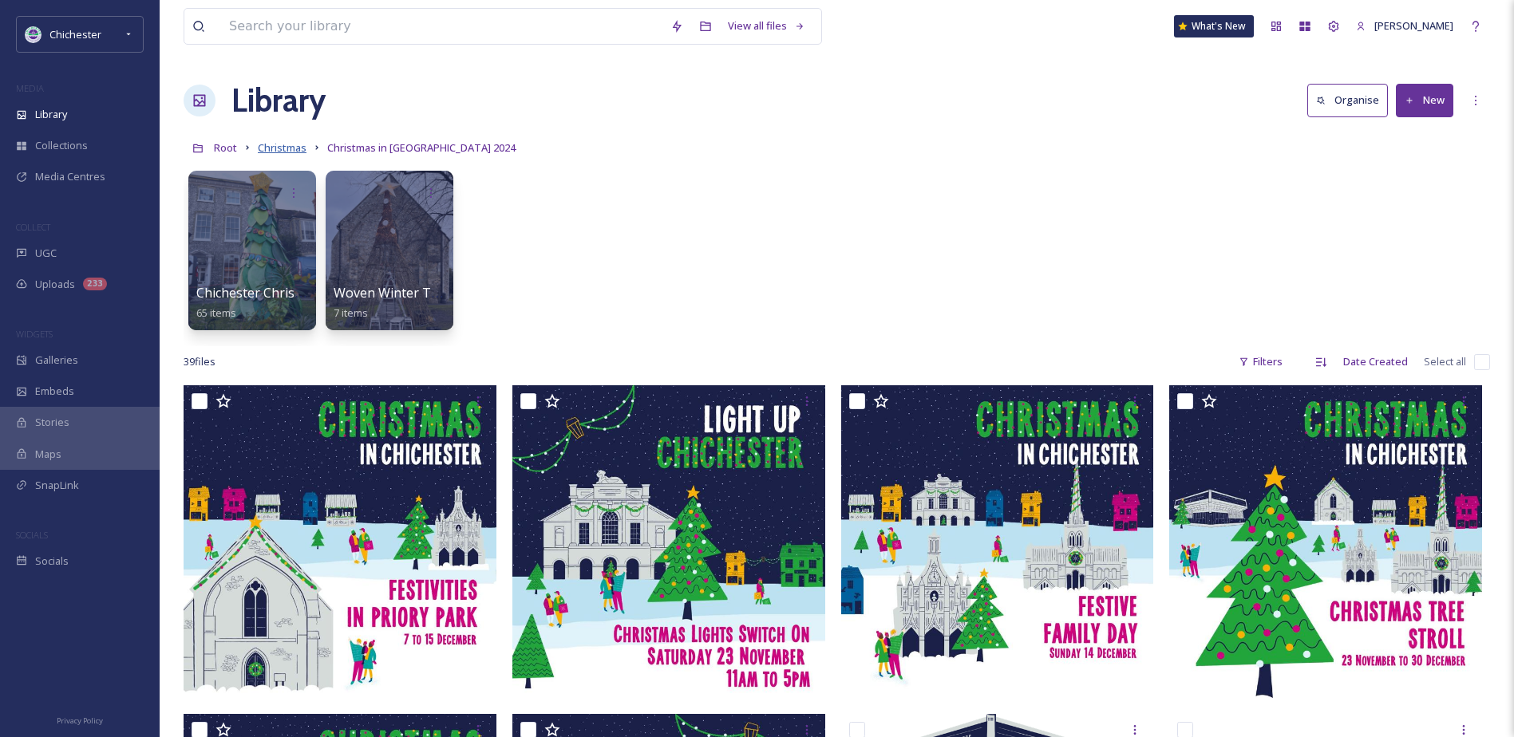
click at [296, 149] on span "Christmas" at bounding box center [282, 147] width 49 height 14
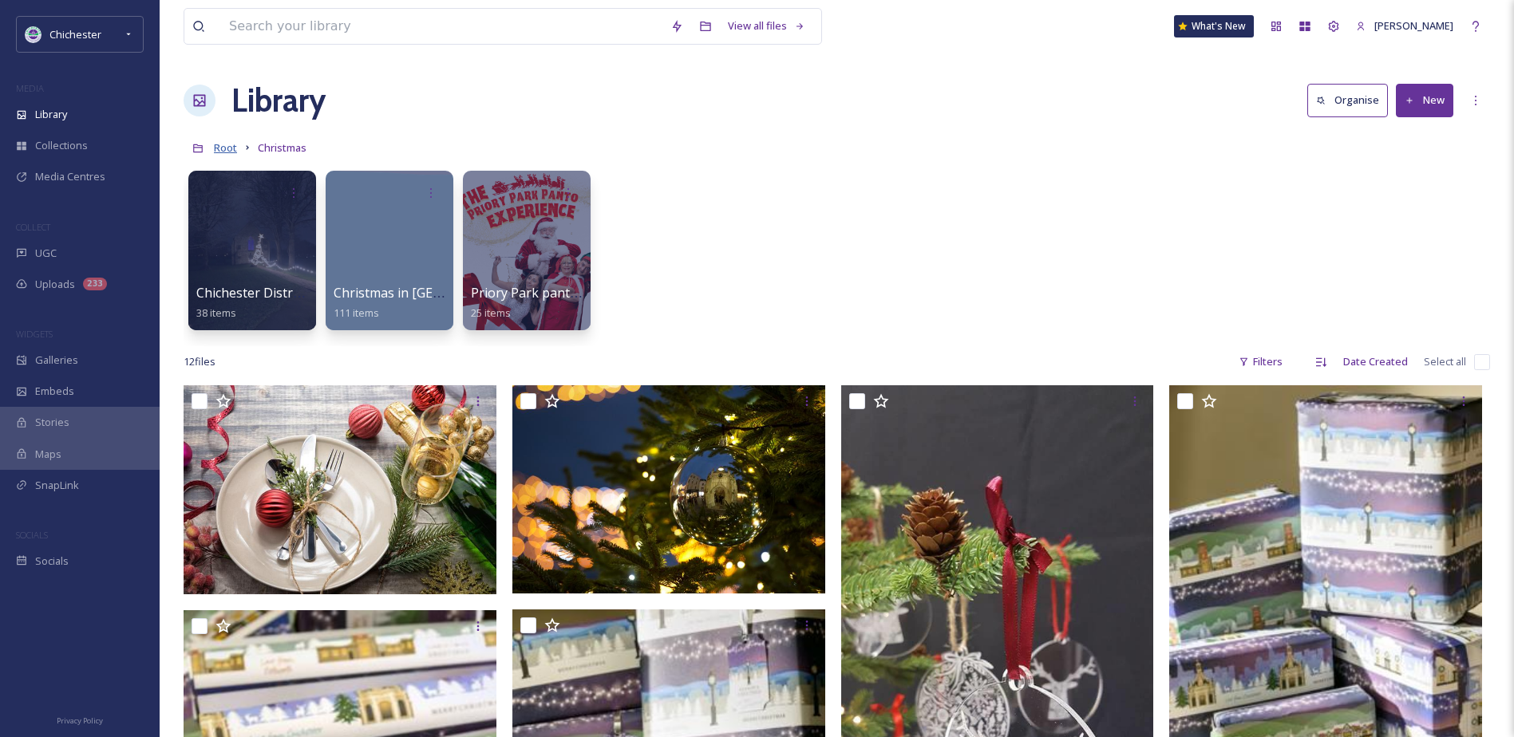
click at [234, 151] on span "Root" at bounding box center [225, 147] width 23 height 14
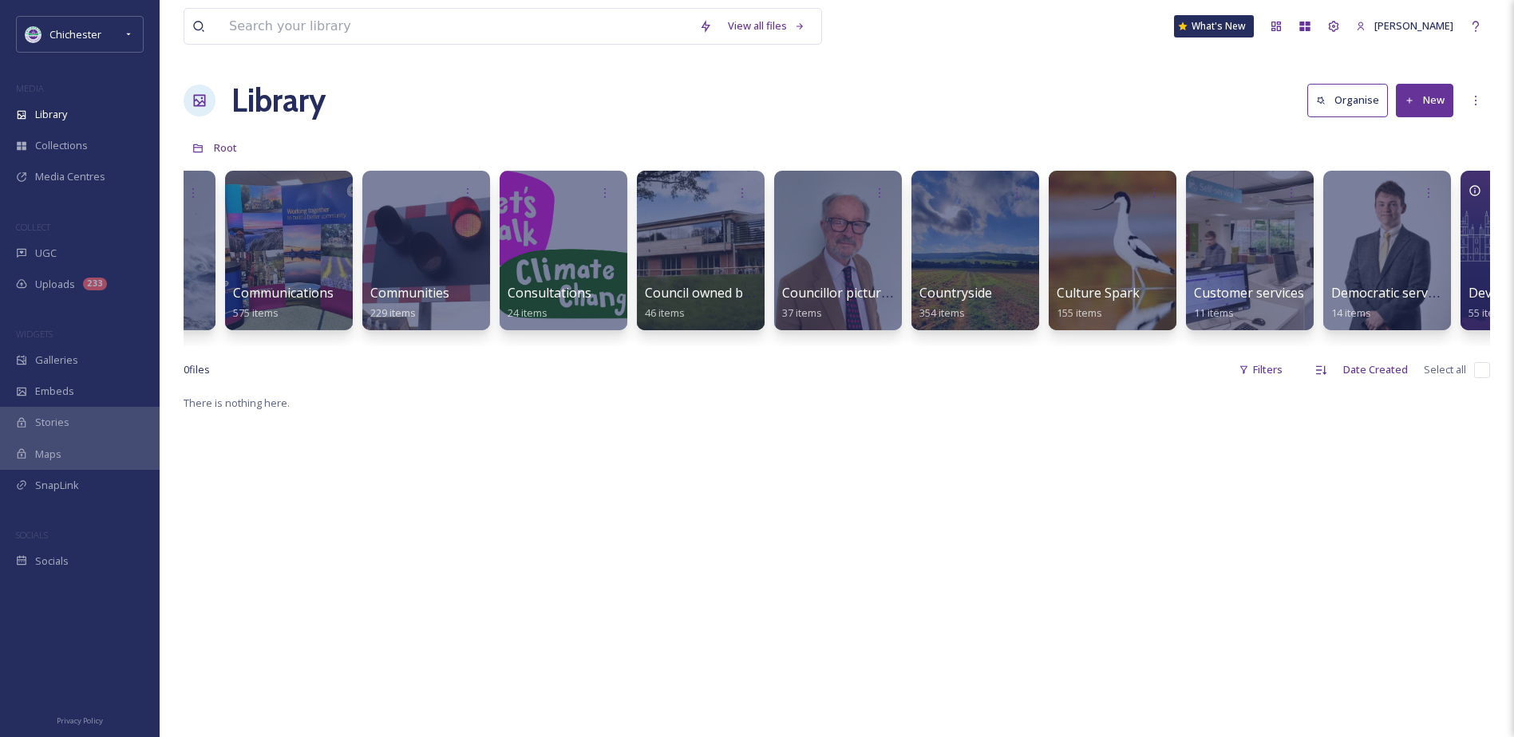
scroll to position [0, 777]
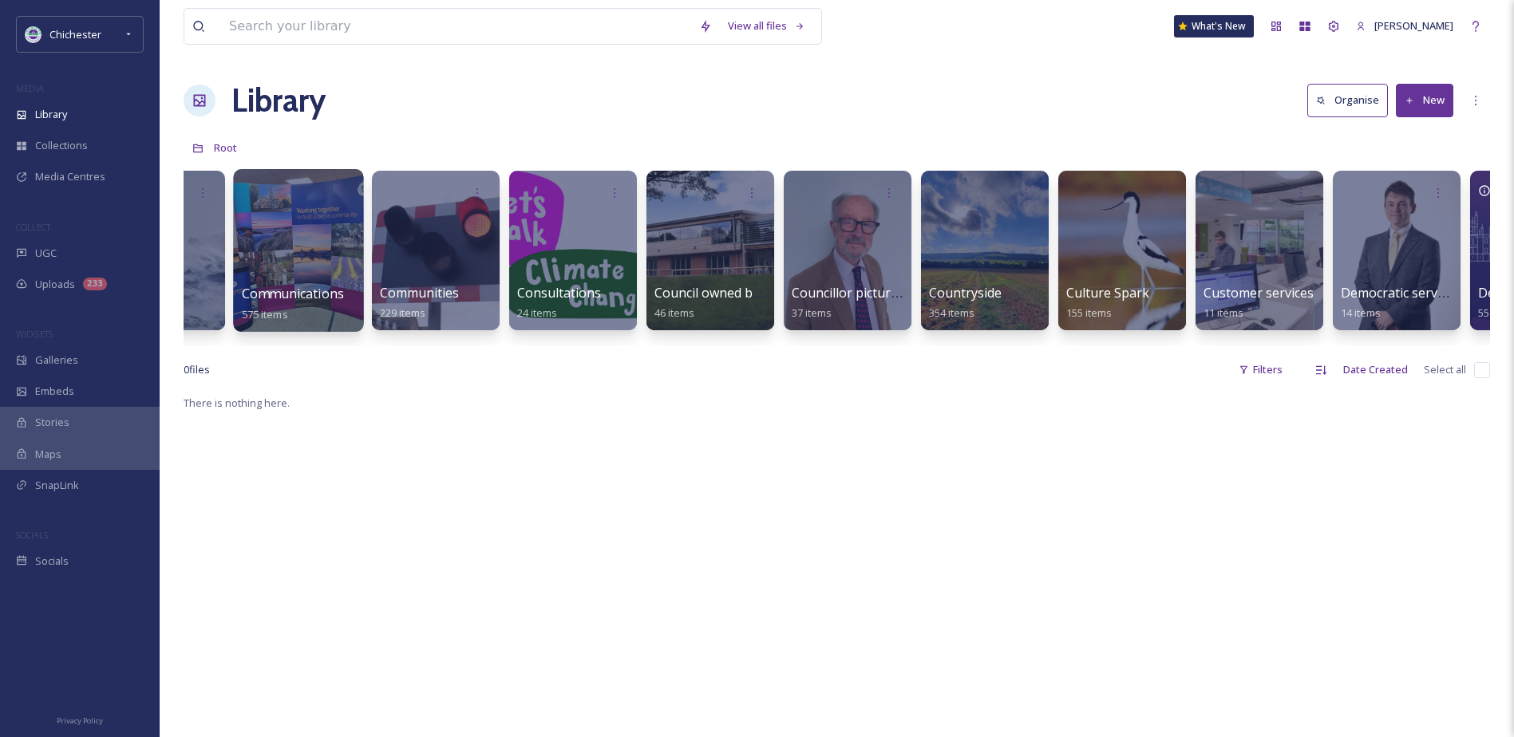
click at [290, 259] on div at bounding box center [298, 250] width 130 height 163
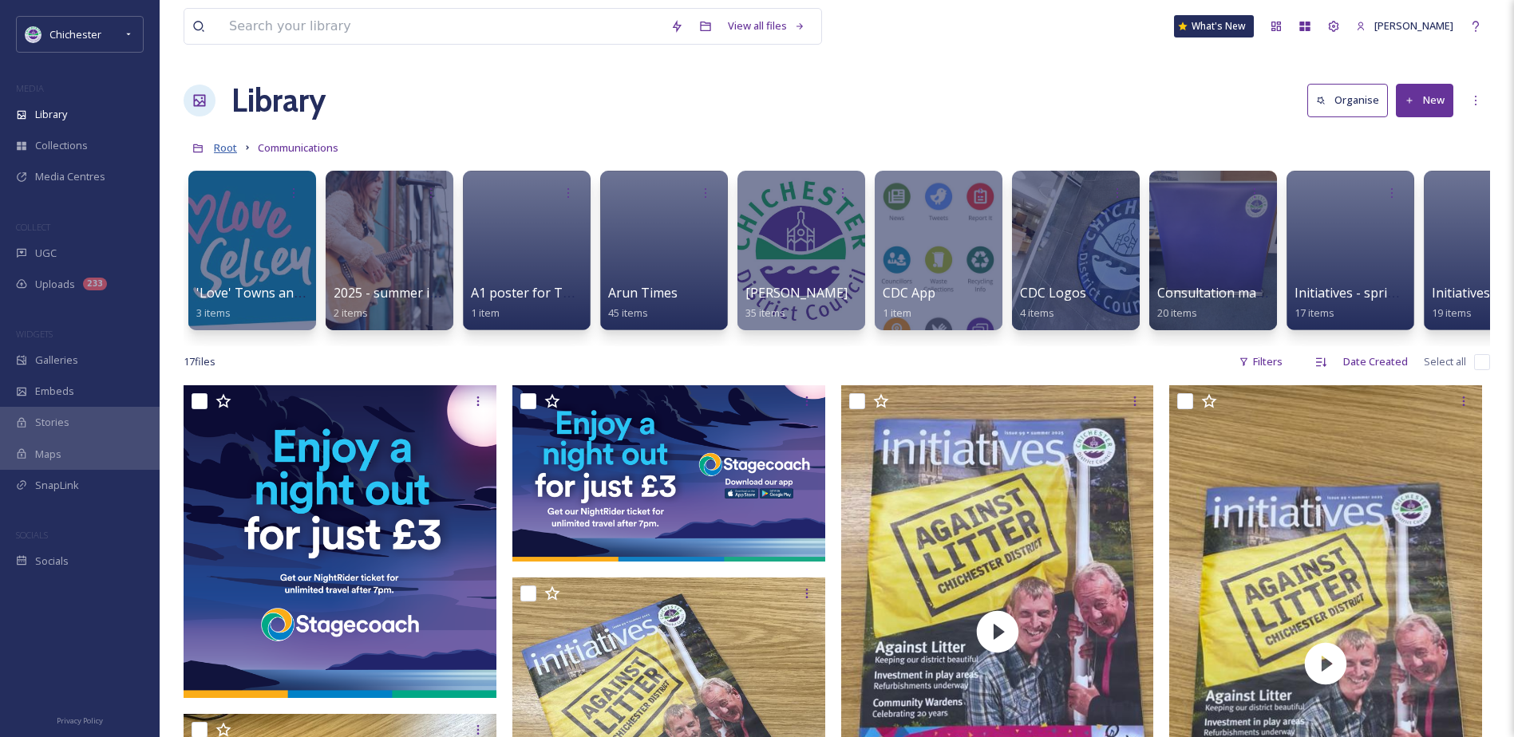
click at [230, 149] on span "Root" at bounding box center [225, 147] width 23 height 14
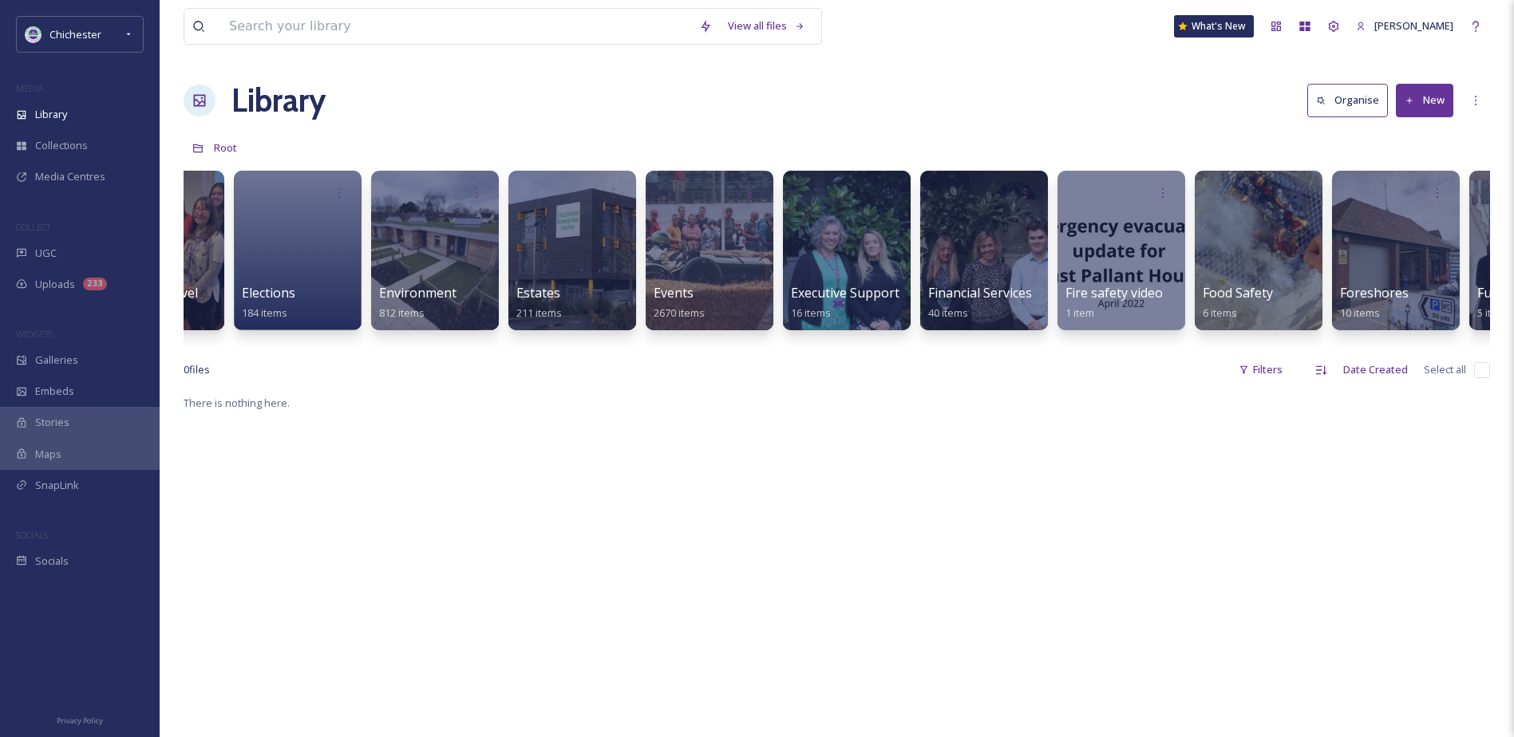
scroll to position [0, 2498]
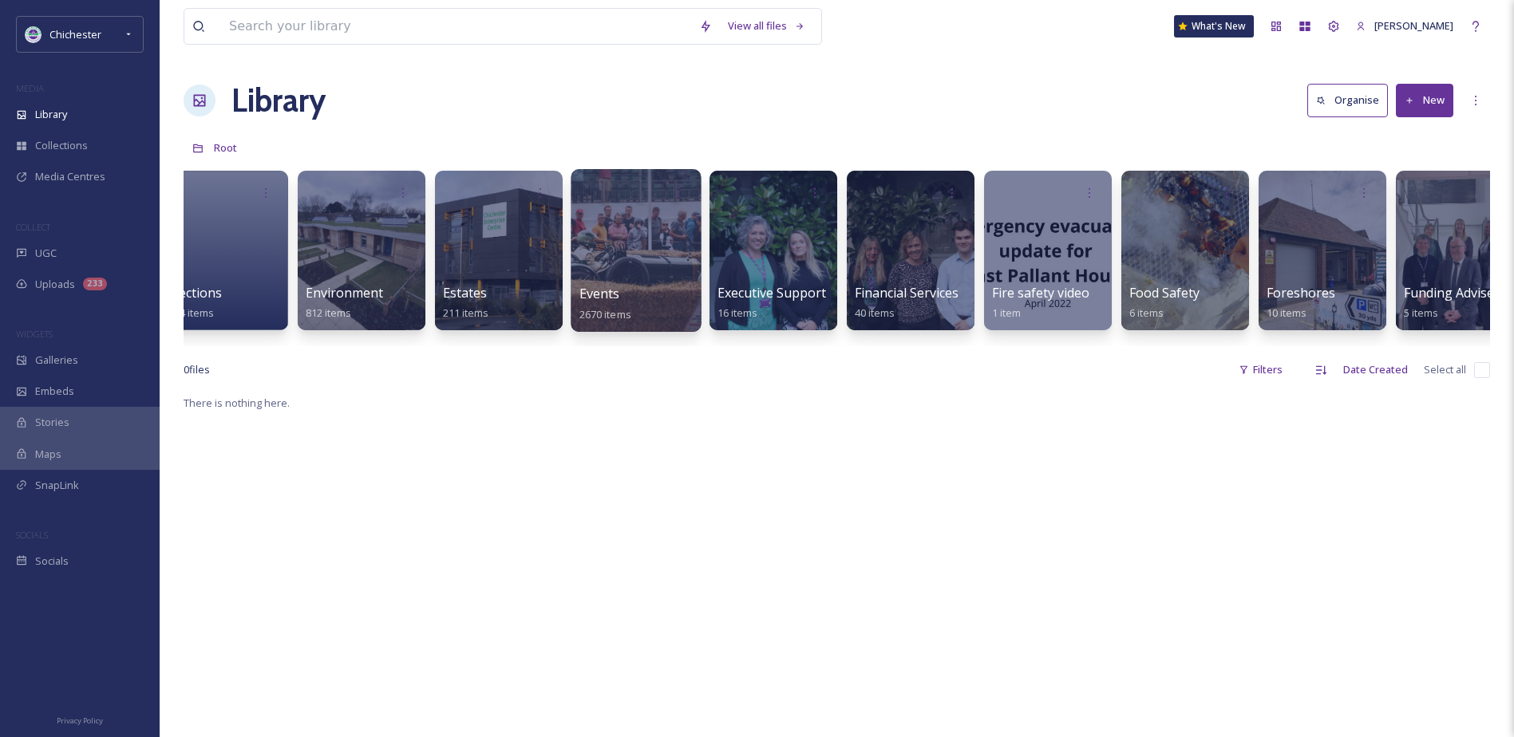
click at [634, 244] on div at bounding box center [635, 250] width 130 height 163
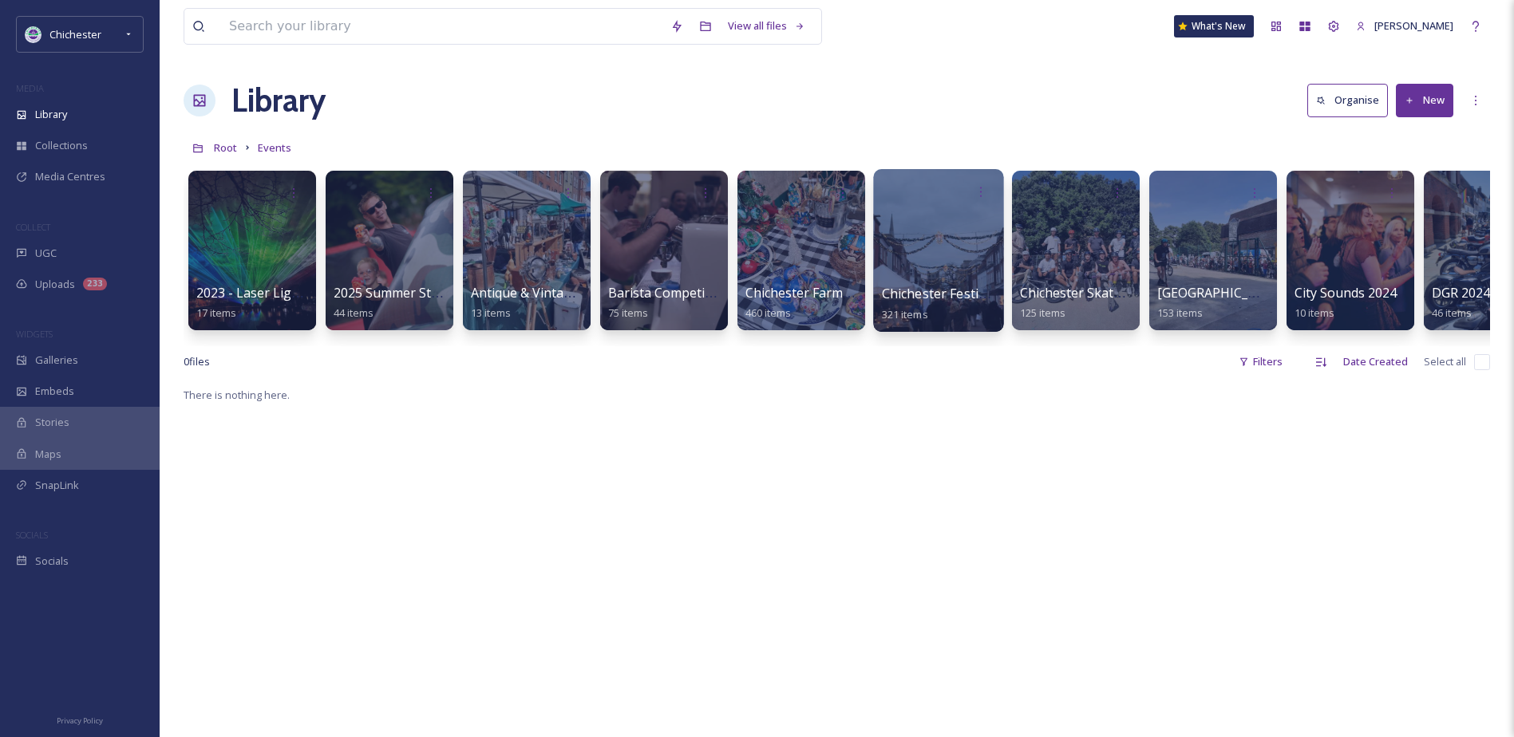
click at [944, 230] on div at bounding box center [938, 250] width 130 height 163
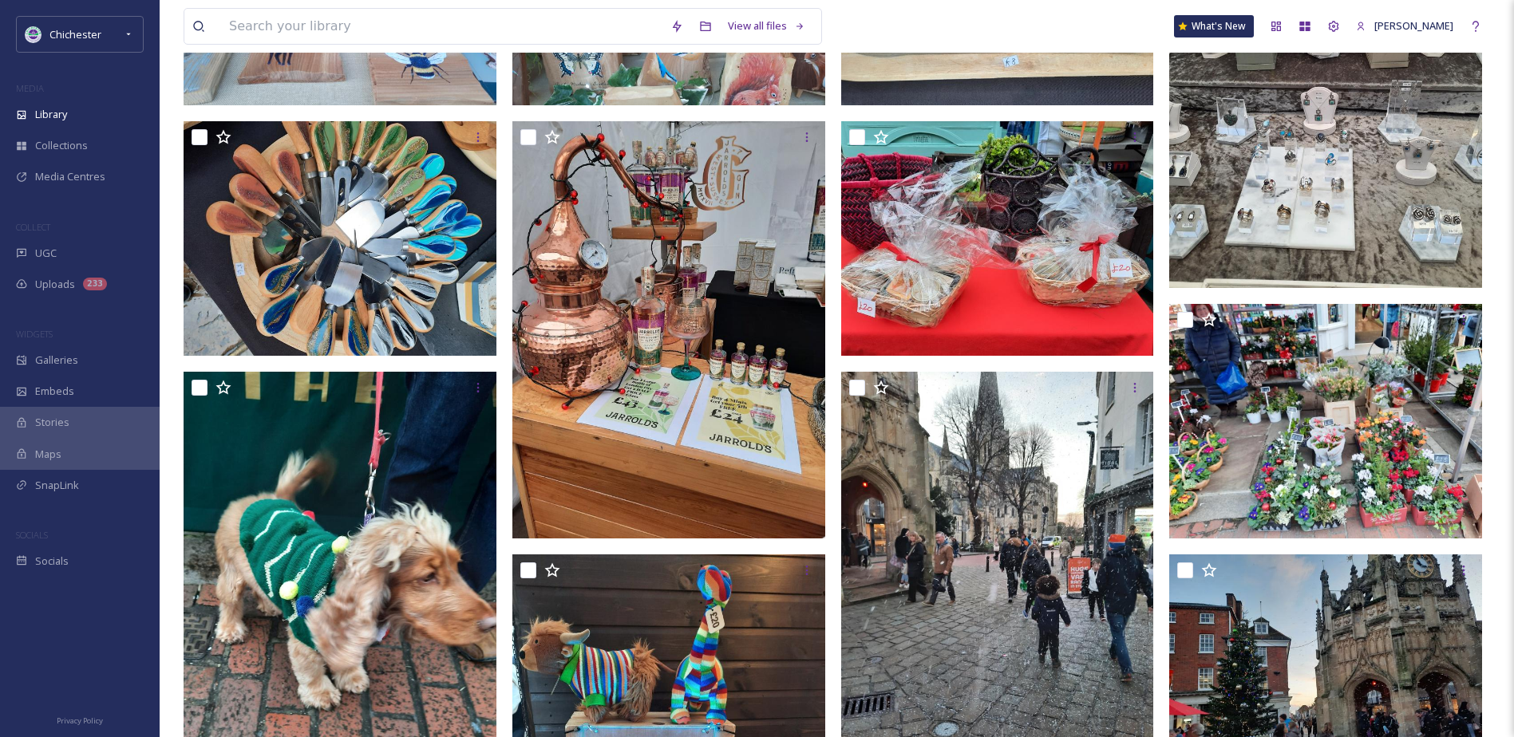
scroll to position [239, 0]
